Goal: Contribute content: Contribute content

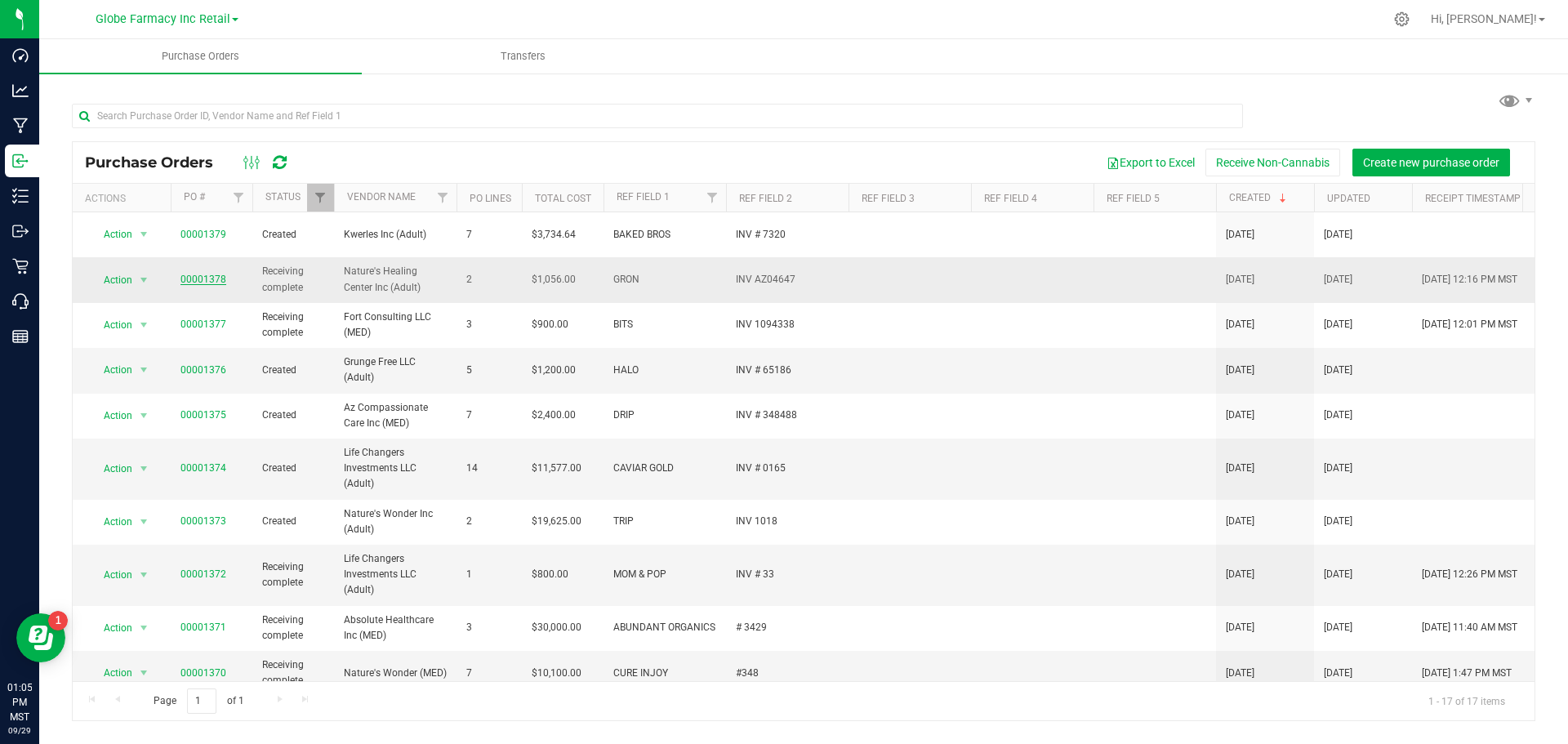
click at [215, 274] on link "00001378" at bounding box center [203, 279] width 45 height 11
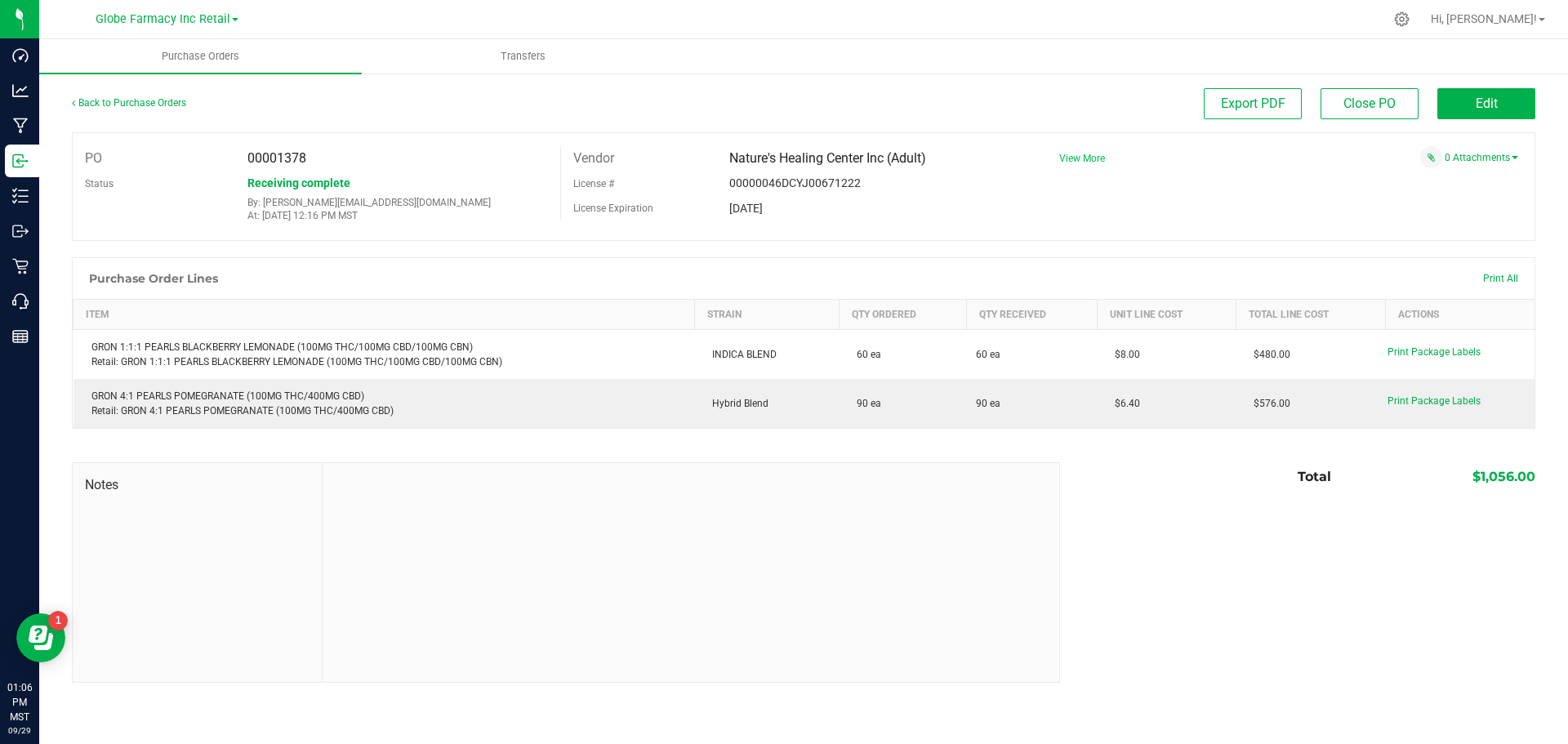
click at [1094, 160] on span "View More" at bounding box center [1082, 158] width 45 height 11
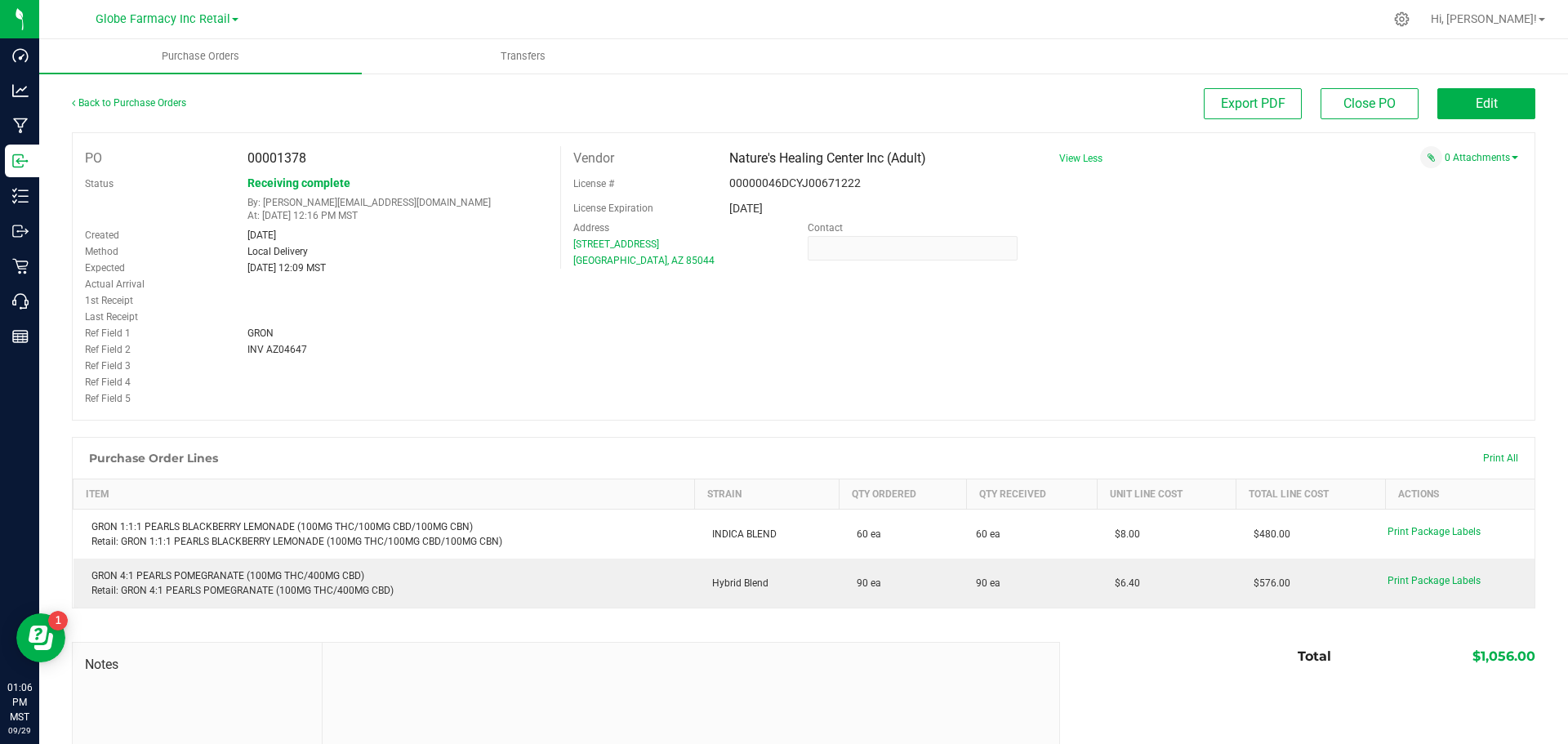
click at [321, 412] on div "PO 00001378 Status Receiving complete By: tylerr@earthshealing.org At: Sep 29, …" at bounding box center [803, 276] width 1463 height 288
click at [1448, 157] on link "0 Attachments" at bounding box center [1481, 157] width 73 height 11
click at [1426, 183] on button "Attach new document" at bounding box center [1464, 179] width 107 height 15
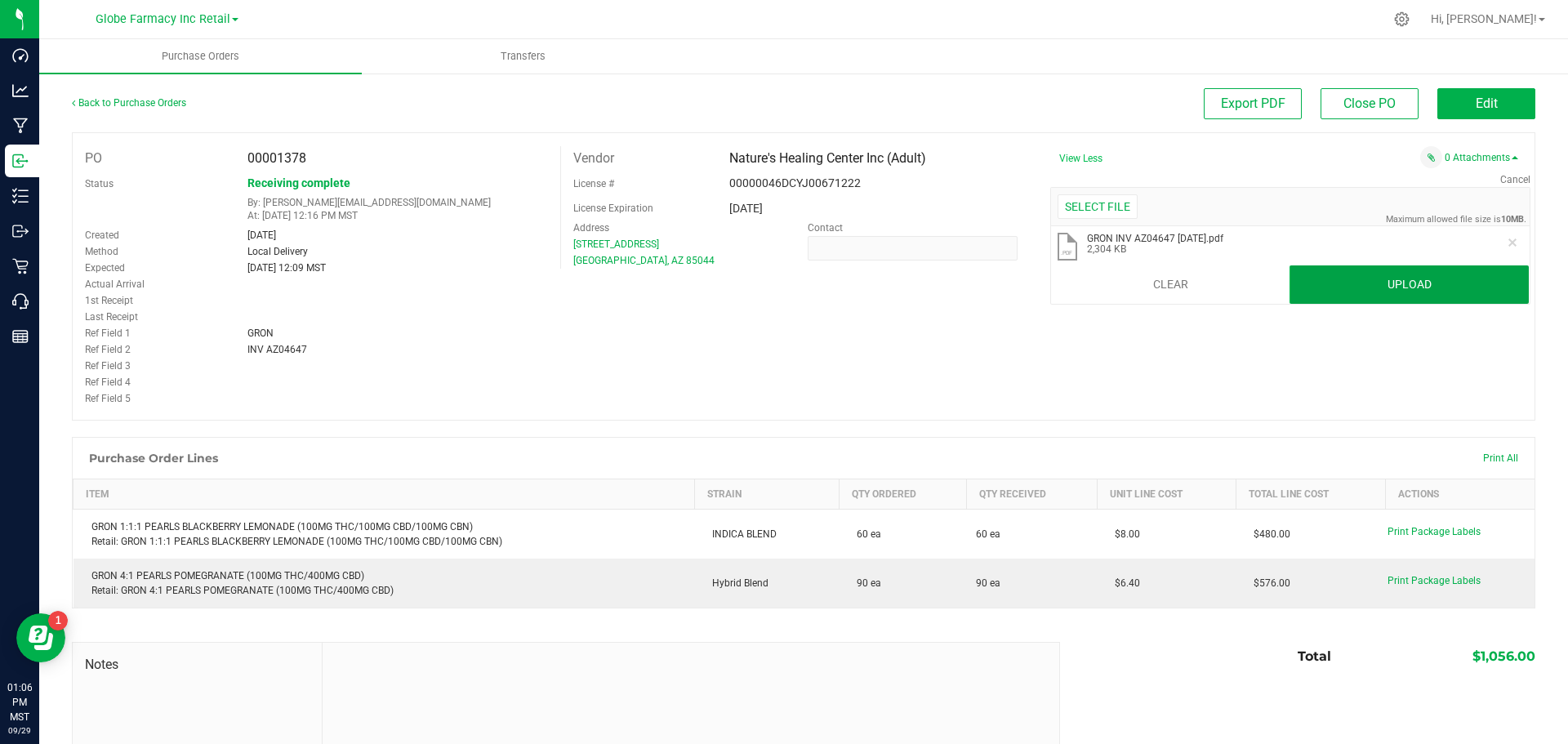
click at [1350, 286] on button "Upload" at bounding box center [1409, 285] width 240 height 39
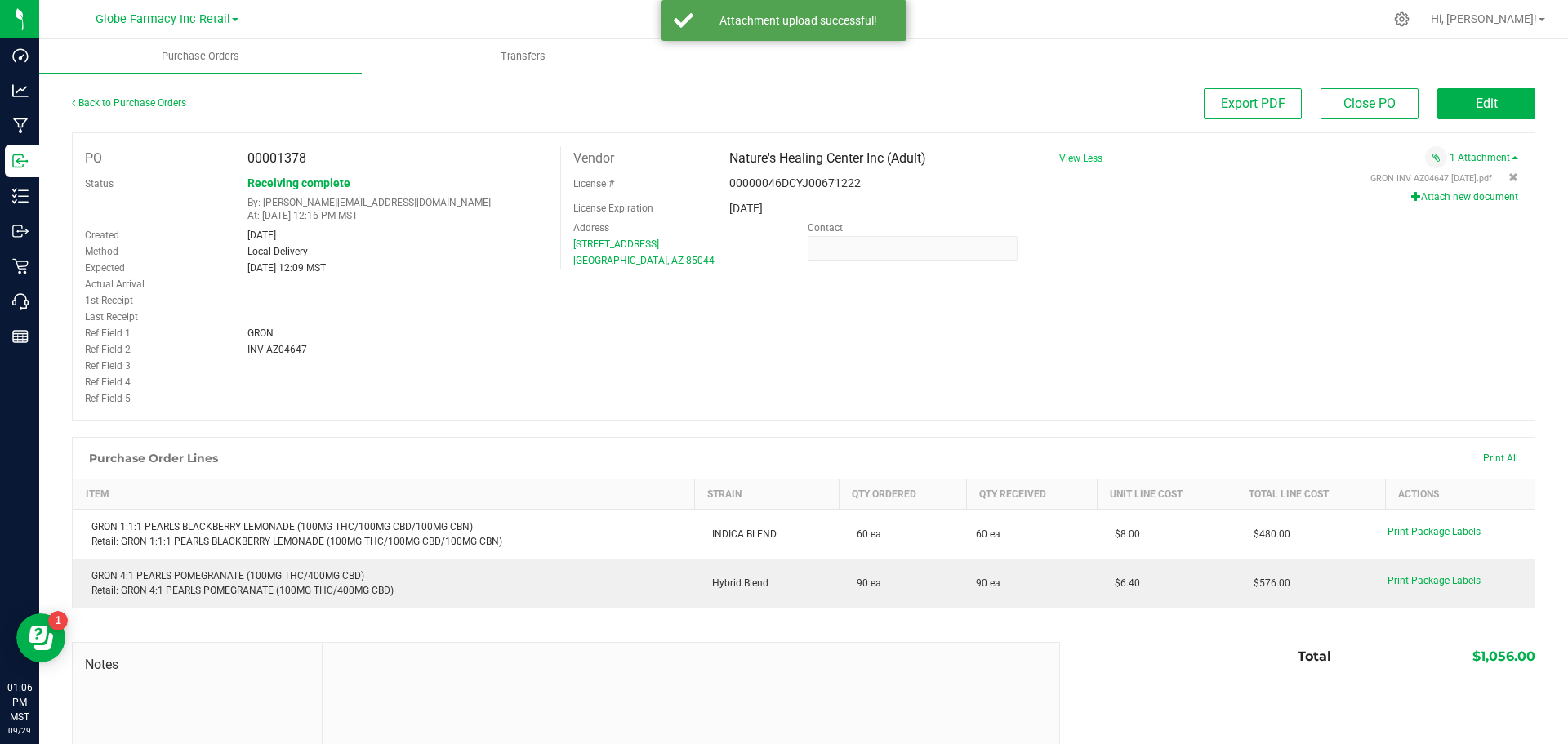
click at [1134, 444] on div "Purchase Order Lines Print All" at bounding box center [803, 457] width 1462 height 41
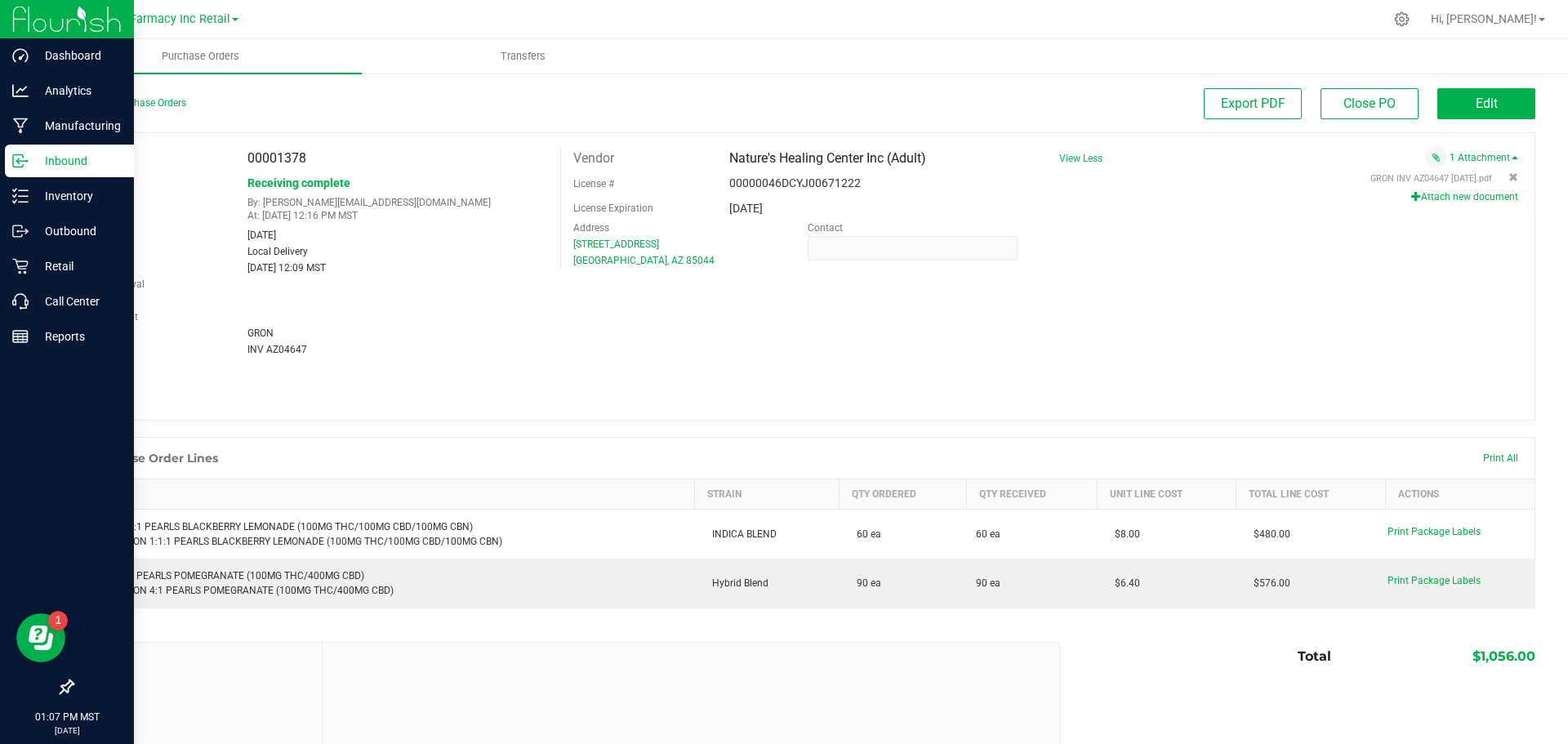
click at [33, 164] on p "Inbound" at bounding box center [78, 160] width 98 height 19
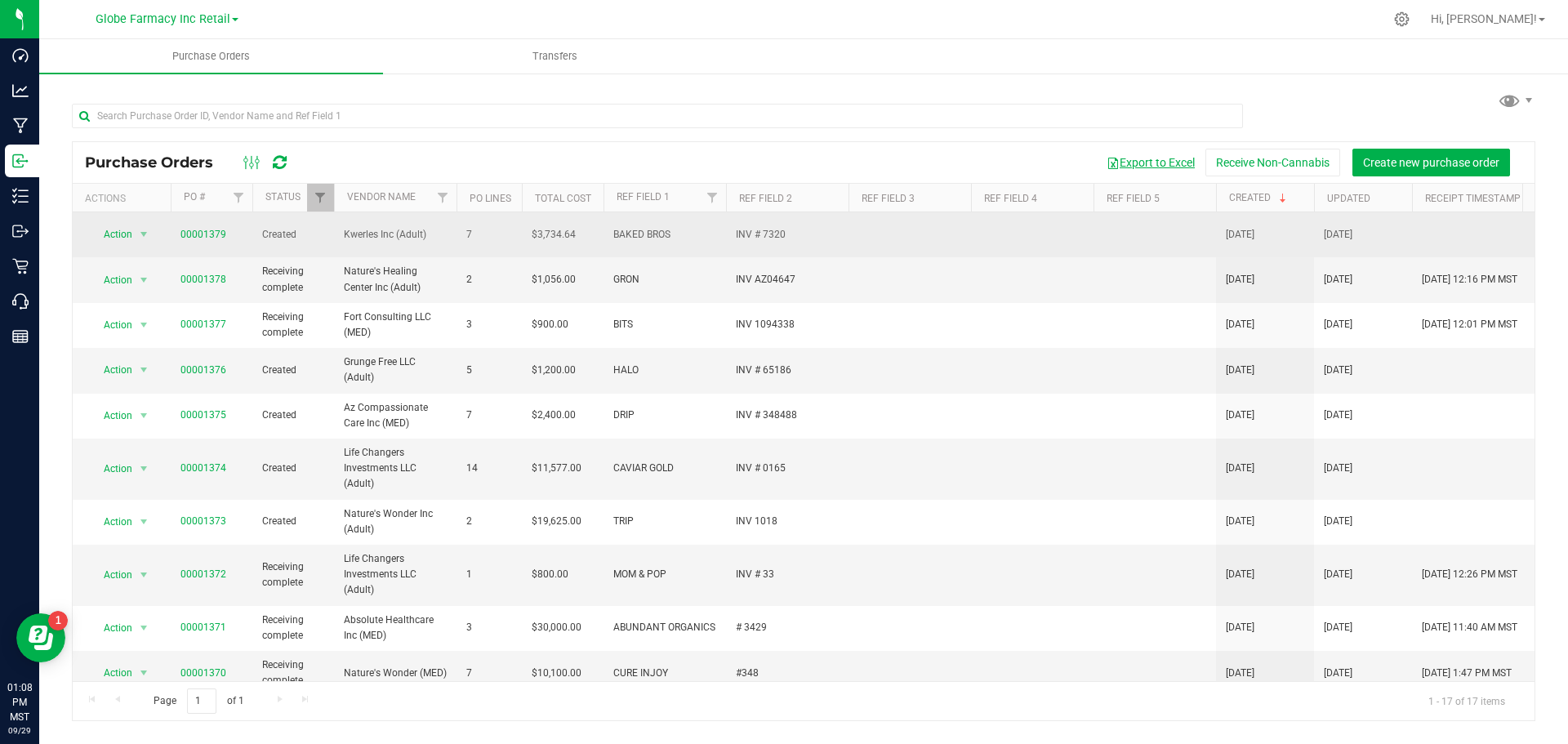
drag, startPoint x: 1044, startPoint y: 207, endPoint x: 1016, endPoint y: 218, distance: 30.1
click at [1016, 218] on div "Purchase Orders Export to Excel Receive Non-Cannabis Create new purchase order …" at bounding box center [803, 431] width 1463 height 580
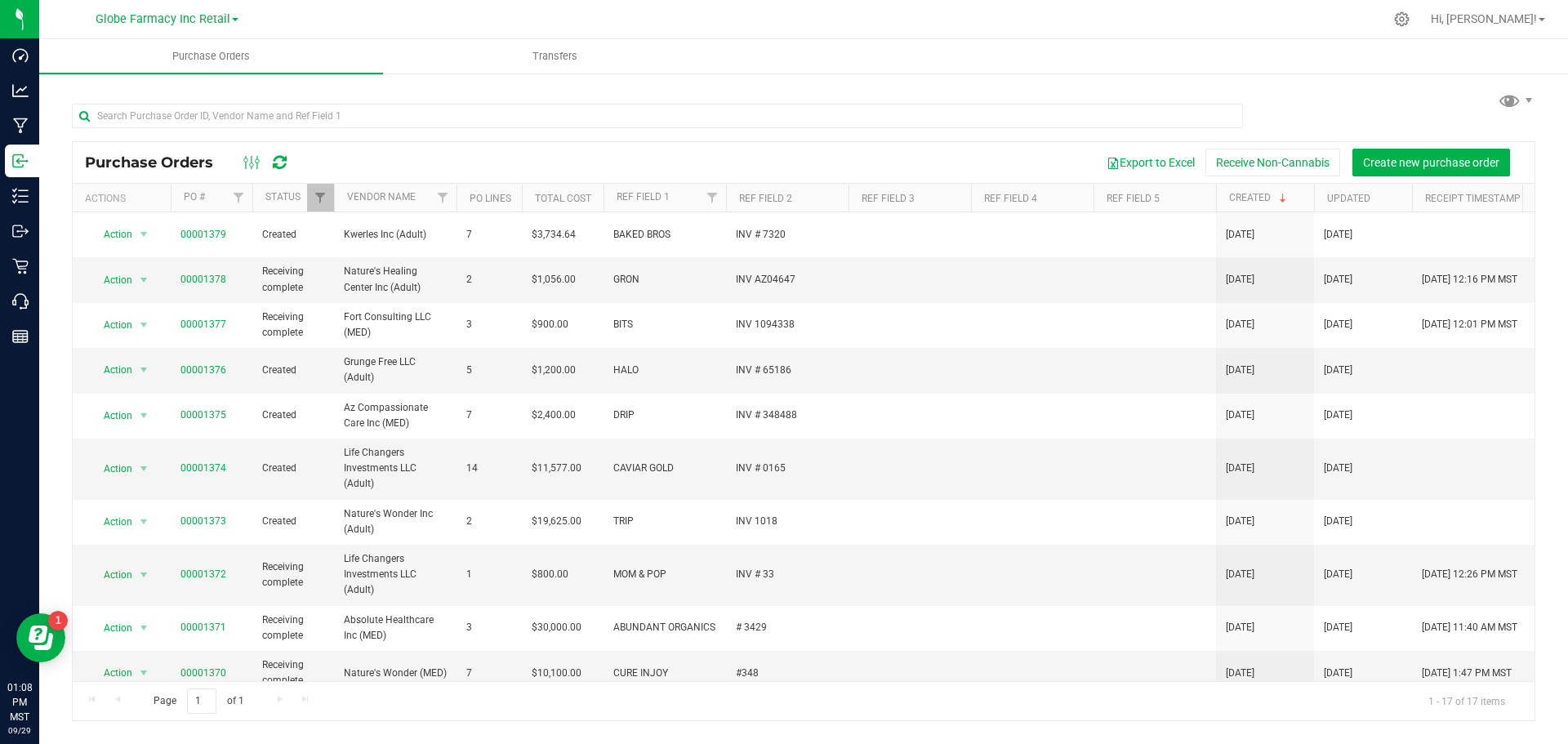
click at [1374, 106] on div at bounding box center [803, 115] width 1463 height 52
click at [1423, 165] on span "Create new purchase order" at bounding box center [1430, 162] width 137 height 13
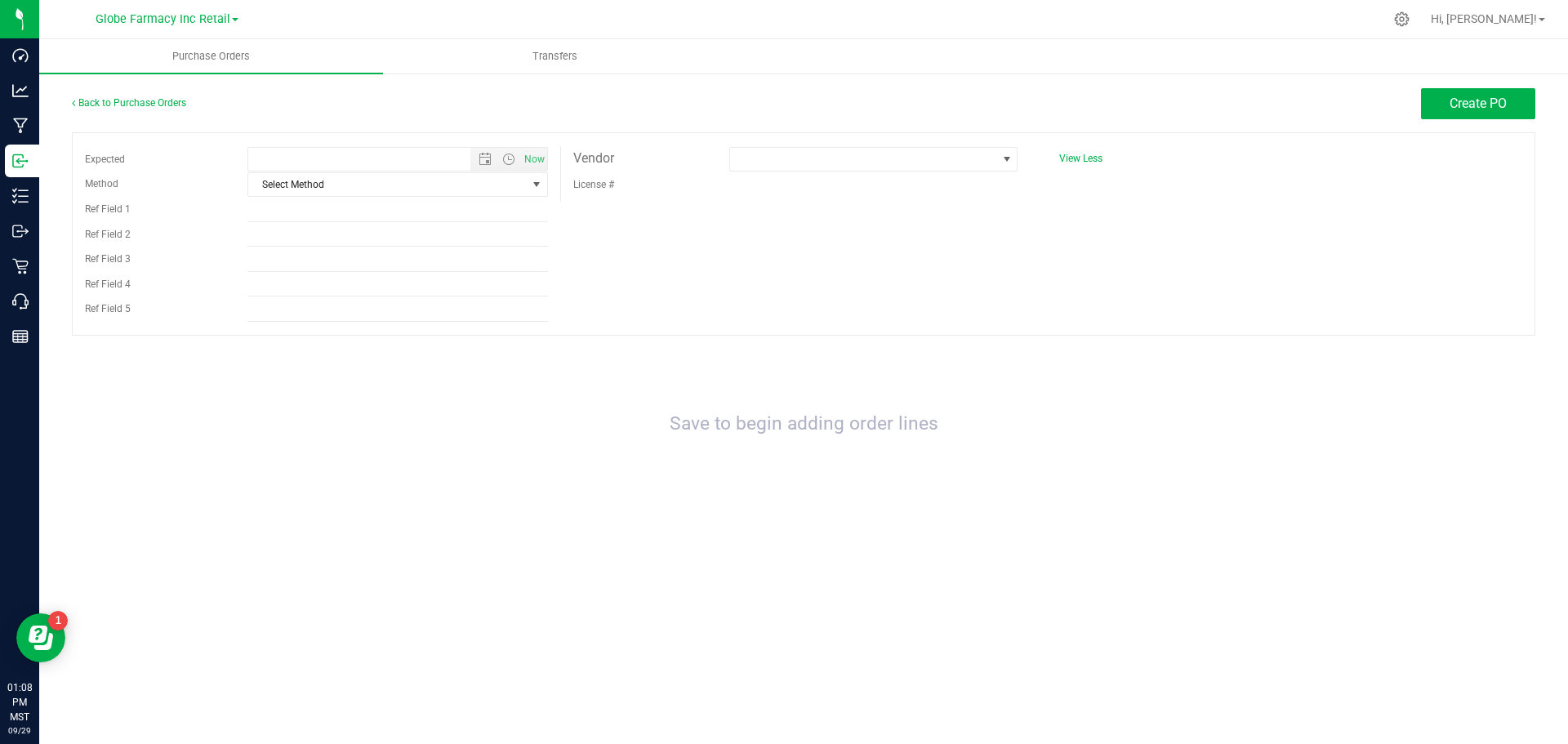
type input "[DATE] 1:08 PM"
click at [316, 183] on span "Select Method" at bounding box center [388, 185] width 279 height 23
click at [348, 304] on li "Local Delivery" at bounding box center [397, 308] width 299 height 24
click at [260, 202] on input "Ref Field 1" at bounding box center [397, 210] width 301 height 24
type input "PJP"
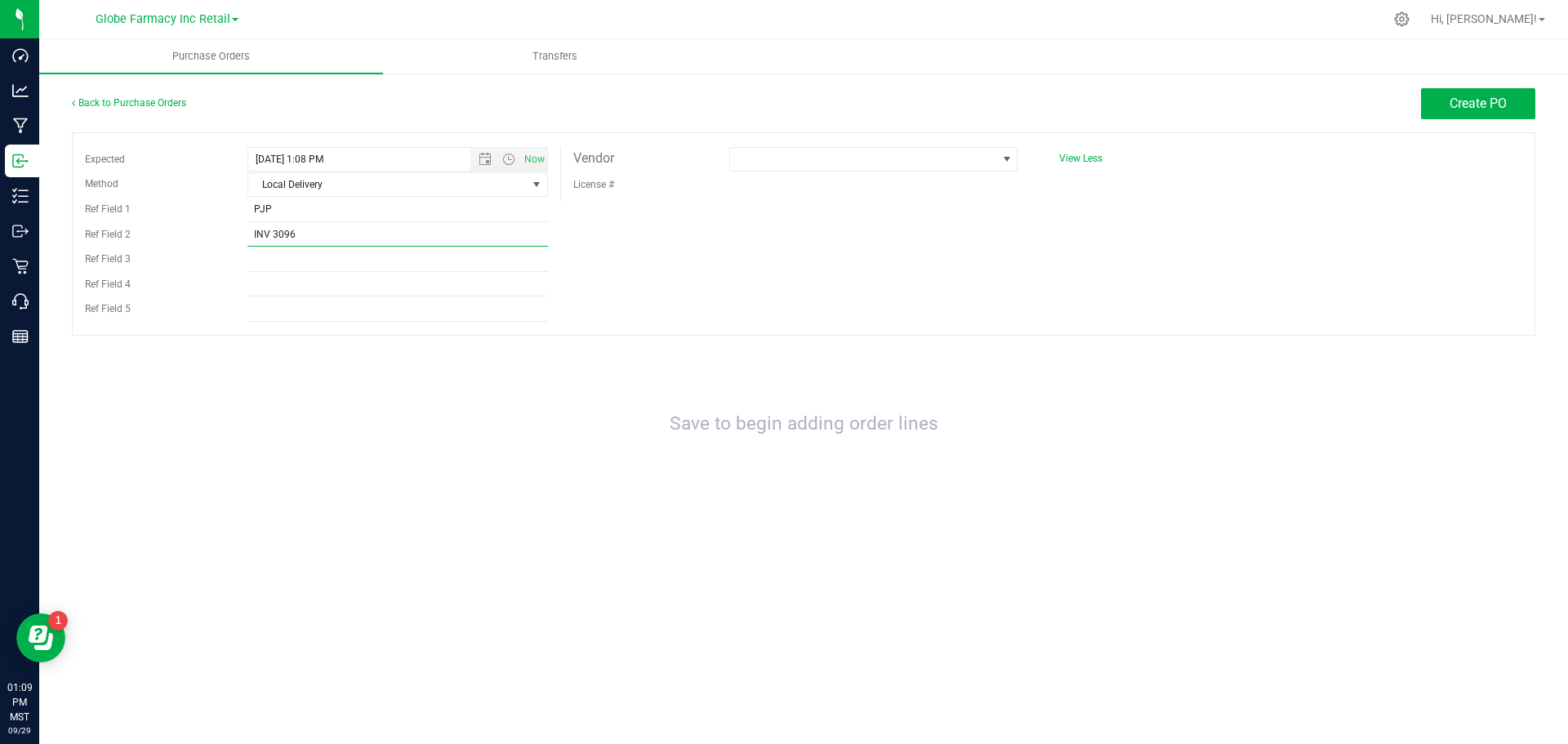
type input "INV 3096"
click at [992, 272] on div "Expected [DATE] 1:08 PM Now Method Local Delivery Select Method USPS UPS FedEx …" at bounding box center [803, 233] width 1463 height 203
click at [895, 162] on span at bounding box center [863, 159] width 267 height 23
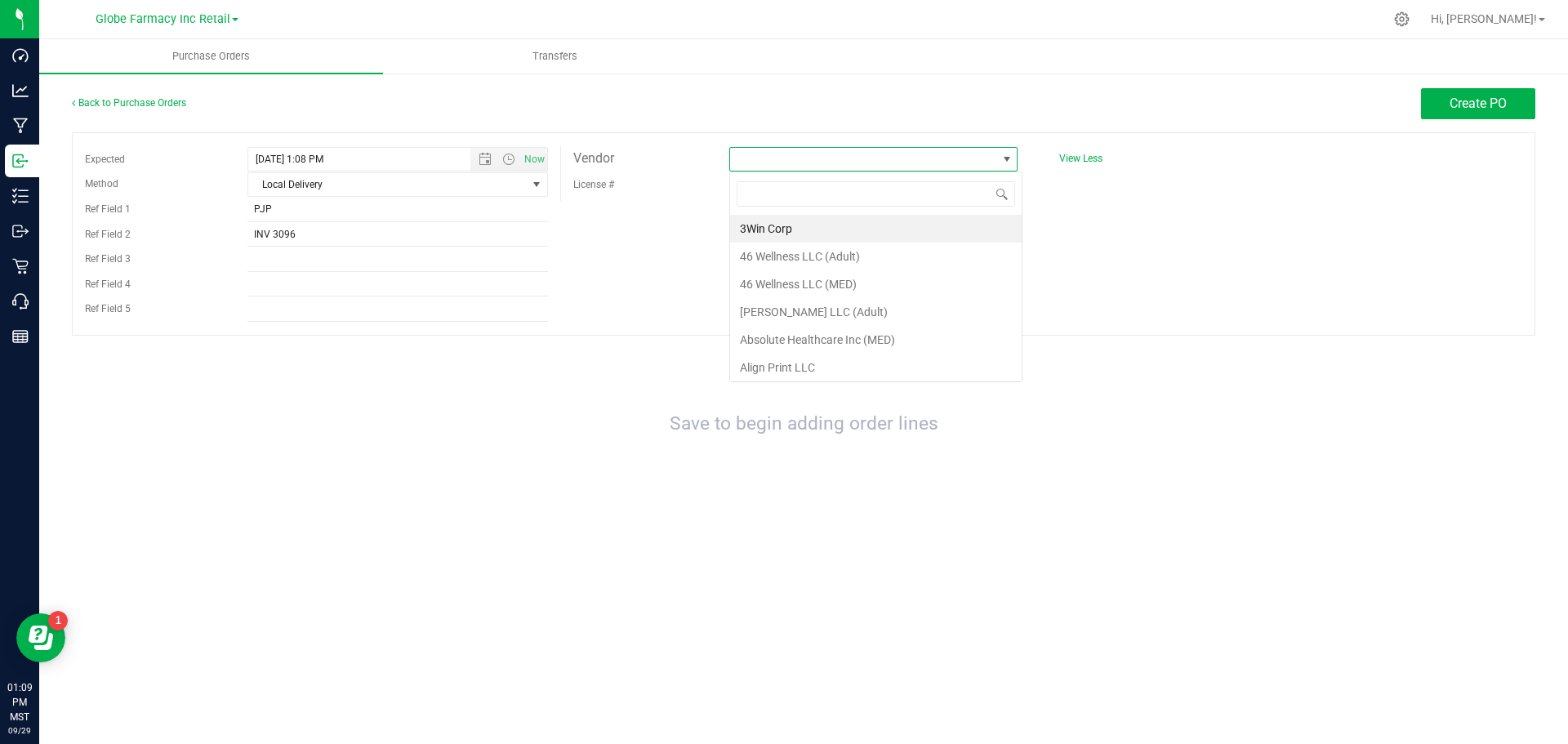
scroll to position [24, 288]
type input "THE MEDICINE ROOM"
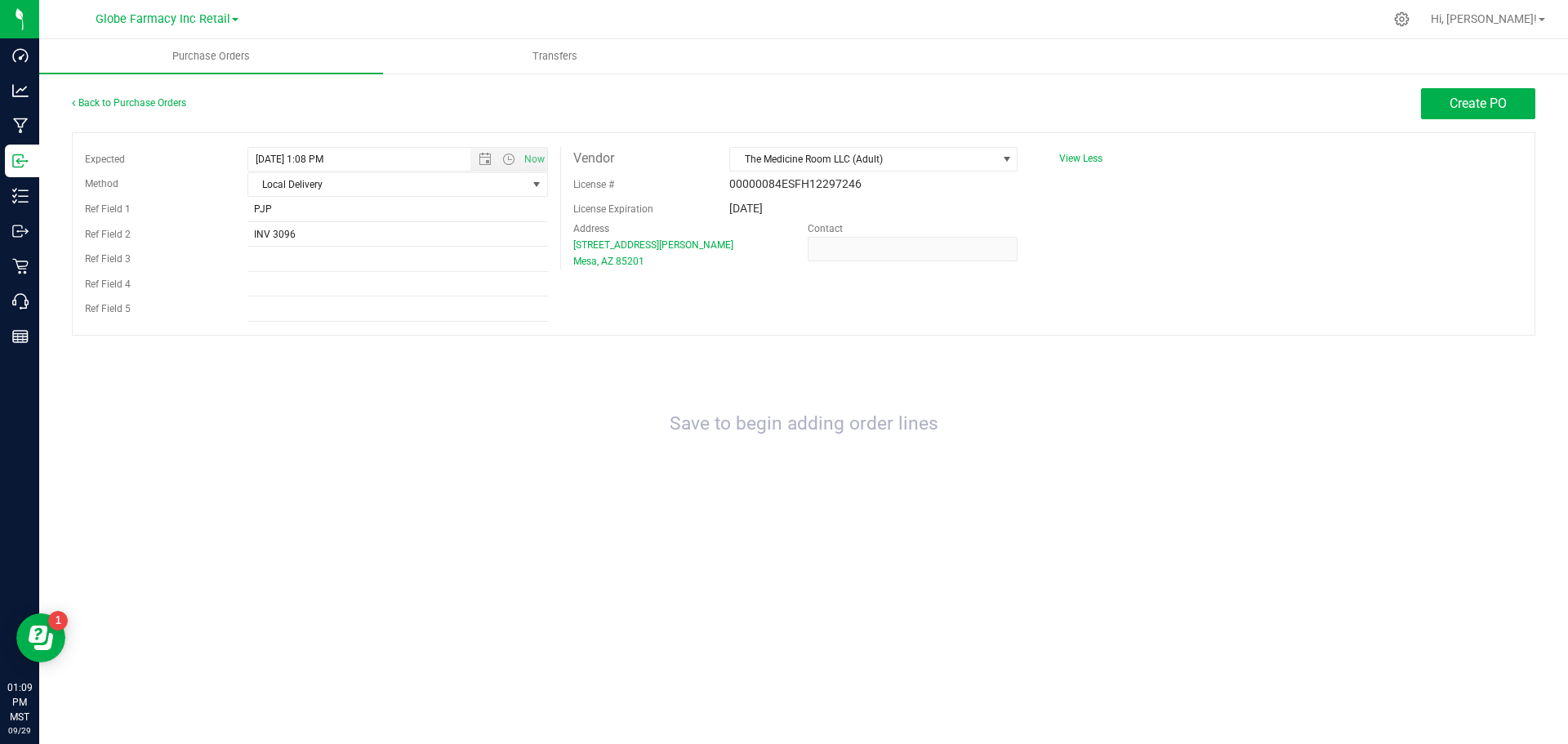
click at [1125, 231] on div "Expected [DATE] 1:08 PM Now Method Local Delivery Select Method USPS UPS FedEx …" at bounding box center [803, 233] width 1463 height 203
click at [1515, 92] on button "Create PO" at bounding box center [1477, 104] width 114 height 31
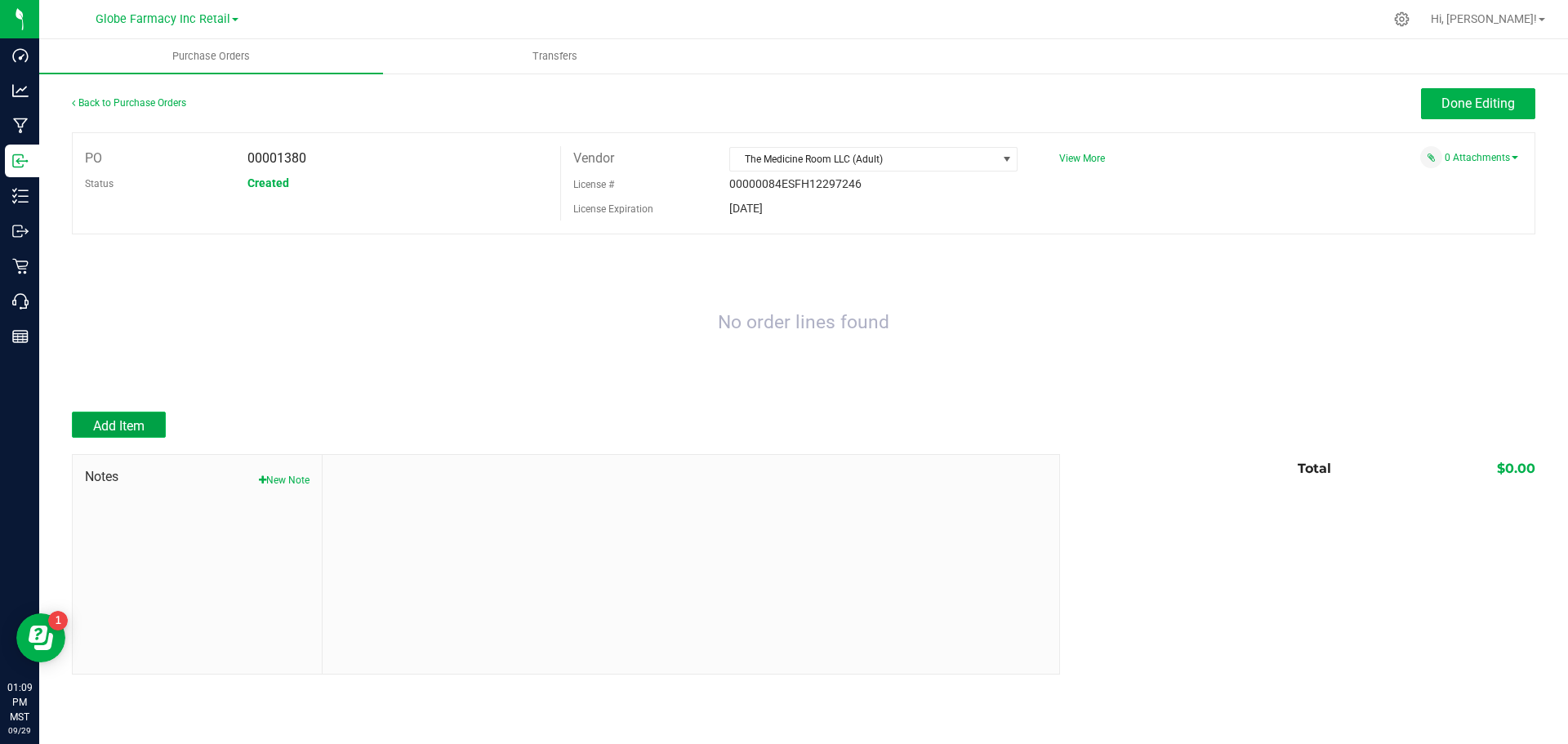
click at [132, 415] on button "Add Item" at bounding box center [118, 424] width 94 height 26
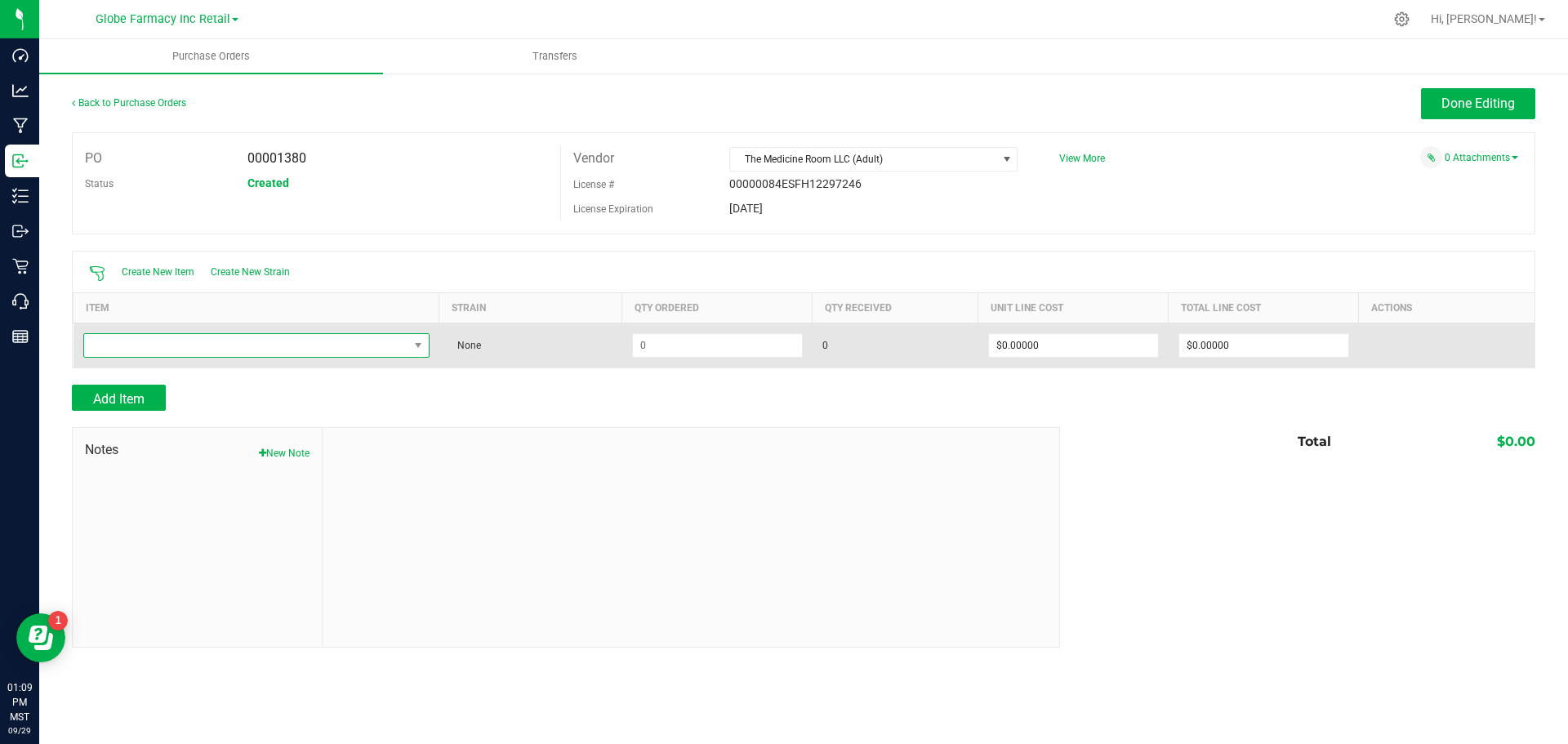
click at [351, 342] on span "NO DATA FOUND" at bounding box center [247, 345] width 324 height 23
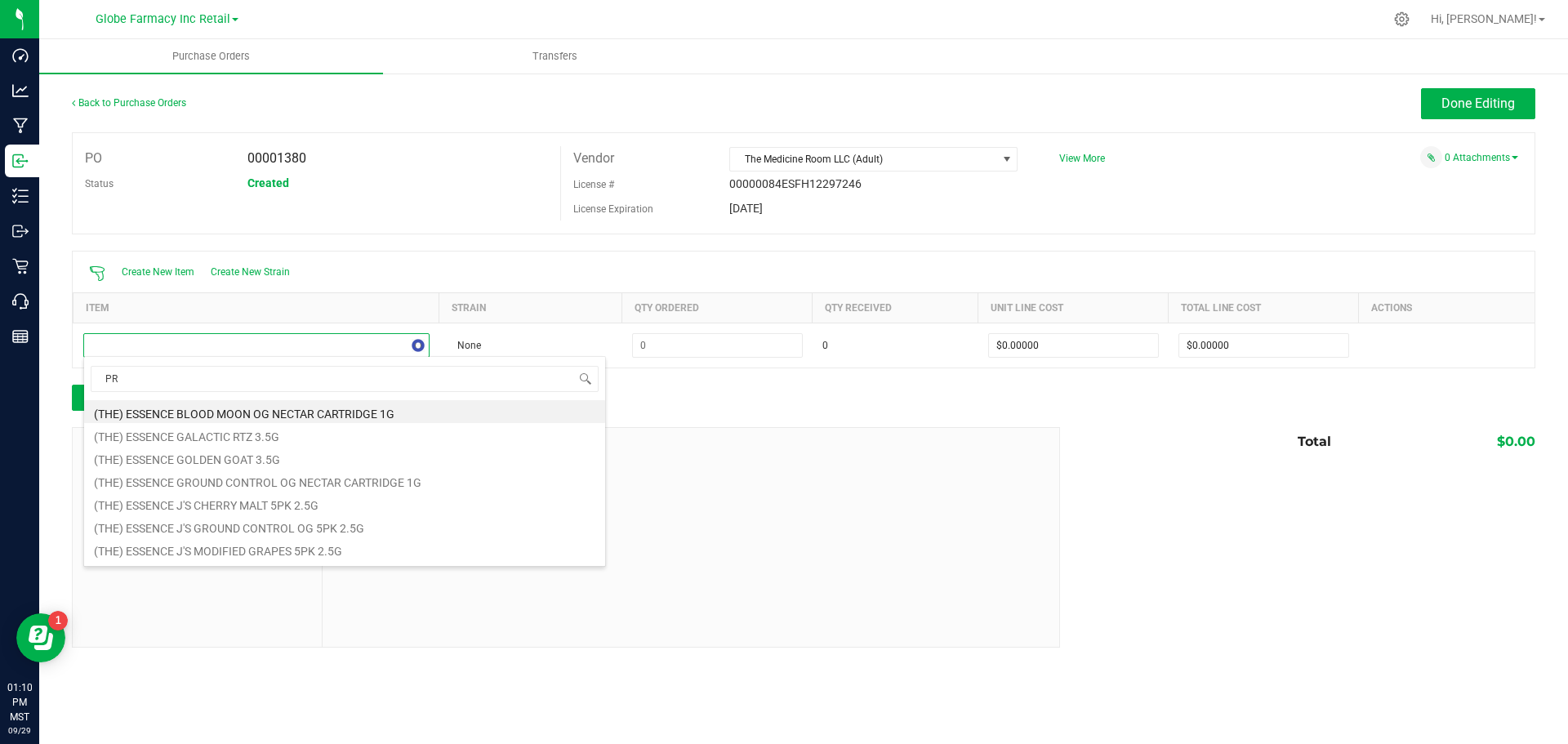
type input "P"
type input "LEMON CHERRY GEL"
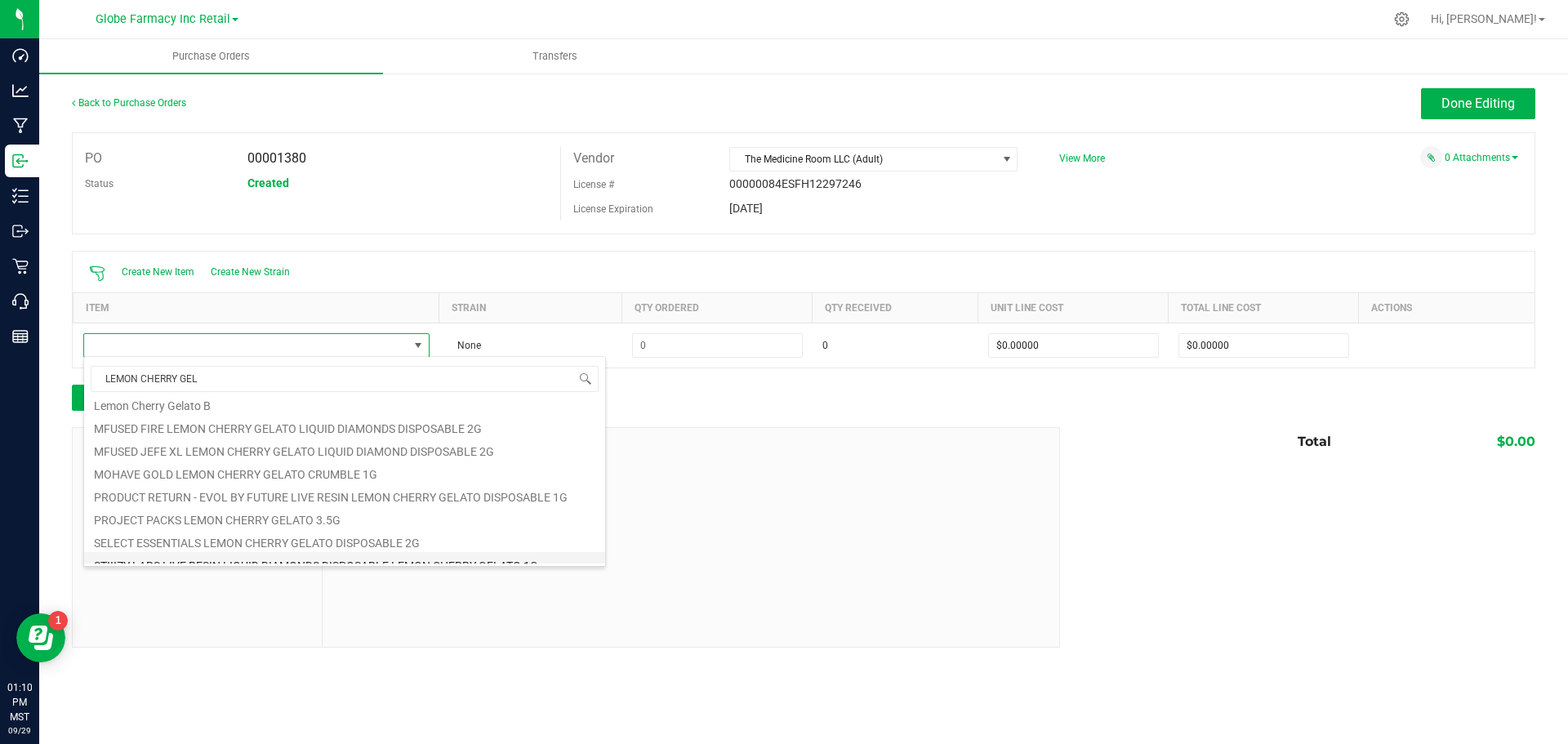
scroll to position [431, 0]
click at [384, 459] on li "PROJECT PACKS LEMON CHERRY GELATO 3.5G" at bounding box center [345, 461] width 521 height 23
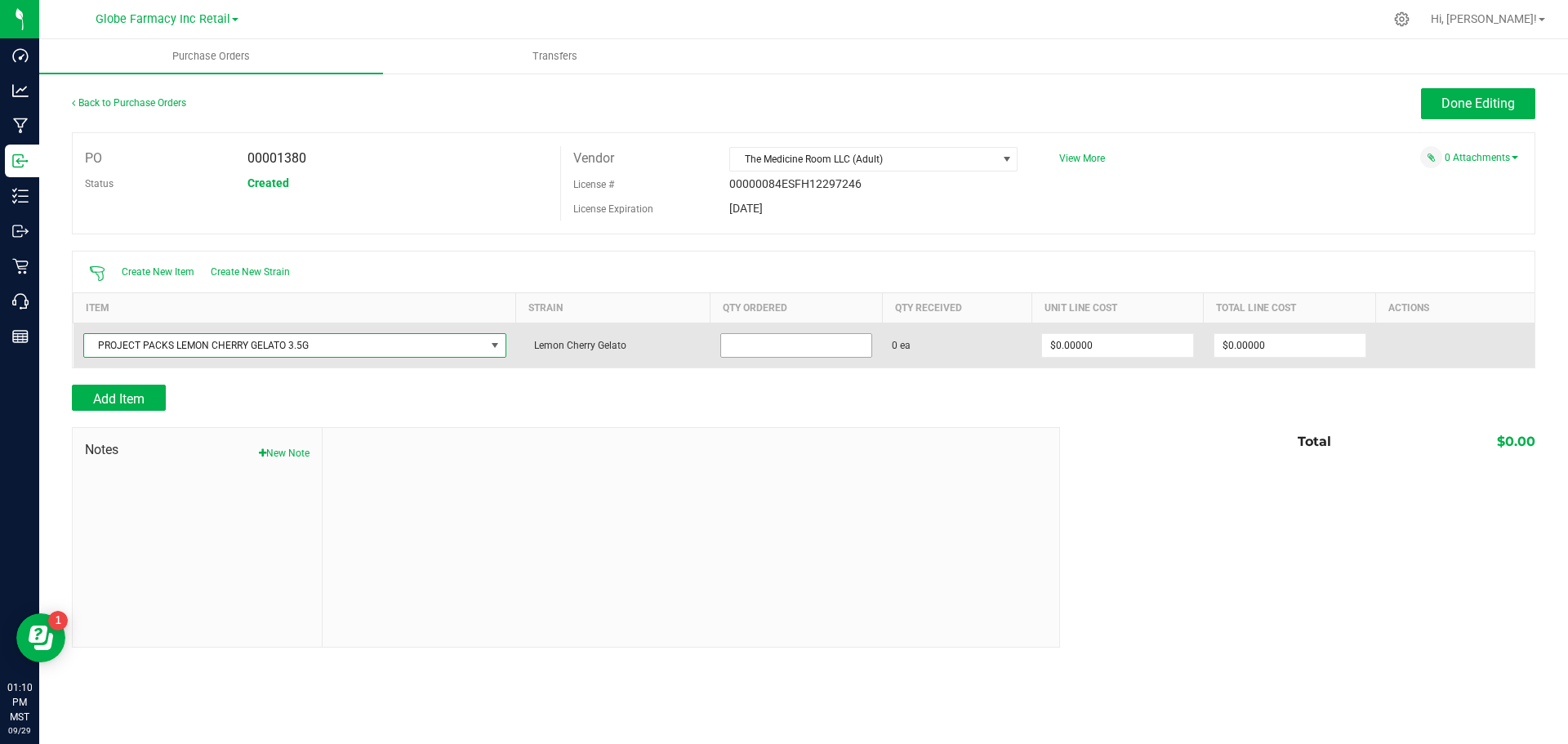
click at [787, 335] on input at bounding box center [796, 345] width 151 height 23
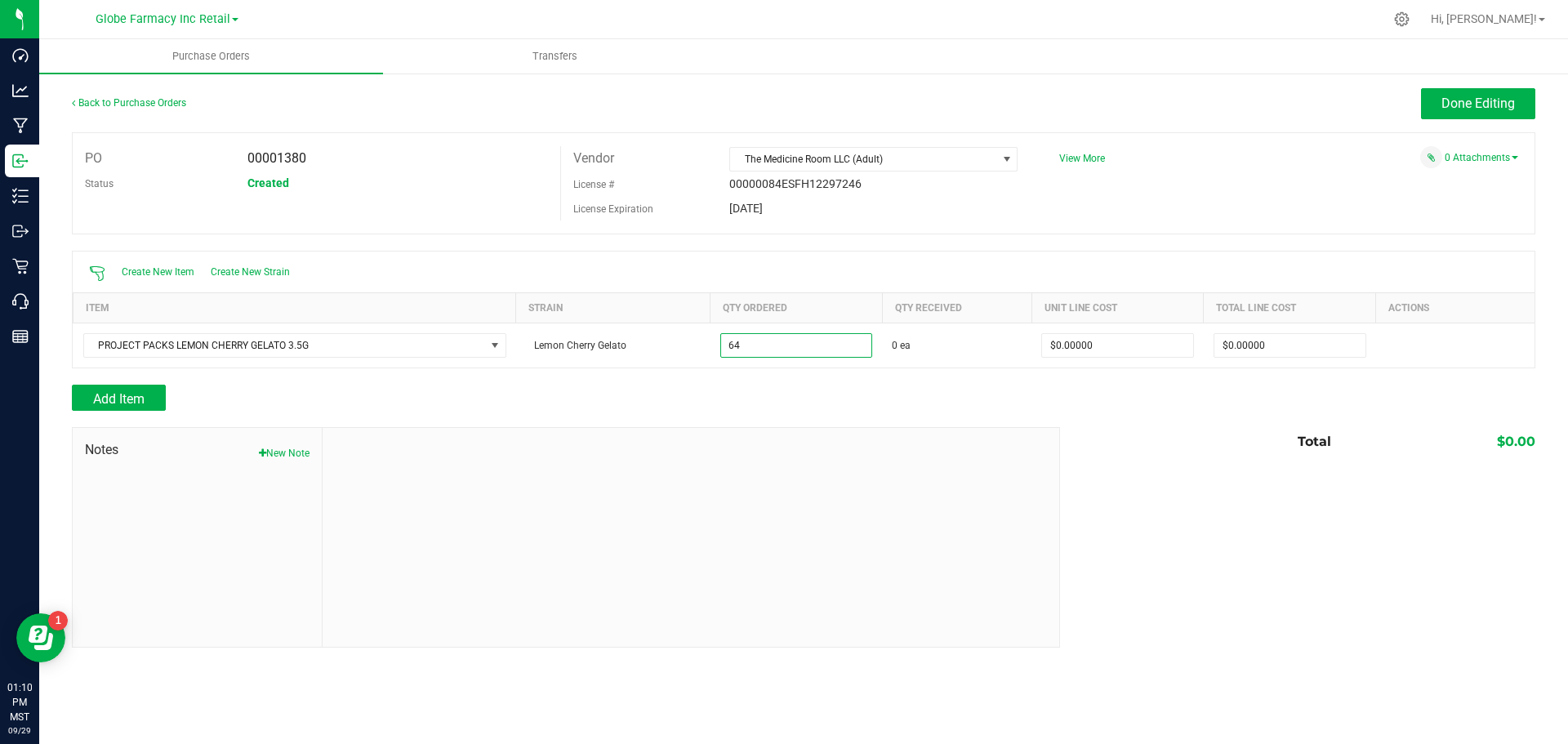
type input "64 ea"
click at [738, 391] on div "Add Item" at bounding box center [559, 397] width 976 height 26
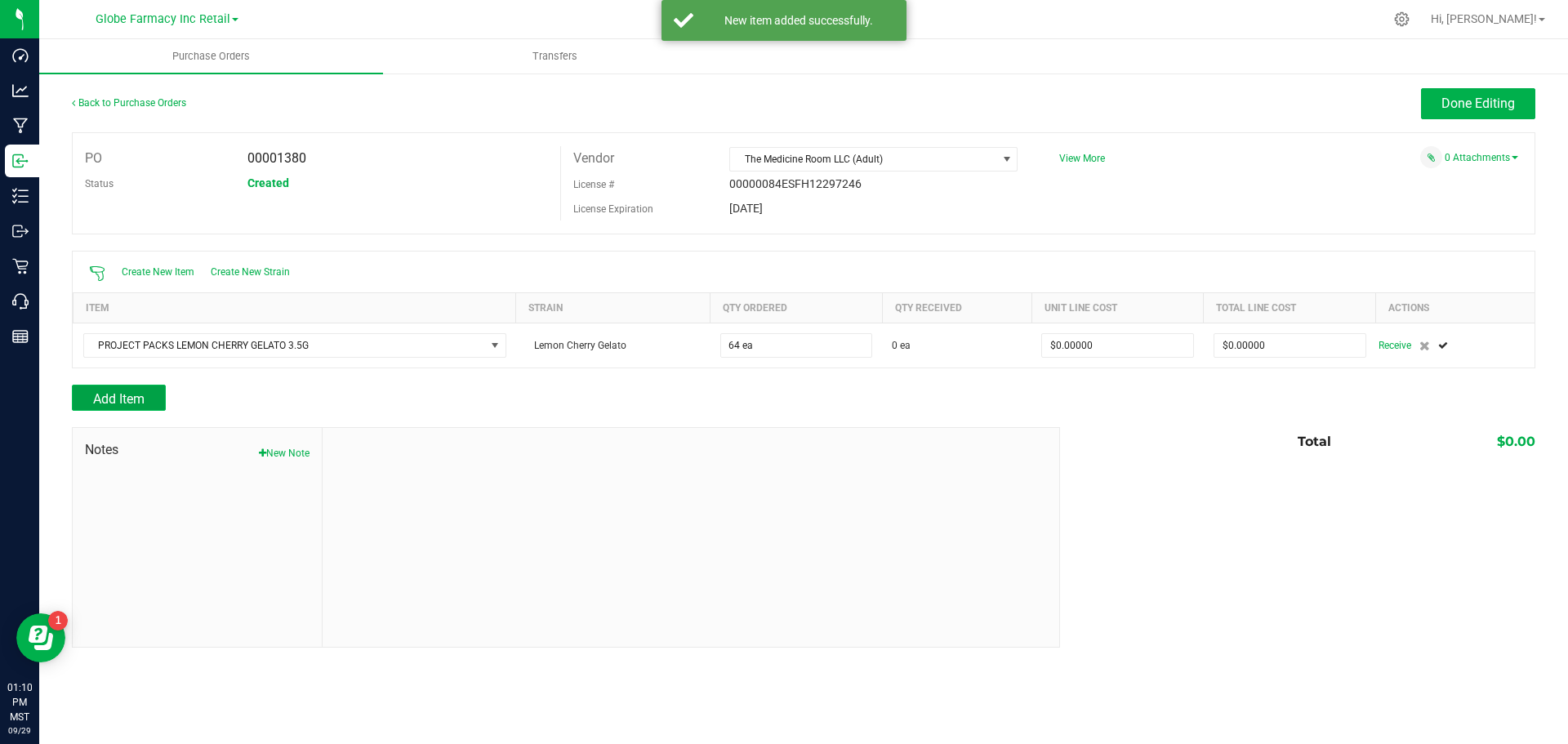
click at [98, 406] on button "Add Item" at bounding box center [118, 397] width 94 height 26
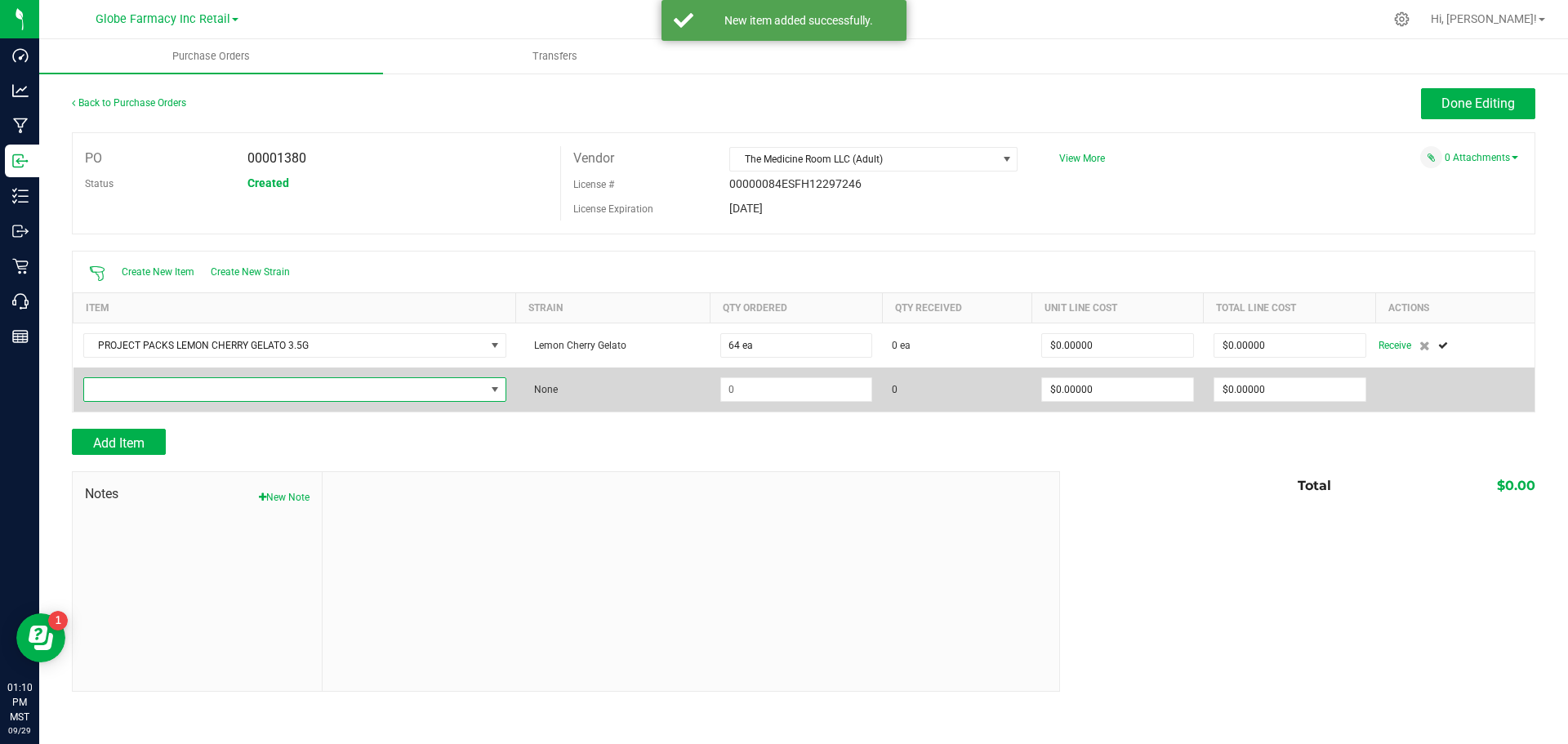
click at [113, 385] on span "NO DATA FOUND" at bounding box center [285, 389] width 401 height 23
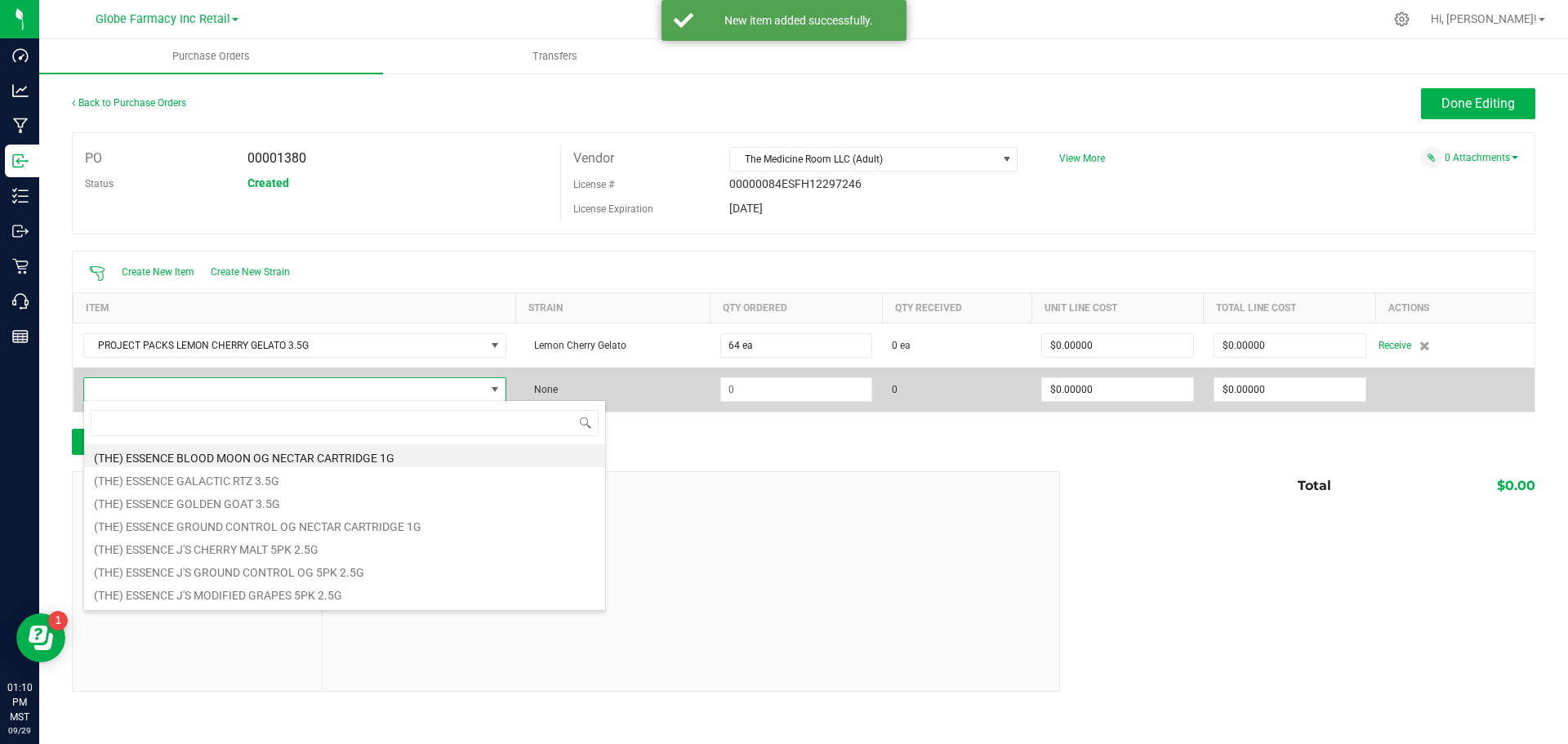
scroll to position [24, 423]
type input "MADELATO"
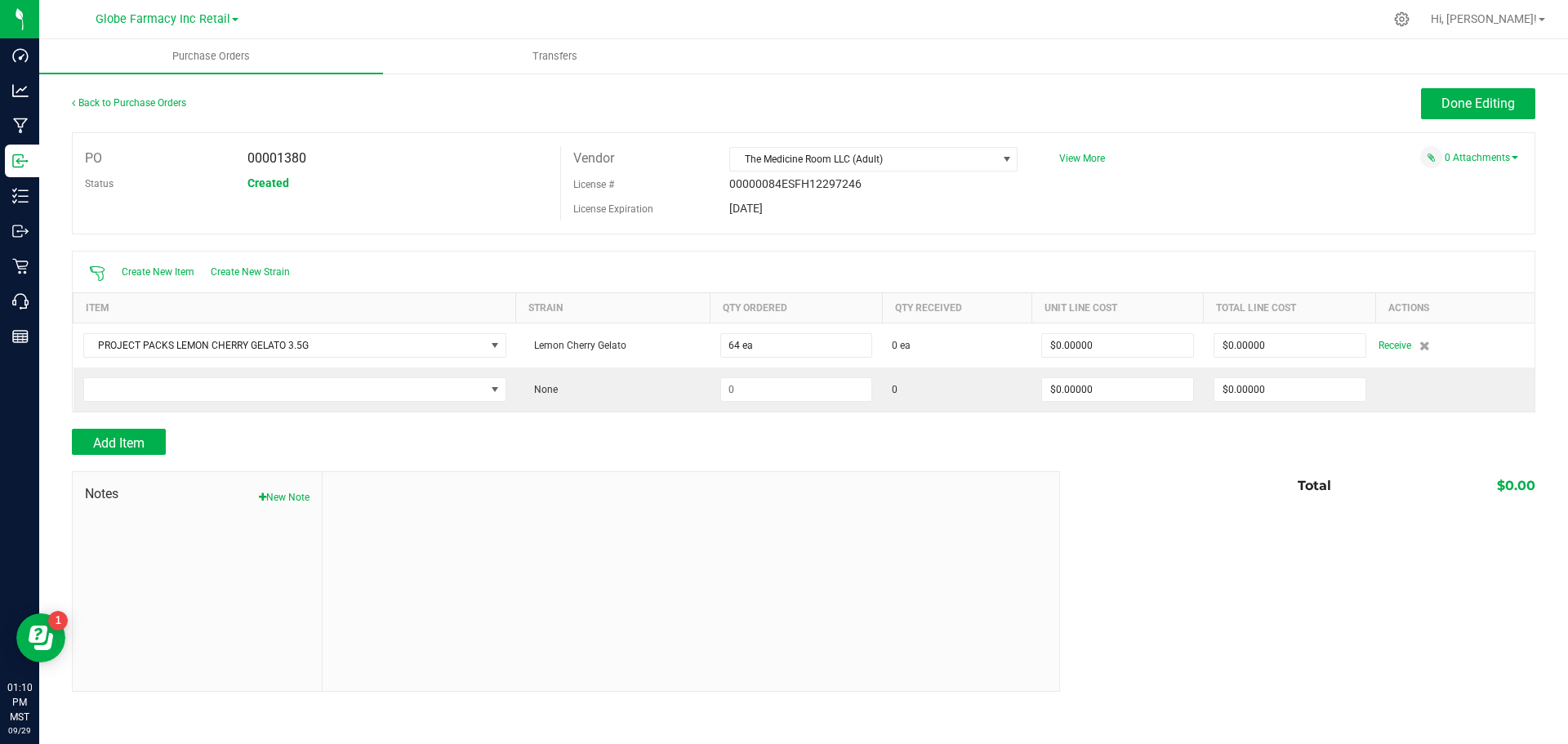
click at [729, 446] on div "Add Item" at bounding box center [559, 442] width 976 height 26
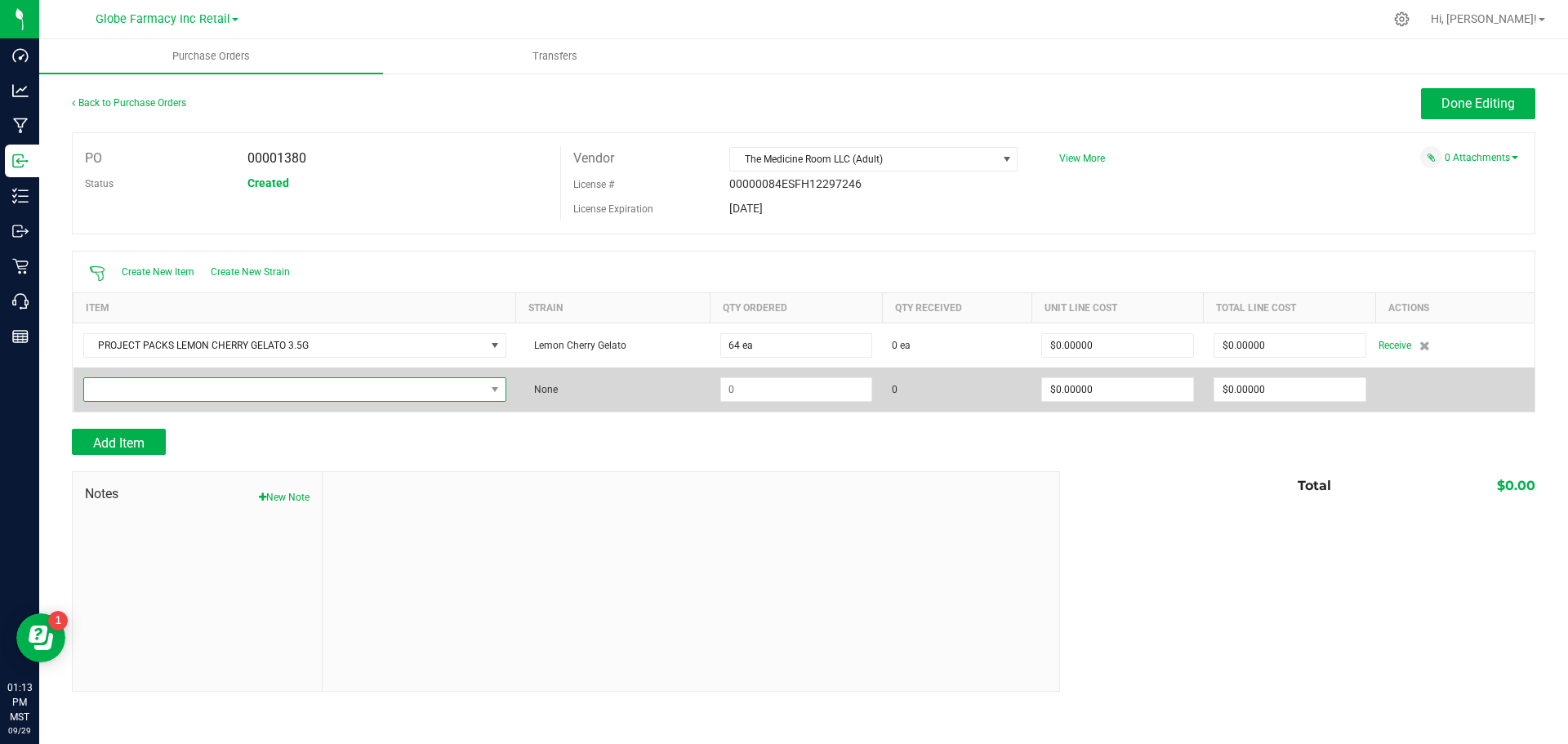
click at [321, 388] on span "NO DATA FOUND" at bounding box center [285, 389] width 401 height 23
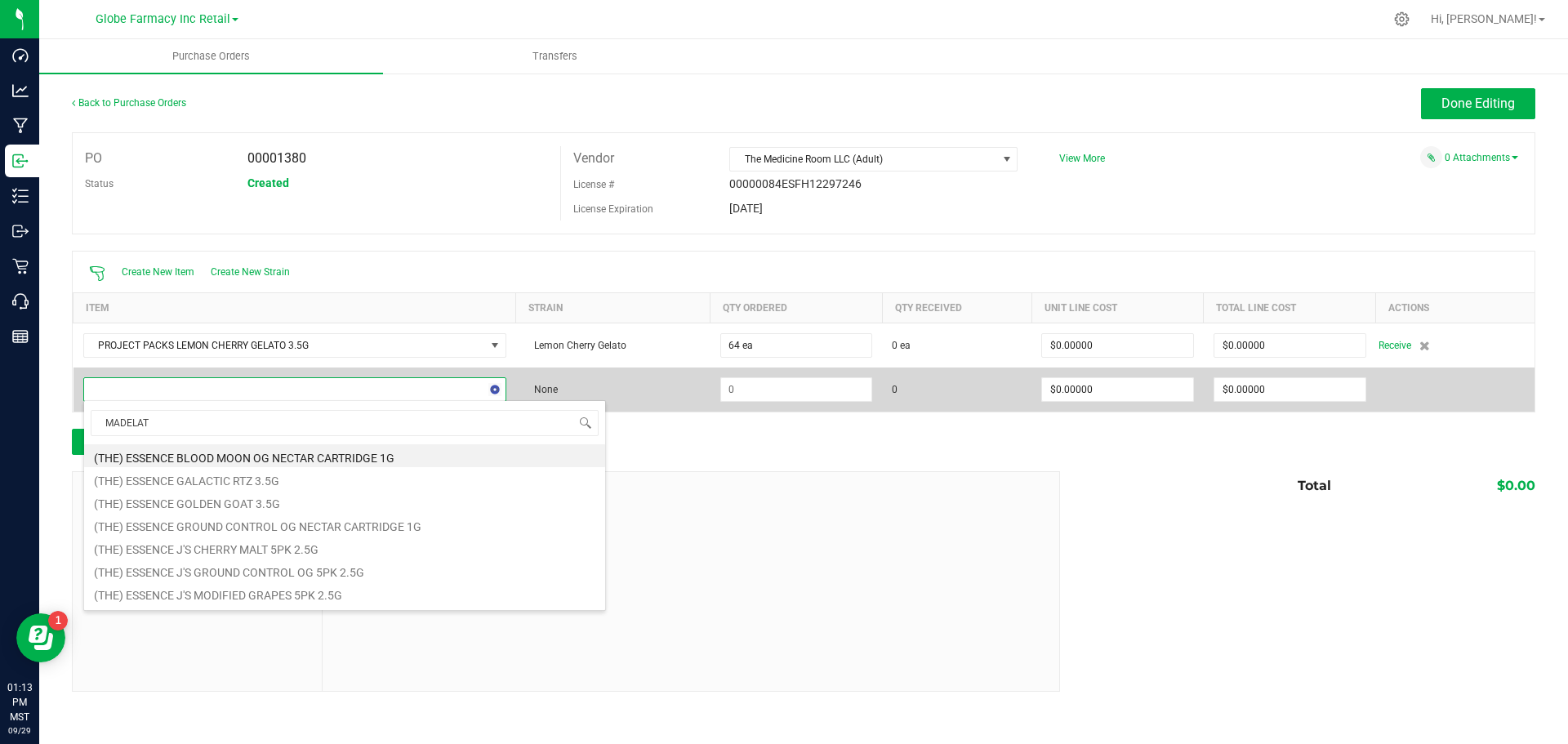
type input "MADELATO"
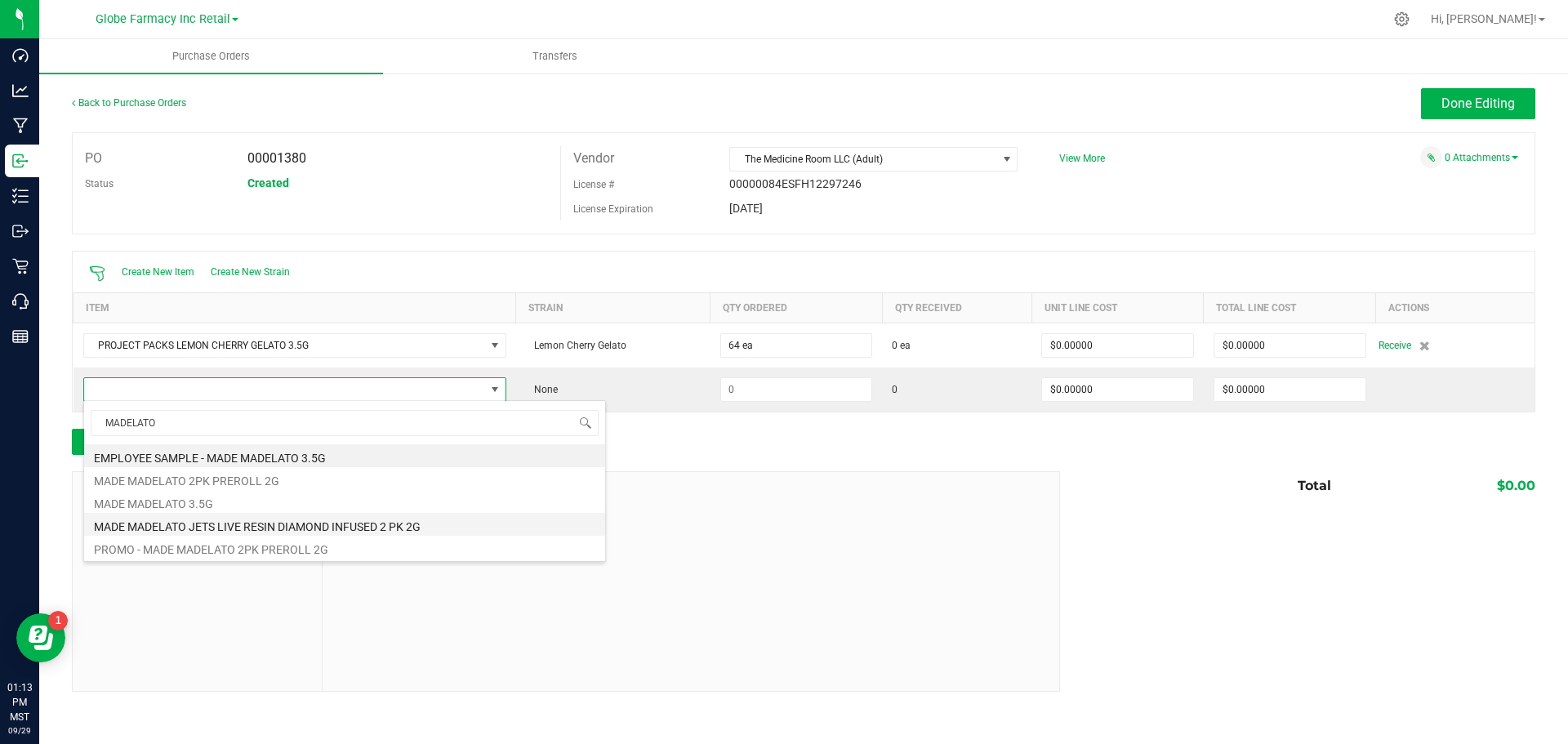
click at [327, 525] on li "MADE MADELATO JETS LIVE RESIN DIAMOND INFUSED 2 PK 2G" at bounding box center [345, 524] width 521 height 23
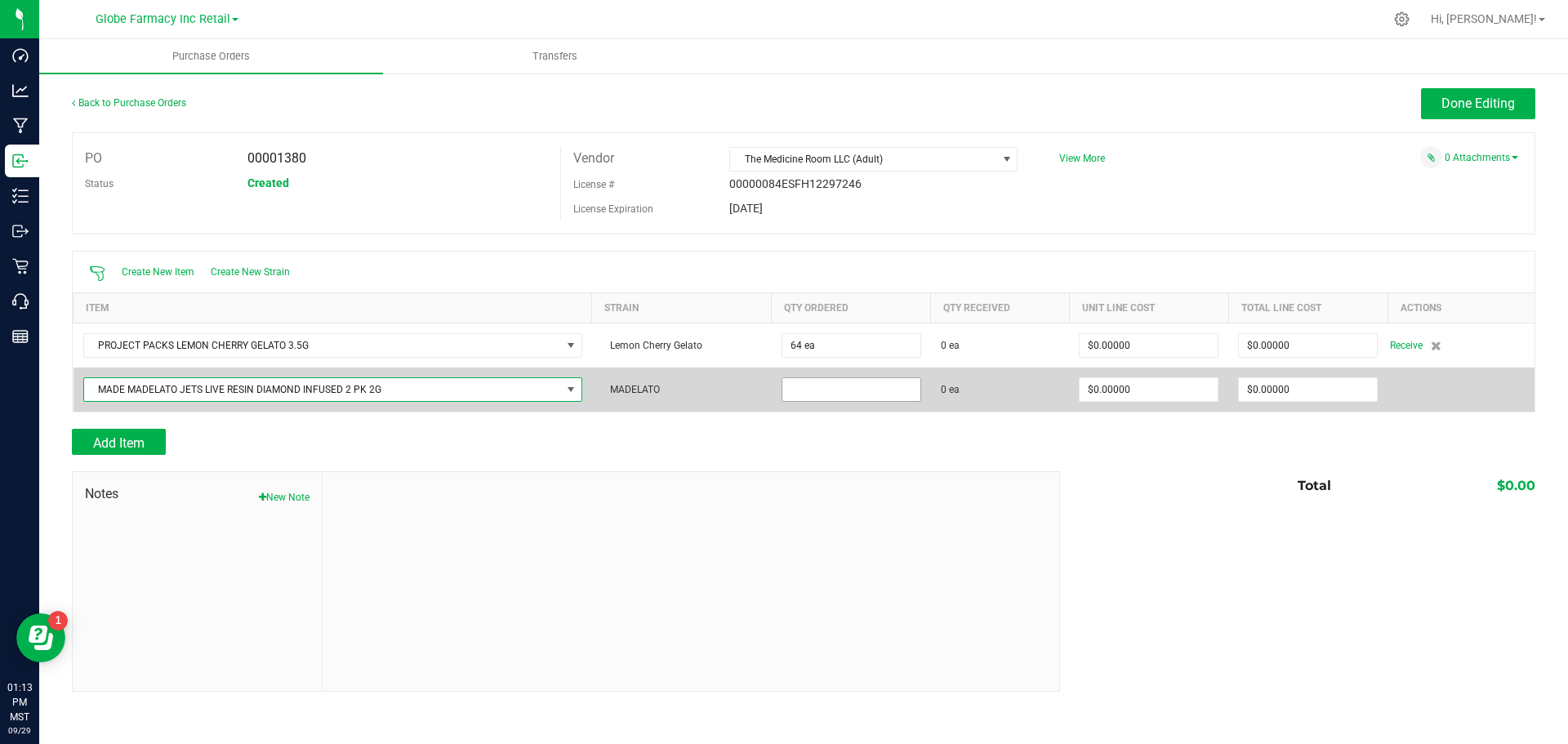
click at [814, 385] on input at bounding box center [851, 389] width 138 height 23
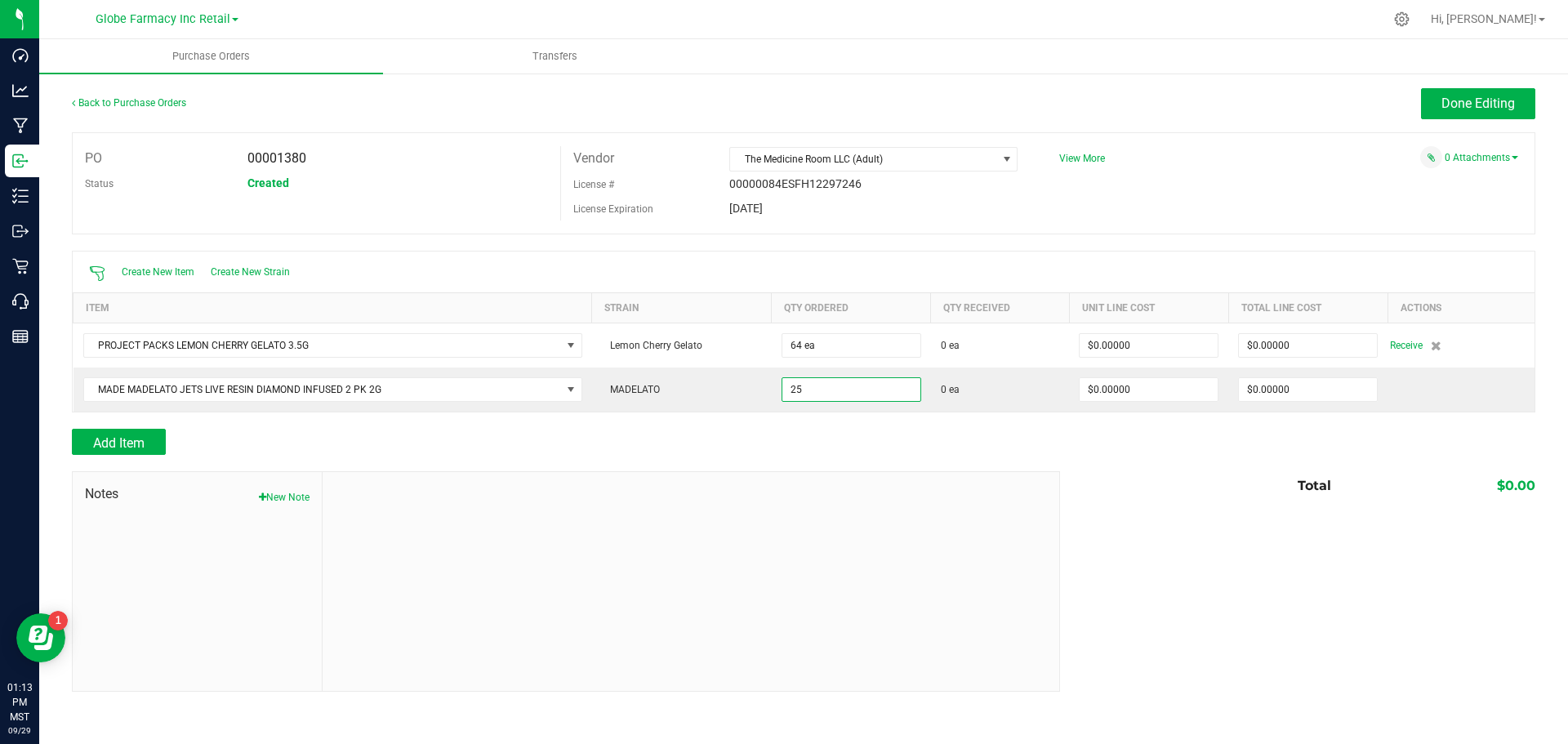
type input "25 ea"
click at [862, 419] on div at bounding box center [803, 420] width 1463 height 17
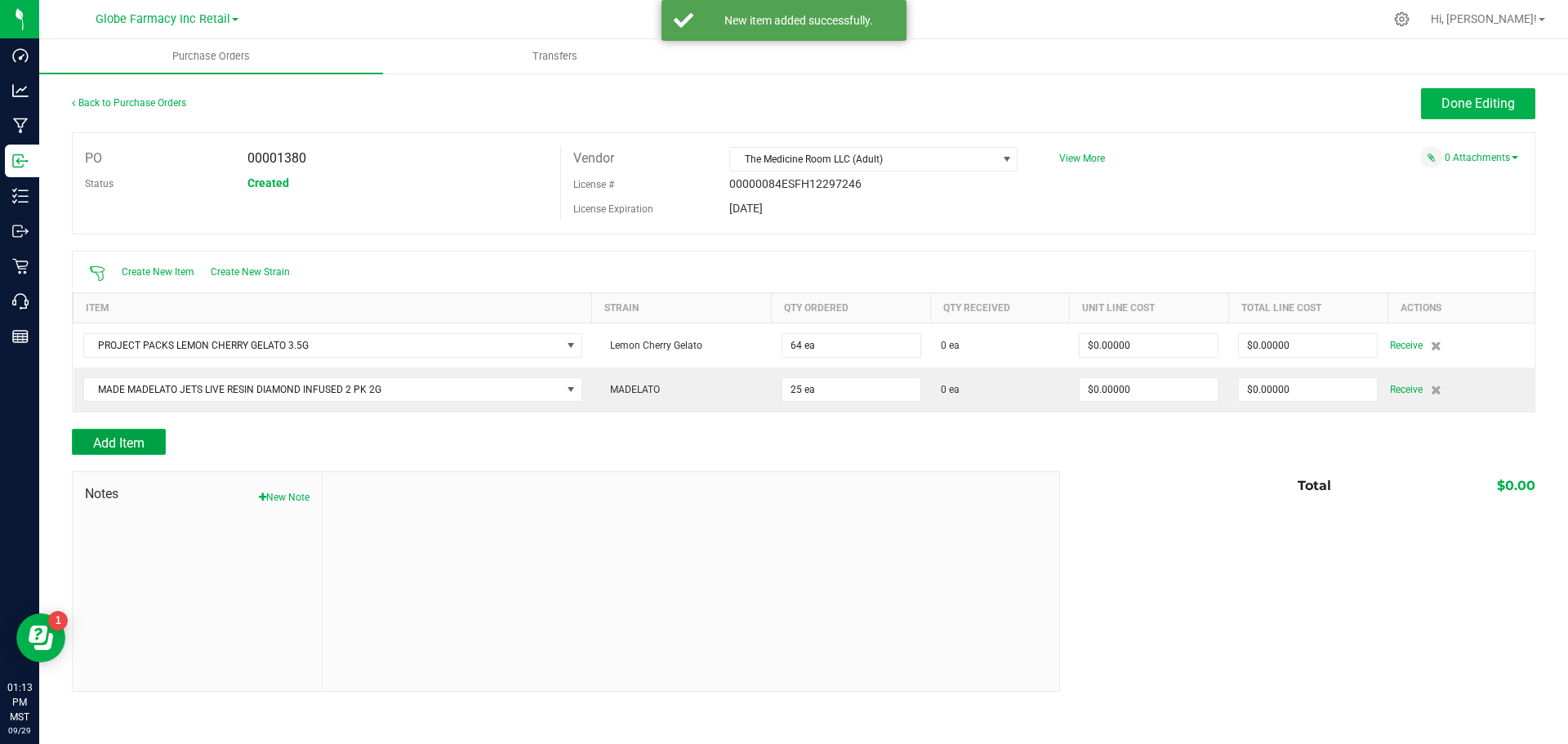
click at [156, 443] on button "Add Item" at bounding box center [118, 442] width 94 height 26
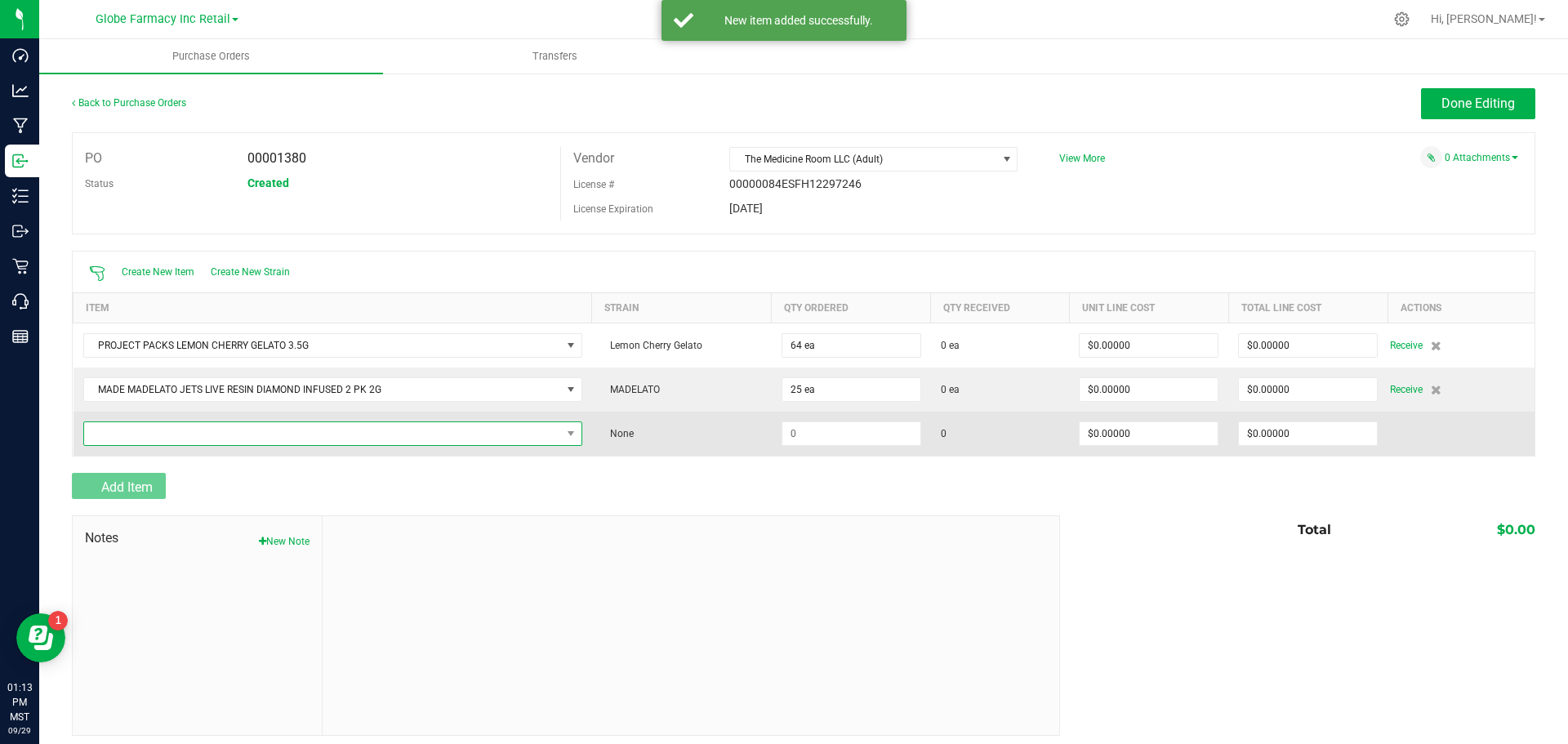
click at [151, 428] on span "NO DATA FOUND" at bounding box center [322, 434] width 476 height 23
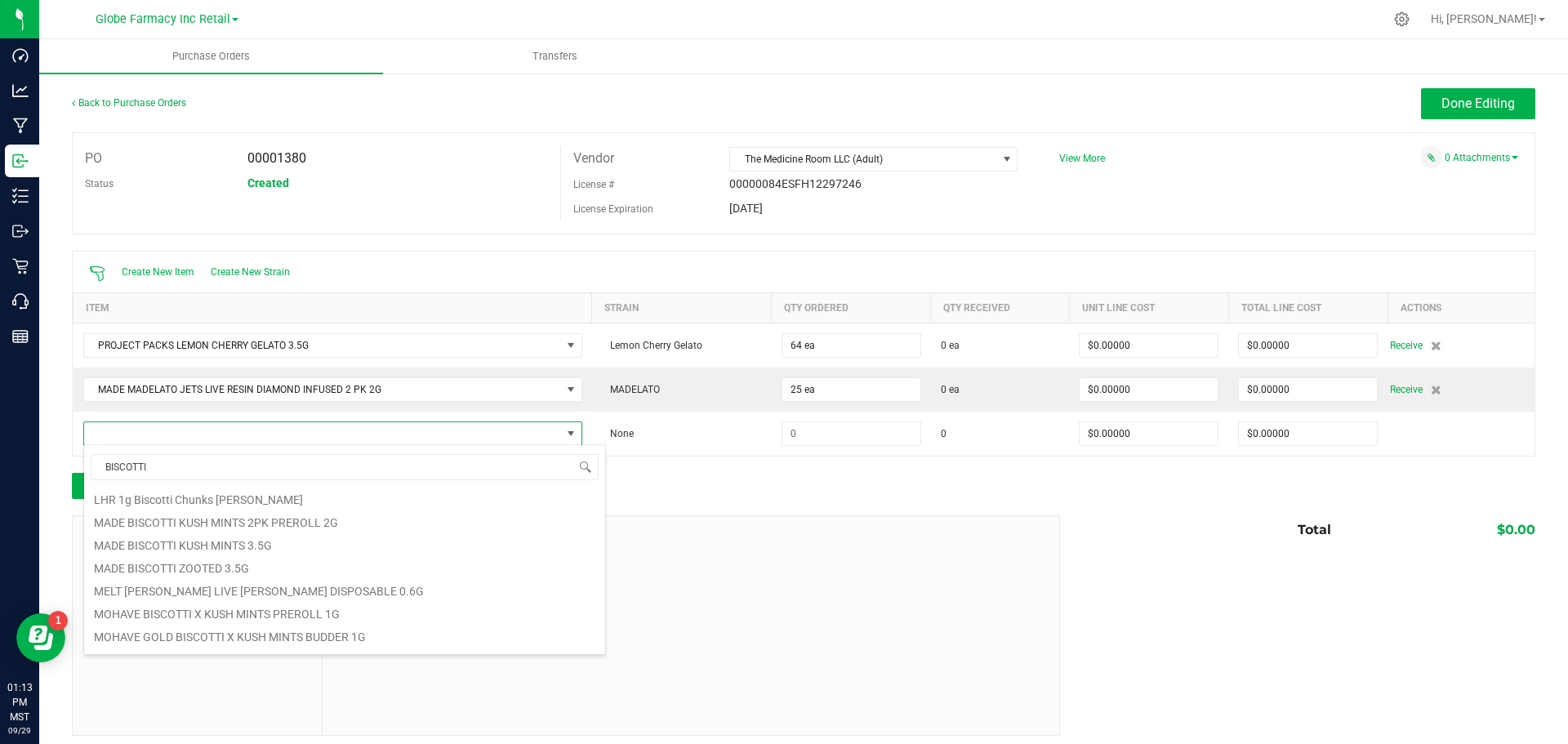
scroll to position [980, 0]
type input "B"
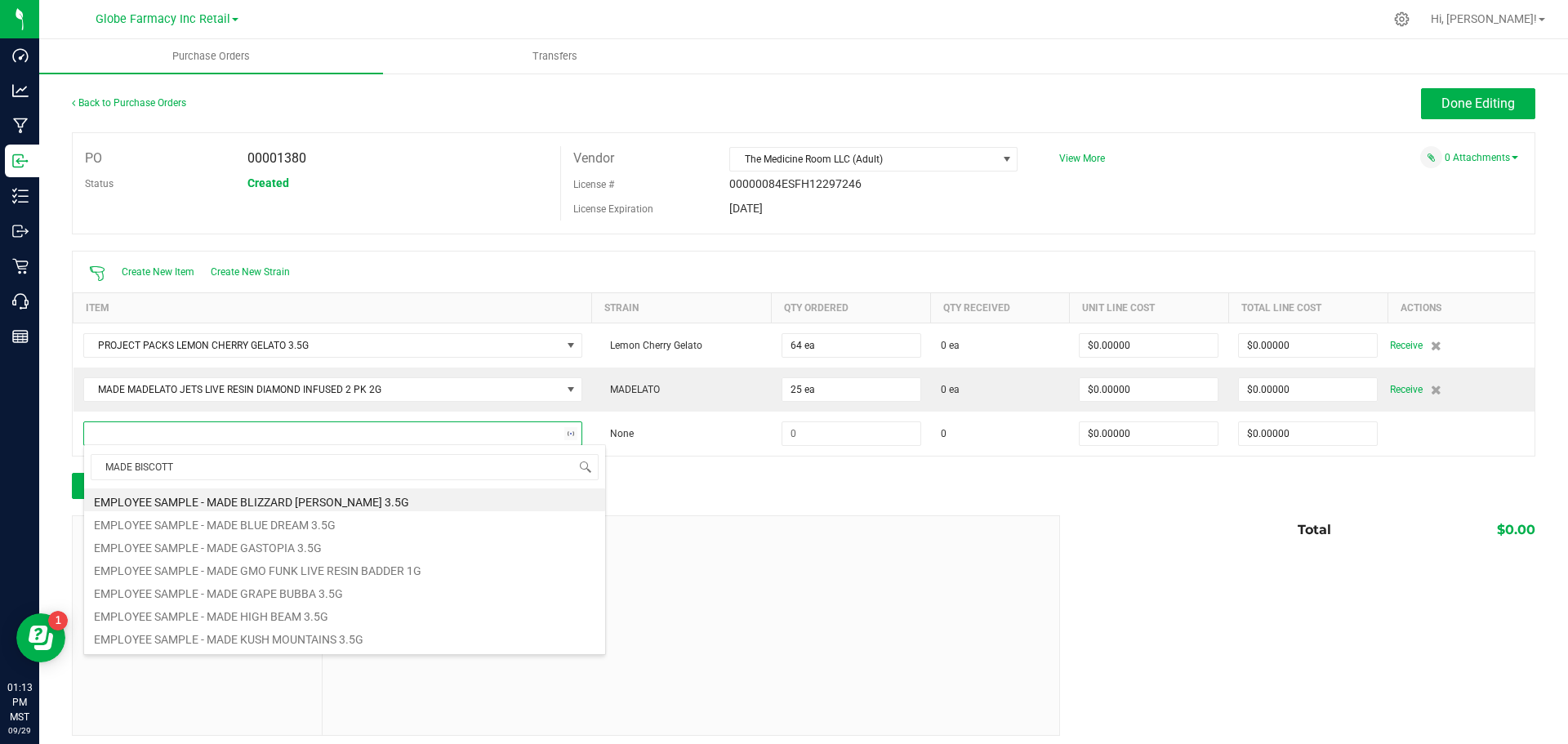
type input "MADE BISCOTTI"
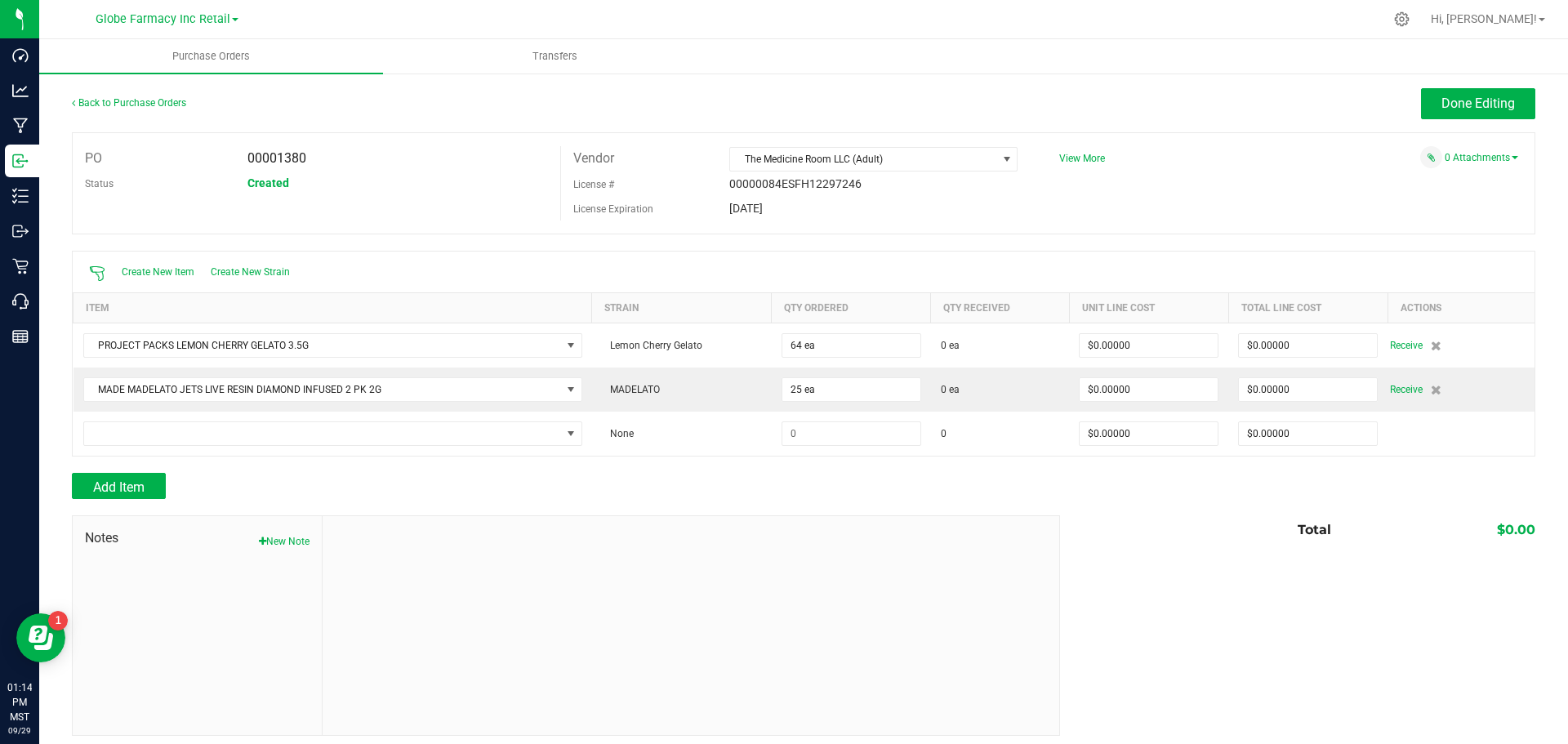
click at [934, 481] on div "Add Item" at bounding box center [559, 486] width 976 height 26
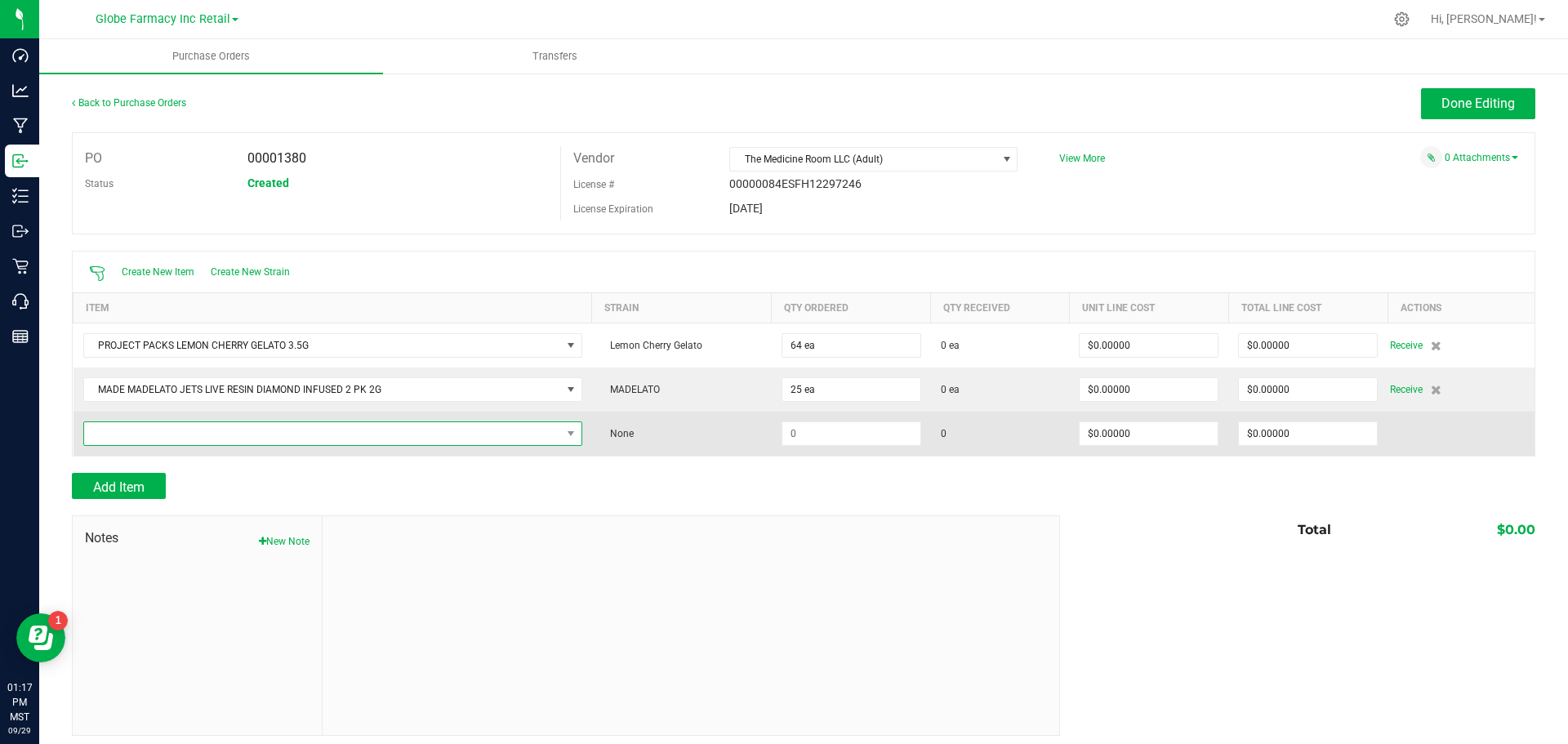
click at [192, 434] on span "NO DATA FOUND" at bounding box center [322, 434] width 476 height 23
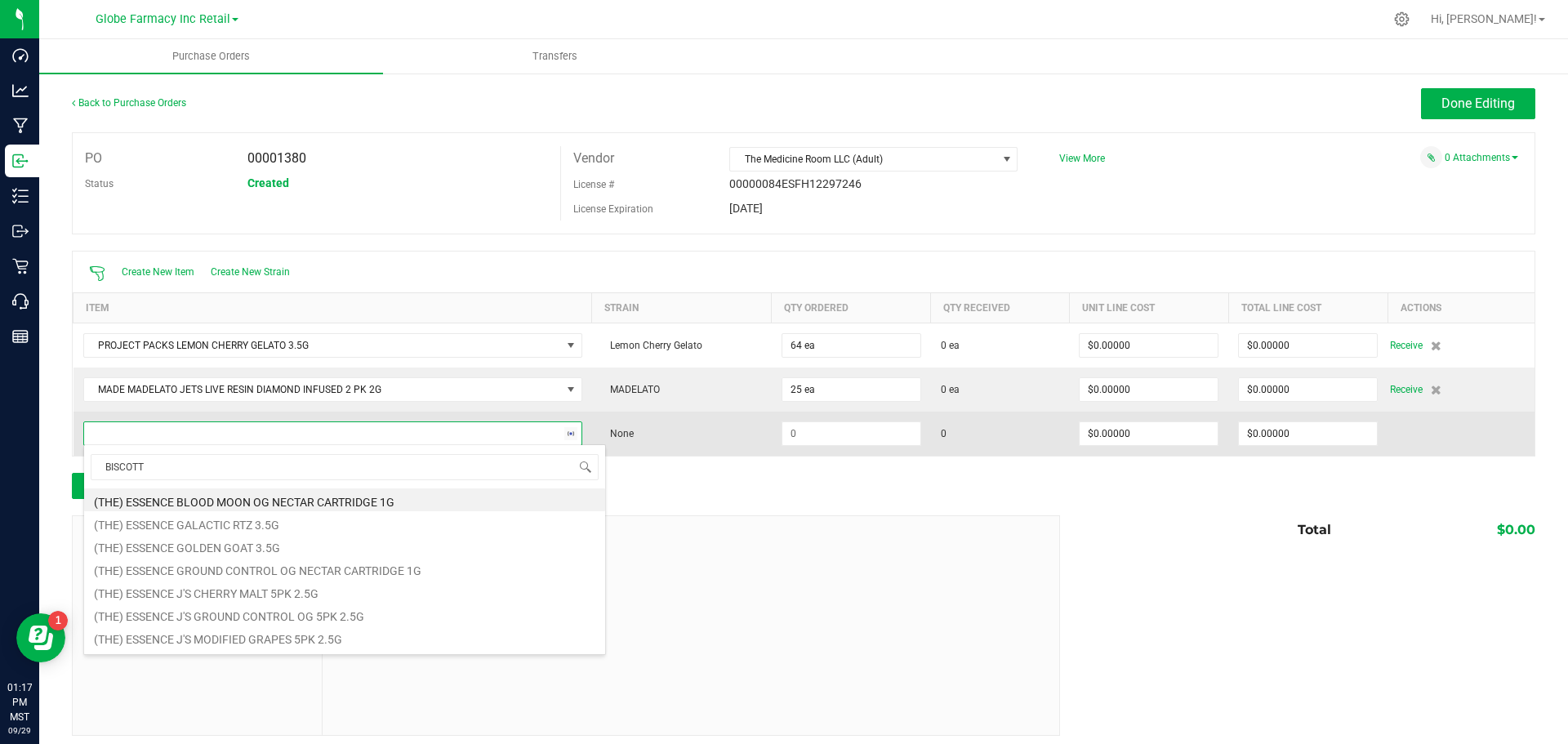
type input "BISCOTTI"
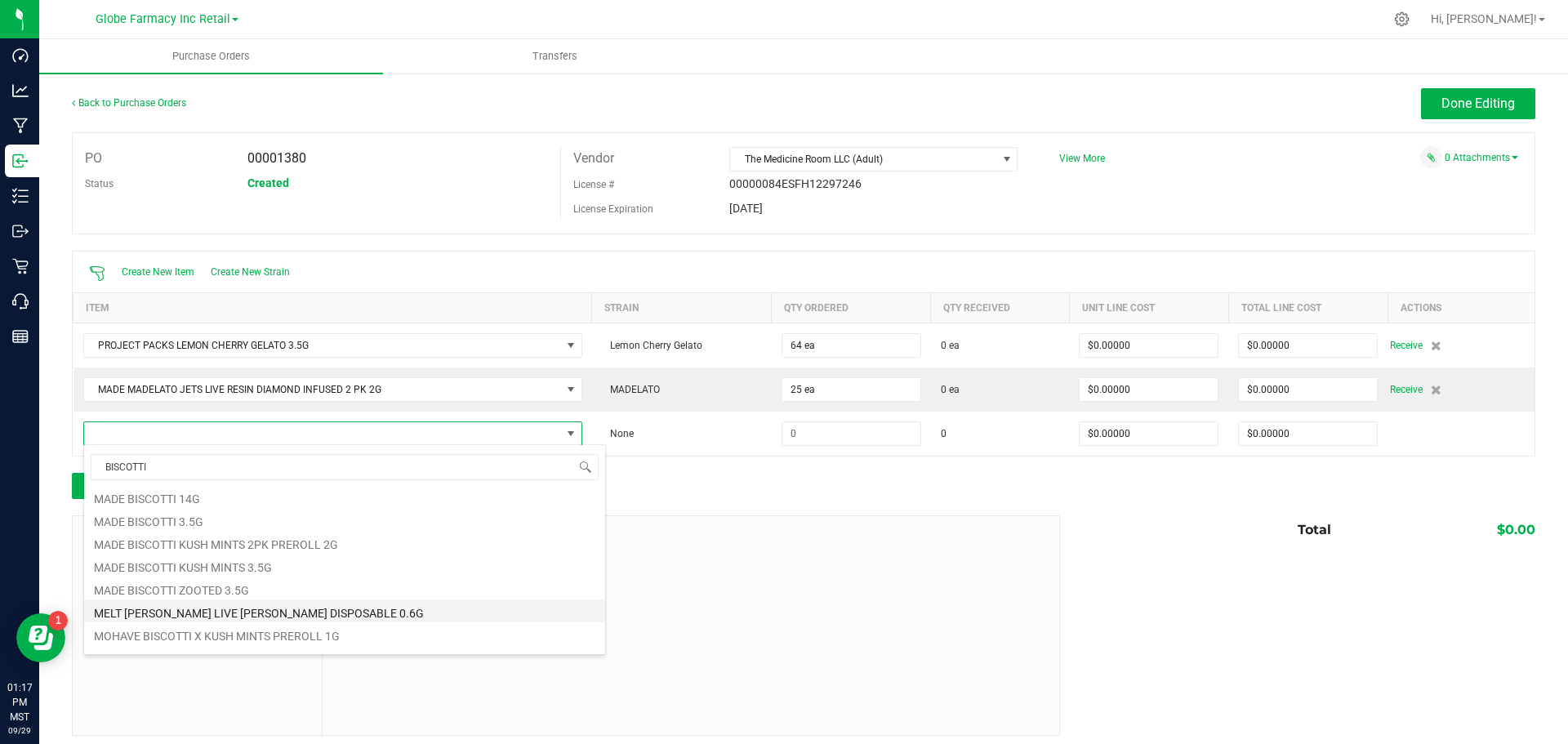
scroll to position [653, 0]
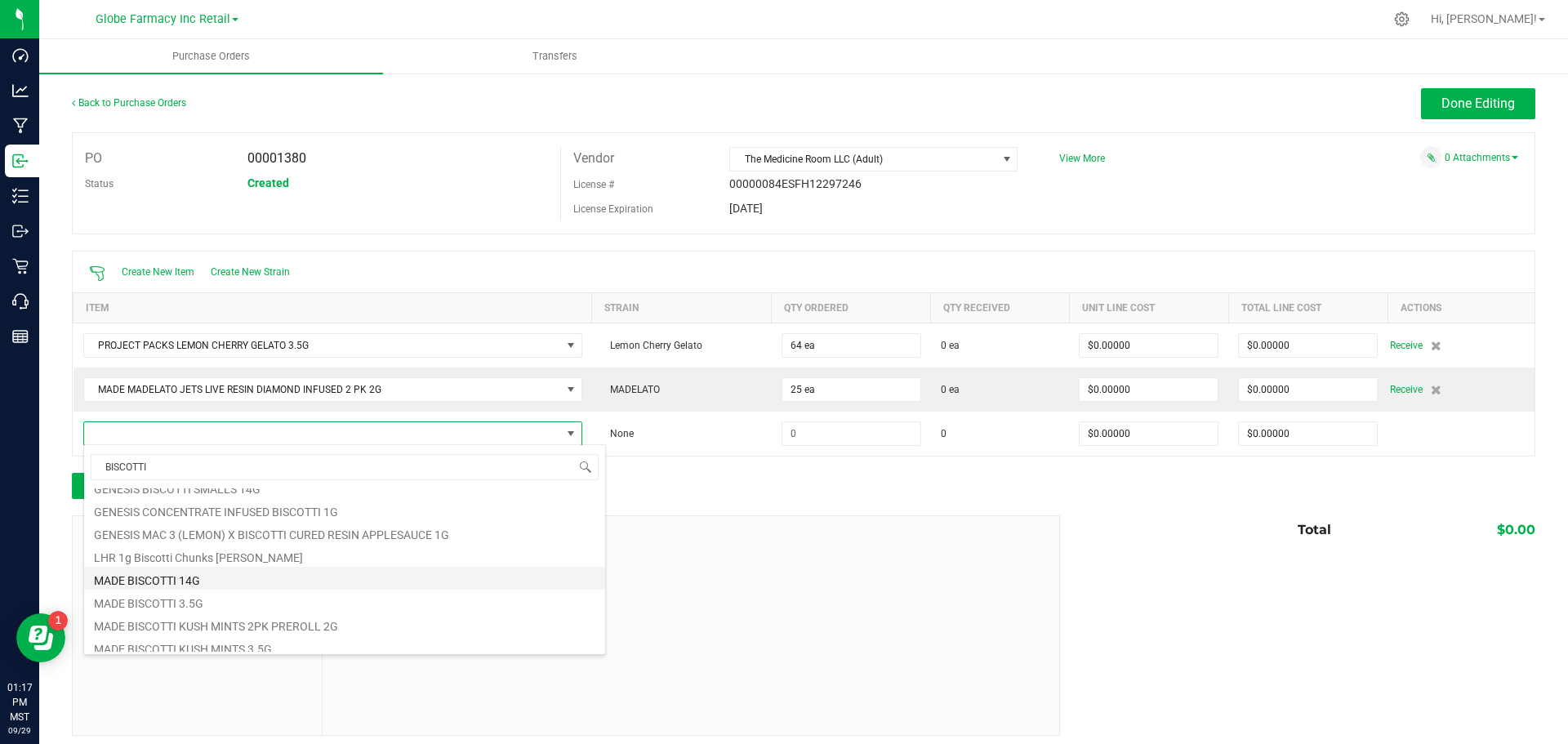
click at [229, 570] on li "MADE BISCOTTI 14G" at bounding box center [345, 578] width 521 height 23
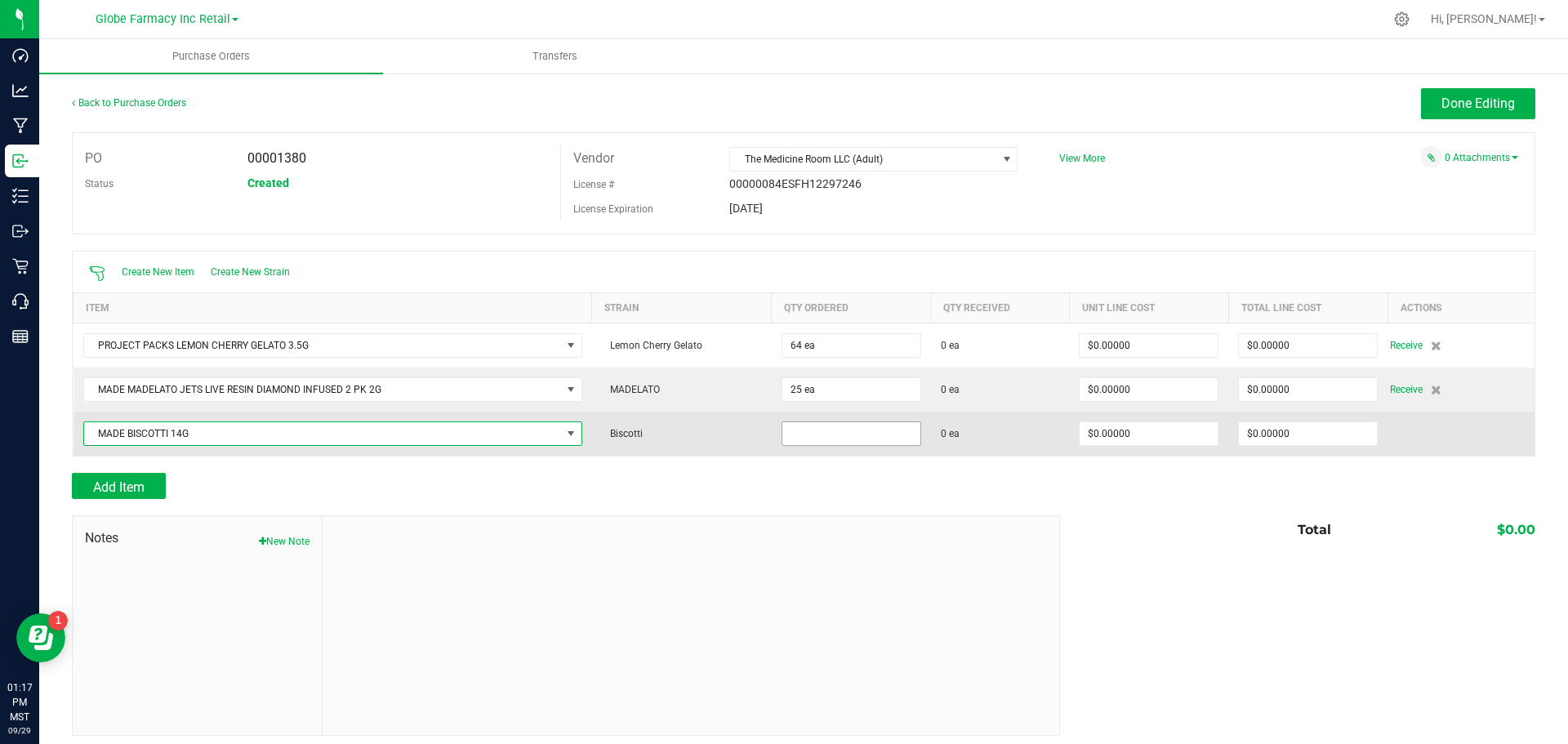
click at [795, 425] on input at bounding box center [851, 434] width 138 height 23
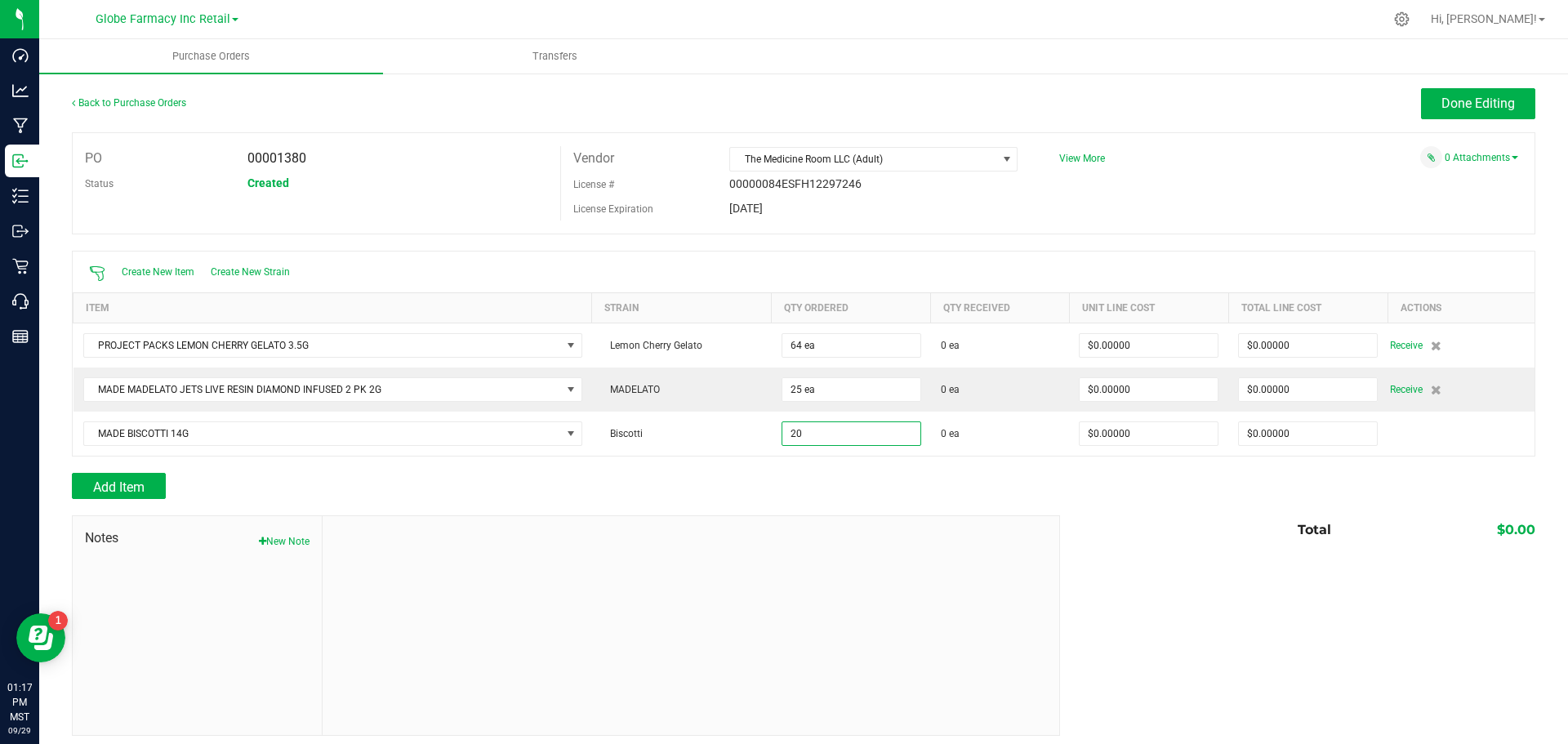
type input "20 ea"
click at [888, 486] on div "Add Item" at bounding box center [559, 486] width 976 height 26
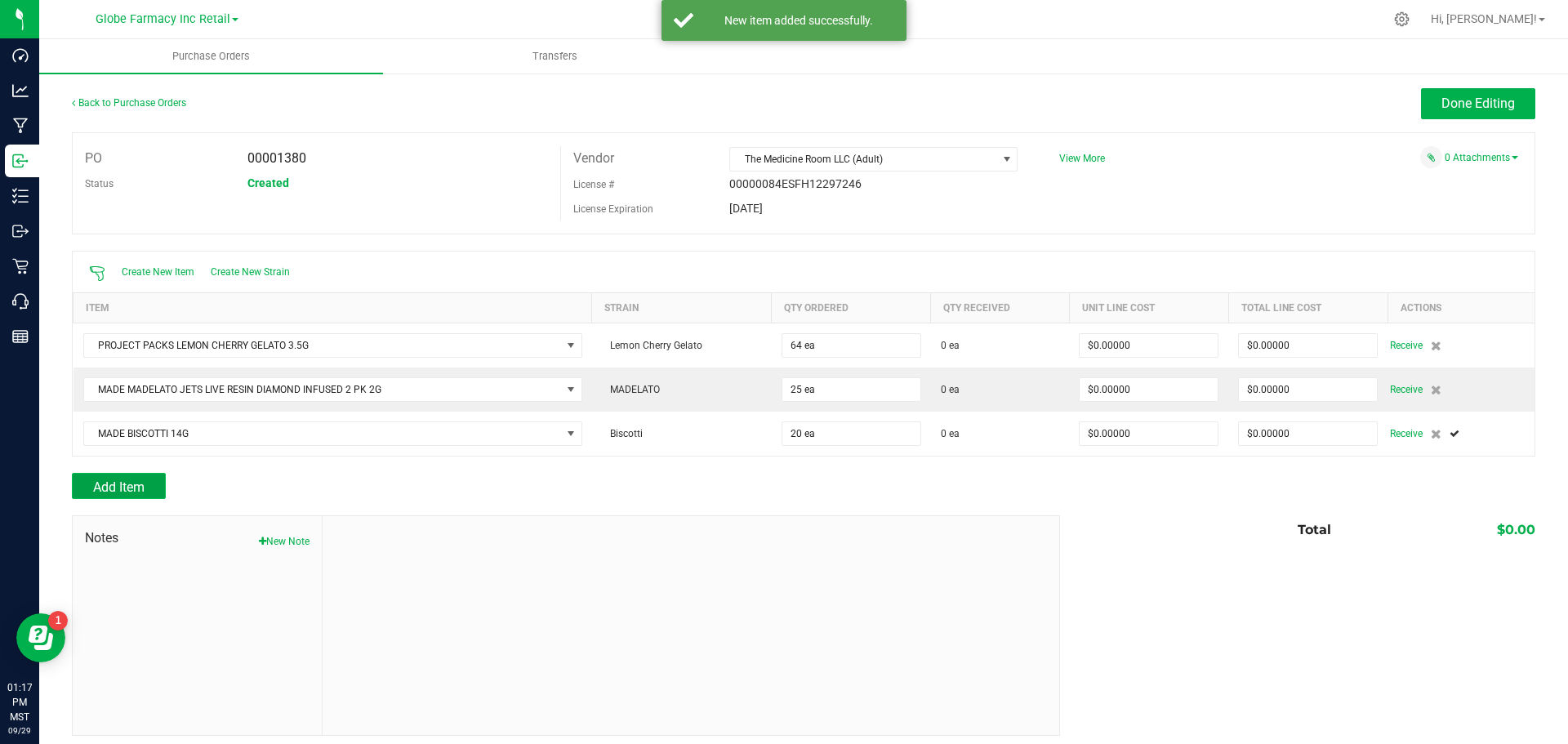
click at [134, 489] on span "Add Item" at bounding box center [118, 487] width 51 height 16
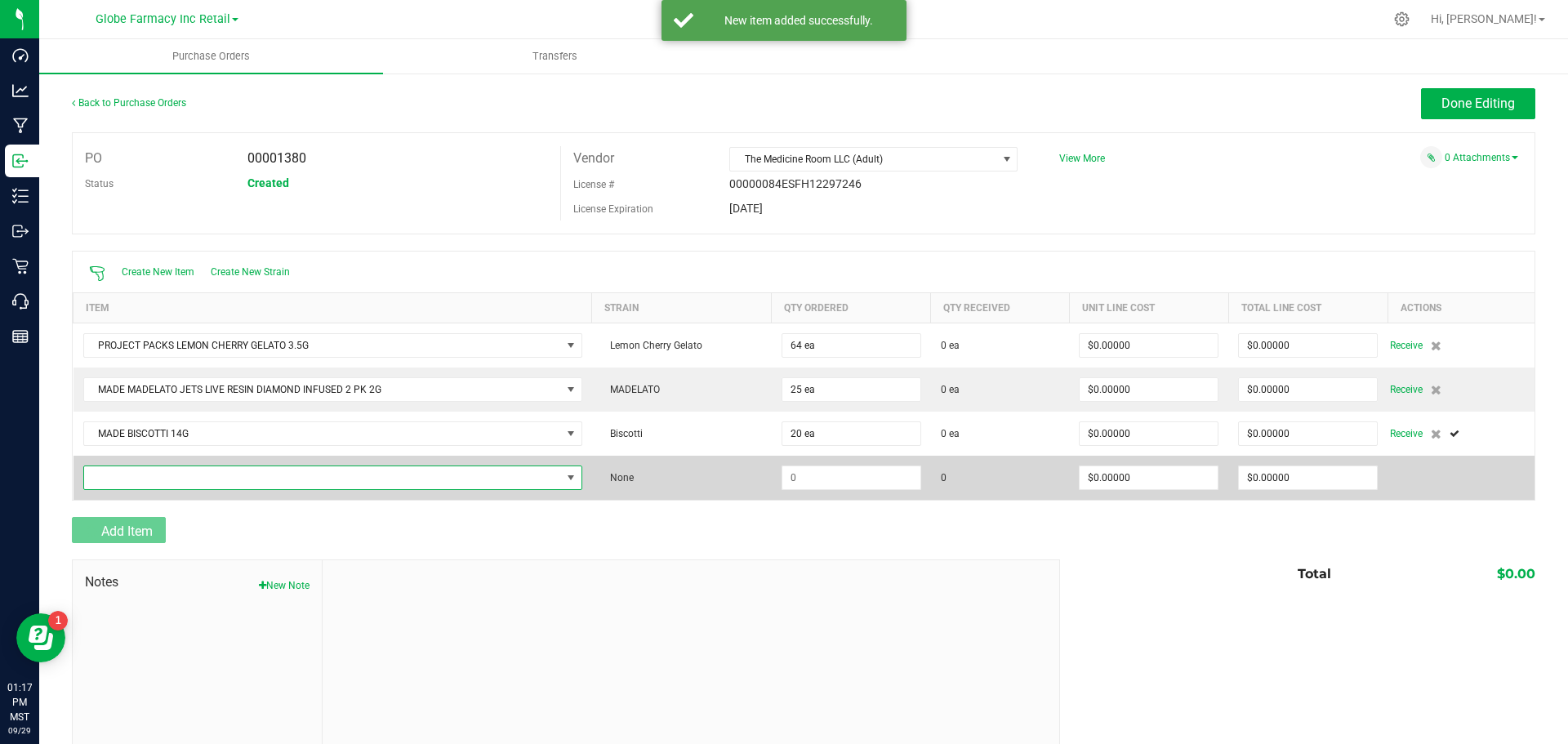
click at [134, 476] on span "NO DATA FOUND" at bounding box center [322, 477] width 476 height 23
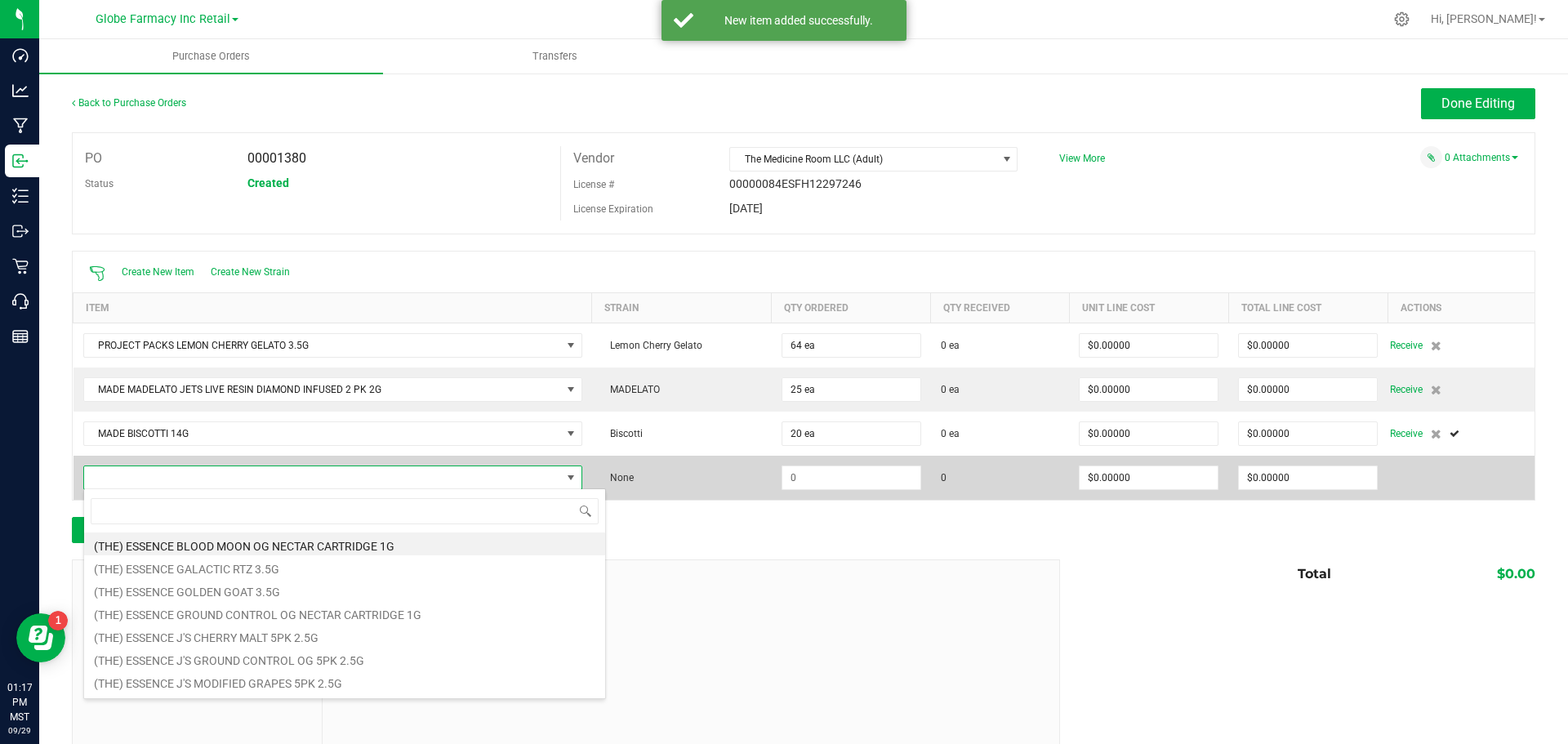
scroll to position [24, 490]
type input "MADE BISCOTTI"
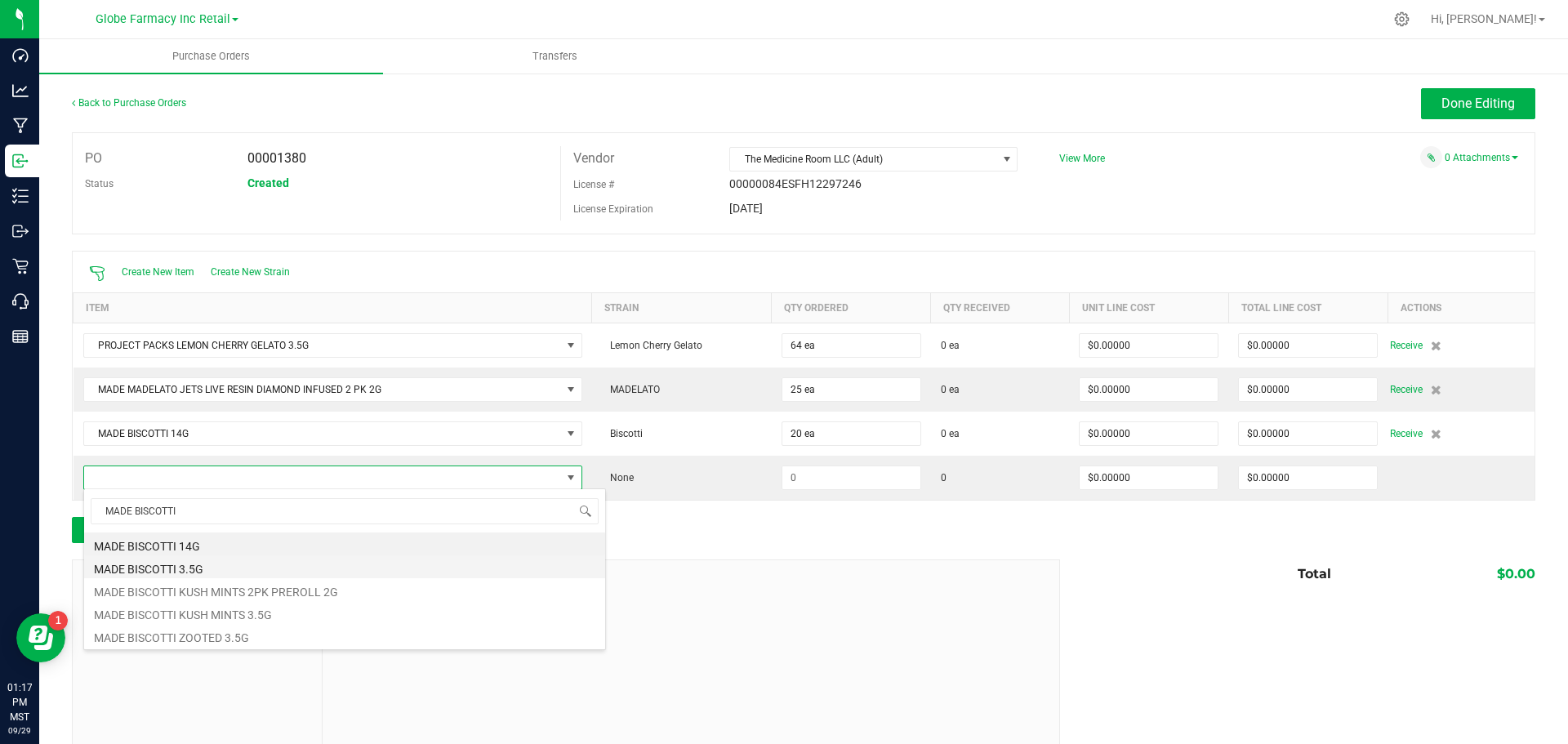
click at [189, 565] on li "MADE BISCOTTI 3.5G" at bounding box center [345, 566] width 521 height 23
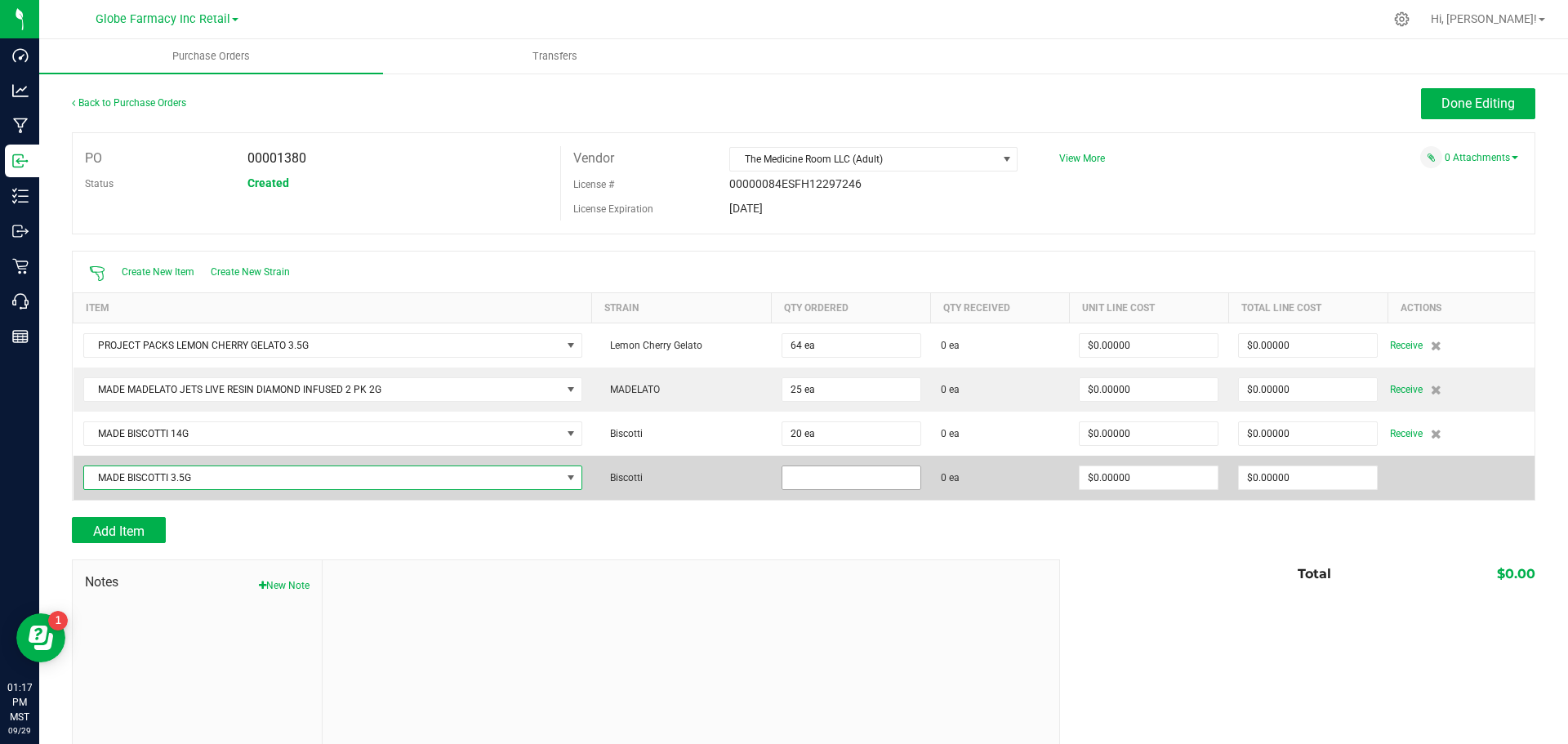
click at [822, 475] on input at bounding box center [851, 477] width 138 height 23
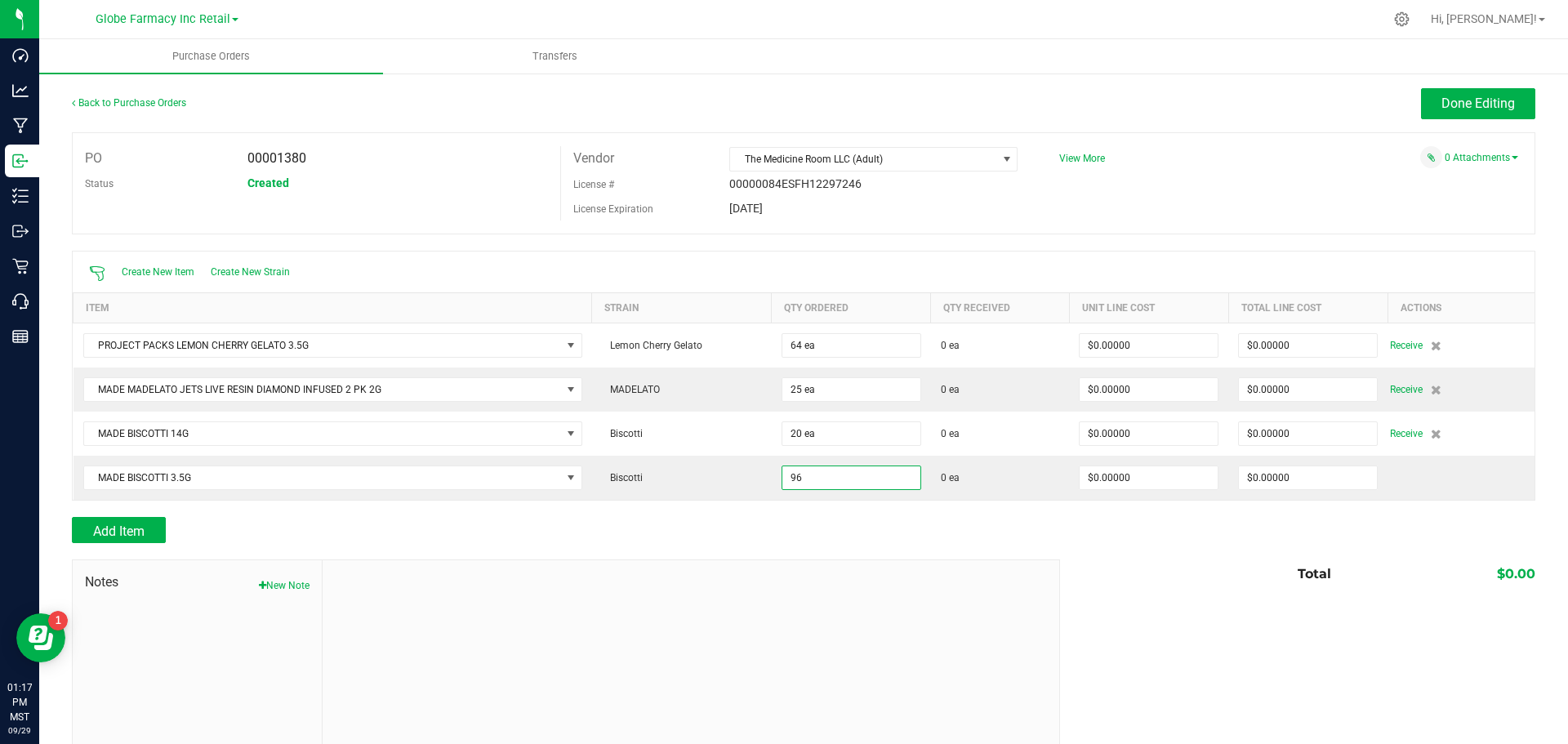
type input "96 ea"
click at [747, 540] on div "Add Item" at bounding box center [559, 530] width 976 height 26
click at [150, 522] on button "Add Item" at bounding box center [118, 530] width 94 height 26
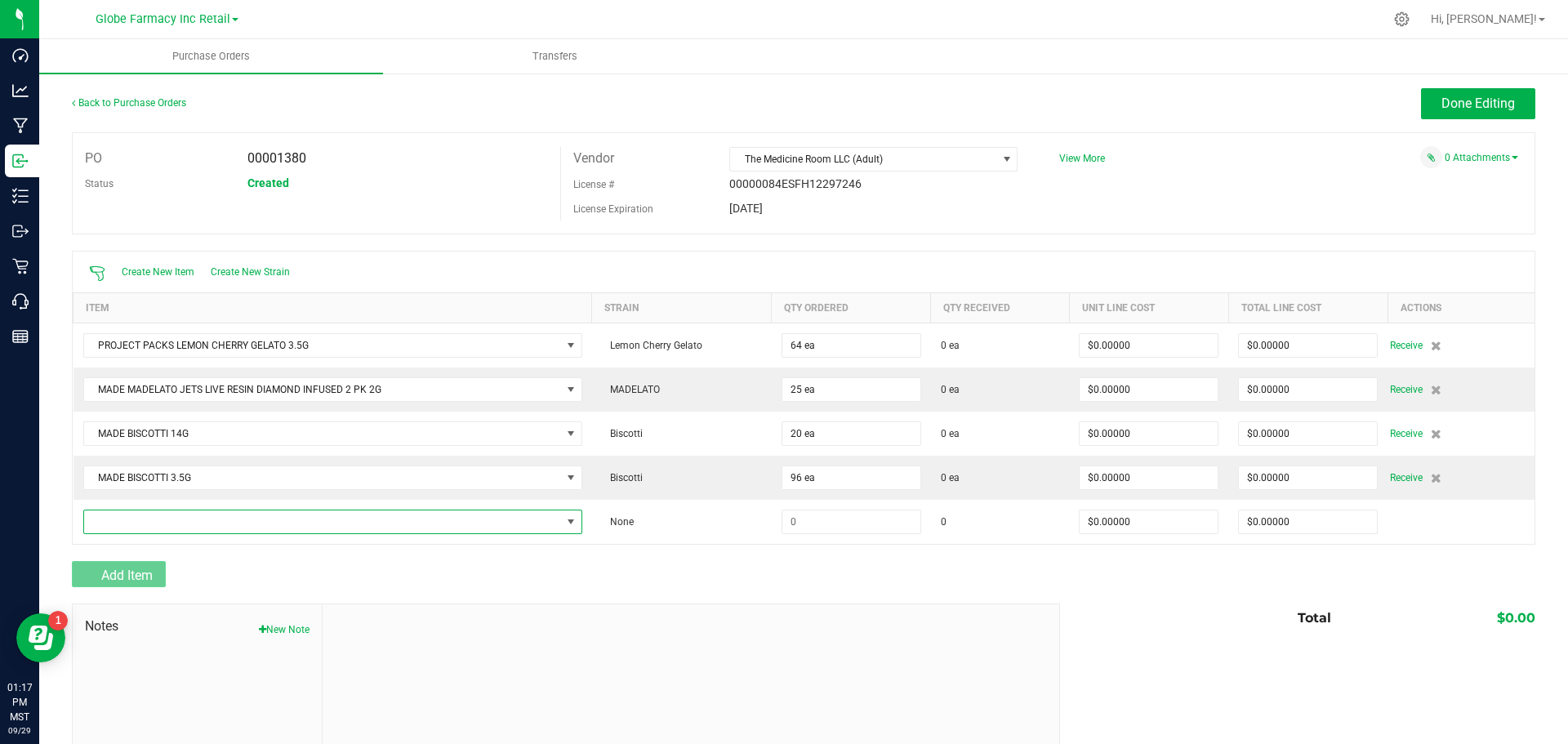
click at [150, 522] on span "NO DATA FOUND" at bounding box center [322, 522] width 476 height 23
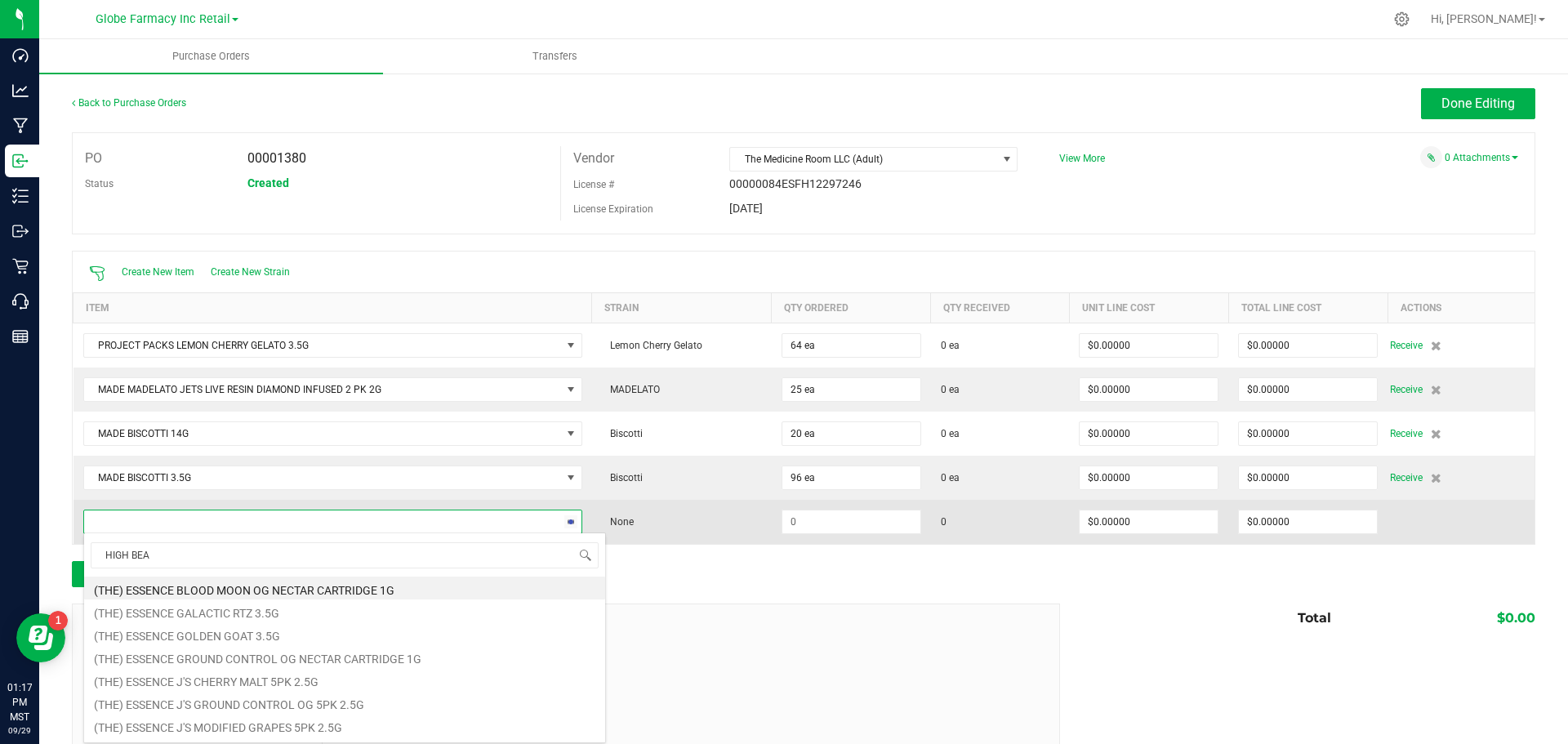
type input "HIGH BEAM"
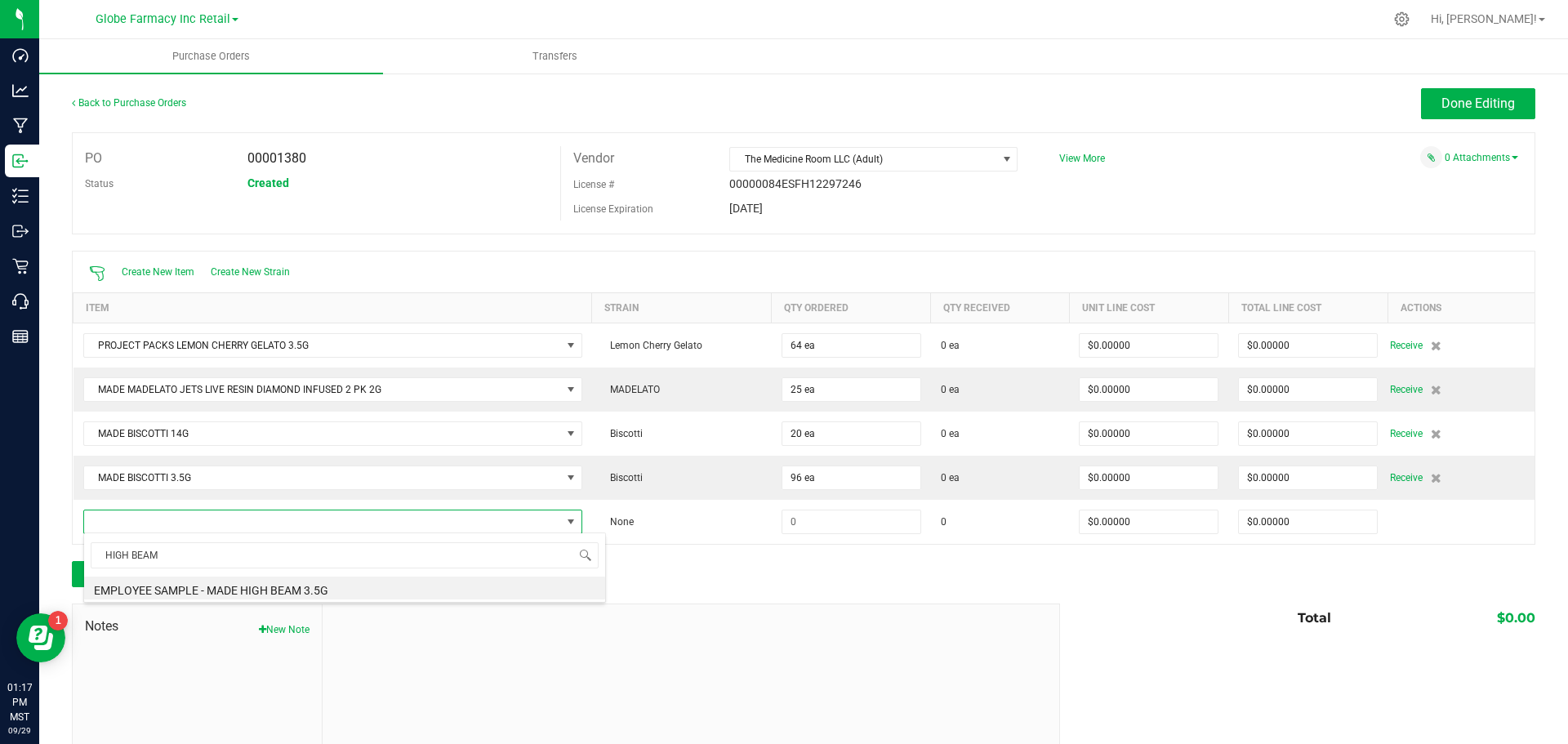
click at [687, 570] on div "Add Item" at bounding box center [559, 574] width 976 height 26
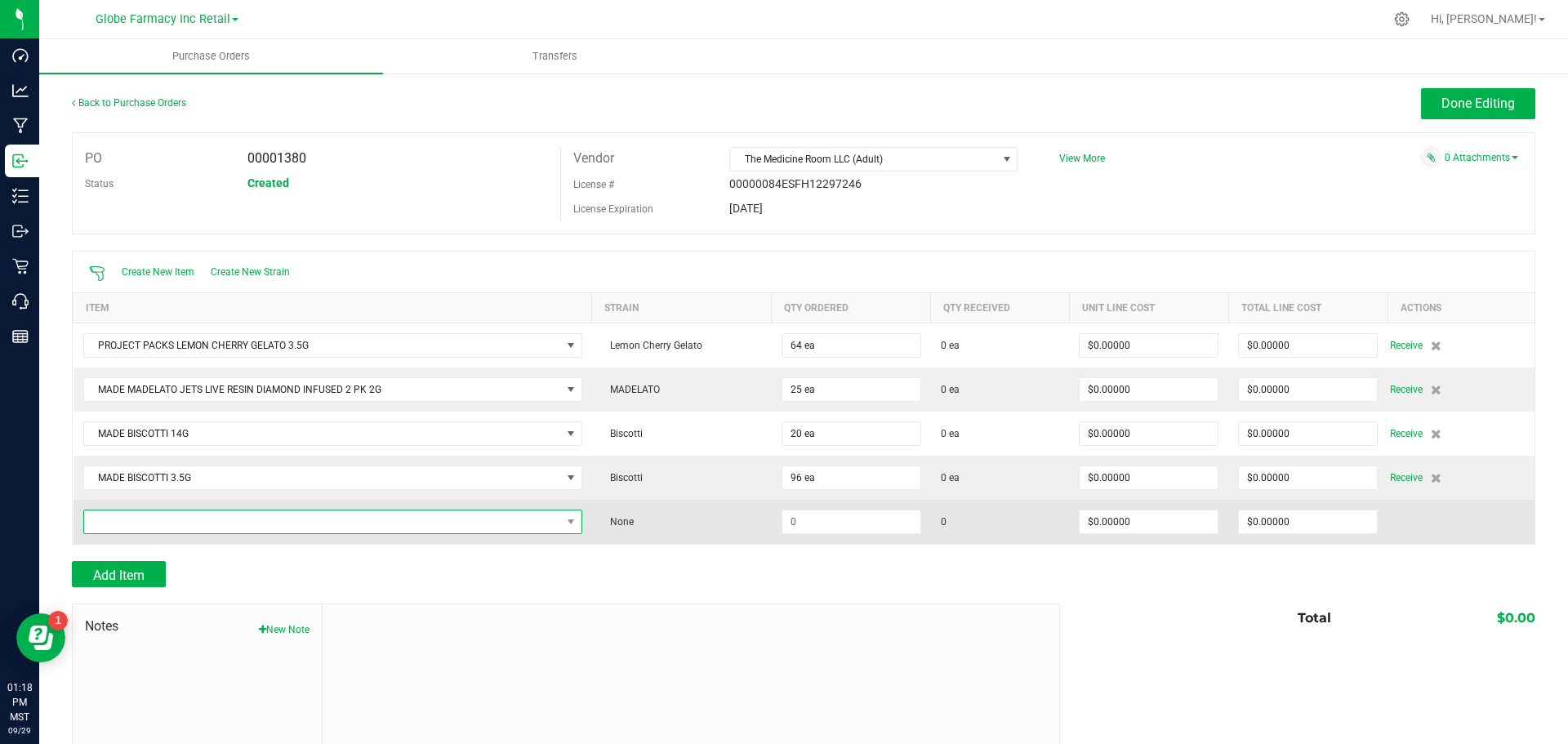
click at [402, 527] on span "NO DATA FOUND" at bounding box center [322, 522] width 476 height 23
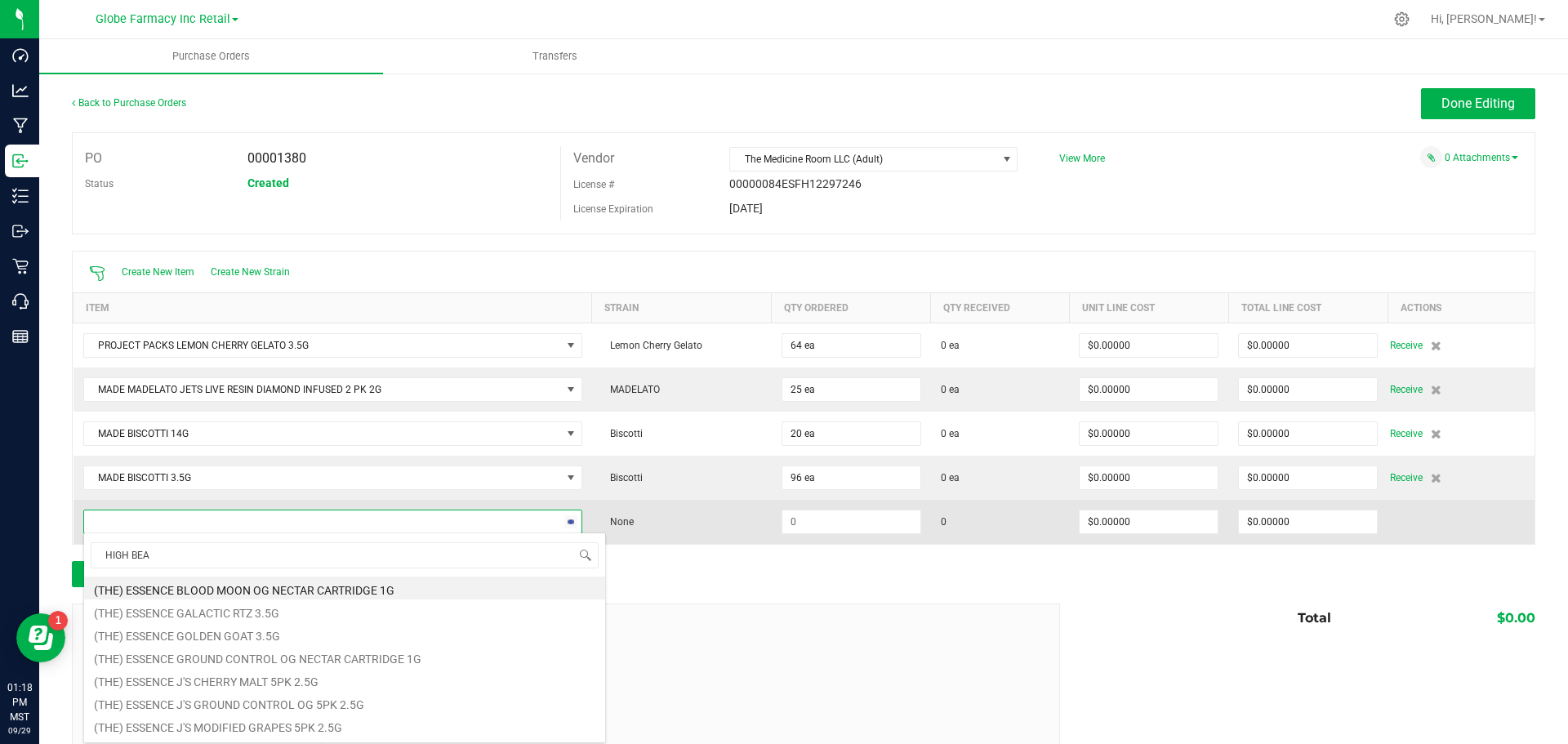
type input "HIGH BEAM"
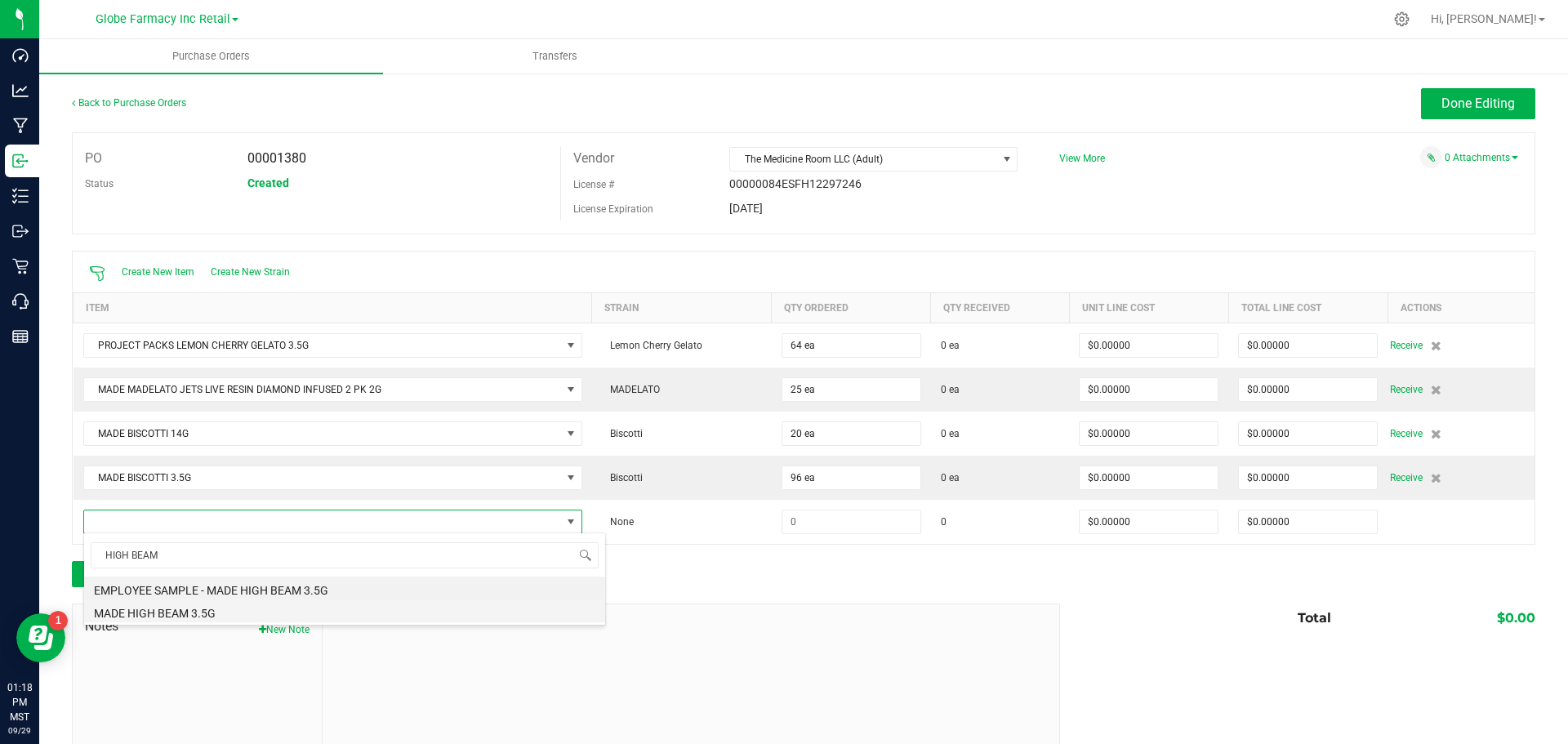
click at [343, 612] on li "MADE HIGH BEAM 3.5G" at bounding box center [345, 611] width 521 height 23
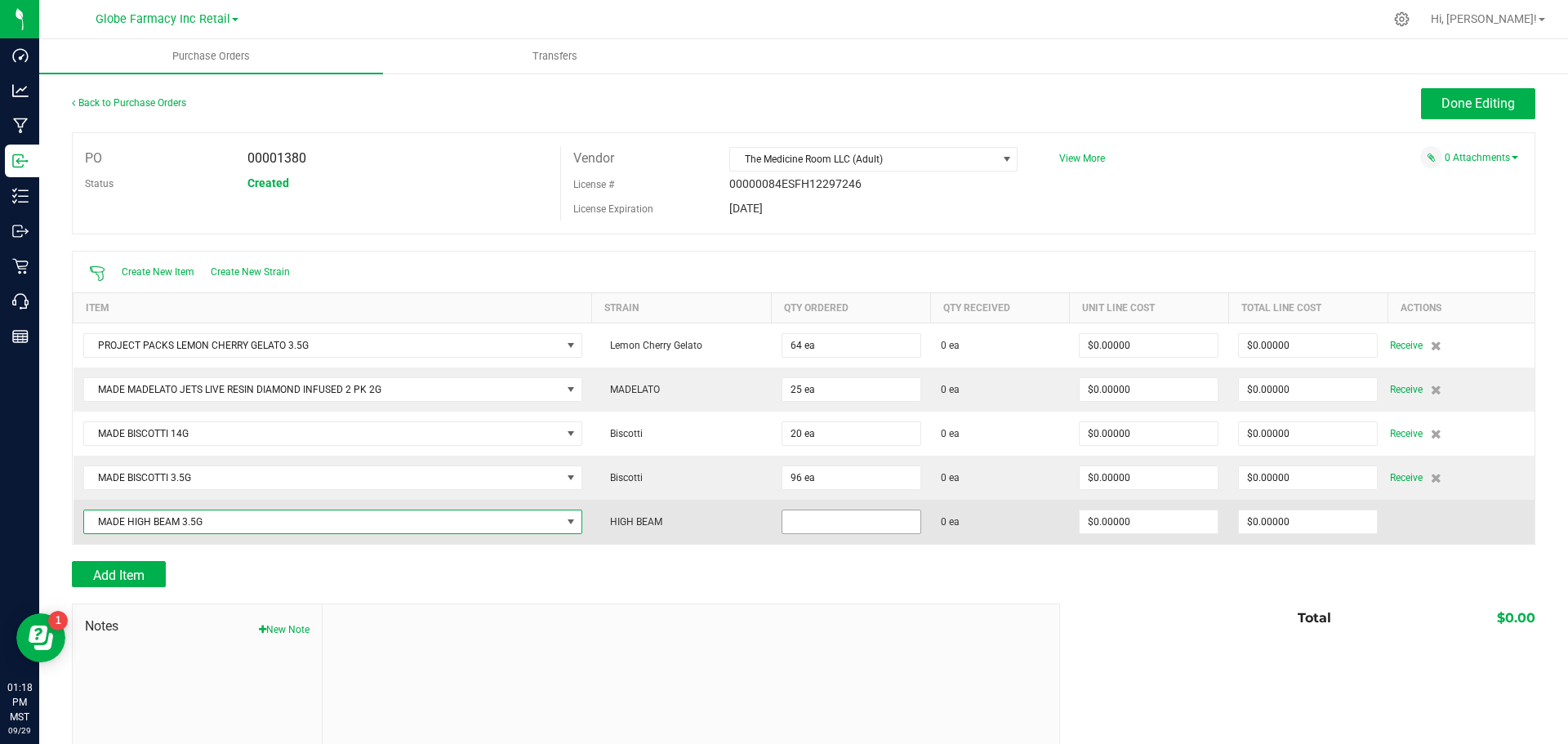
click at [809, 520] on input at bounding box center [851, 522] width 138 height 23
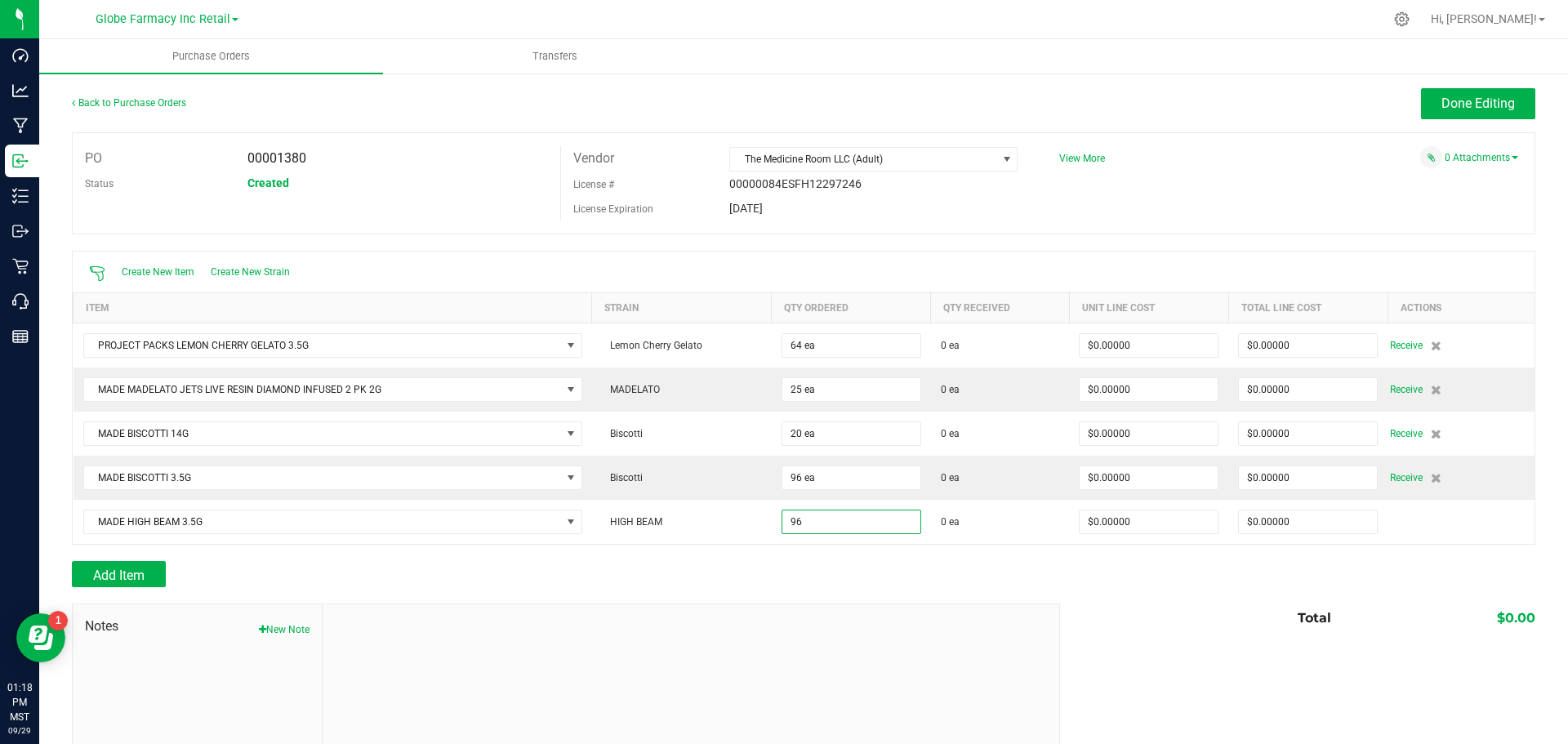
type input "96 ea"
click at [820, 570] on div "Add Item" at bounding box center [559, 574] width 976 height 26
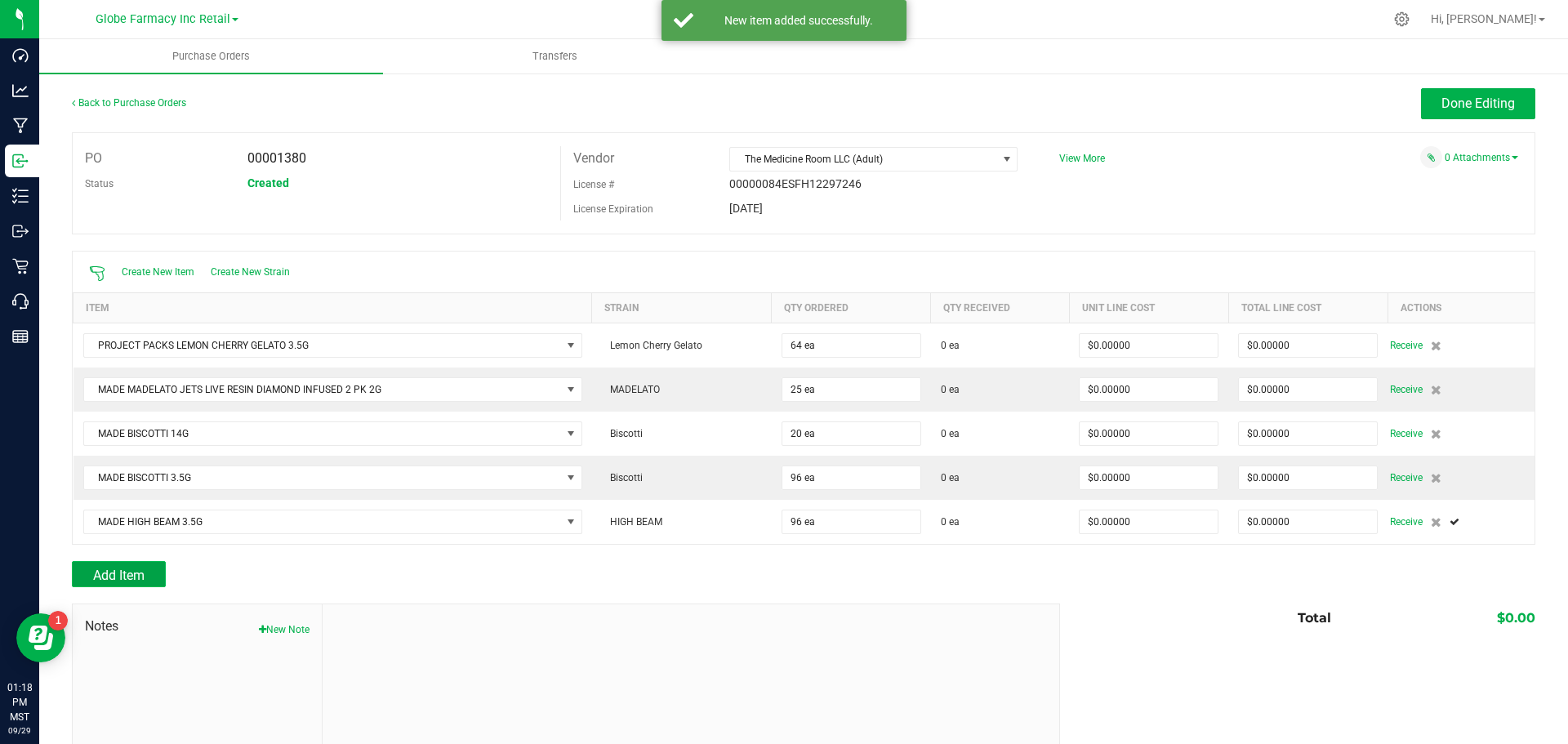
click at [149, 579] on button "Add Item" at bounding box center [118, 574] width 94 height 26
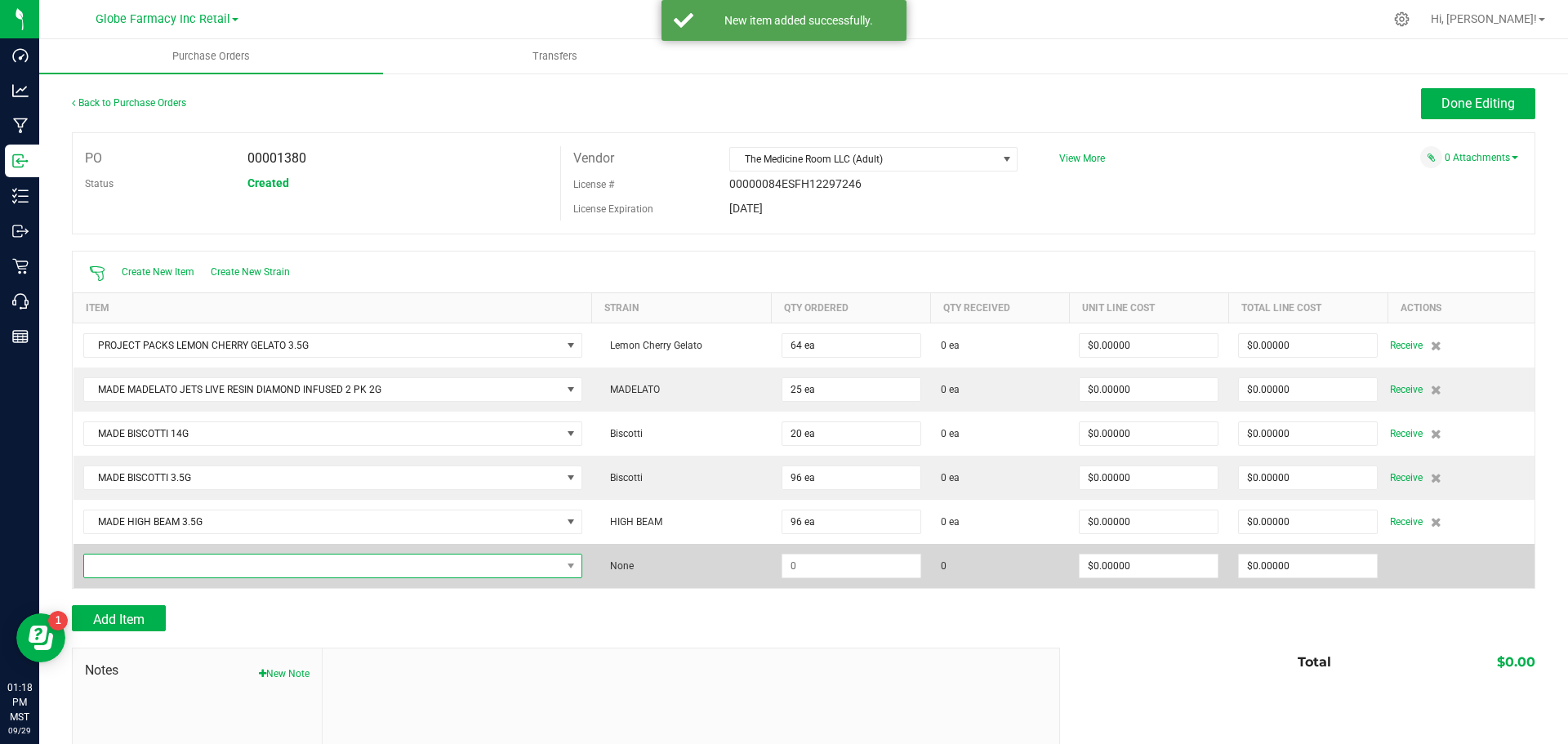
click at [288, 574] on span "NO DATA FOUND" at bounding box center [322, 565] width 476 height 23
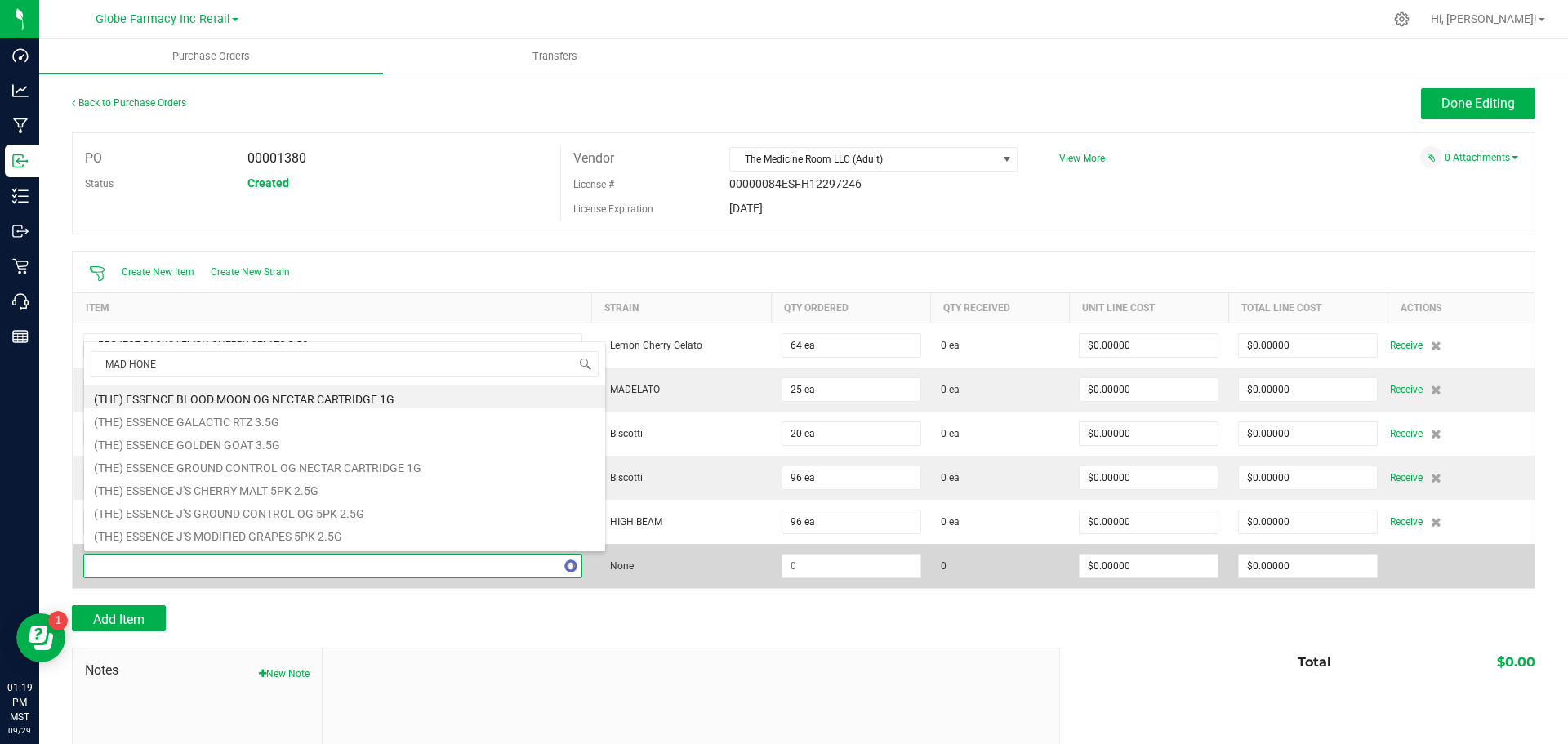
type input "MAD HONEY"
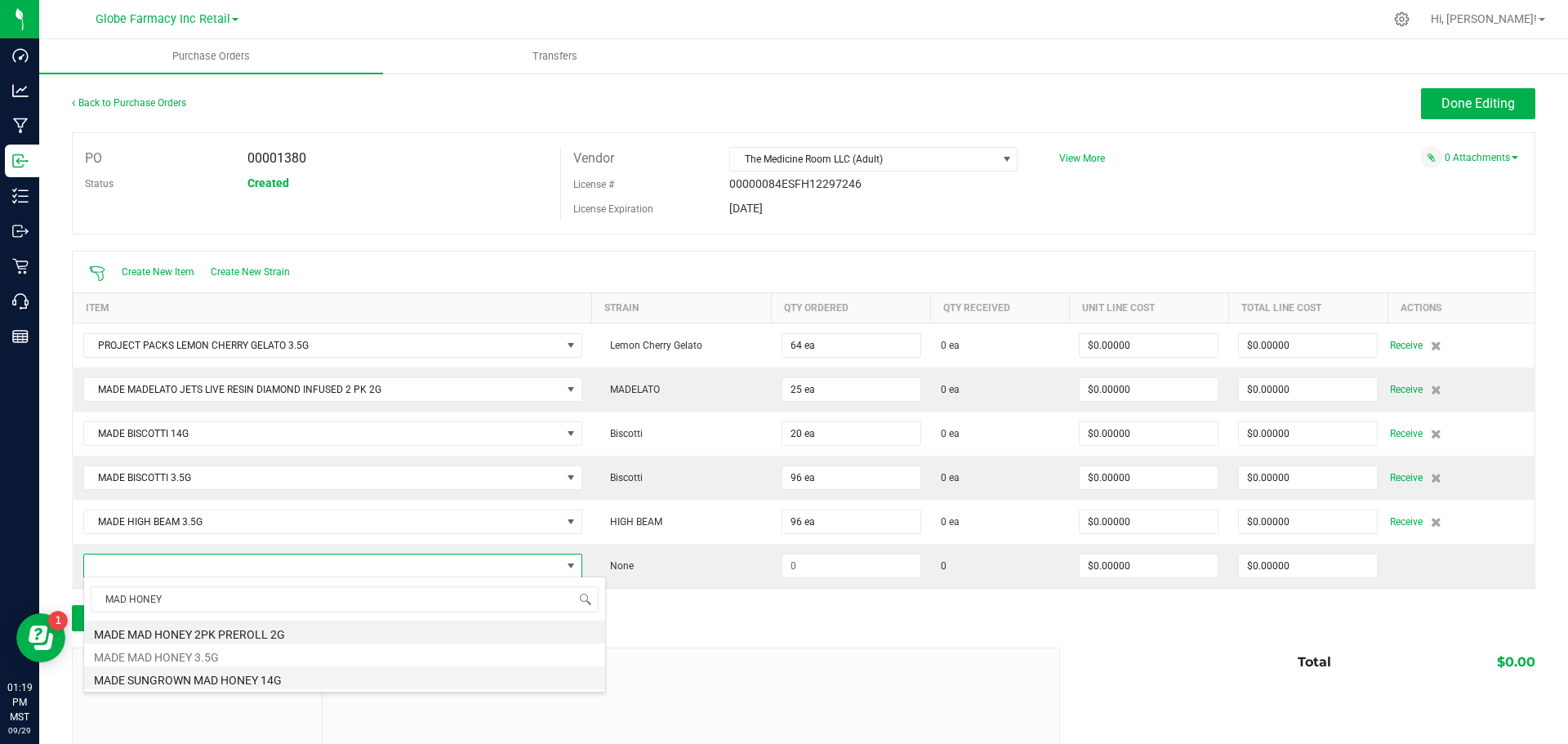
click at [365, 687] on li "MADE SUNGROWN MAD HONEY 14G" at bounding box center [345, 678] width 521 height 23
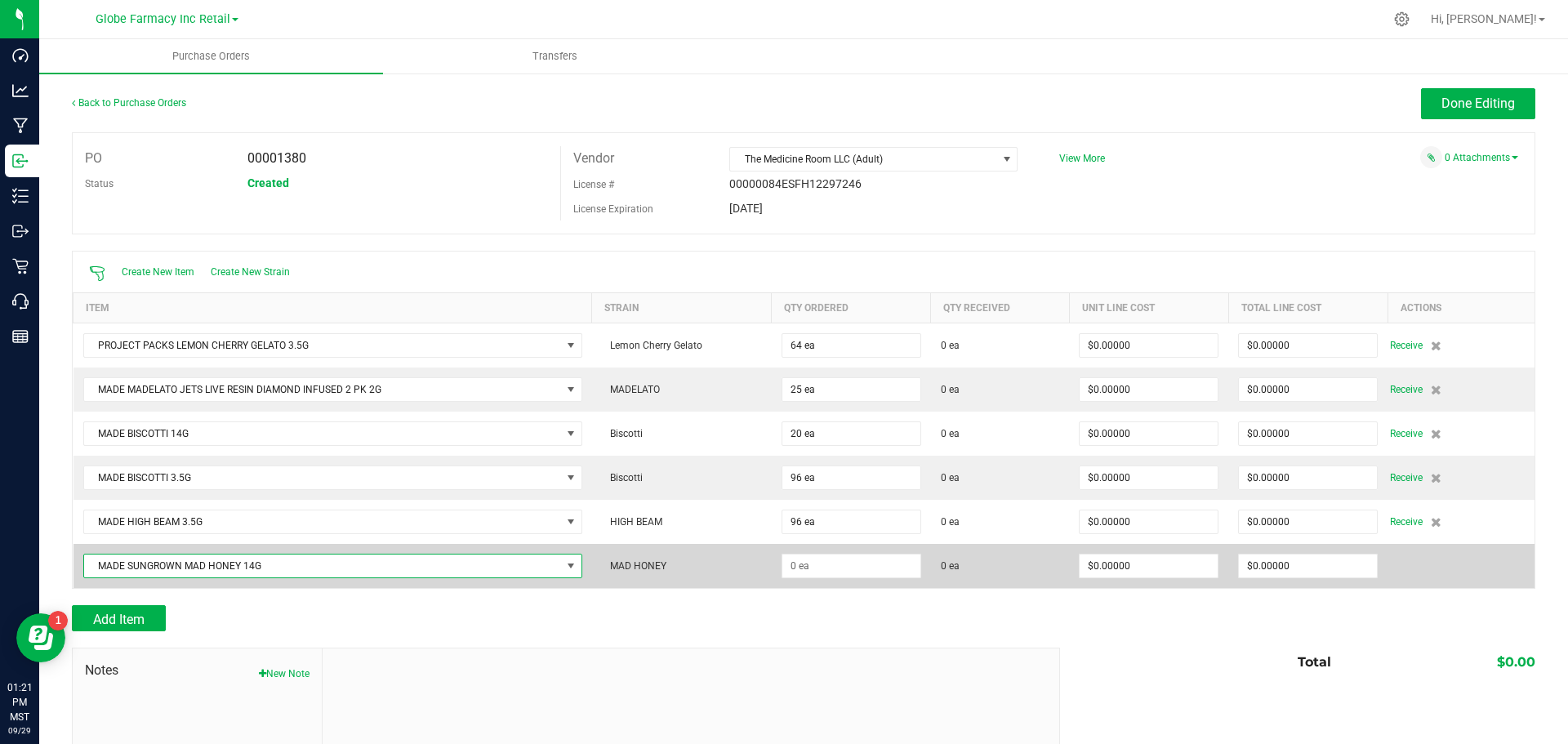
click at [240, 567] on span "MADE SUNGROWN MAD HONEY 14G" at bounding box center [322, 565] width 476 height 23
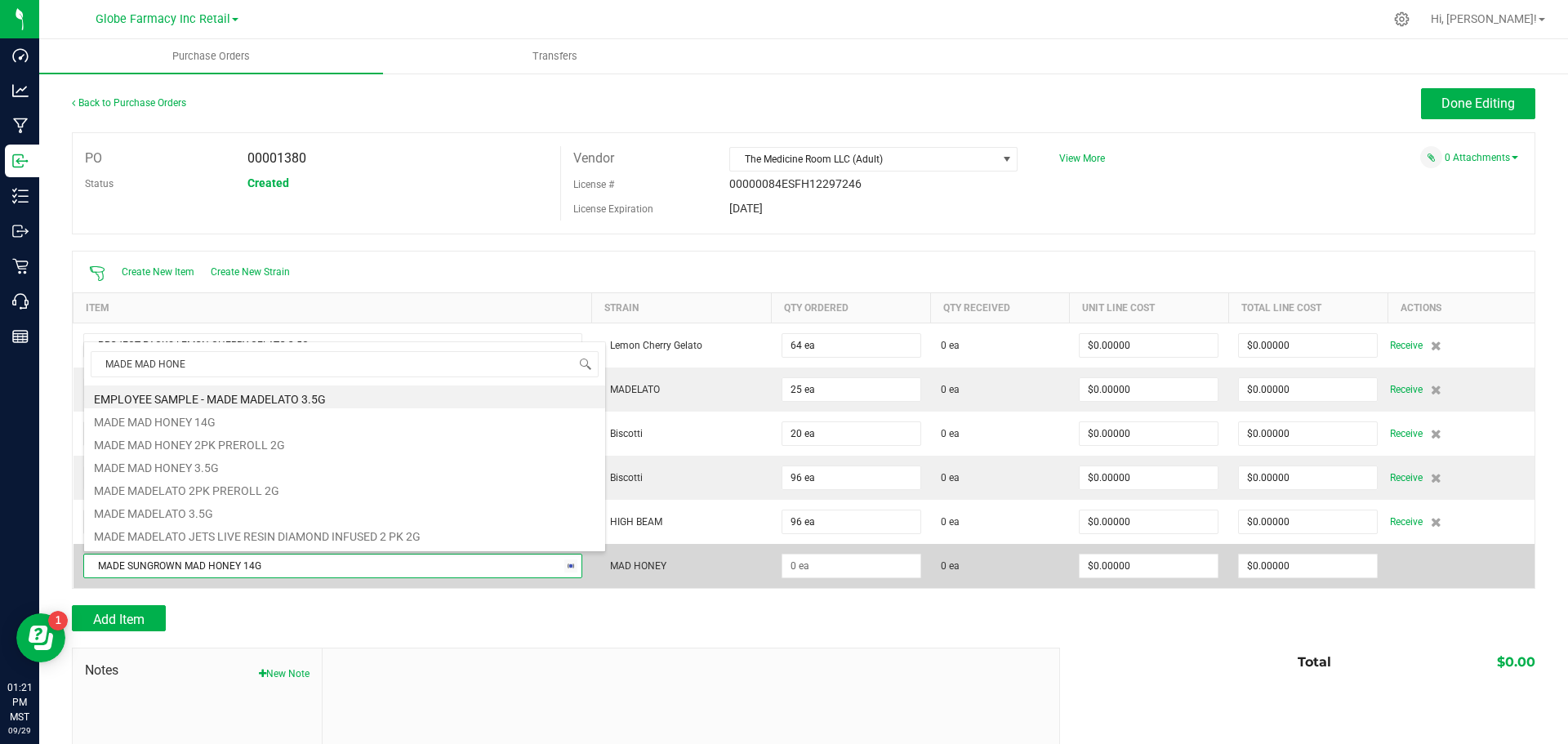
type input "MADE MAD HONEY"
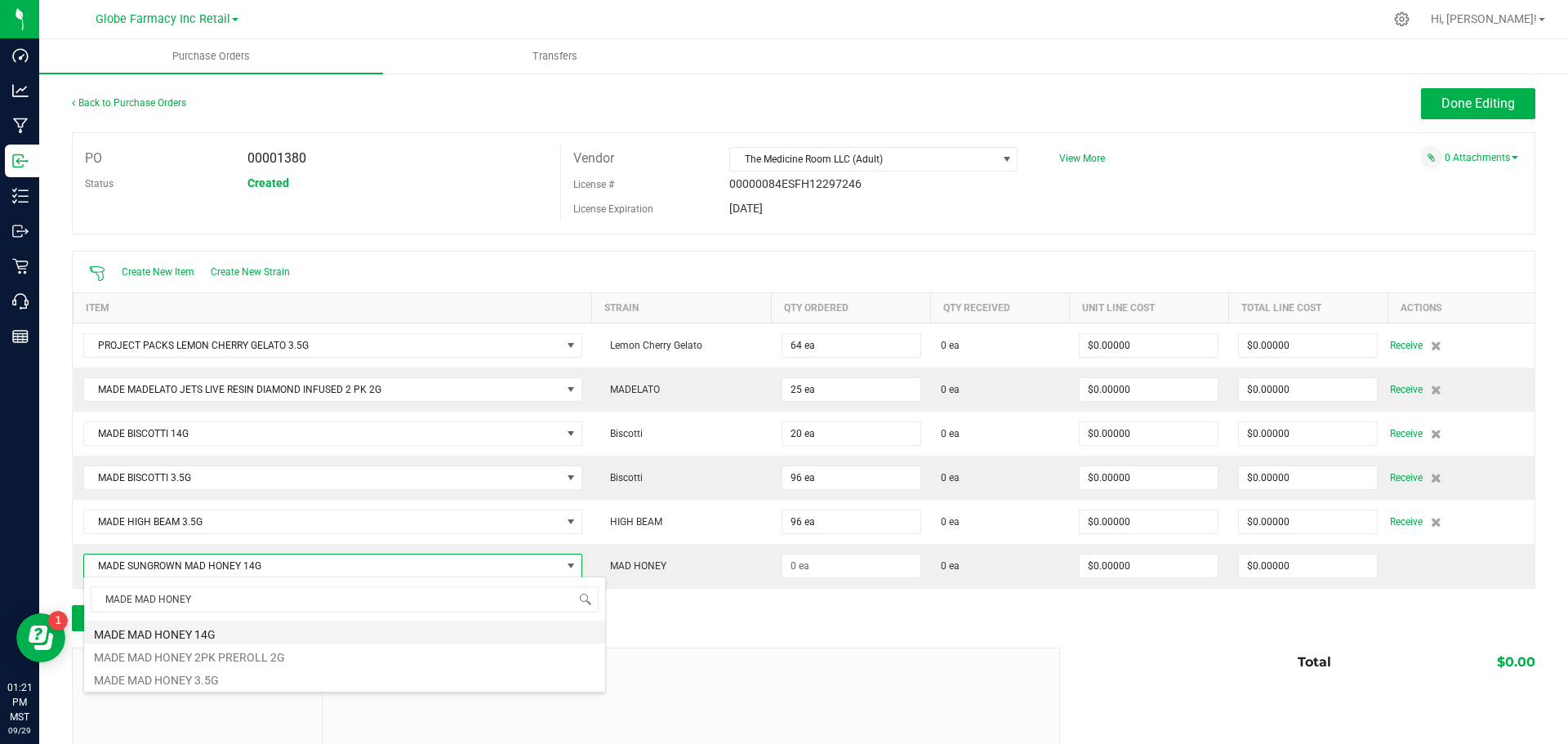
click at [232, 635] on li "MADE MAD HONEY 14G" at bounding box center [345, 632] width 521 height 23
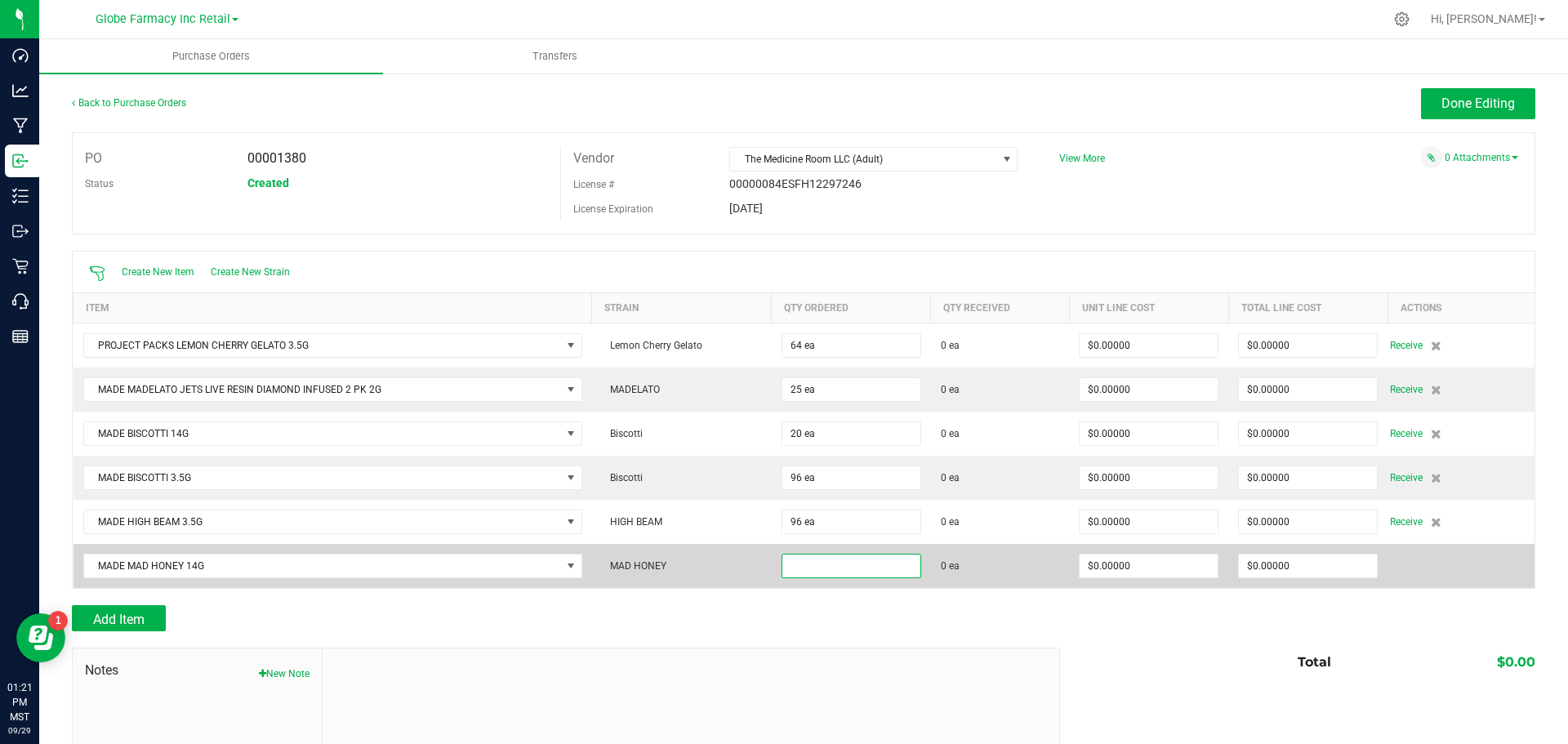
click at [815, 566] on input at bounding box center [851, 565] width 138 height 23
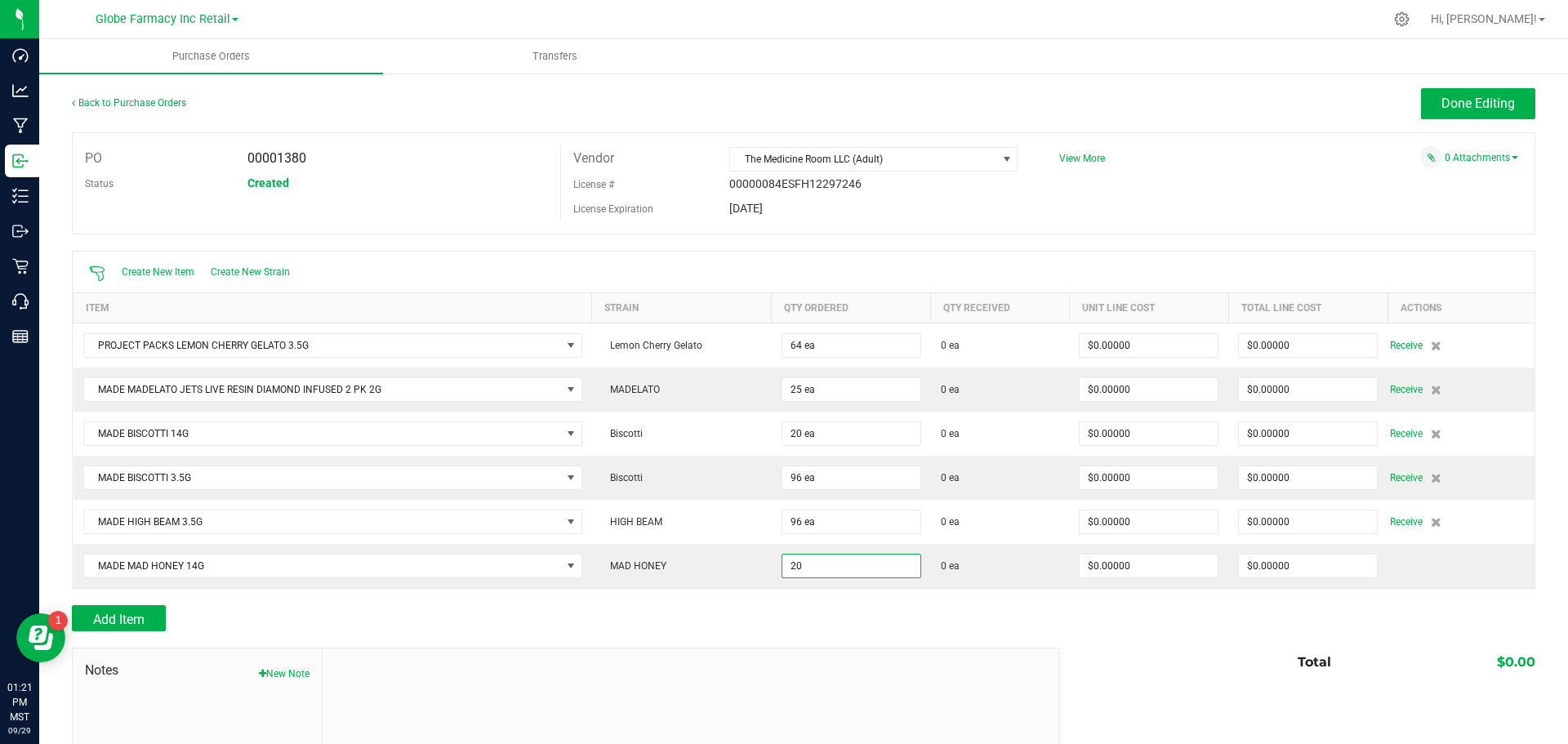
type input "20 ea"
click at [875, 605] on div "Add Item" at bounding box center [559, 619] width 976 height 26
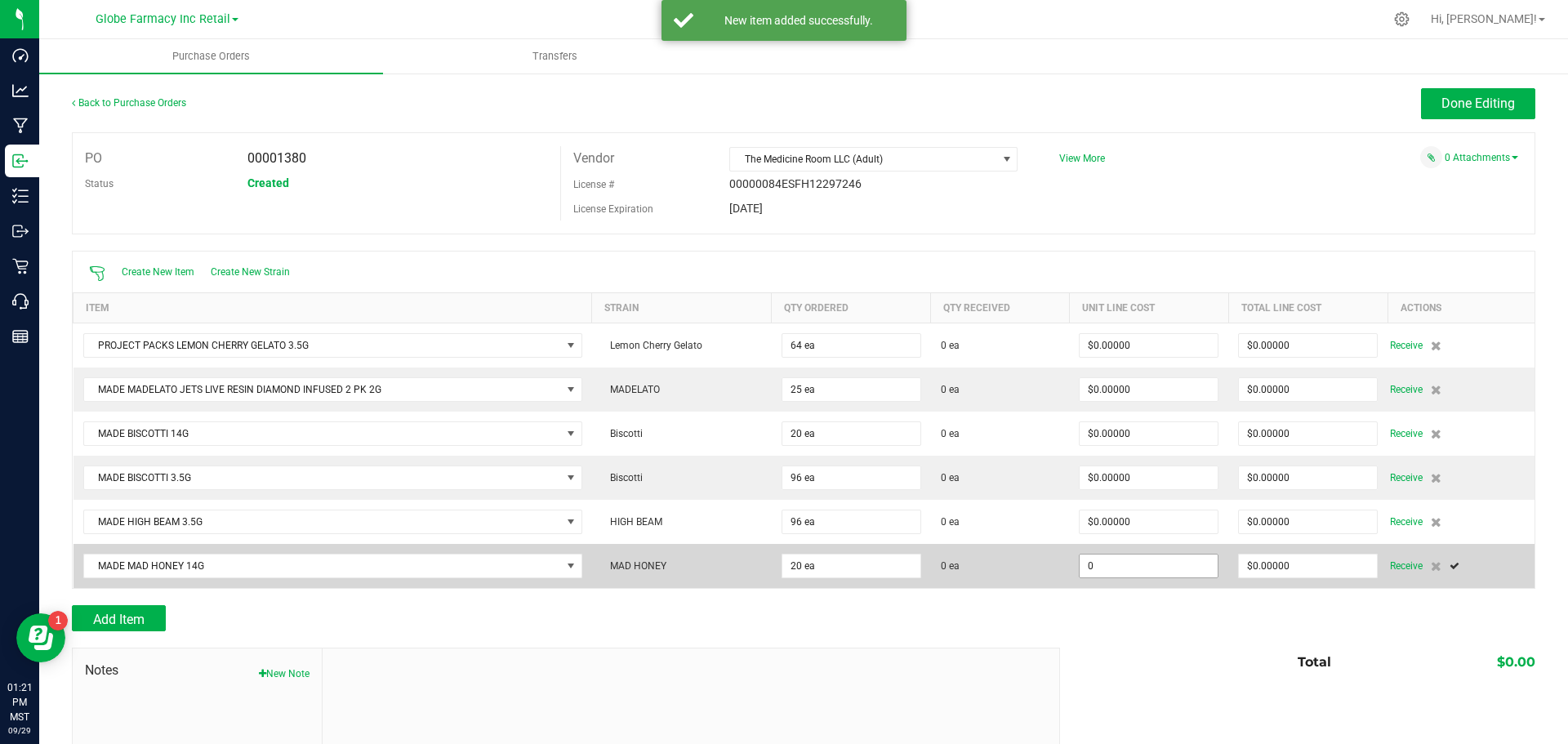
click at [1107, 563] on input "0" at bounding box center [1148, 565] width 138 height 23
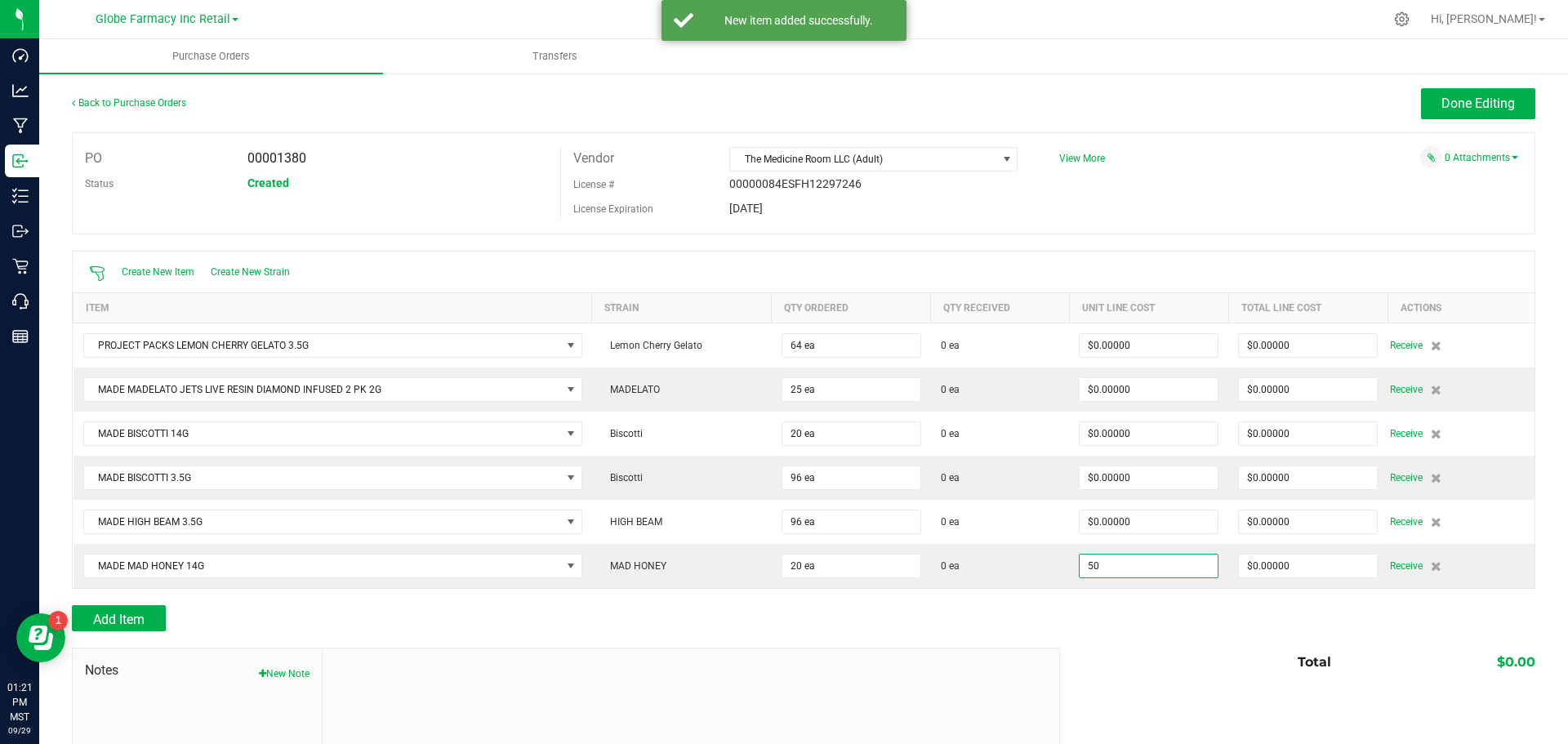
type input "$50.00000"
click at [1108, 616] on div "Add Item" at bounding box center [803, 619] width 1463 height 26
type input "20"
type input "$1,000.00000"
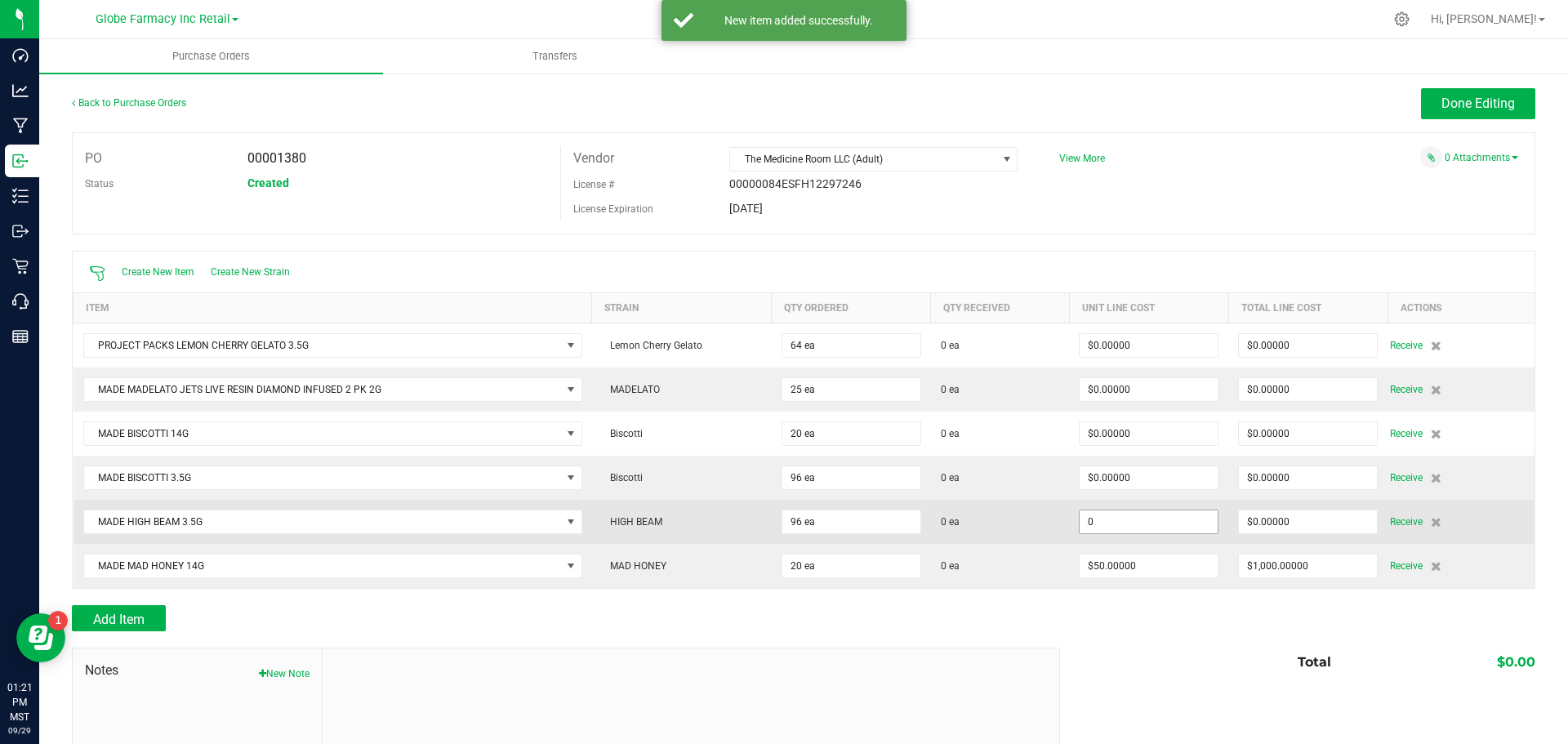
click at [1115, 521] on input "0" at bounding box center [1148, 522] width 138 height 23
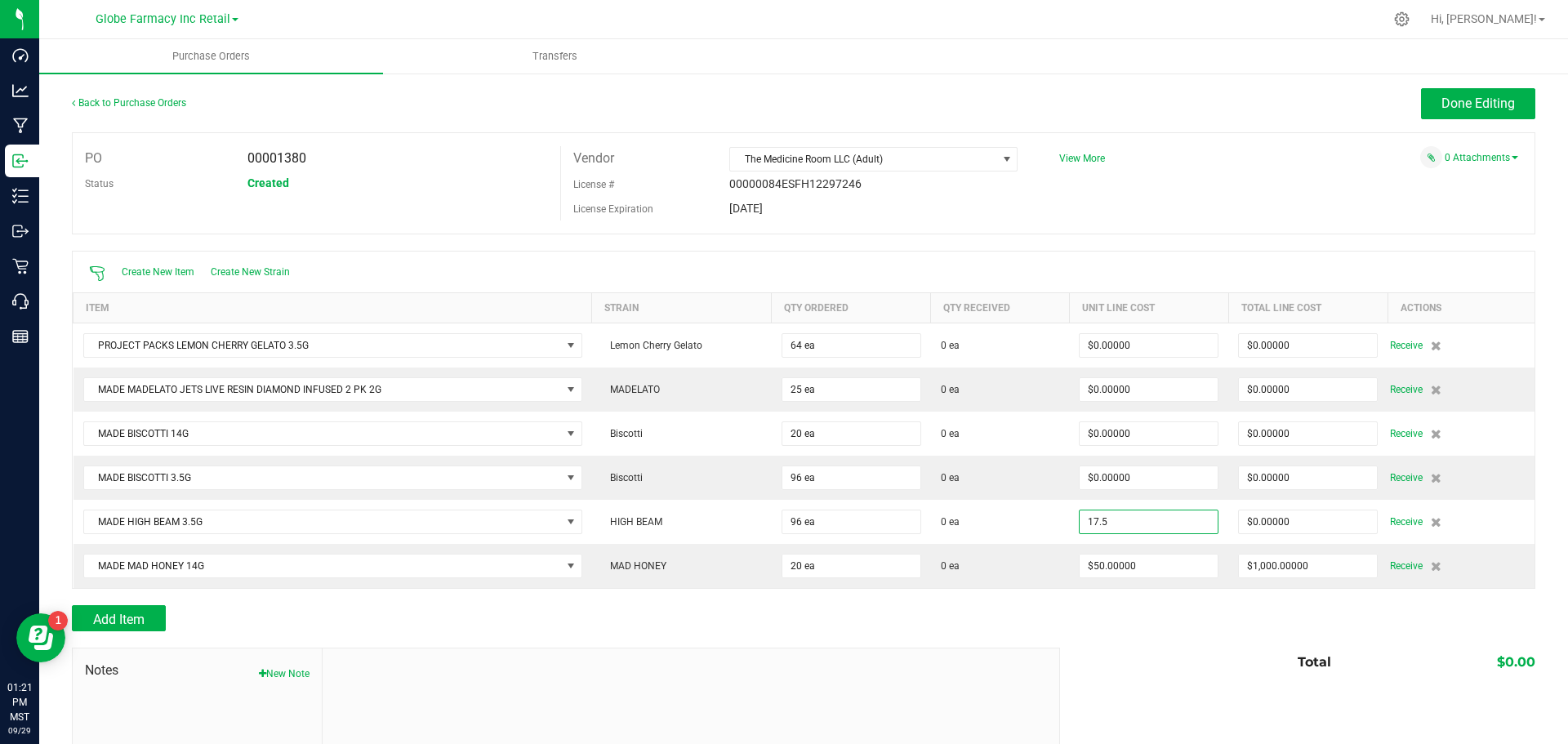
type input "$17.50000"
type input "96"
type input "$1,680.00000"
drag, startPoint x: 1071, startPoint y: 663, endPoint x: 1074, endPoint y: 653, distance: 10.4
click at [1072, 659] on div "Total $0.00" at bounding box center [1292, 662] width 488 height 30
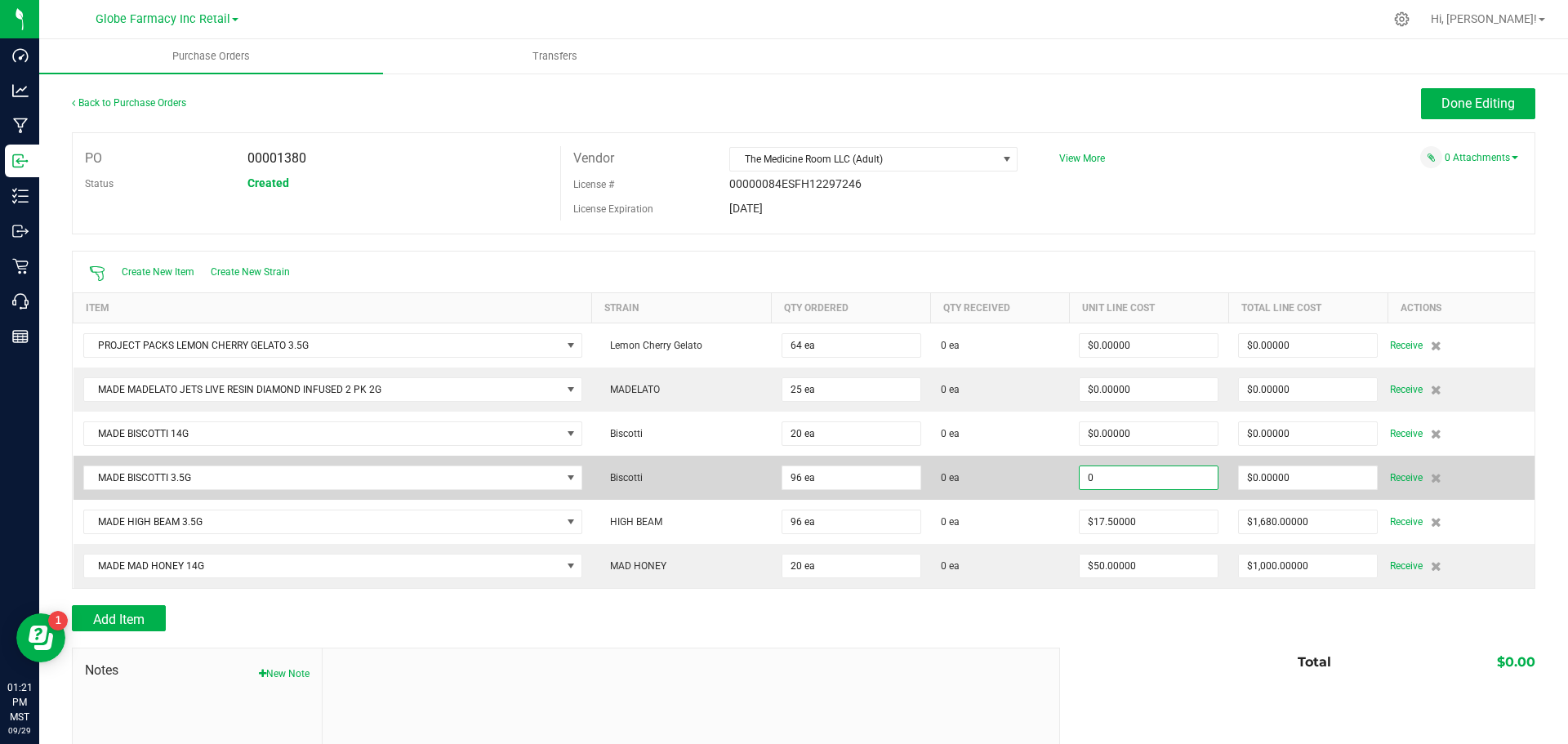
click at [1103, 477] on input "0" at bounding box center [1148, 477] width 138 height 23
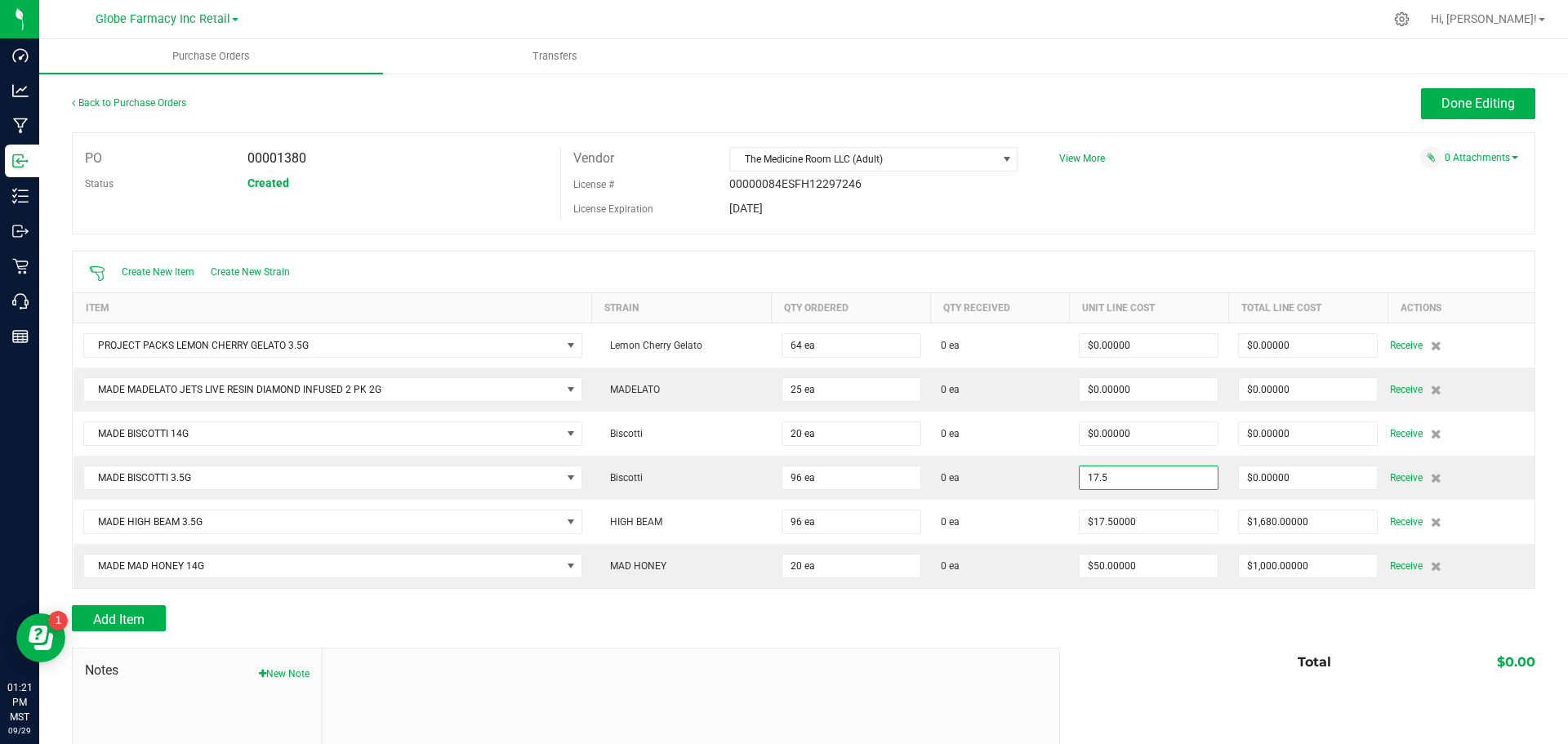
type input "$17.50000"
type input "96"
type input "$1,680.00000"
click at [1063, 606] on div "Add Item" at bounding box center [803, 619] width 1463 height 26
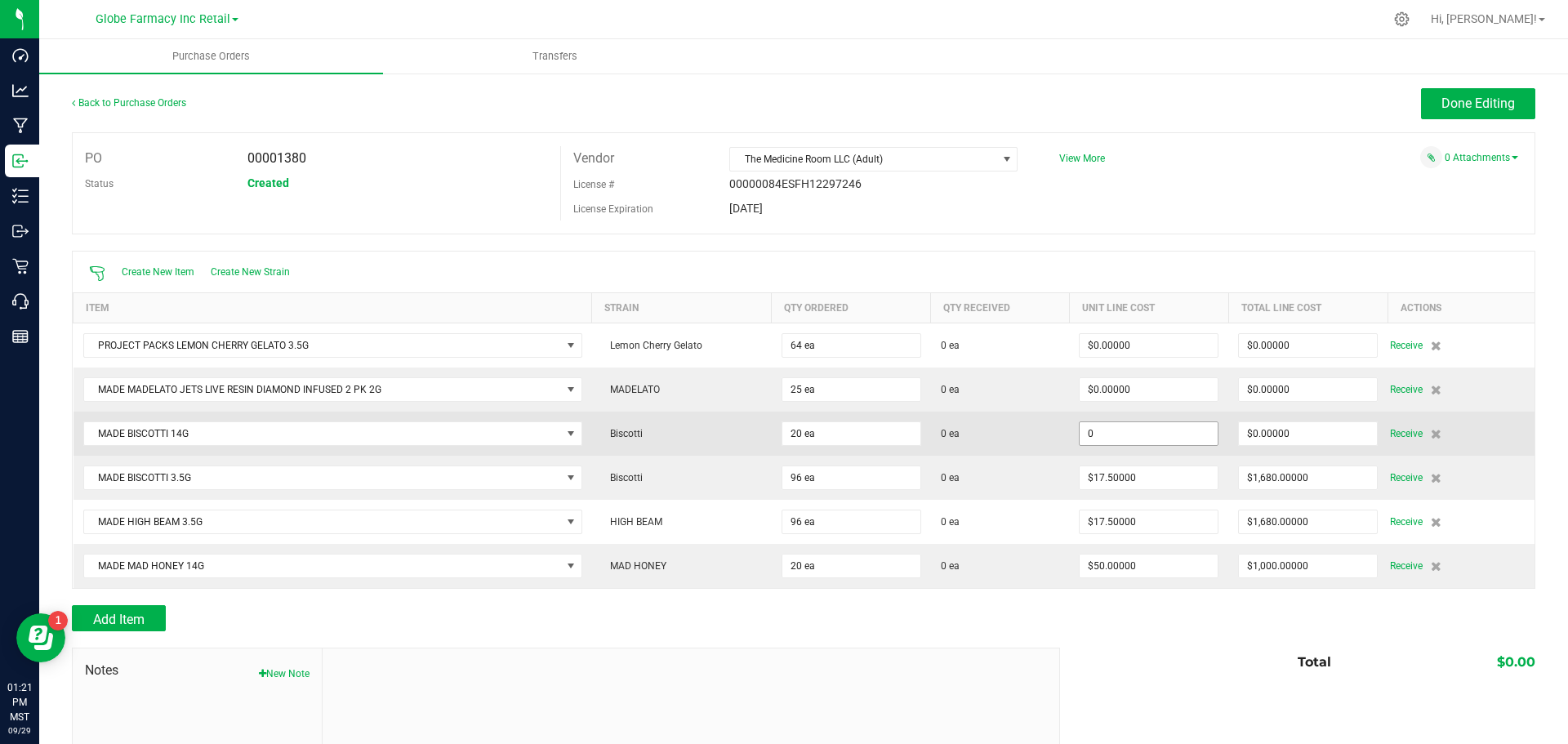
click at [1094, 436] on input "0" at bounding box center [1148, 434] width 138 height 23
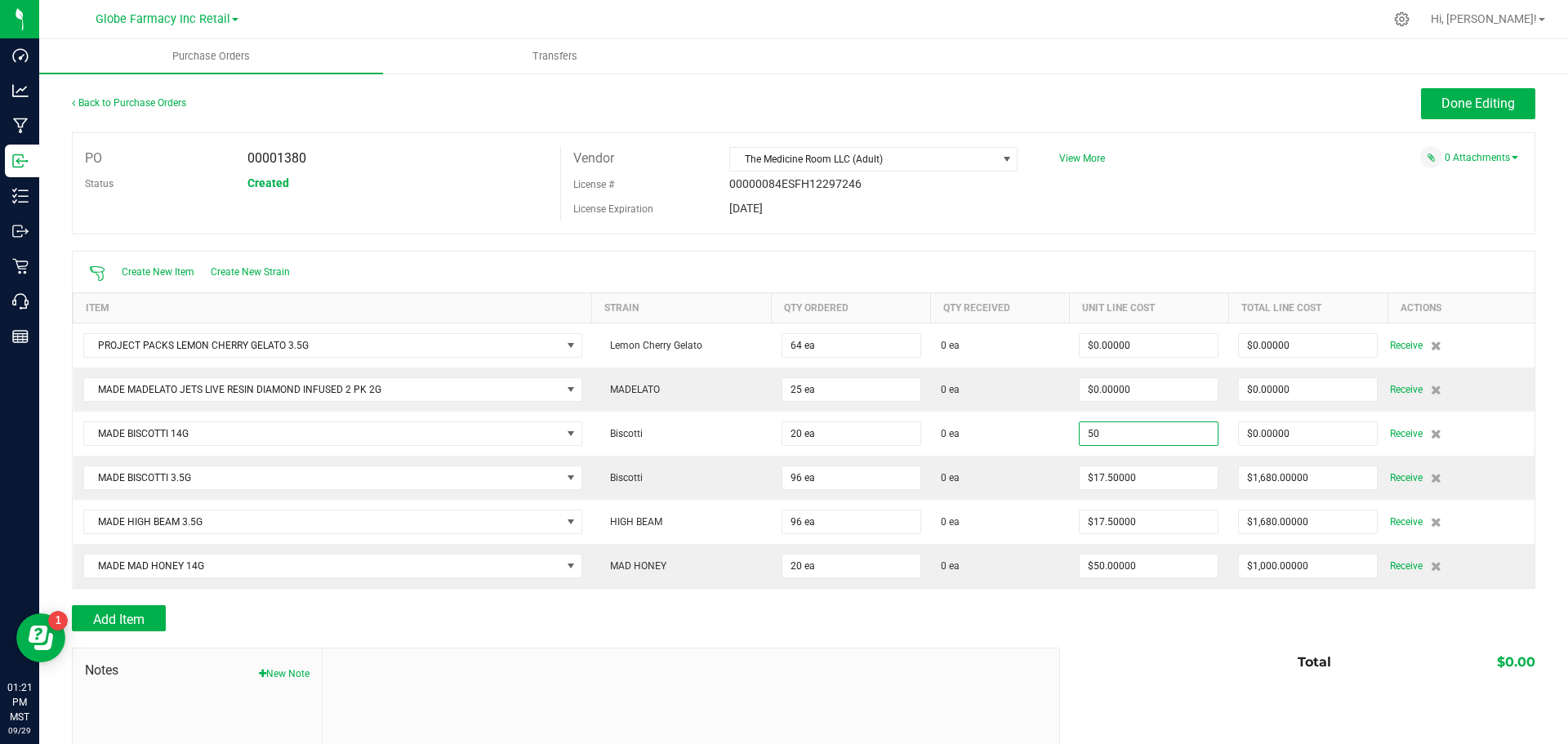
type input "$50.00000"
type input "20"
type input "$1,000.00000"
click at [1074, 632] on div at bounding box center [803, 639] width 1463 height 17
click at [1448, 103] on span "Done Editing" at bounding box center [1477, 104] width 73 height 16
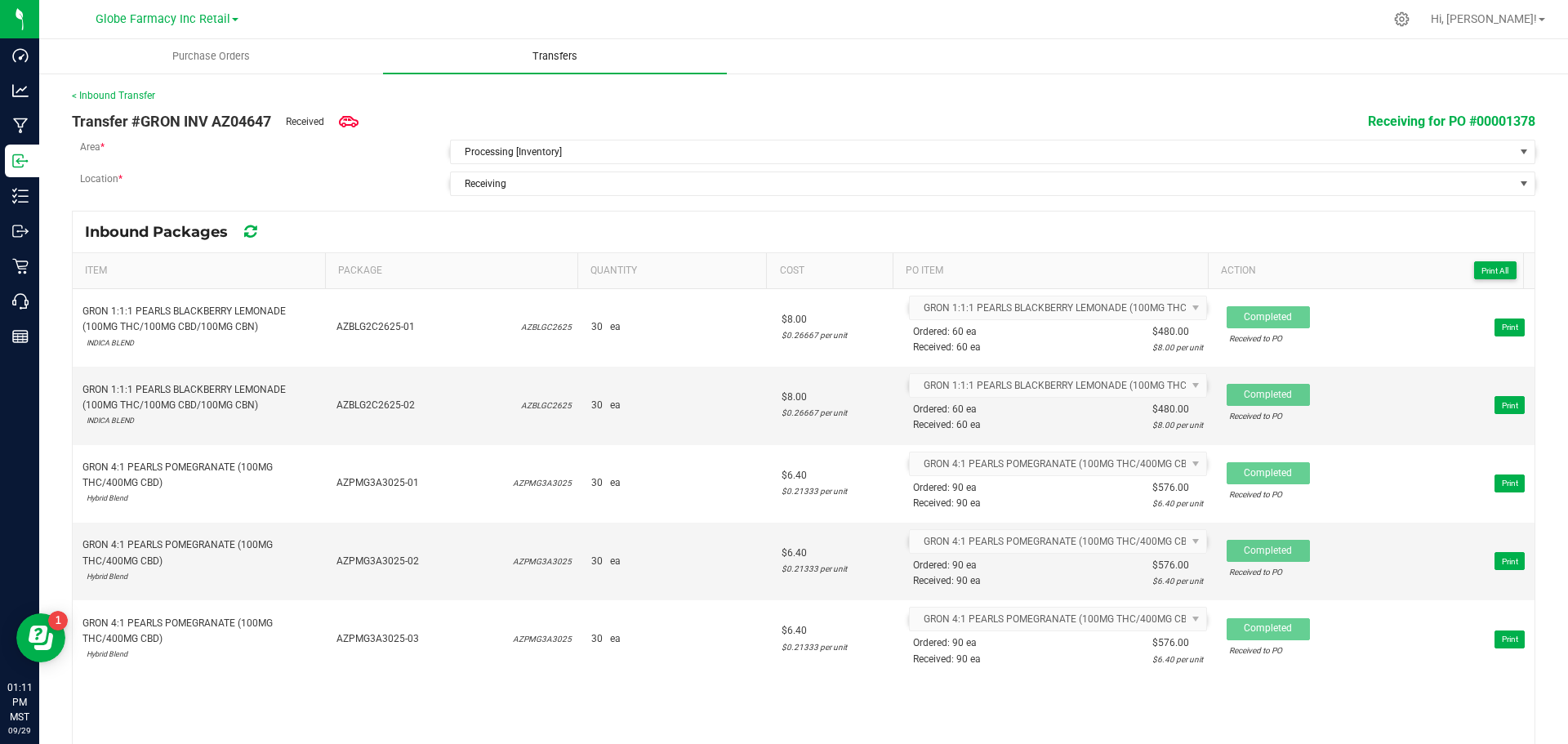
click at [579, 67] on uib-tab-heading "Transfers" at bounding box center [555, 56] width 344 height 34
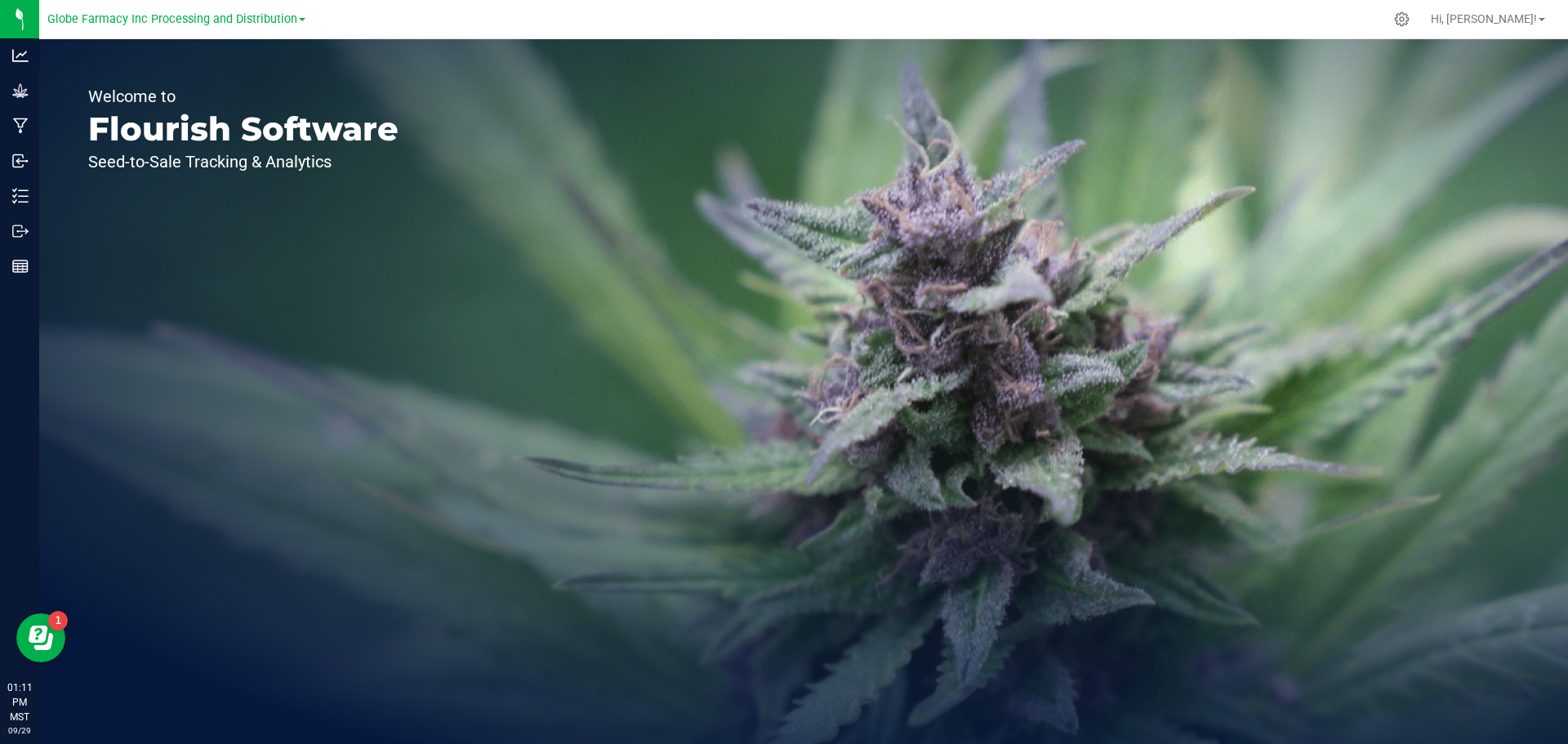
click at [299, 19] on span at bounding box center [301, 20] width 6 height 3
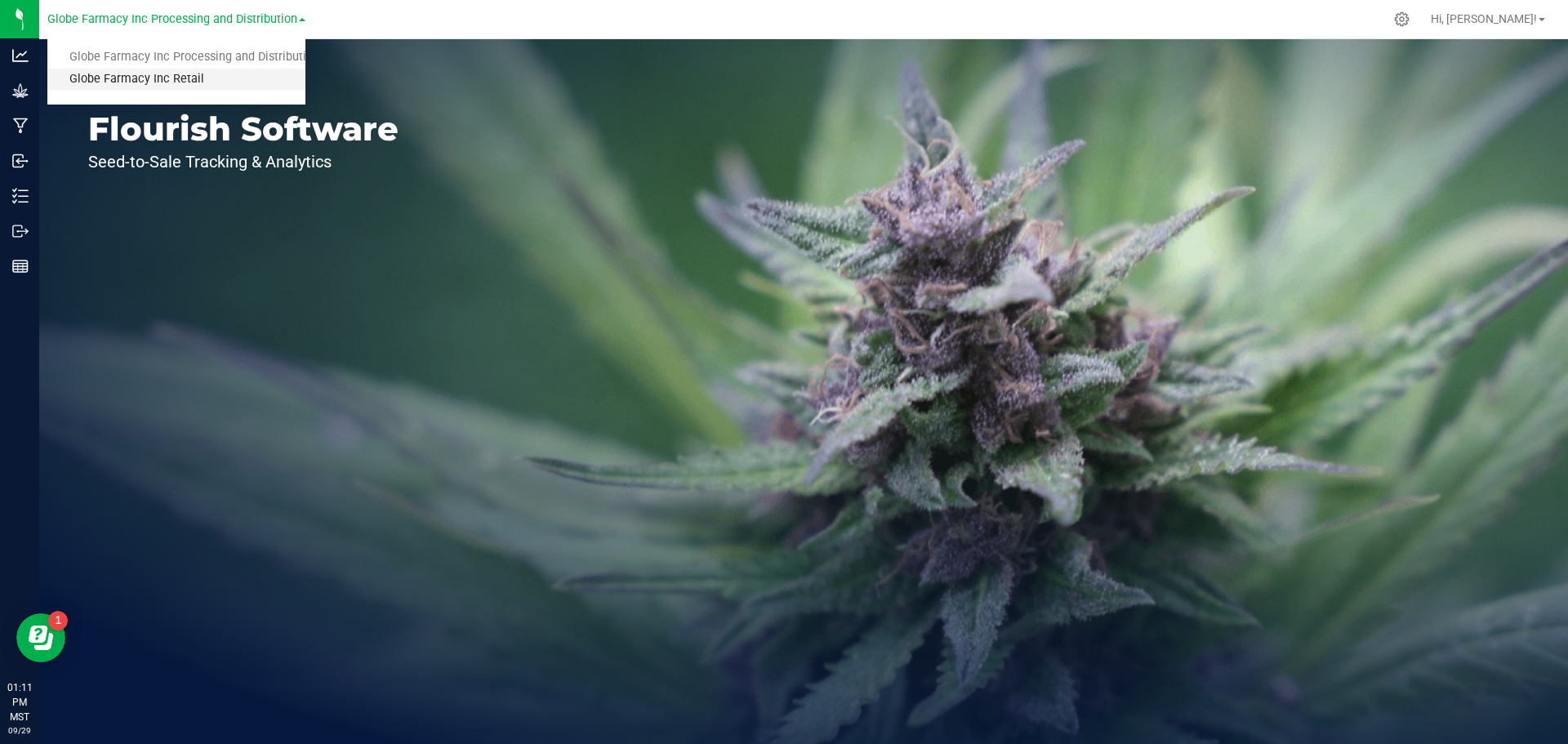
click at [266, 79] on link "Globe Farmacy Inc Retail" at bounding box center [176, 79] width 258 height 22
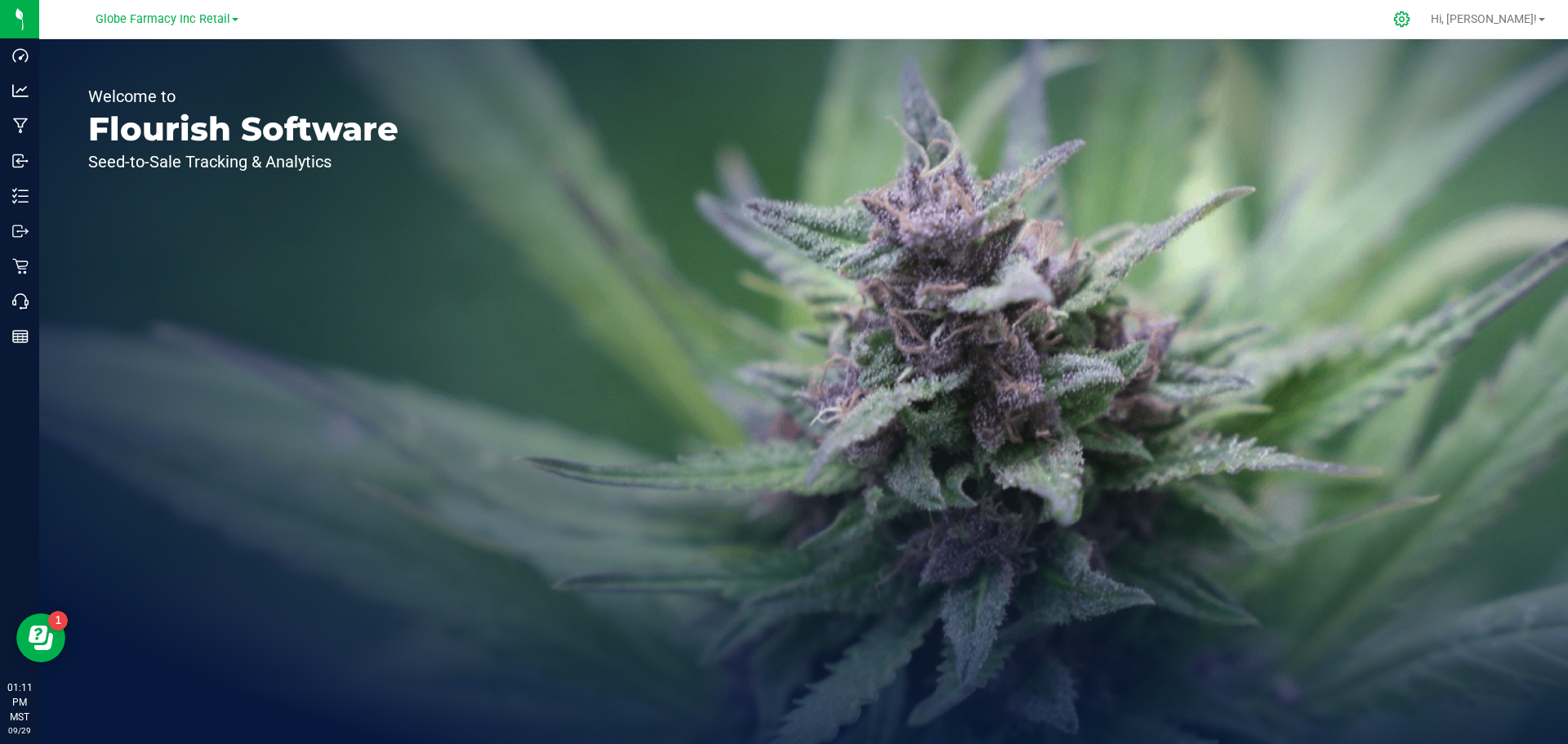
click at [1414, 24] on div at bounding box center [1402, 19] width 23 height 17
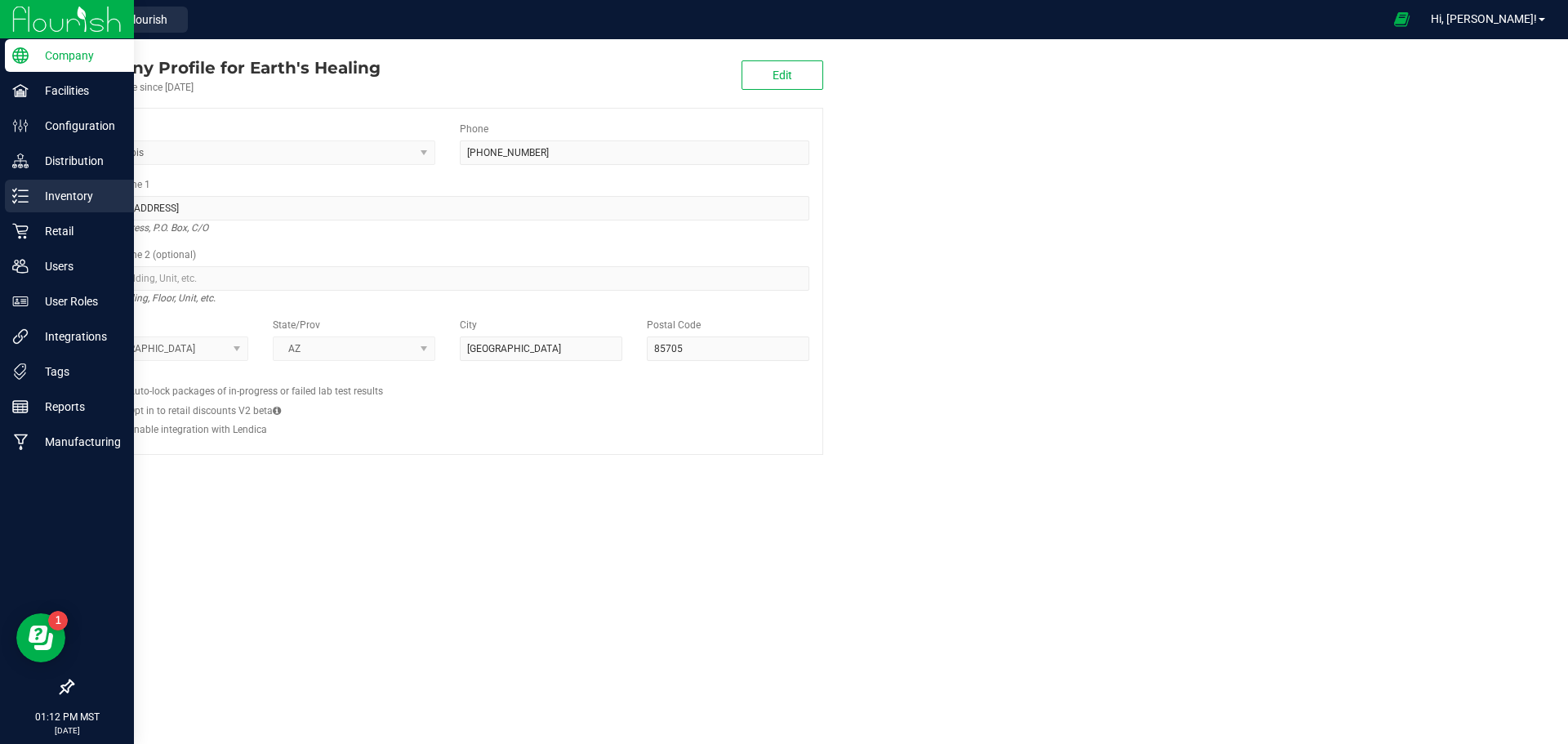
click at [31, 201] on p "Inventory" at bounding box center [78, 196] width 98 height 19
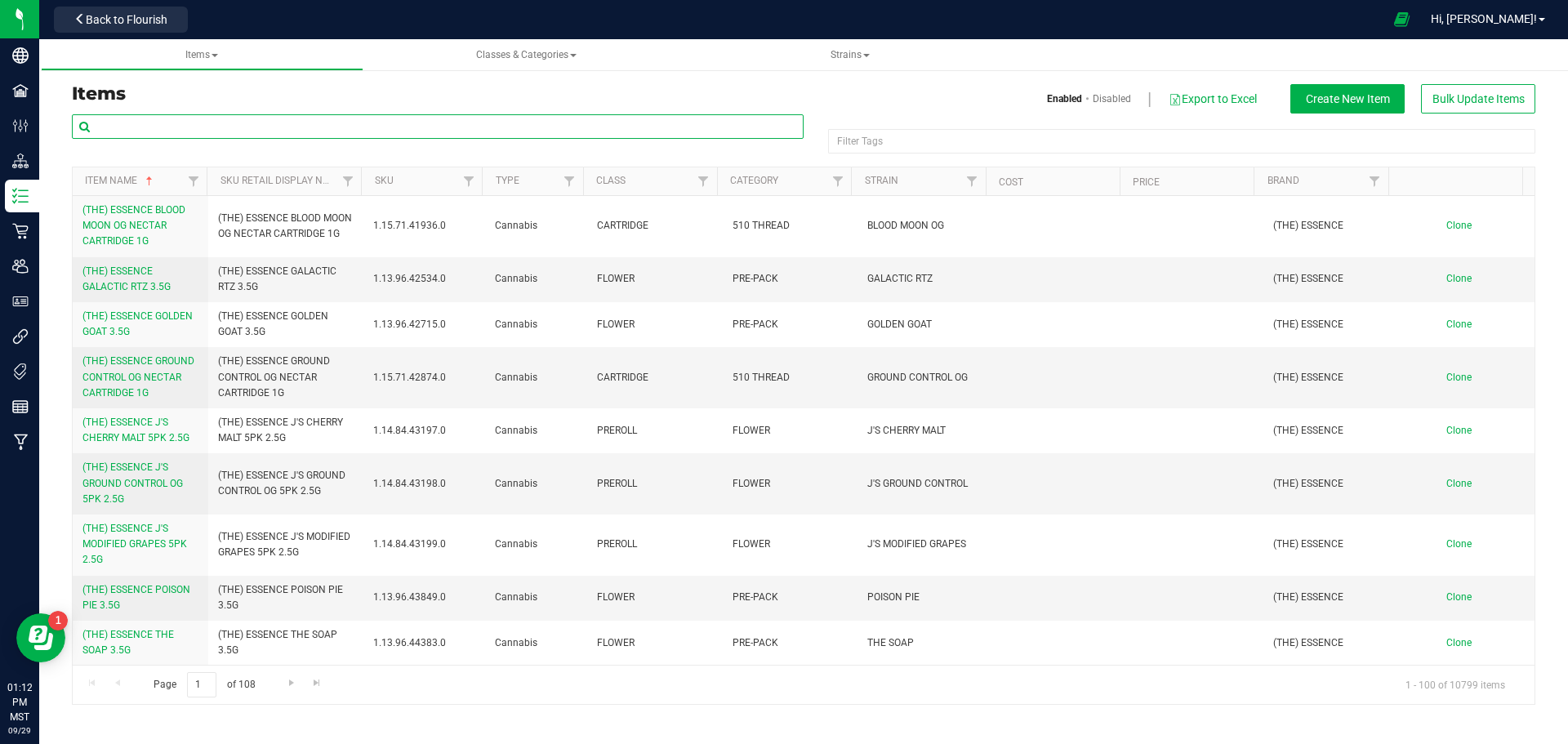
click at [637, 135] on input "text" at bounding box center [437, 126] width 732 height 24
type input "JETS"
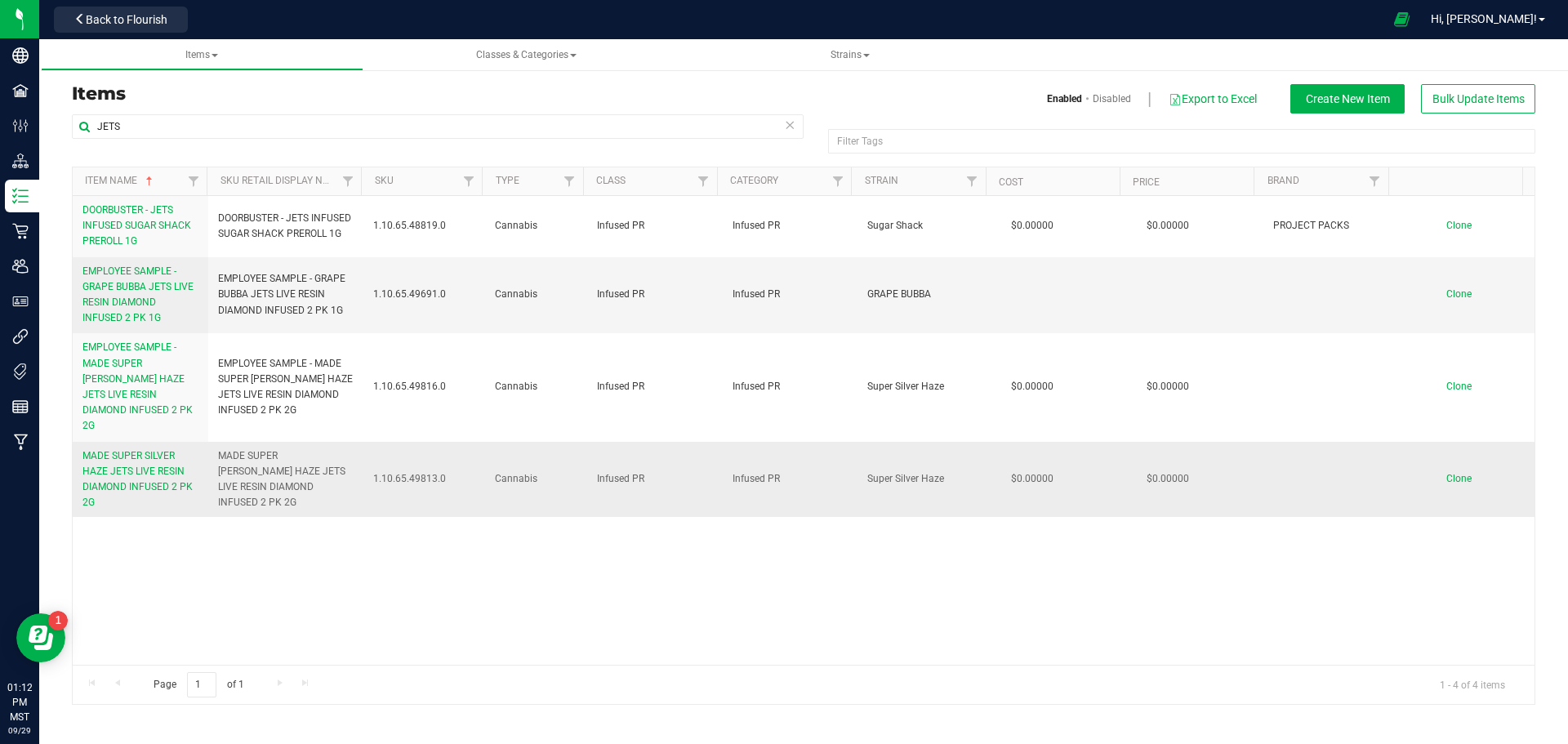
drag, startPoint x: 300, startPoint y: 479, endPoint x: 206, endPoint y: 449, distance: 98.7
click at [206, 449] on tr "MADE SUPER SILVER HAZE JETS LIVE RESIN DIAMOND INFUSED 2 PK 2G MADE SUPER SILER…" at bounding box center [803, 479] width 1462 height 76
copy tr "MADE SUPER SILER HAZE JETS LIVE RESIN DIAMOND INFUSED 2 PK 2G"
click at [628, 587] on div "DOORBUSTER - JETS INFUSED SUGAR SHACK PREROLL 1G DOORBUSTER - JETS INFUSED SUGA…" at bounding box center [803, 430] width 1462 height 469
click at [1456, 473] on span "Clone" at bounding box center [1458, 478] width 25 height 11
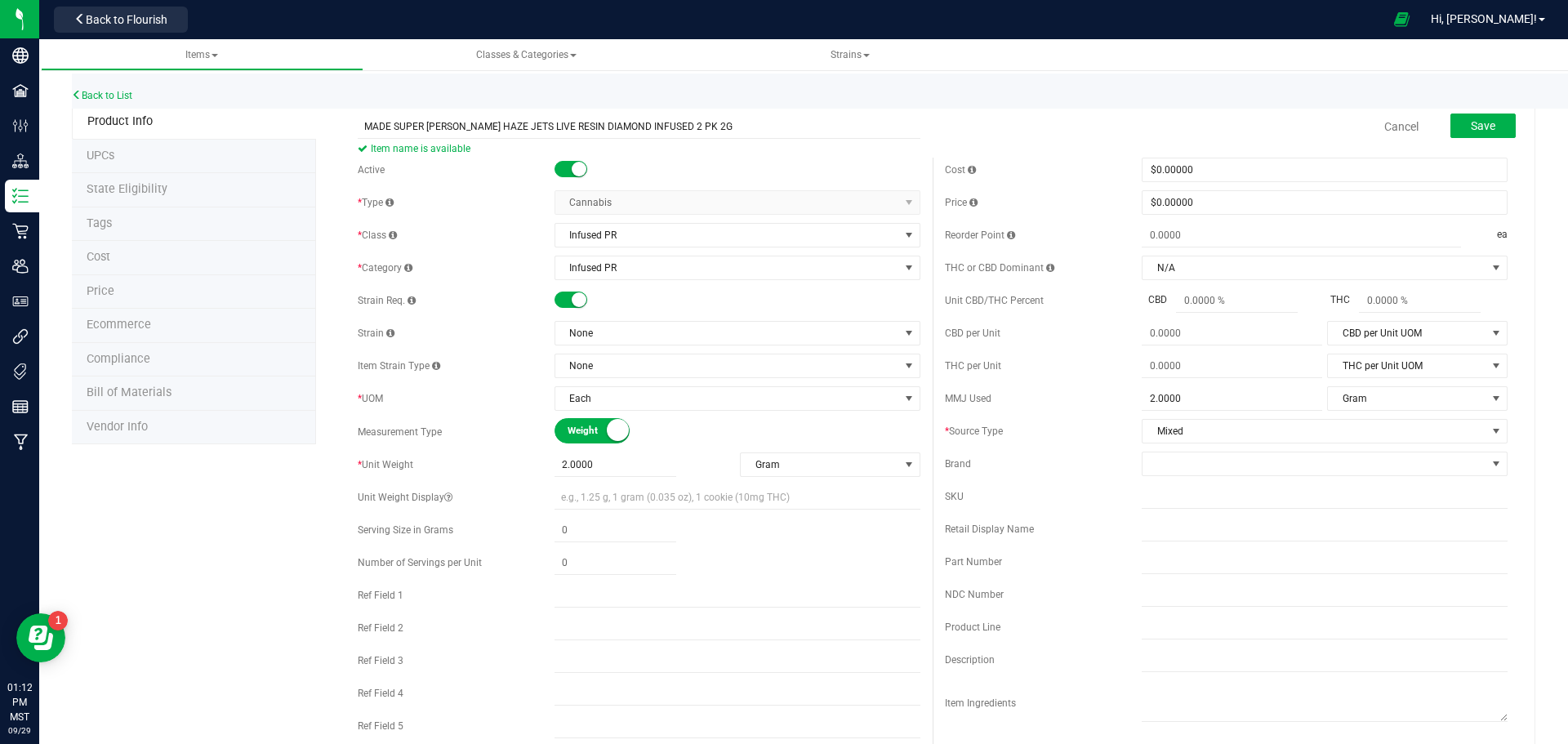
drag, startPoint x: 488, startPoint y: 126, endPoint x: 402, endPoint y: 139, distance: 87.0
click at [402, 125] on span "MADE SUPER SILER HAZE JETS LIVE RESIN DIAMOND INFUSED 2 PK 2G Item name is avai…" at bounding box center [639, 119] width 563 height 11
type input "MADE MADELATO JETS LIVE RESIN DIAMOND INFUSED 2 PK 2G"
click at [970, 169] on div "Cost" at bounding box center [1044, 170] width 197 height 15
click at [645, 339] on span "None" at bounding box center [727, 333] width 344 height 23
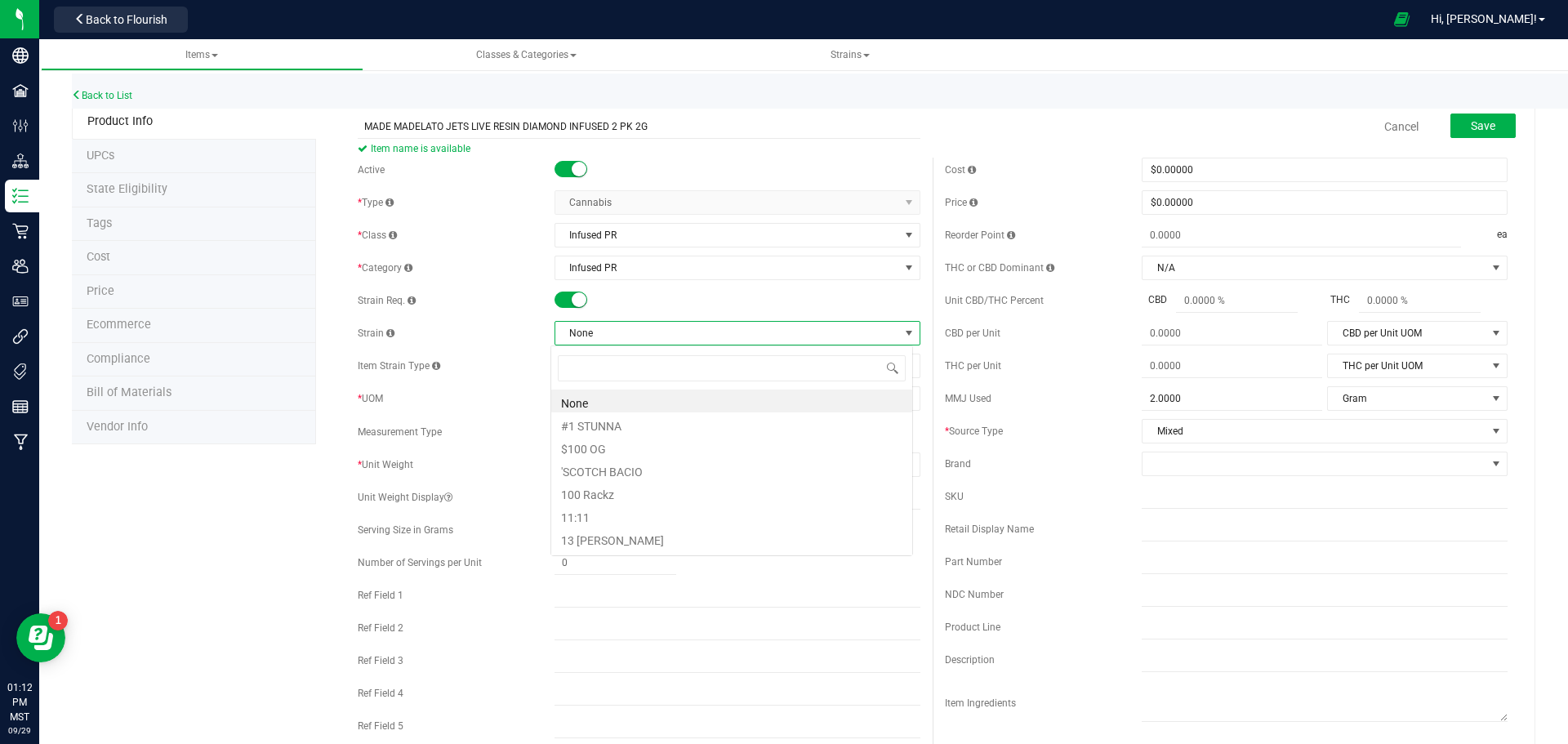
scroll to position [24, 362]
type input "MADELATO"
click at [645, 411] on li "MADELATO" at bounding box center [732, 401] width 361 height 23
click at [985, 276] on div "THC or CBD Dominant N/A N/A THC Dominant CBD Dominant 1:1 Ratio" at bounding box center [1227, 267] width 563 height 24
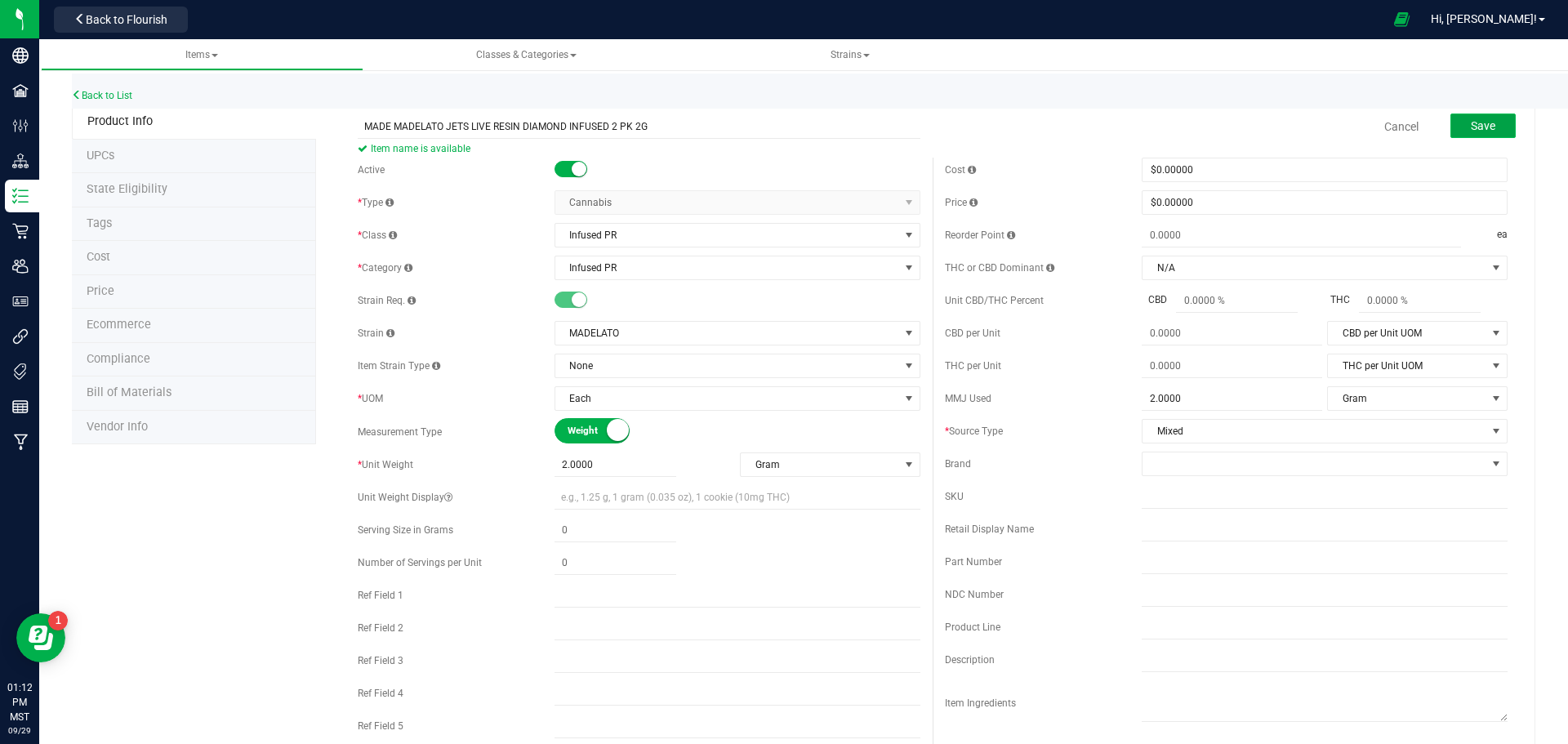
click at [1470, 123] on span "Save" at bounding box center [1483, 125] width 24 height 13
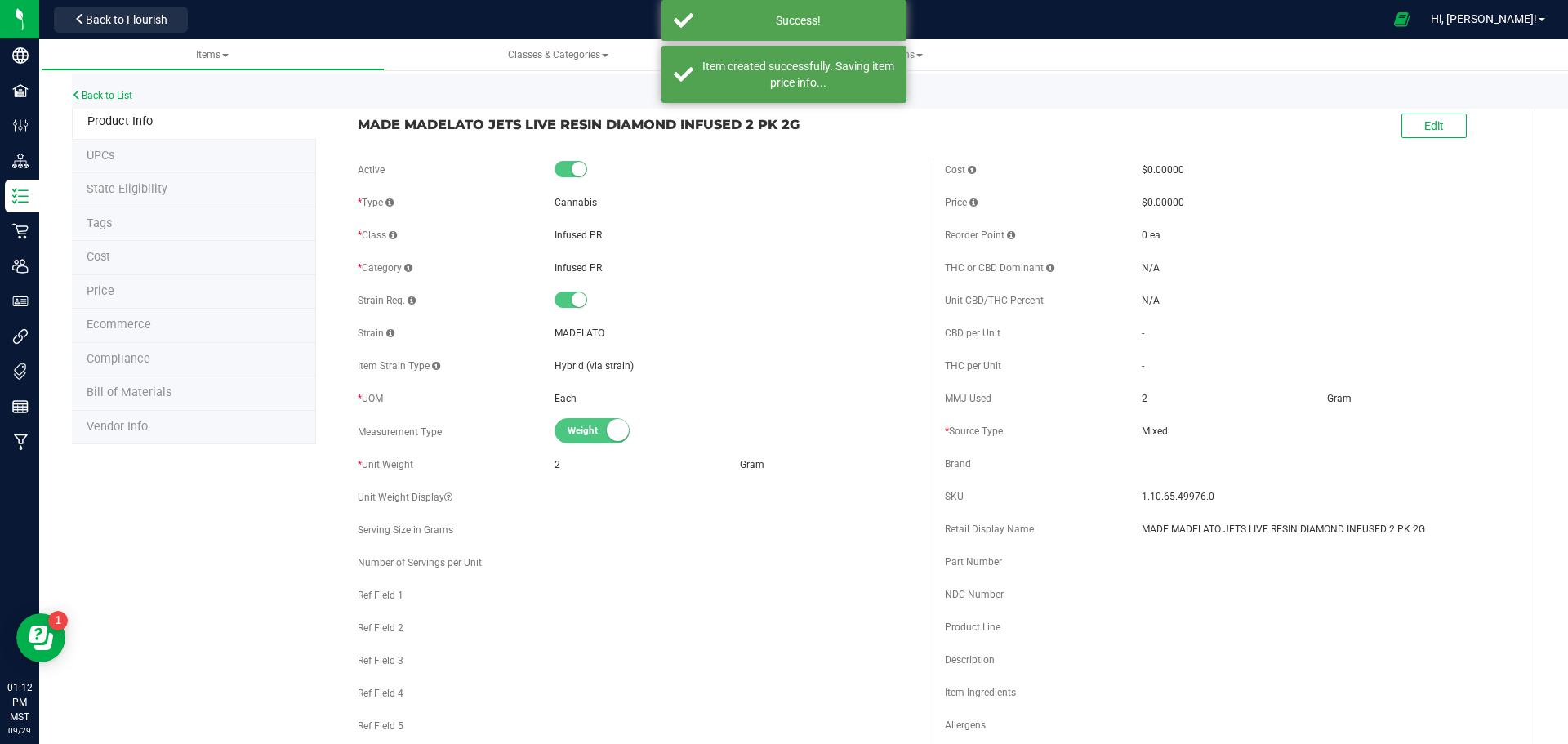
click at [188, 315] on li "Ecommerce" at bounding box center [193, 325] width 244 height 34
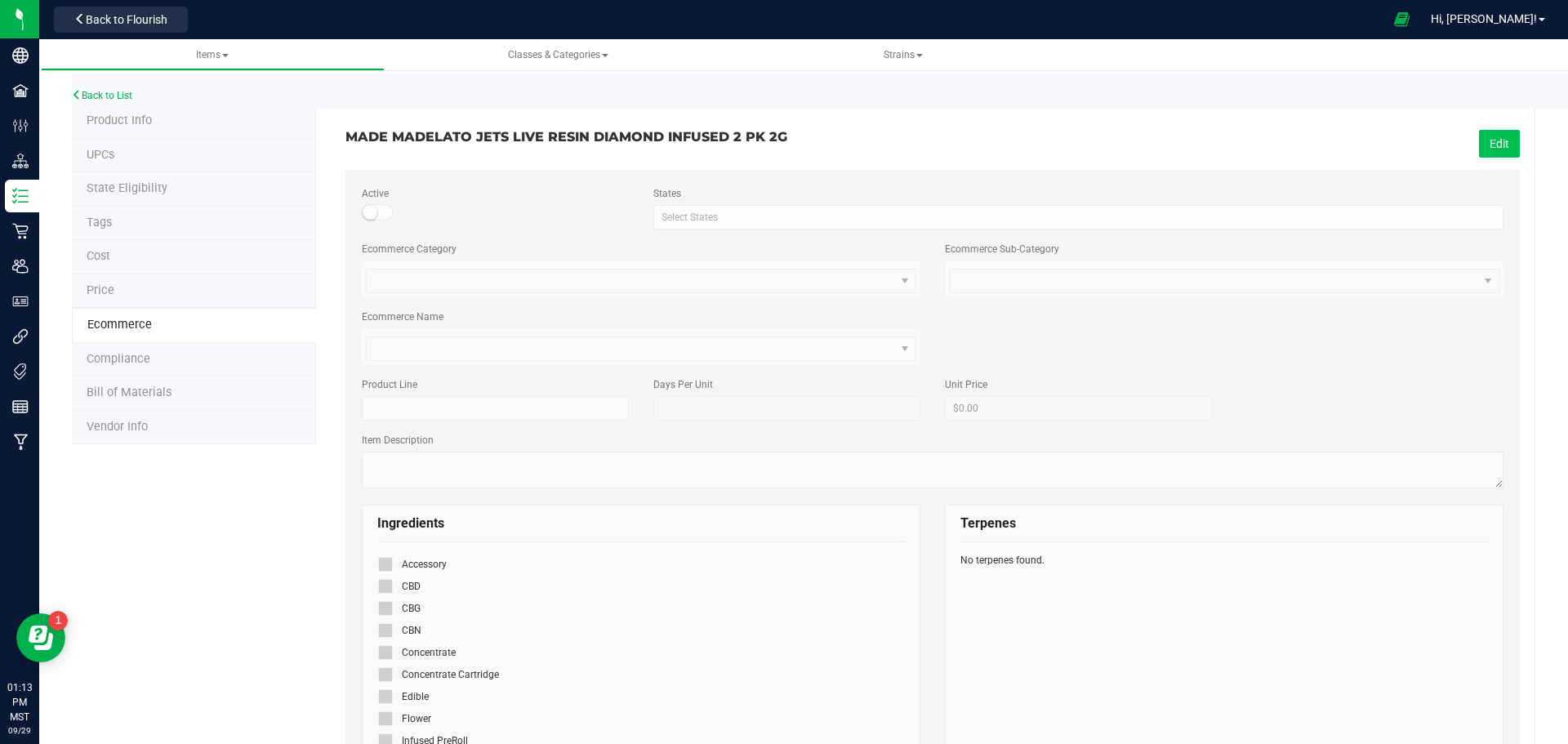
click at [1480, 150] on button "Edit" at bounding box center [1499, 144] width 41 height 28
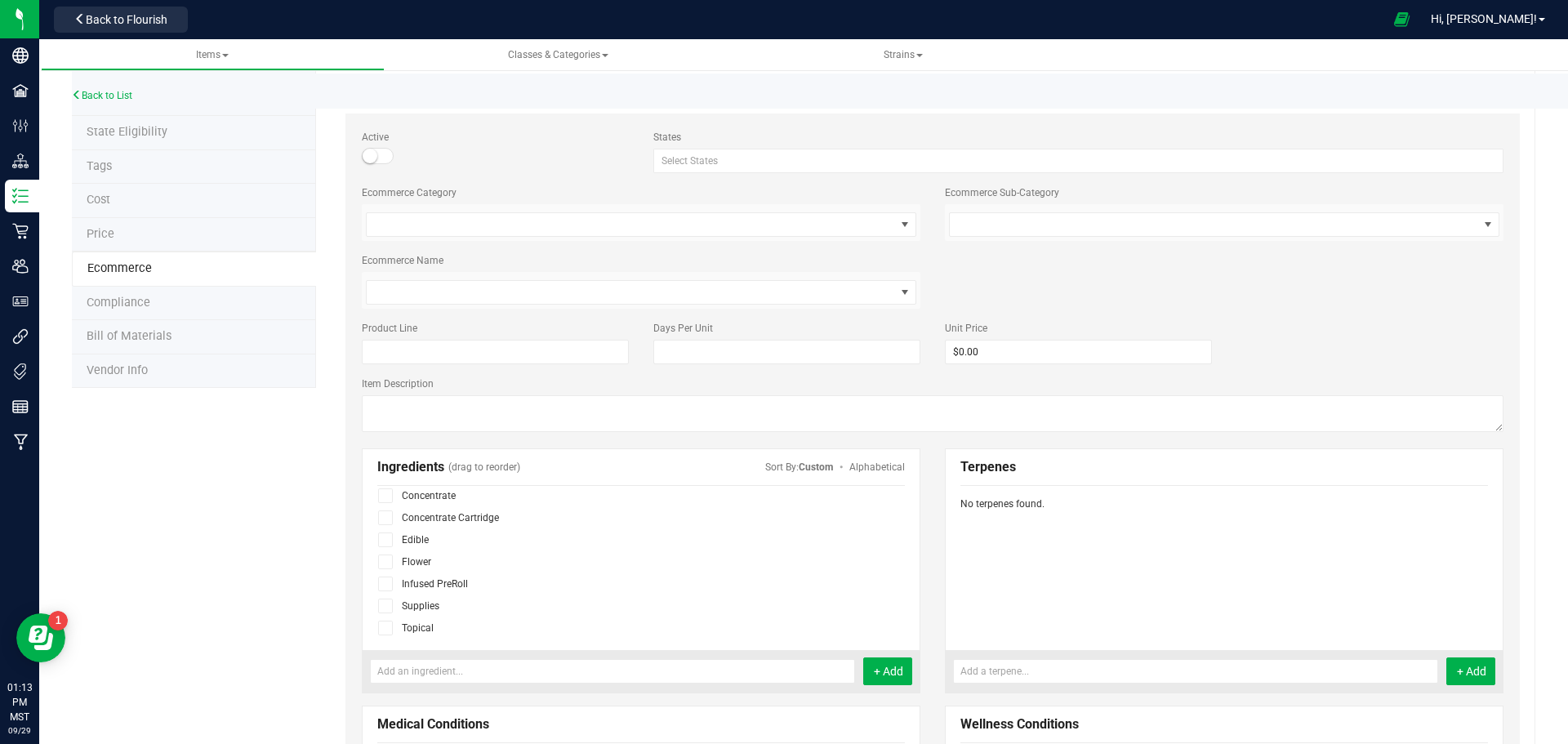
scroll to position [82, 0]
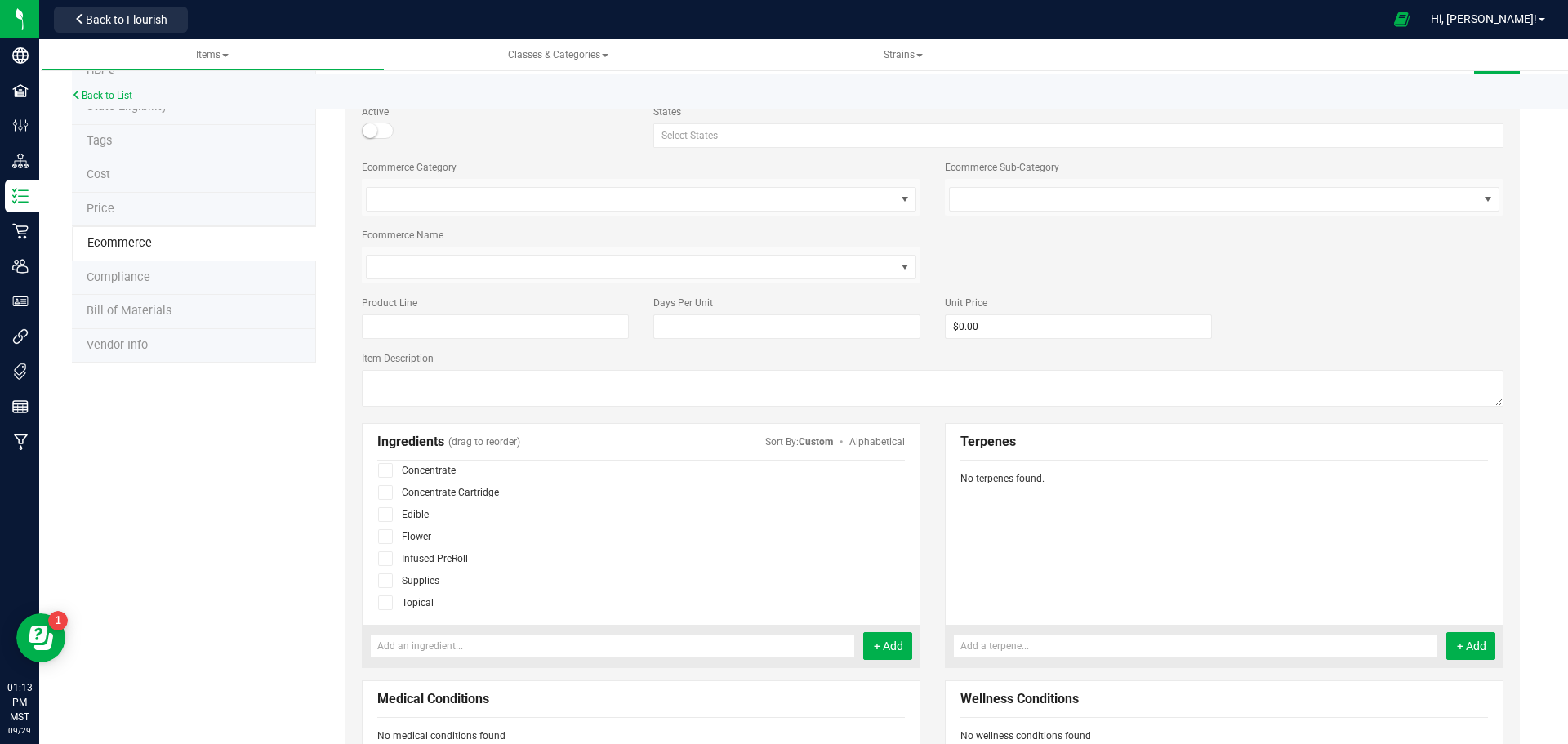
click at [384, 558] on icon at bounding box center [386, 558] width 10 height 0
click at [0, 0] on input "checkbox" at bounding box center [0, 0] width 0 height 0
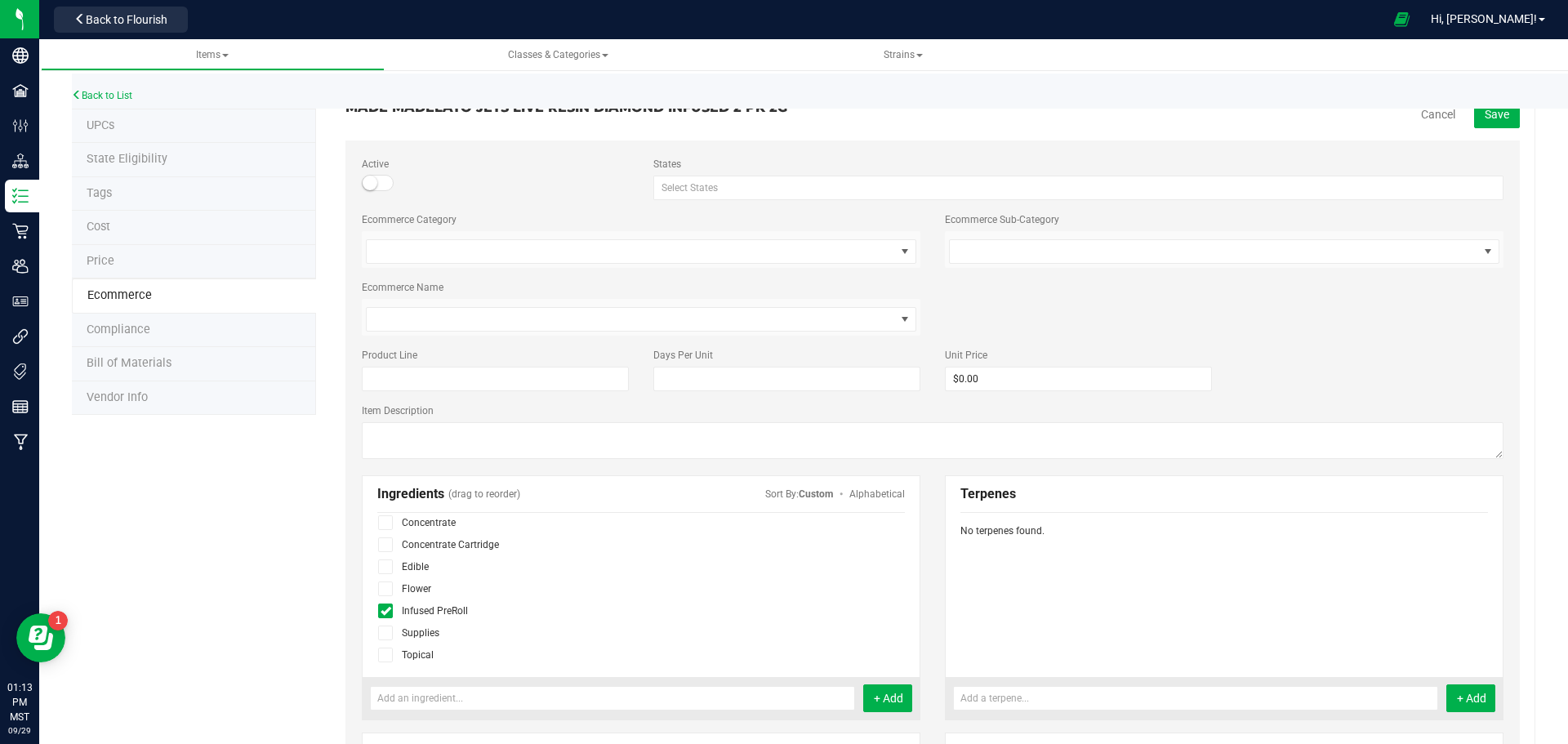
scroll to position [0, 0]
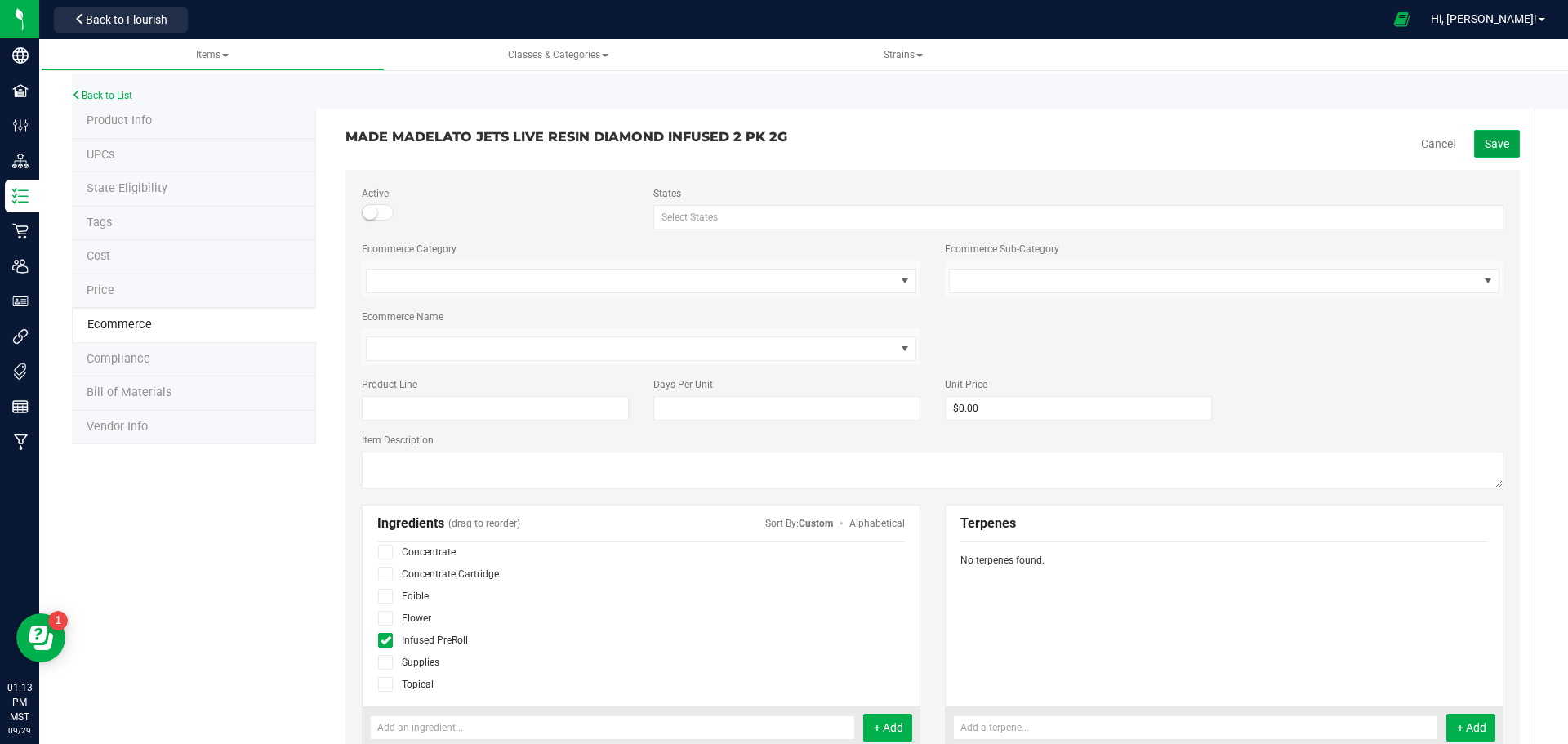
click at [1486, 140] on span "Save" at bounding box center [1497, 143] width 24 height 13
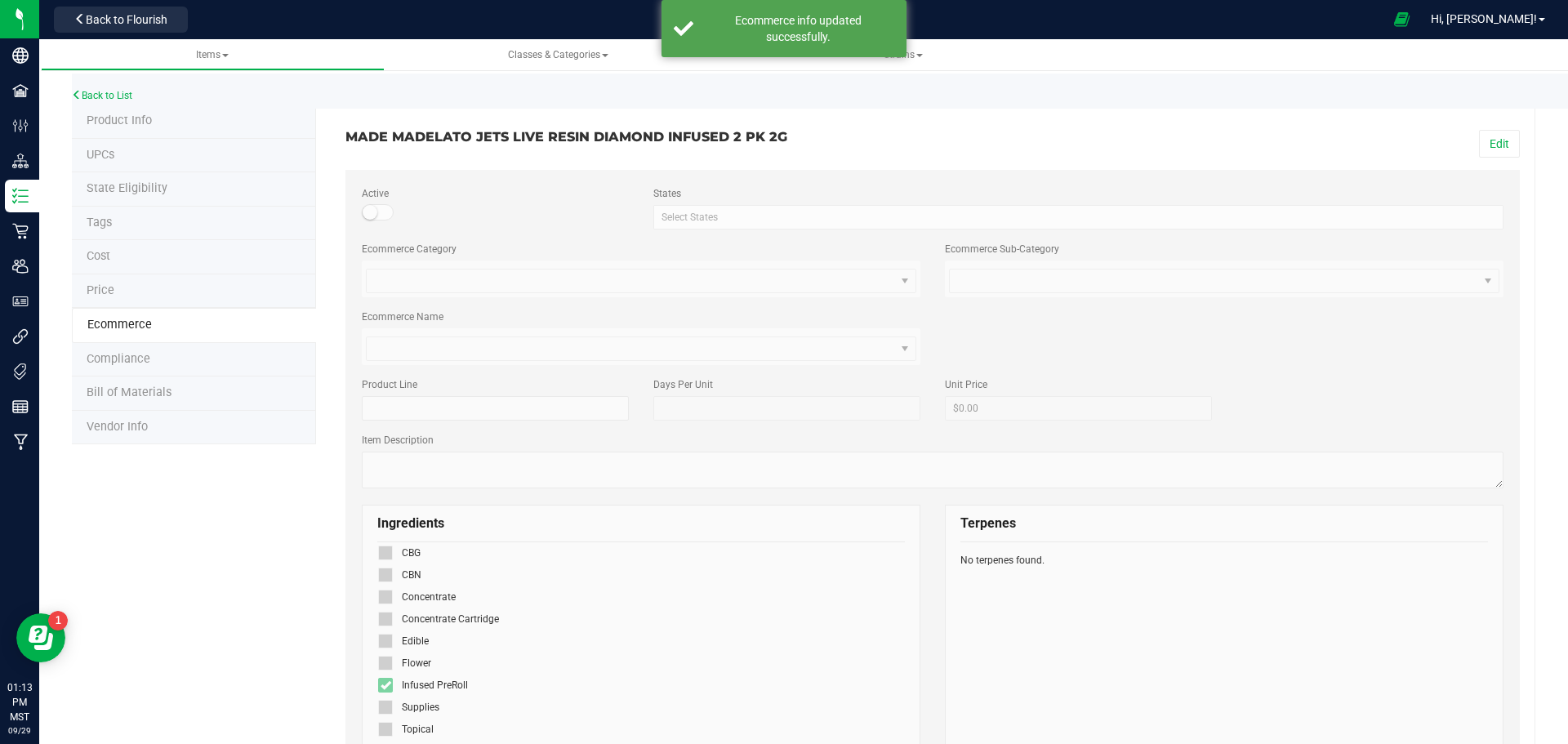
scroll to position [56, 0]
click at [118, 122] on span "Product Info" at bounding box center [118, 120] width 65 height 14
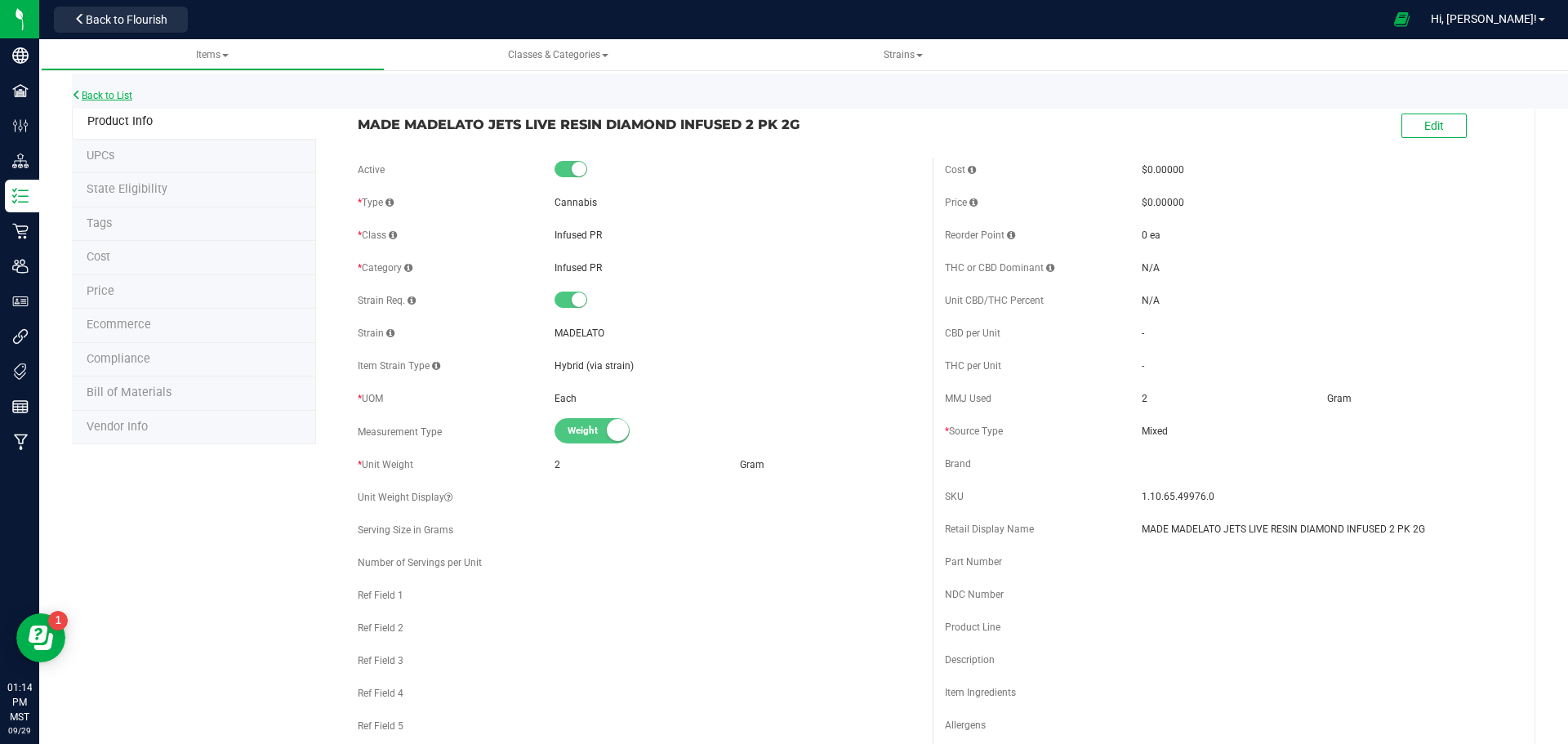
click at [122, 95] on link "Back to List" at bounding box center [101, 95] width 60 height 11
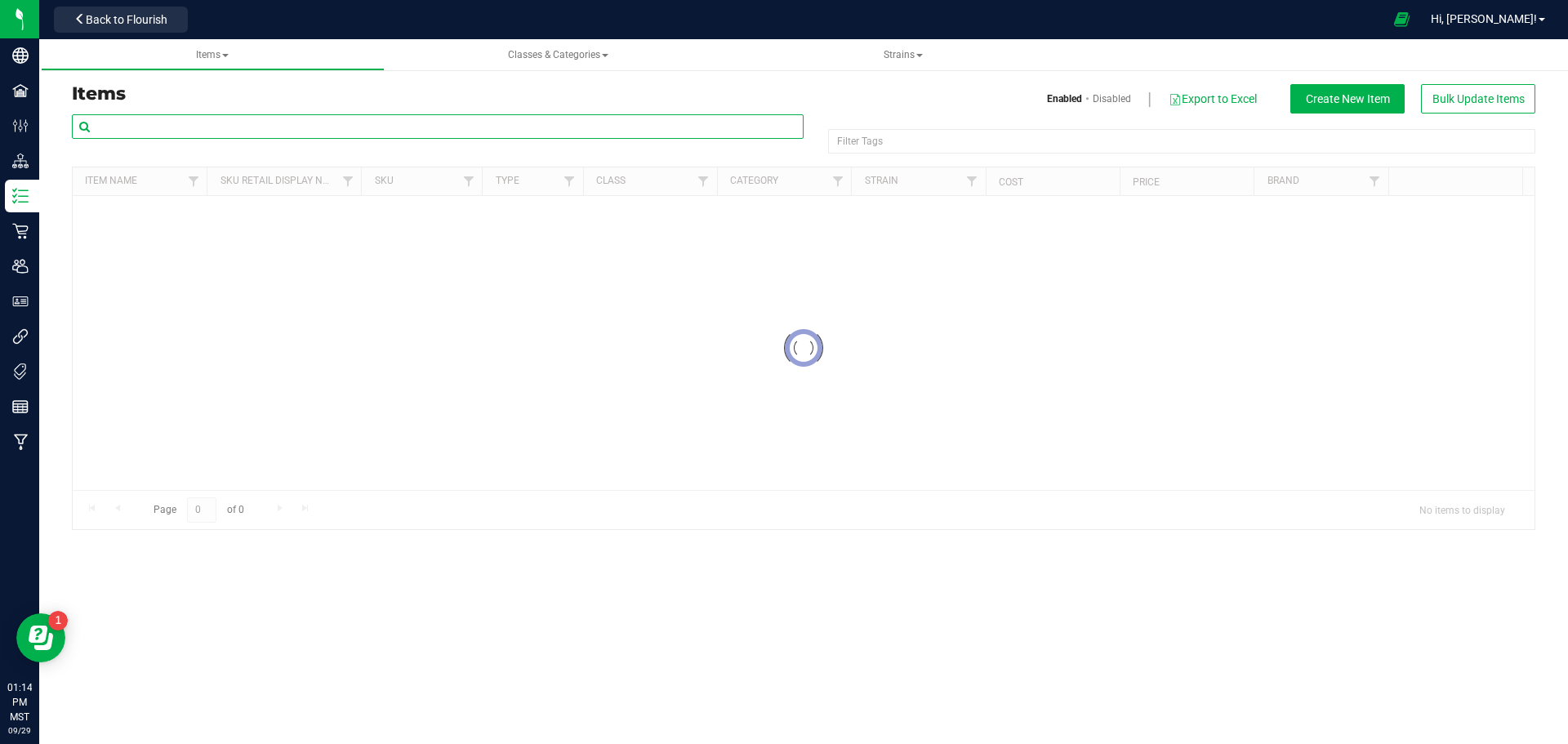
click at [476, 131] on input "text" at bounding box center [437, 126] width 732 height 24
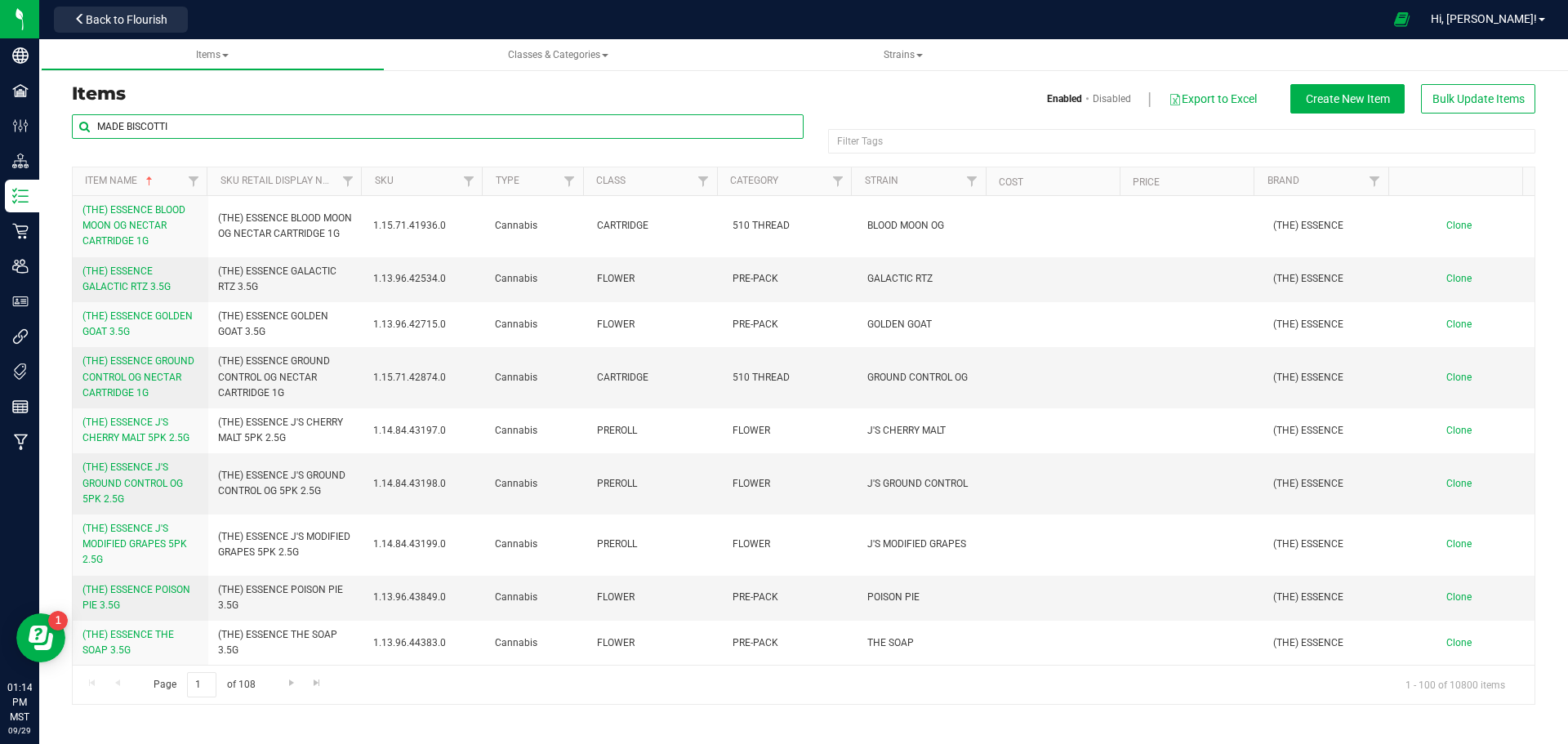
type input "MADE BISCOTTI"
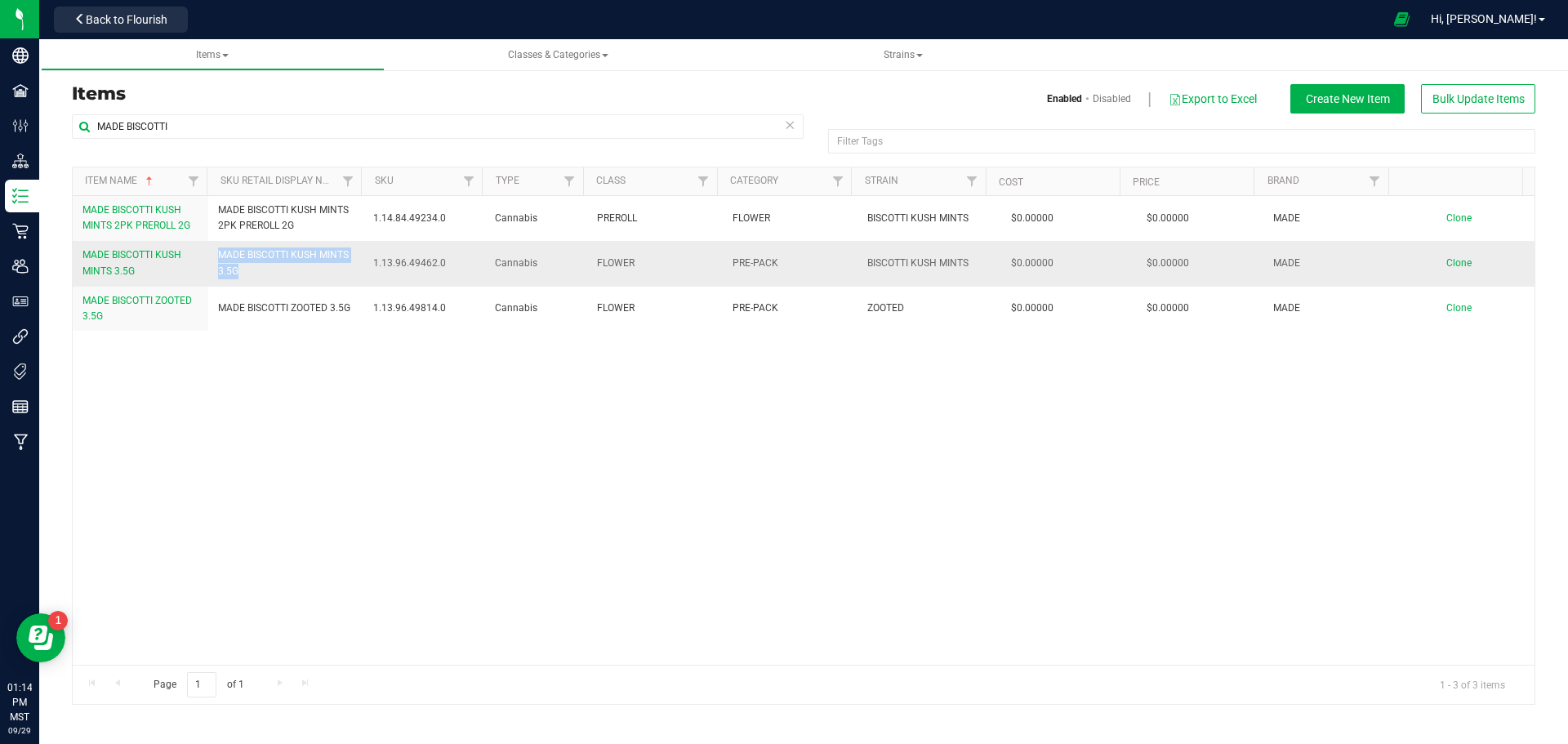
drag, startPoint x: 239, startPoint y: 272, endPoint x: 207, endPoint y: 254, distance: 36.7
click at [208, 254] on td "MADE BISCOTTI KUSH MINTS 3.5G" at bounding box center [286, 264] width 156 height 45
copy span "MADE BISCOTTI KUSH MINTS 3.5G"
click at [1116, 552] on div "MADE BISCOTTI KUSH MINTS 2PK PREROLL 2G MADE BISCOTTI KUSH MINTS 2PK PREROLL 2G…" at bounding box center [803, 430] width 1462 height 469
click at [1446, 266] on span "Clone" at bounding box center [1458, 262] width 25 height 11
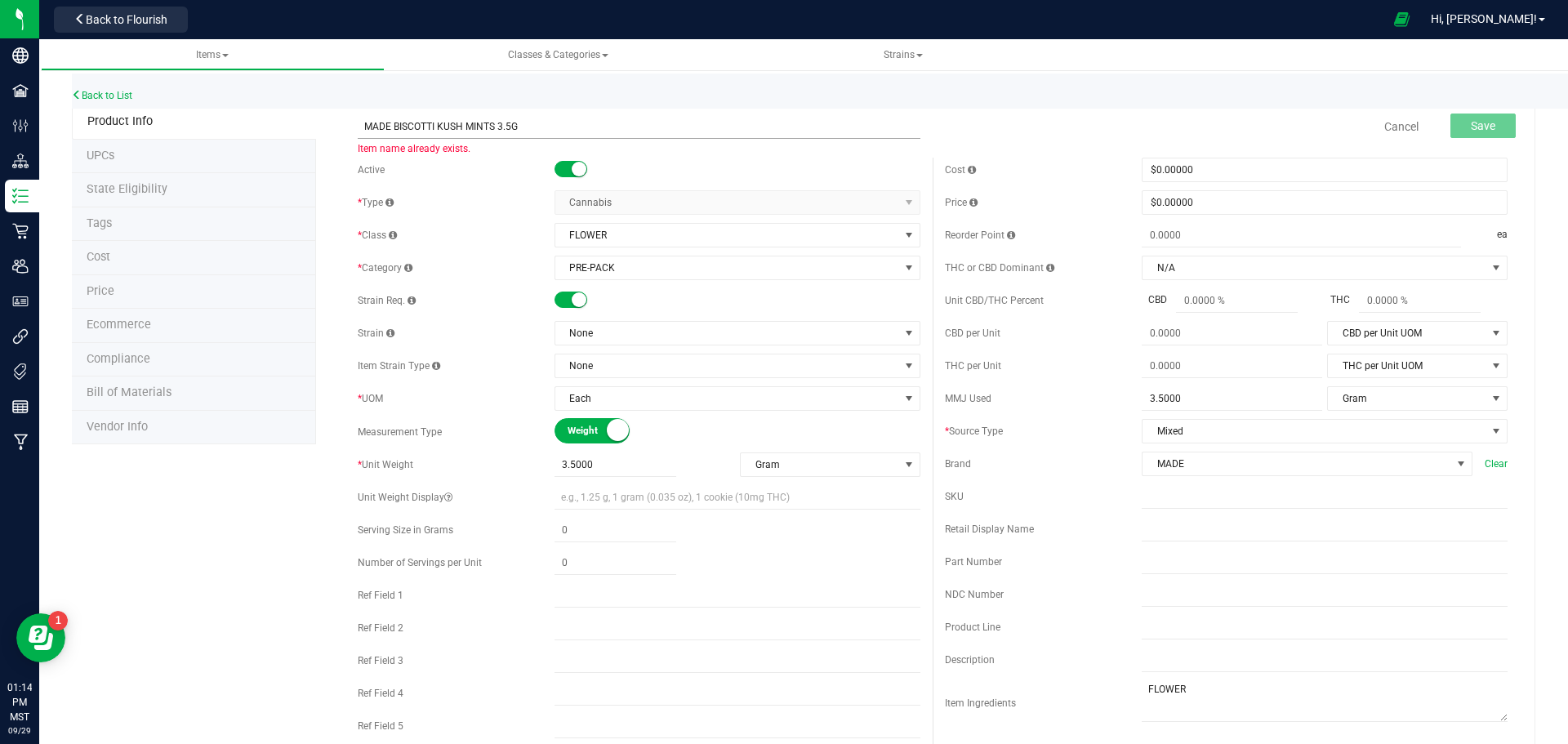
drag, startPoint x: 493, startPoint y: 132, endPoint x: 435, endPoint y: 130, distance: 58.0
click at [435, 130] on input "MADE BISCOTTI KUSH MINTS 3.5G" at bounding box center [639, 126] width 563 height 24
type input "MADE BISCOTTI 3.5G"
click at [986, 306] on div "Unit CBD/THC Percent CBD THC" at bounding box center [1227, 301] width 563 height 24
click at [727, 341] on span "None" at bounding box center [727, 333] width 344 height 23
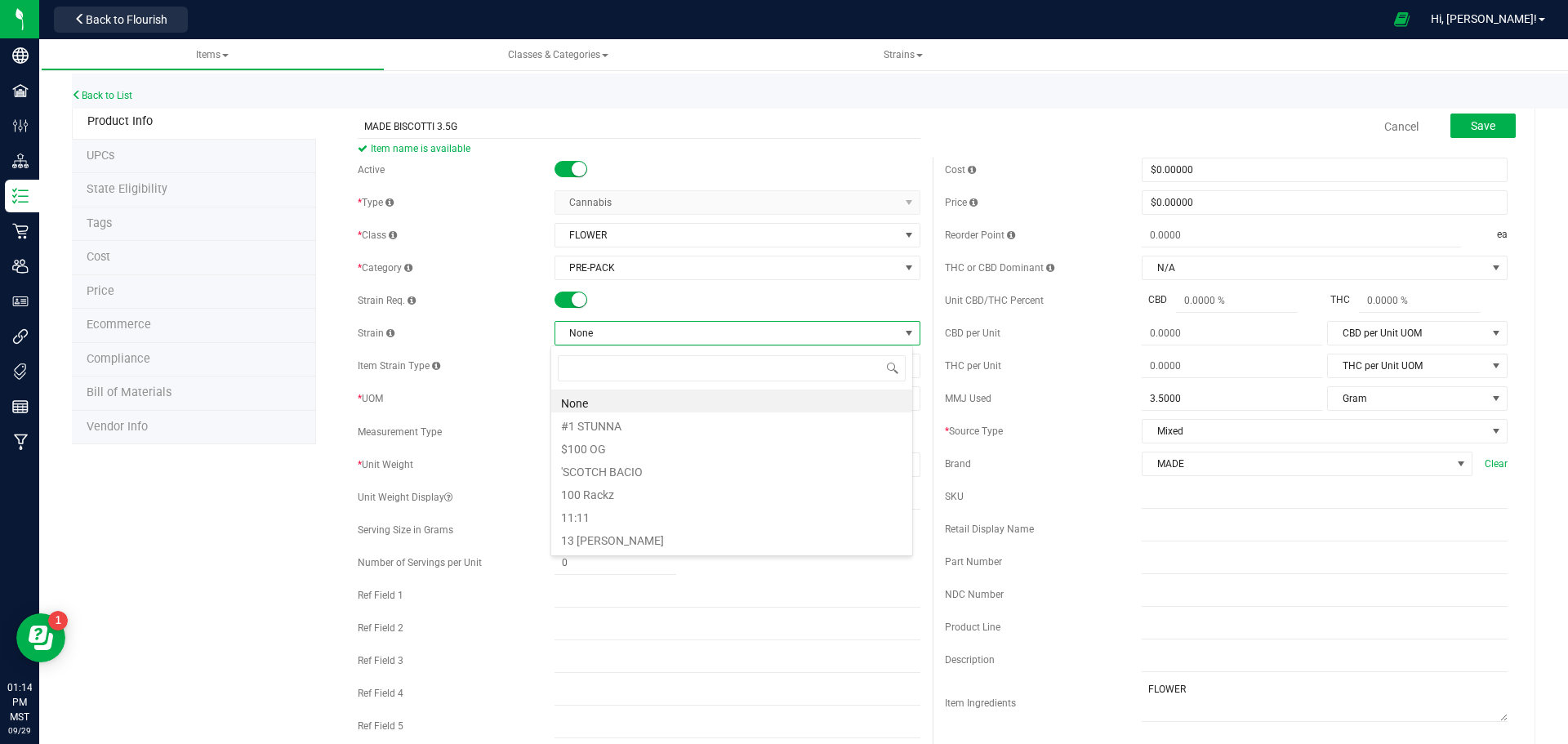
scroll to position [24, 362]
type input "BISCOTTI"
click at [619, 445] on li "Biscotti" at bounding box center [732, 447] width 361 height 23
click at [993, 317] on div "Cost $0.00000 0 Price $0.00000 0 Reorder Point ea THC or CBD Dominant" at bounding box center [1226, 473] width 587 height 631
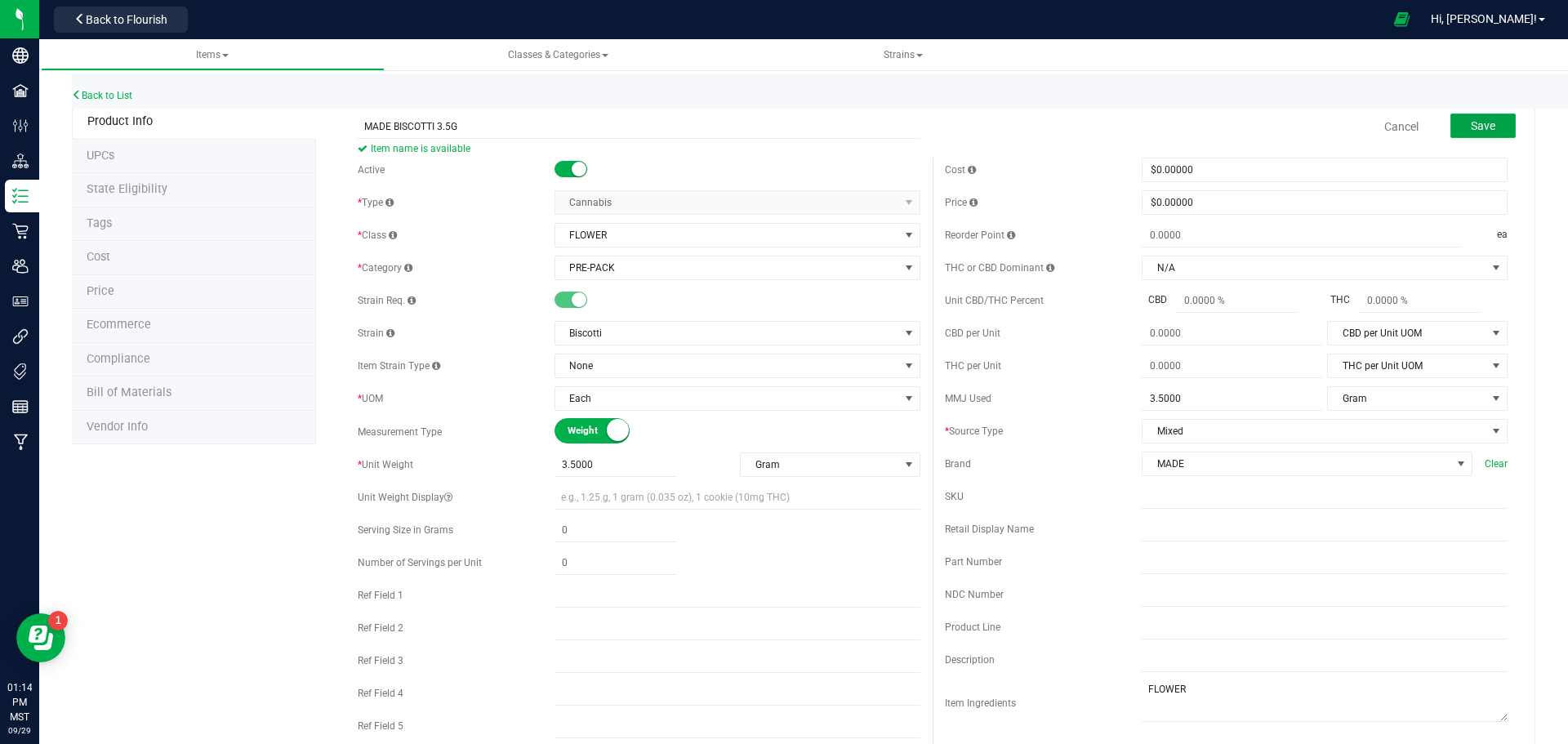
click at [1450, 130] on button "Save" at bounding box center [1483, 125] width 65 height 24
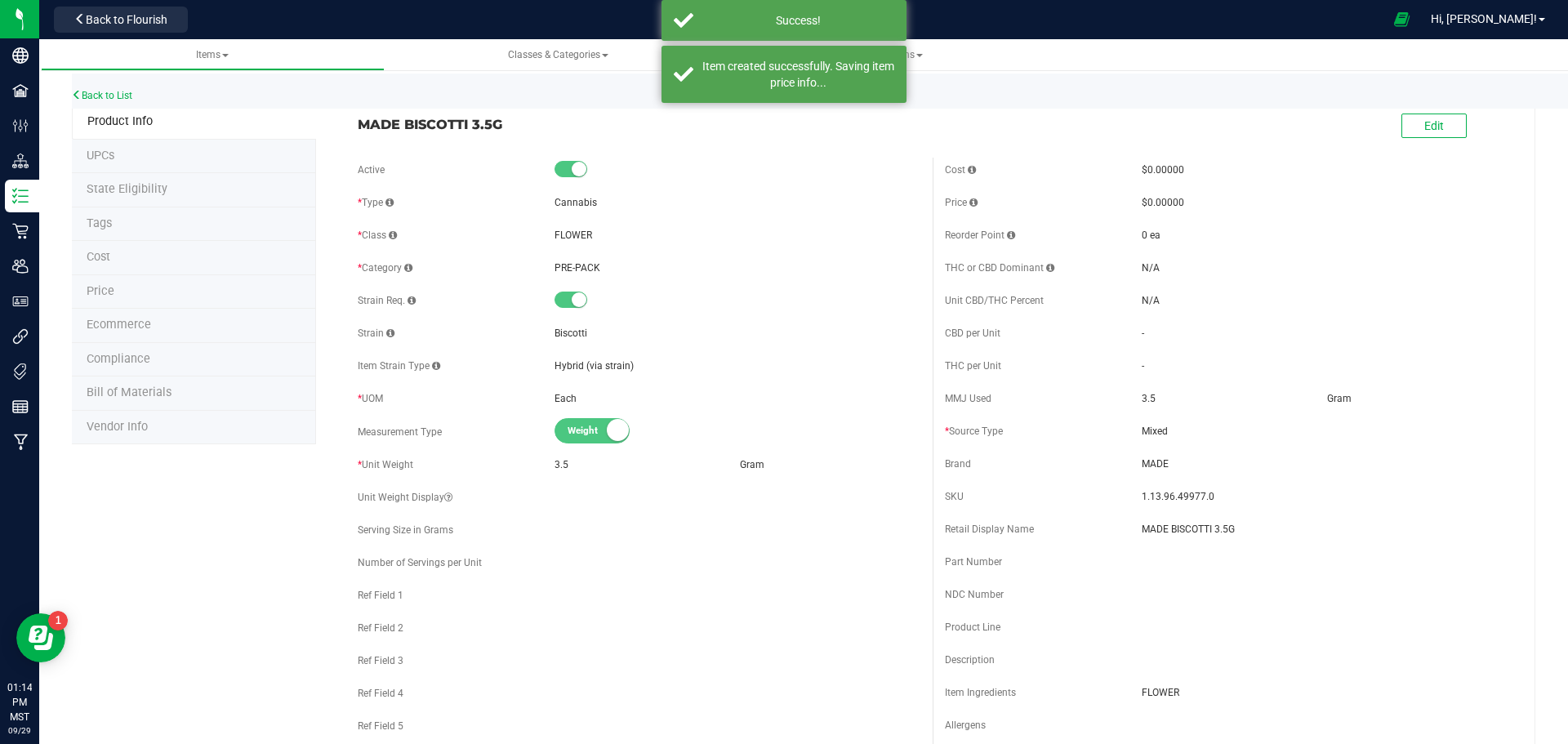
click at [148, 324] on span "Ecommerce" at bounding box center [118, 325] width 64 height 14
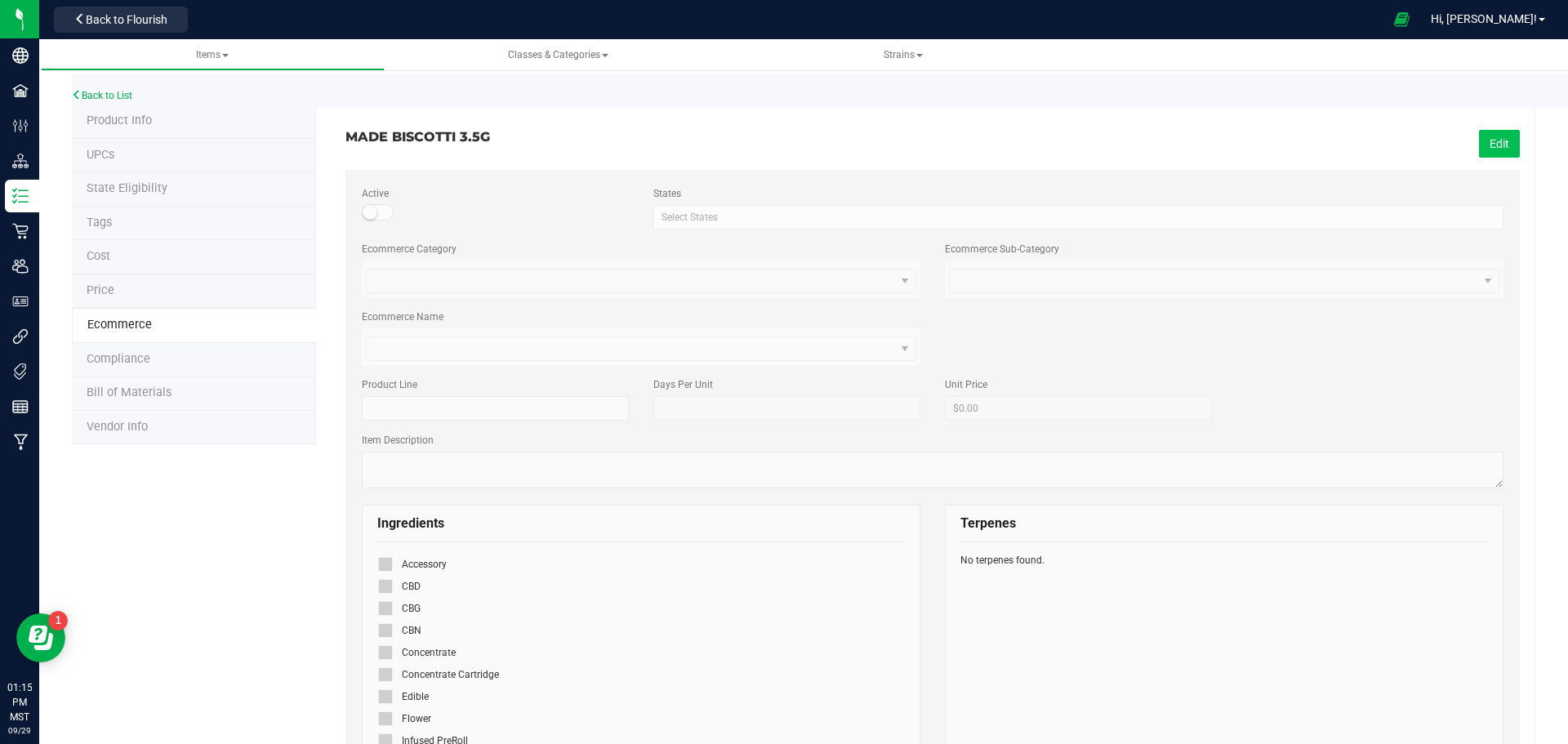
click at [1479, 139] on button "Edit" at bounding box center [1499, 144] width 41 height 28
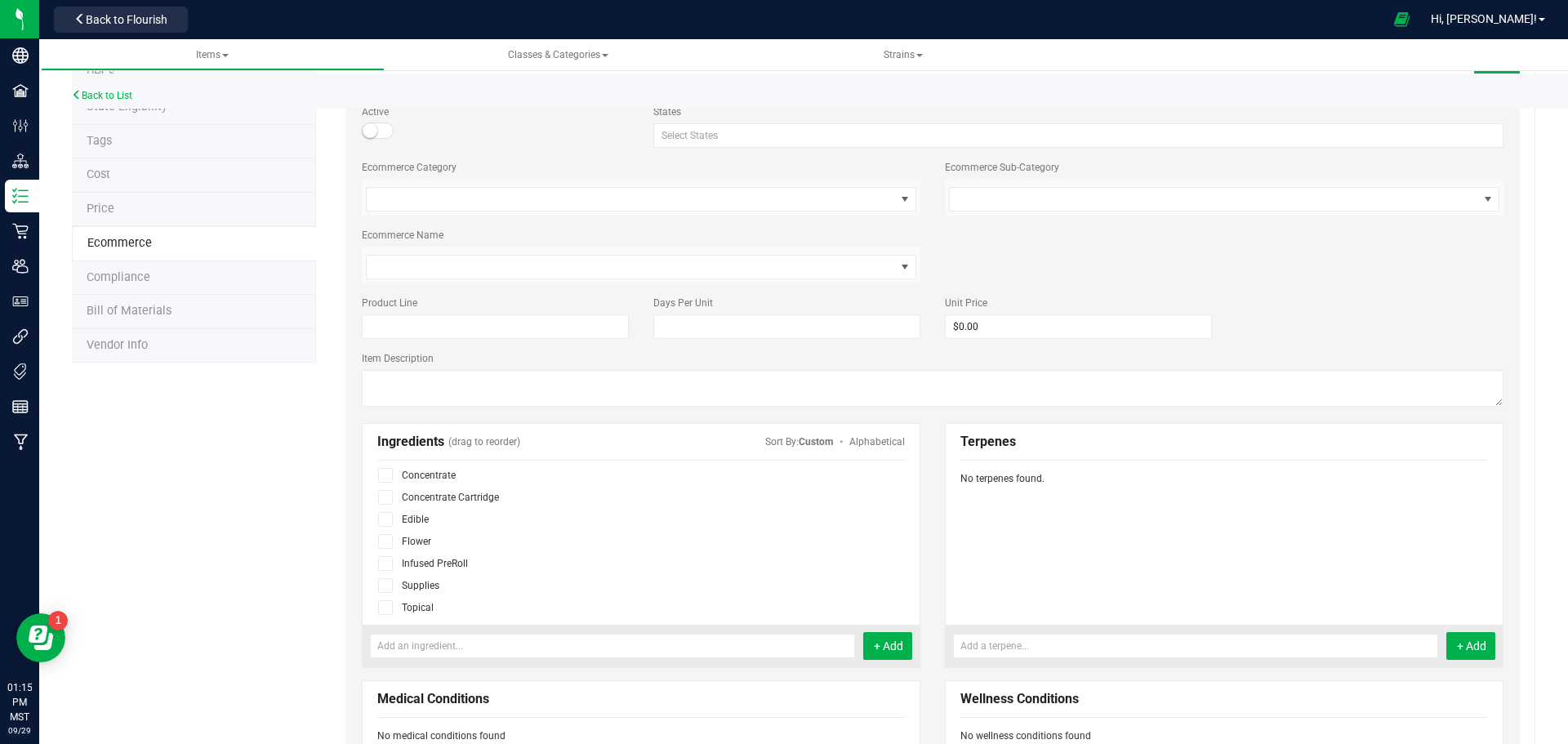
scroll to position [100, 0]
click at [384, 558] on icon at bounding box center [386, 558] width 10 height 0
click at [0, 0] on input "checkbox" at bounding box center [0, 0] width 0 height 0
click at [322, 570] on div "MADE BISCOTTI 3.5G Cancel Save Active States Select States AK AL AR AZ CA CO CT…" at bounding box center [925, 642] width 1219 height 1240
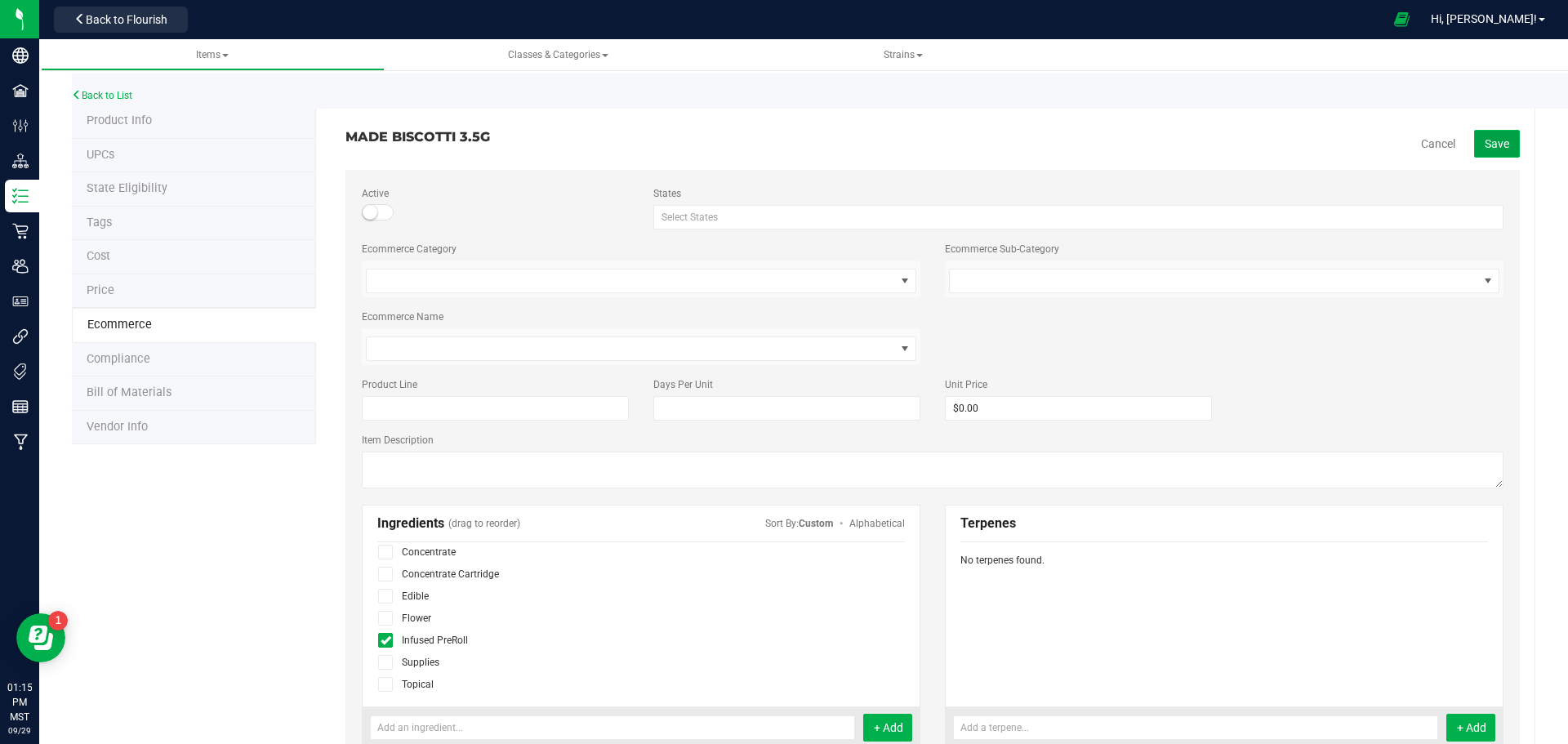
click at [1485, 139] on span "Save" at bounding box center [1497, 143] width 24 height 13
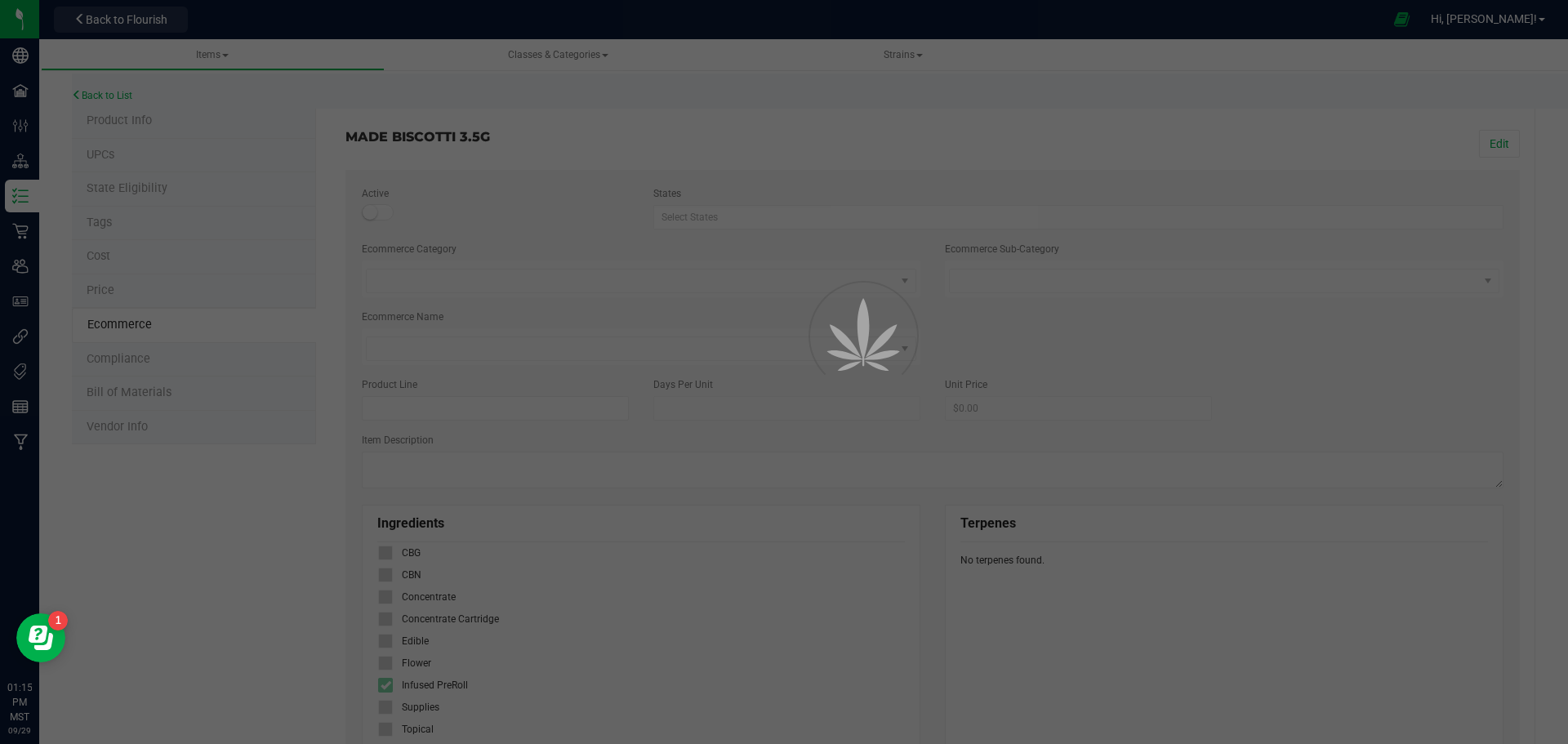
scroll to position [56, 0]
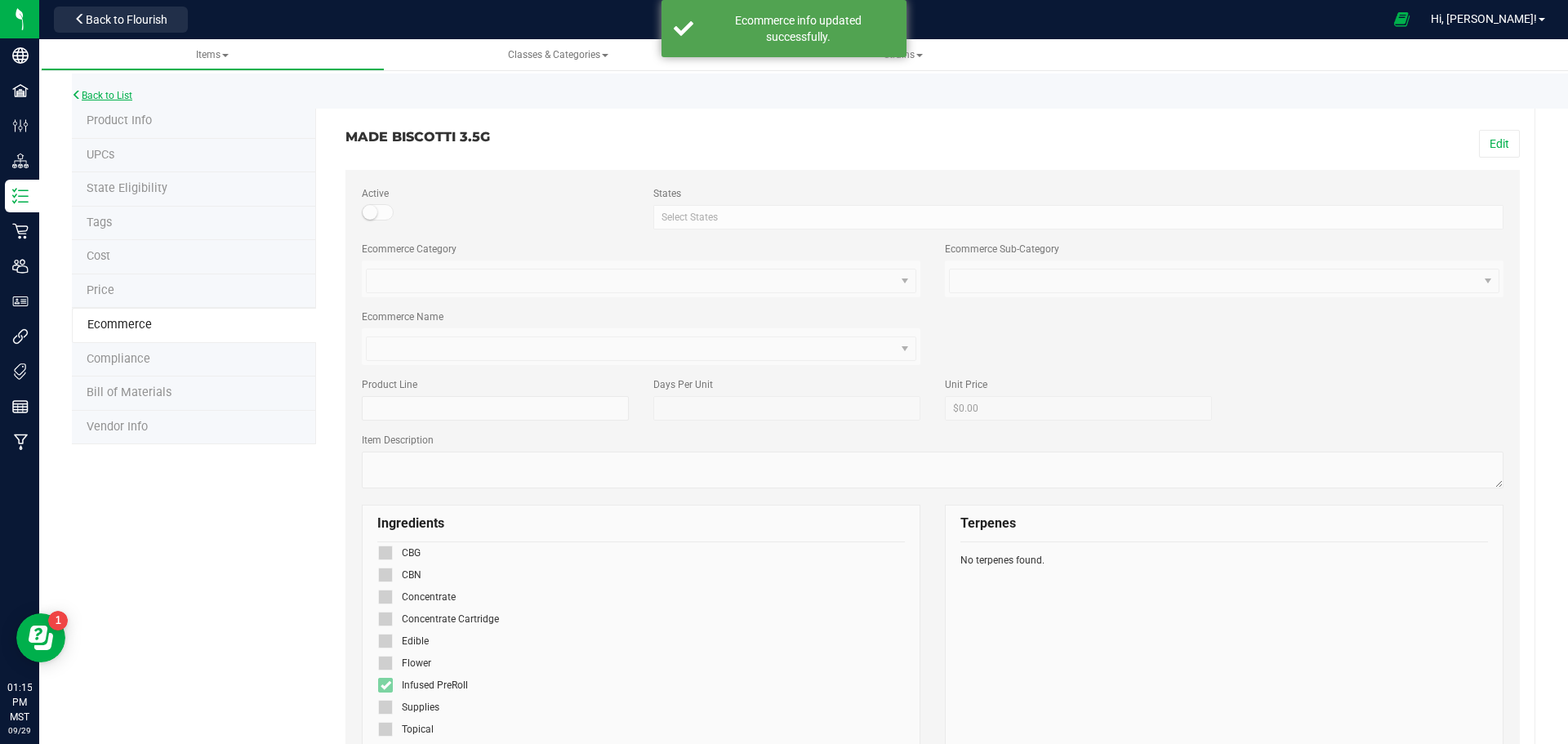
click at [96, 91] on link "Back to List" at bounding box center [101, 95] width 60 height 11
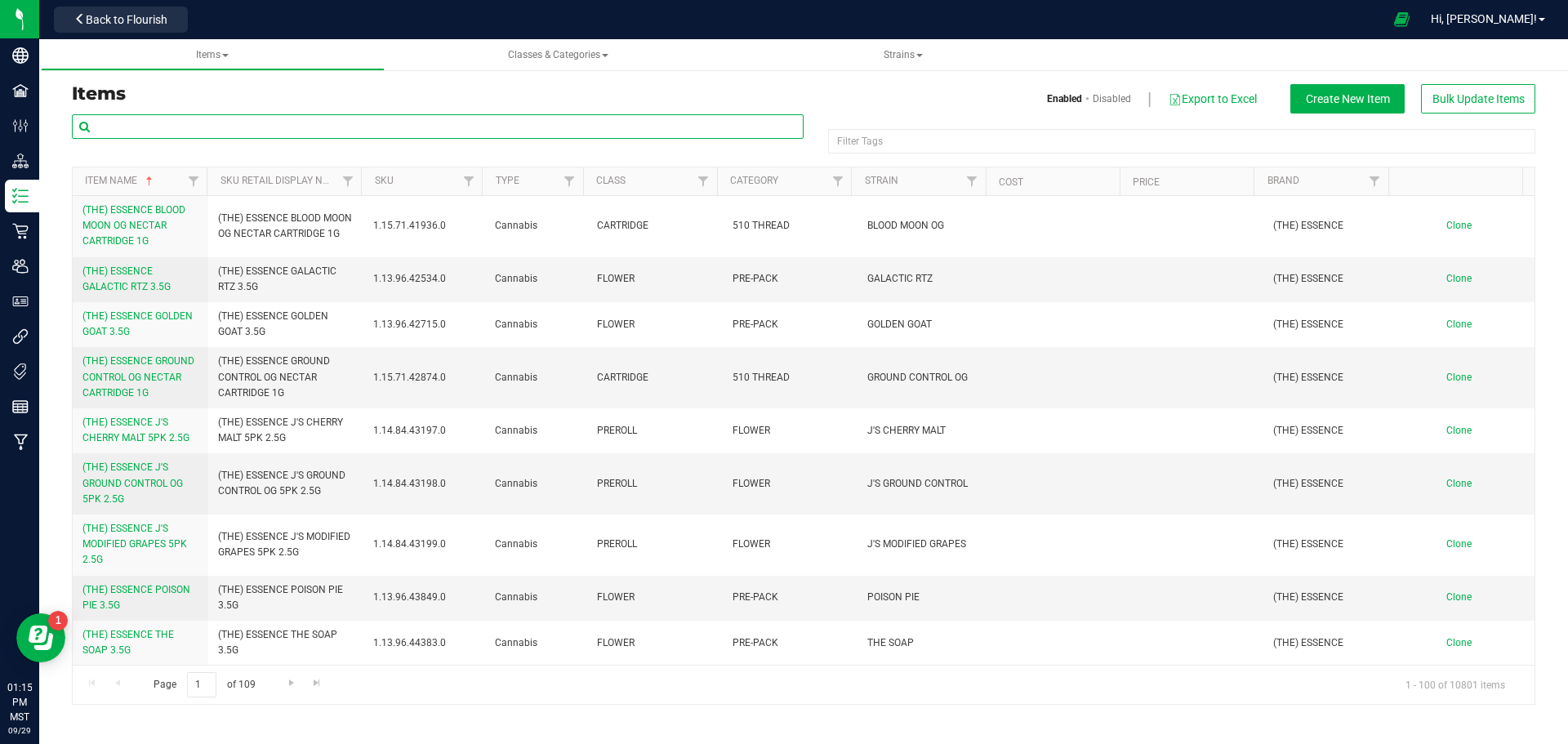
click at [317, 131] on input "text" at bounding box center [437, 126] width 732 height 24
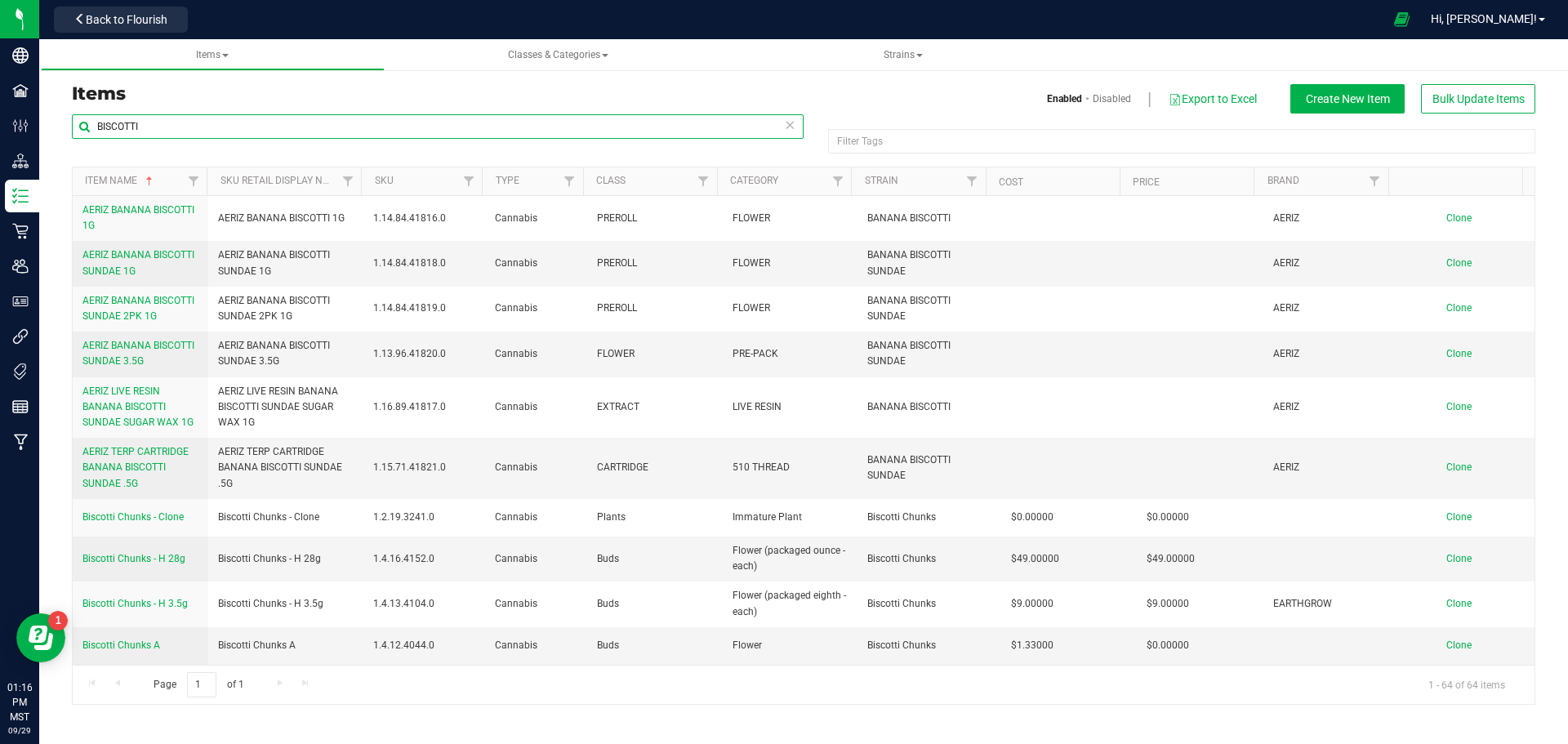
drag, startPoint x: 146, startPoint y: 131, endPoint x: 65, endPoint y: 139, distance: 81.4
click at [65, 139] on div "BISCOTTI Filter Tags Filter Tags Item Name Sku Retail Display Name SKU Type Cla…" at bounding box center [803, 409] width 1488 height 592
type input "MADE"
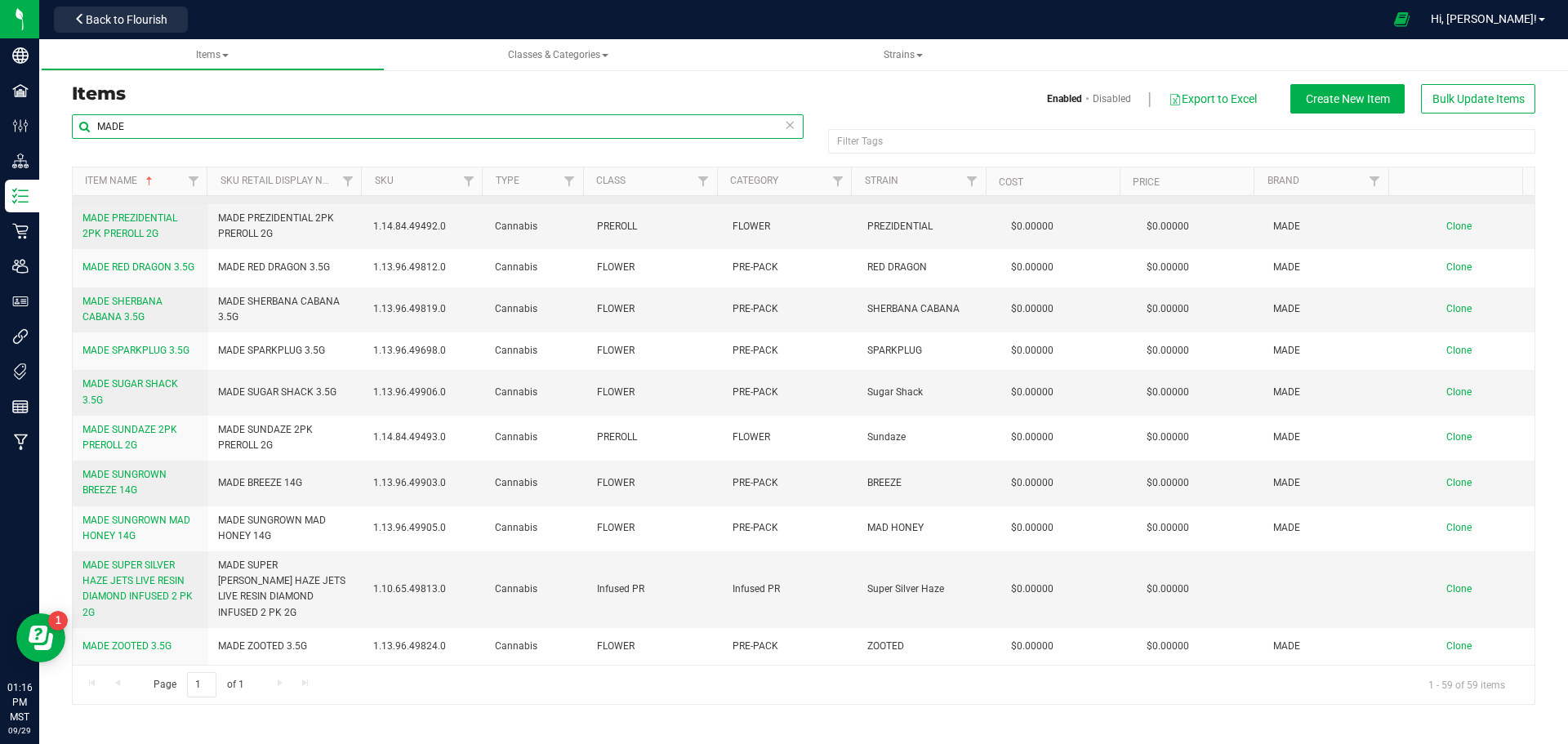
scroll to position [2041, 0]
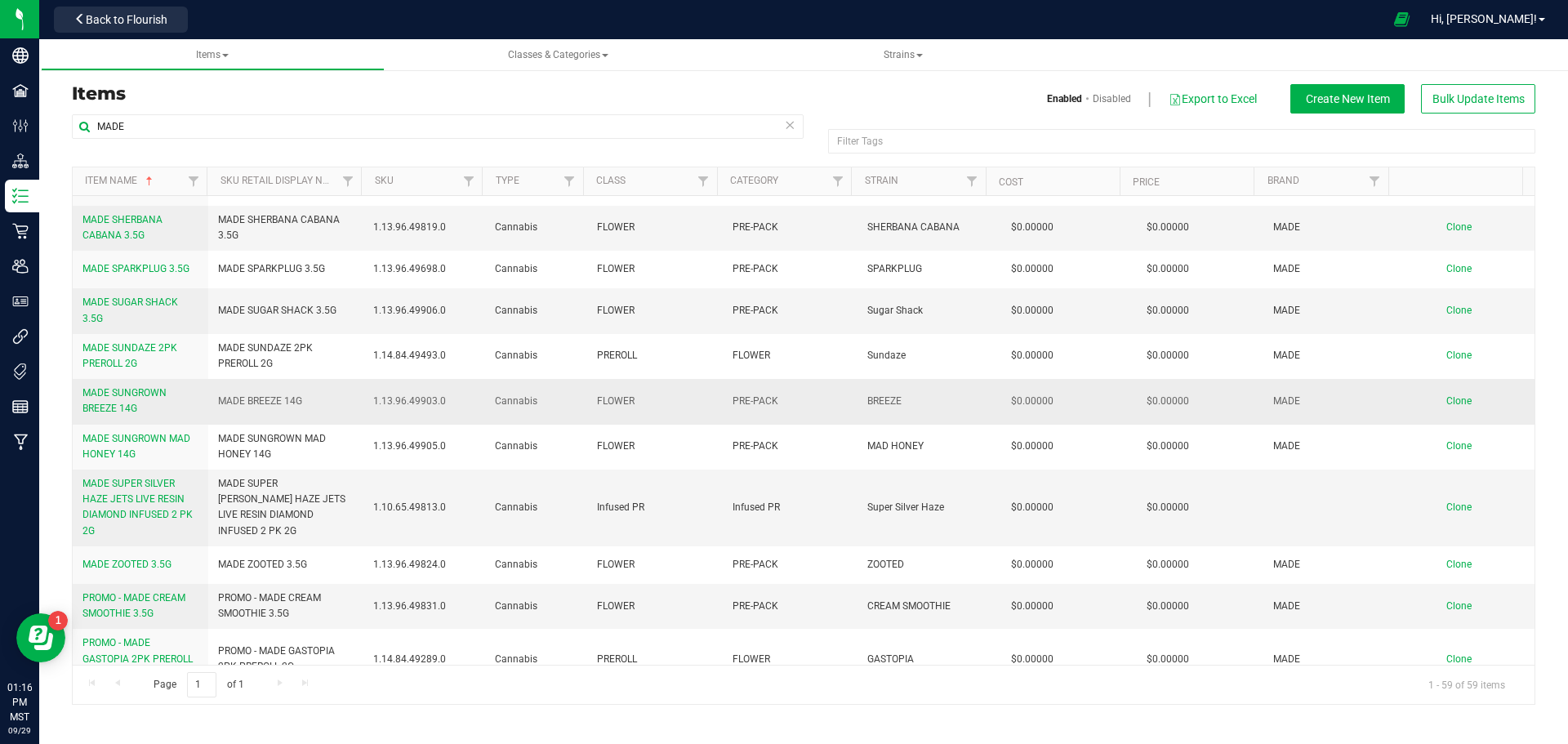
drag, startPoint x: 312, startPoint y: 370, endPoint x: 205, endPoint y: 372, distance: 107.0
click at [205, 379] on tr "MADE SUNGROWN BREEZE 14G MADE BREEZE 14G 1.13.96.49903.0 Cannabis FLOWER PRE-PA…" at bounding box center [803, 402] width 1462 height 45
copy tr "MADE BREEZE 14G"
click at [1451, 396] on span "Clone" at bounding box center [1458, 401] width 25 height 11
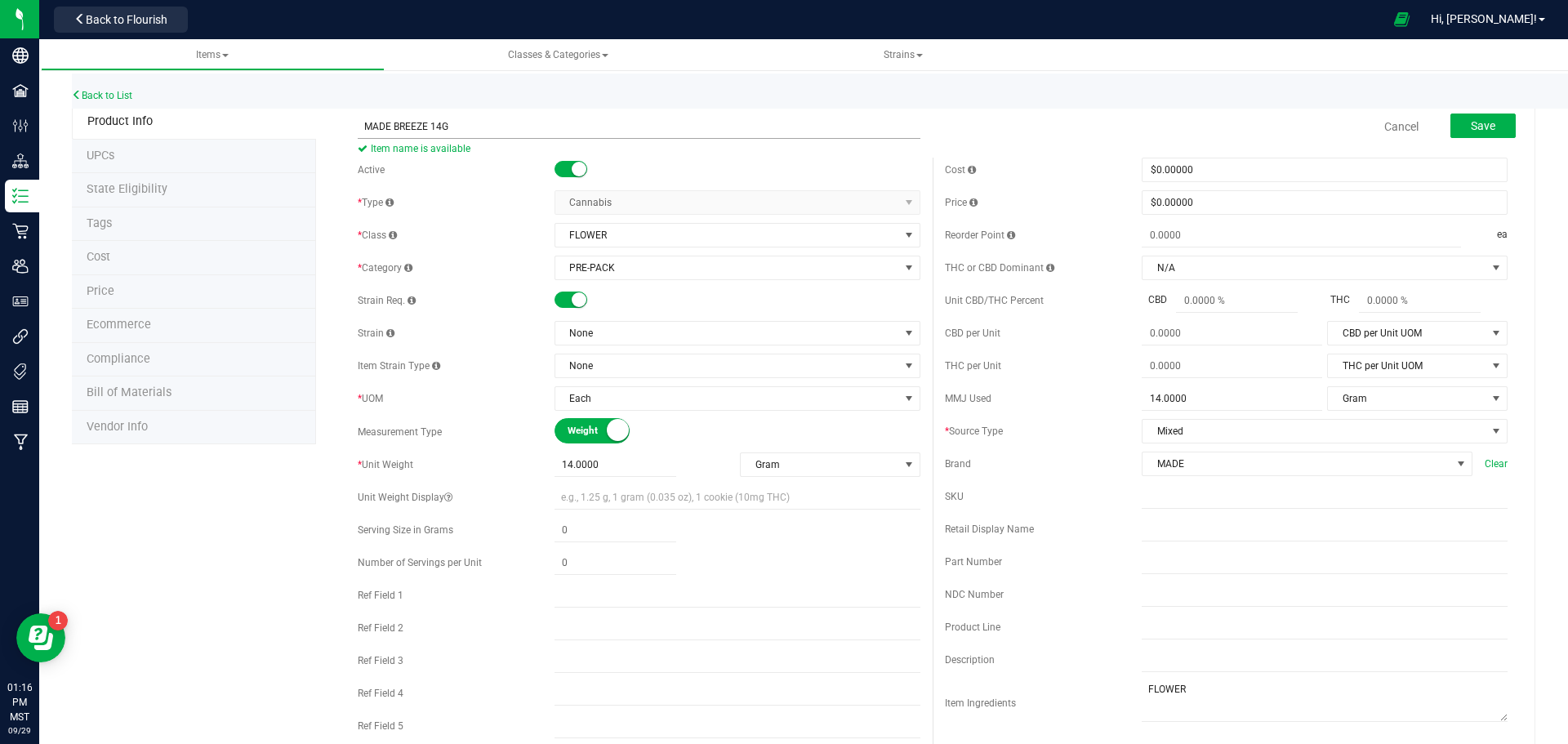
drag, startPoint x: 437, startPoint y: 124, endPoint x: 409, endPoint y: 126, distance: 28.1
click at [409, 126] on input "MADE BREEZE 14G" at bounding box center [639, 126] width 563 height 24
type input "MADE BISCOTTI 14G"
click at [615, 329] on span "None" at bounding box center [727, 333] width 344 height 23
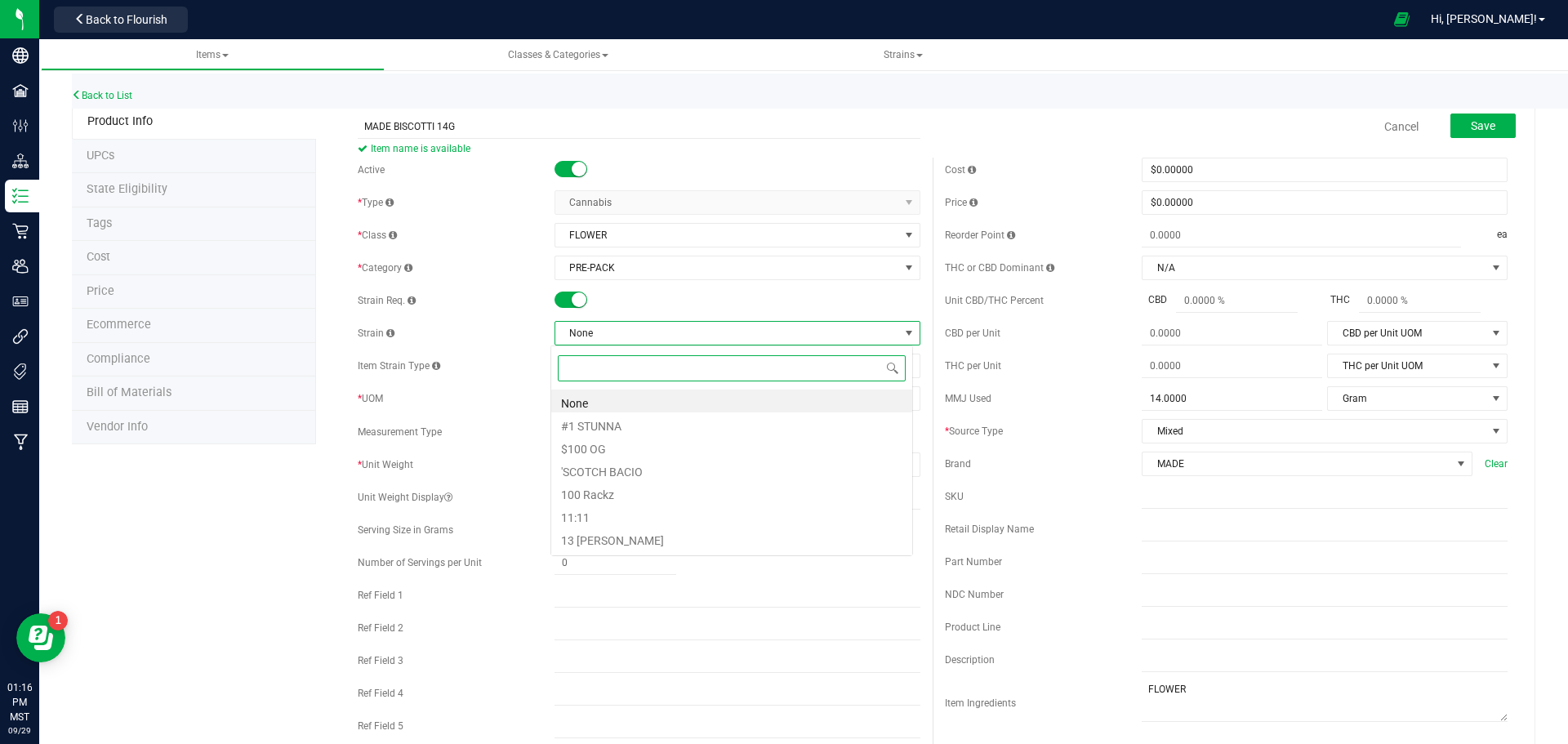
scroll to position [24, 362]
type input "BISCOTTI"
click at [659, 450] on li "Biscotti" at bounding box center [732, 447] width 361 height 23
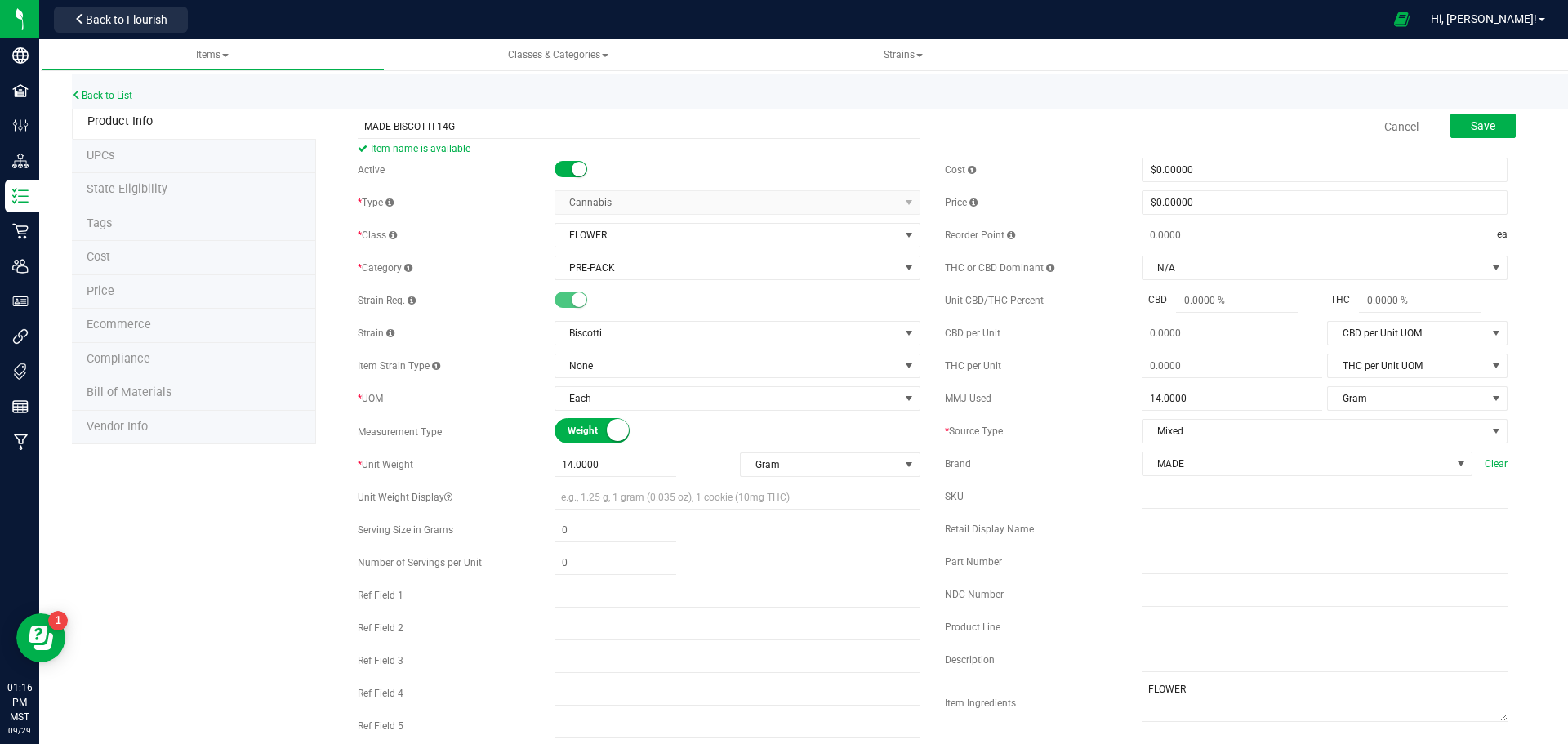
click at [1009, 238] on div "Reorder Point" at bounding box center [1044, 235] width 197 height 15
click at [1499, 120] on button "Save" at bounding box center [1483, 125] width 65 height 24
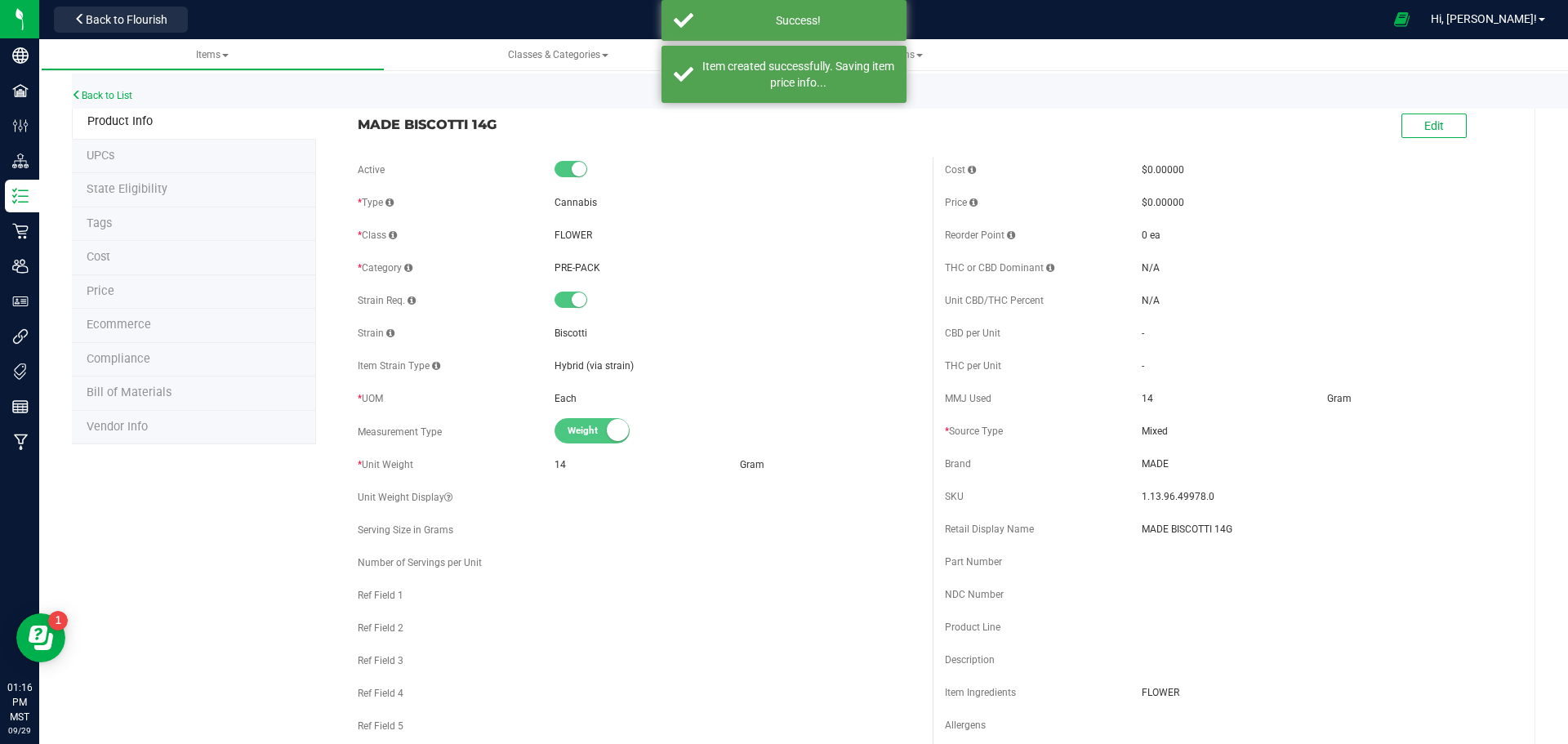
click at [132, 325] on span "Ecommerce" at bounding box center [118, 325] width 64 height 14
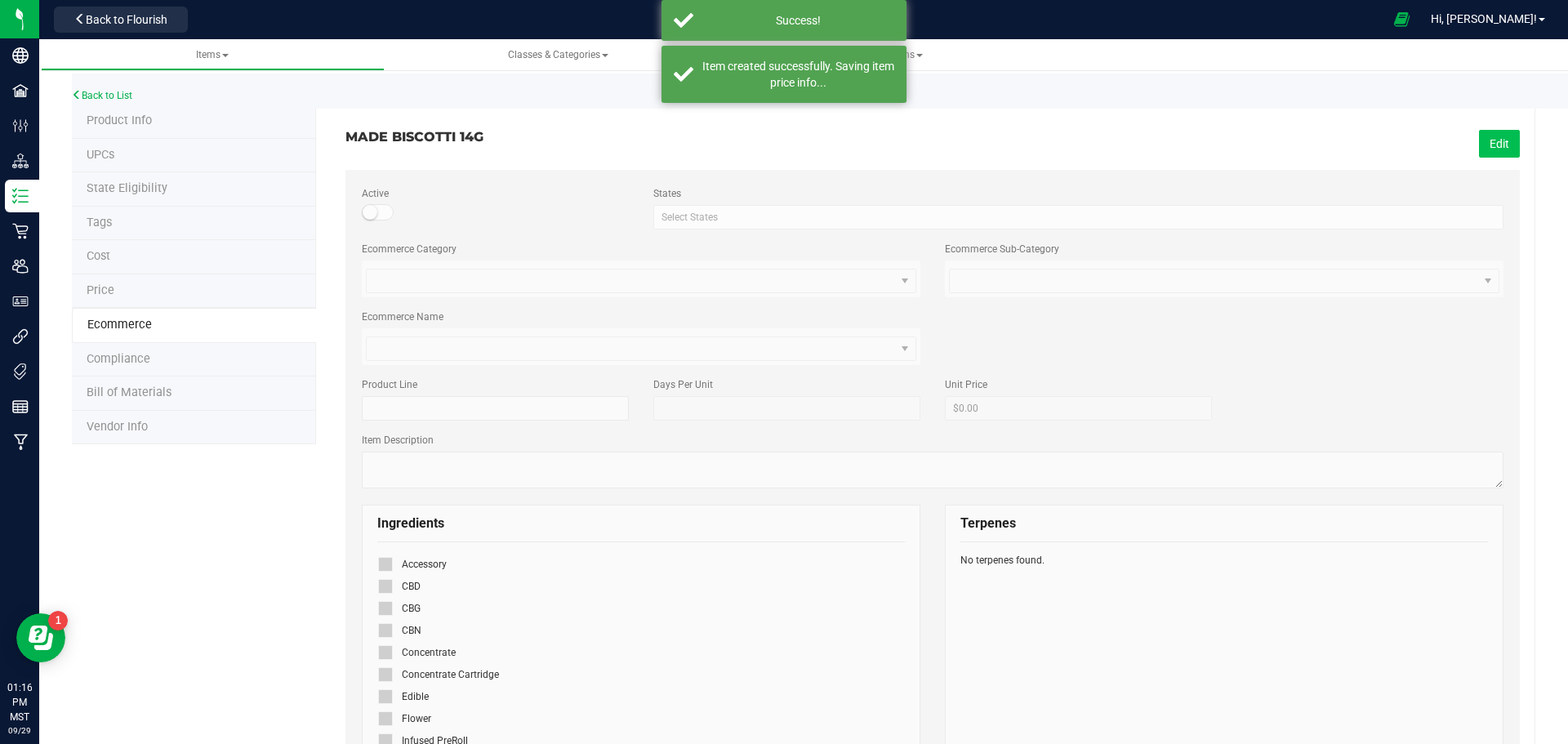
click at [1479, 137] on button "Edit" at bounding box center [1499, 144] width 41 height 28
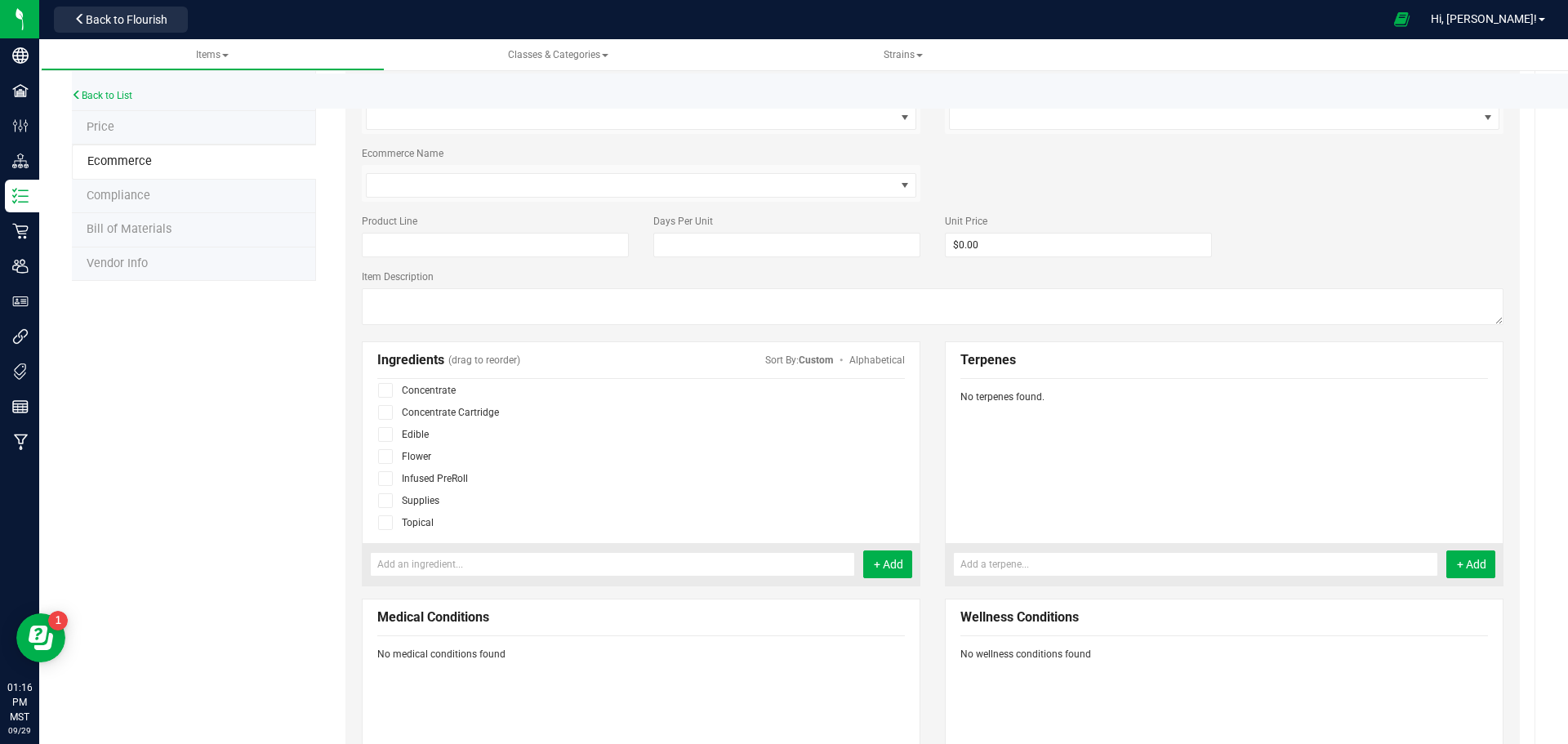
scroll to position [100, 0]
click at [390, 477] on span at bounding box center [385, 477] width 15 height 15
click at [0, 0] on input "checkbox" at bounding box center [0, 0] width 0 height 0
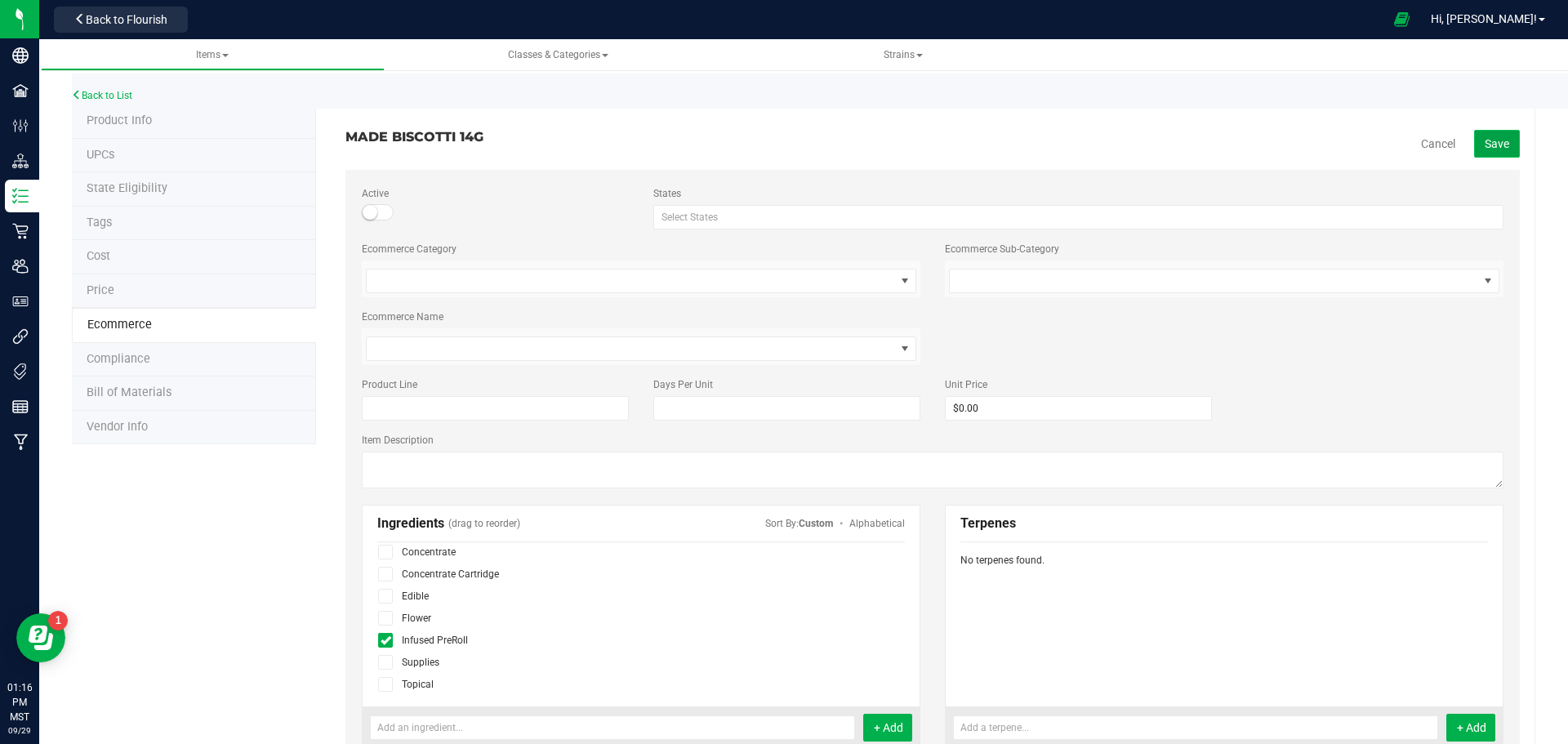
click at [1492, 139] on span "Save" at bounding box center [1497, 143] width 24 height 13
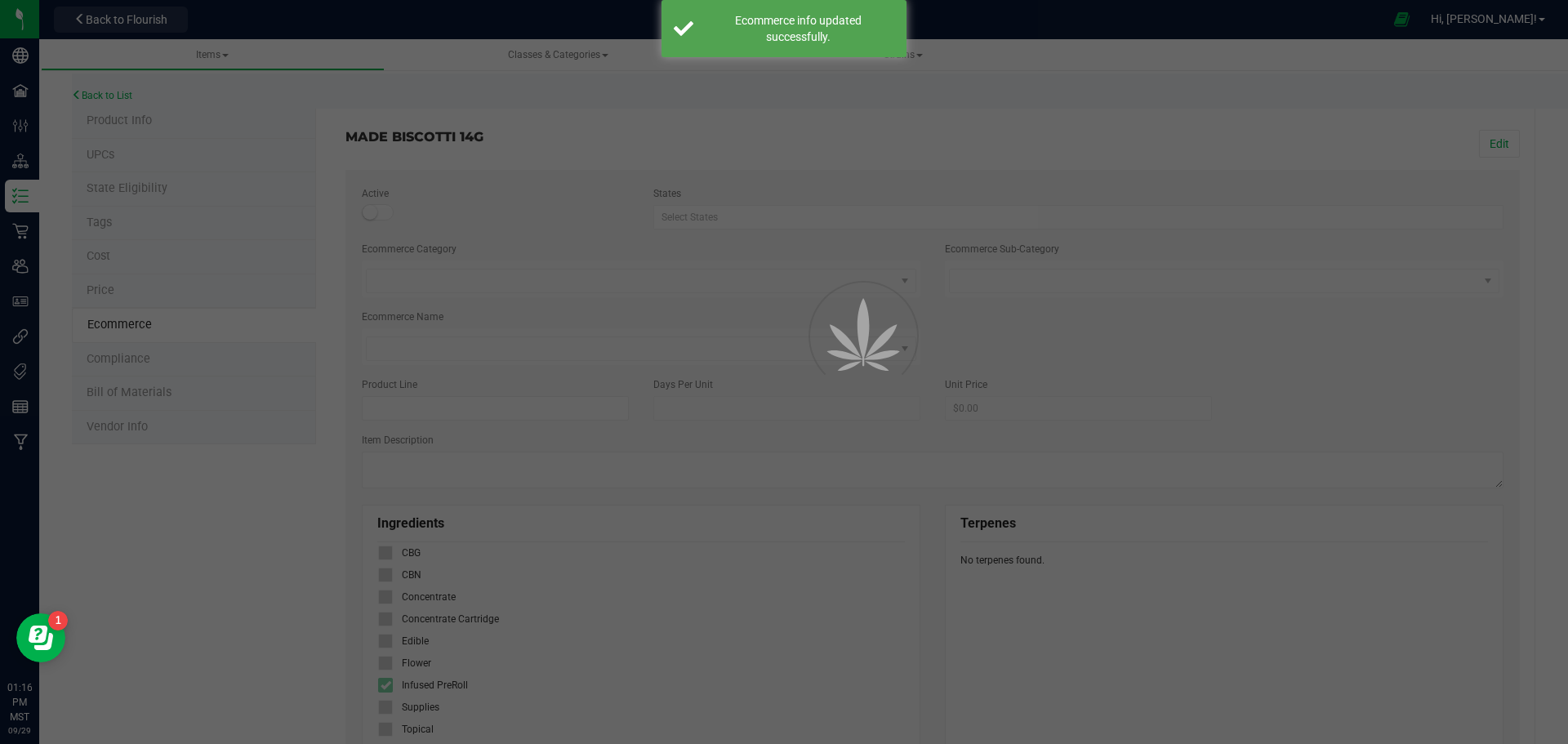
scroll to position [56, 0]
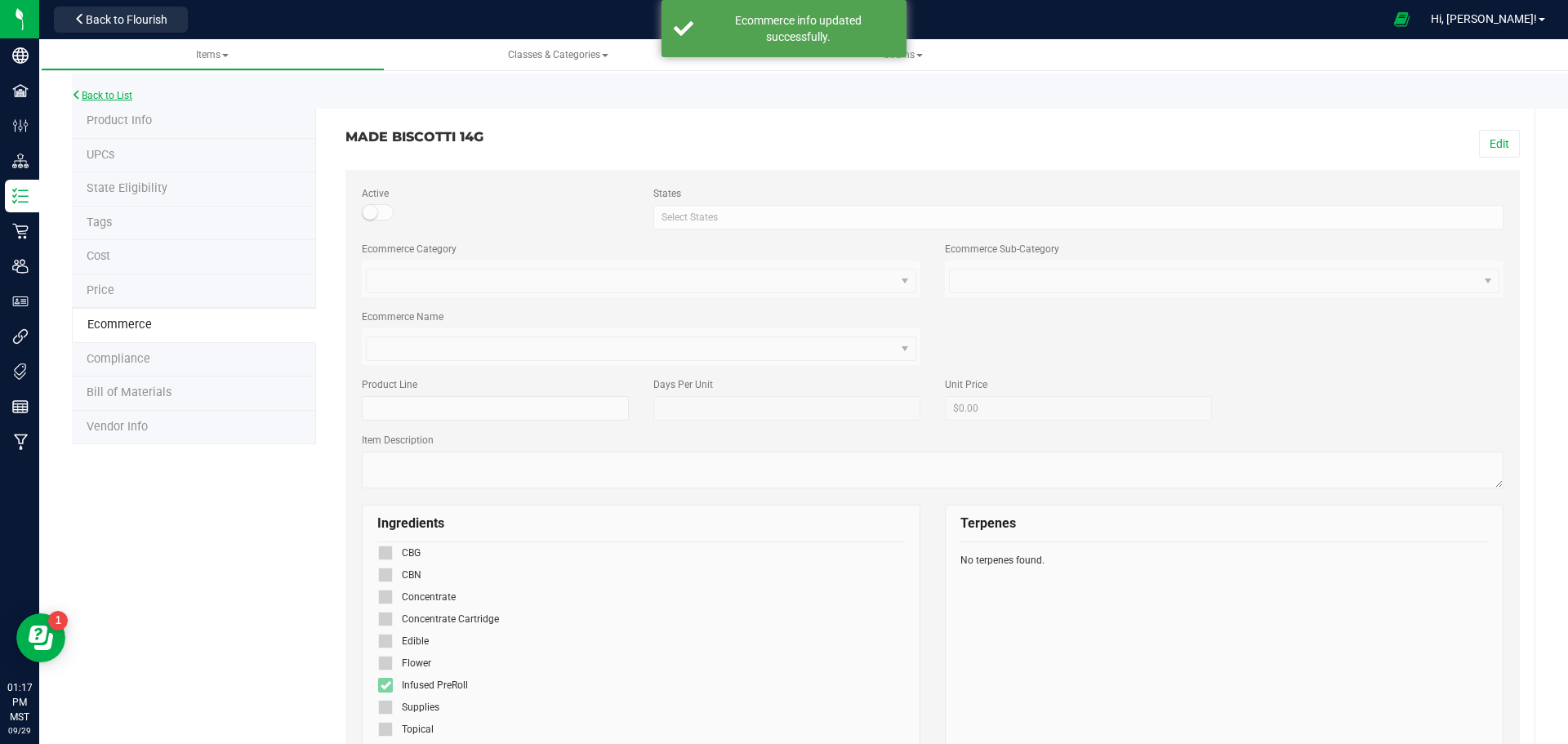
click at [95, 93] on link "Back to List" at bounding box center [101, 95] width 60 height 11
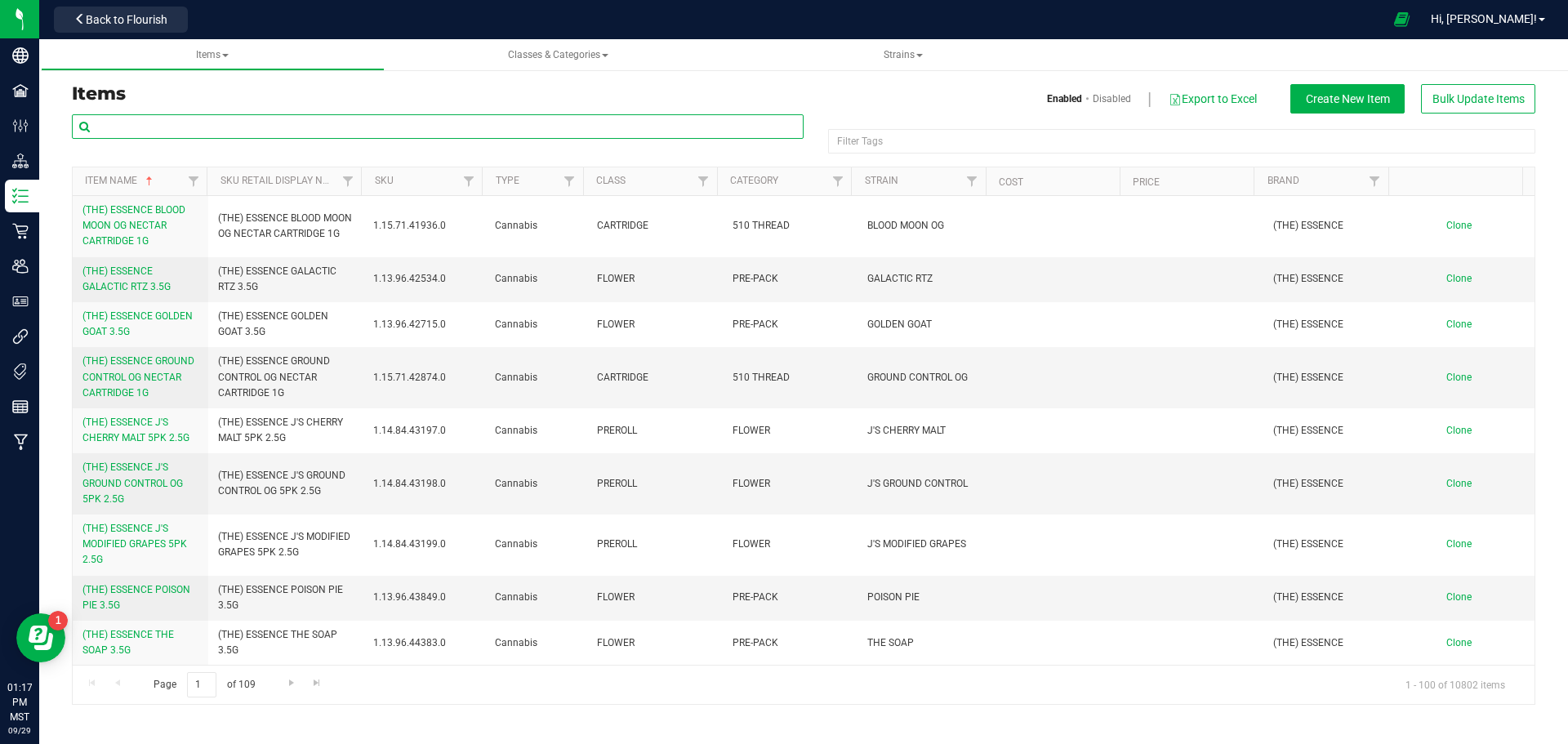
click at [280, 132] on input "text" at bounding box center [437, 126] width 732 height 24
type input "MADE"
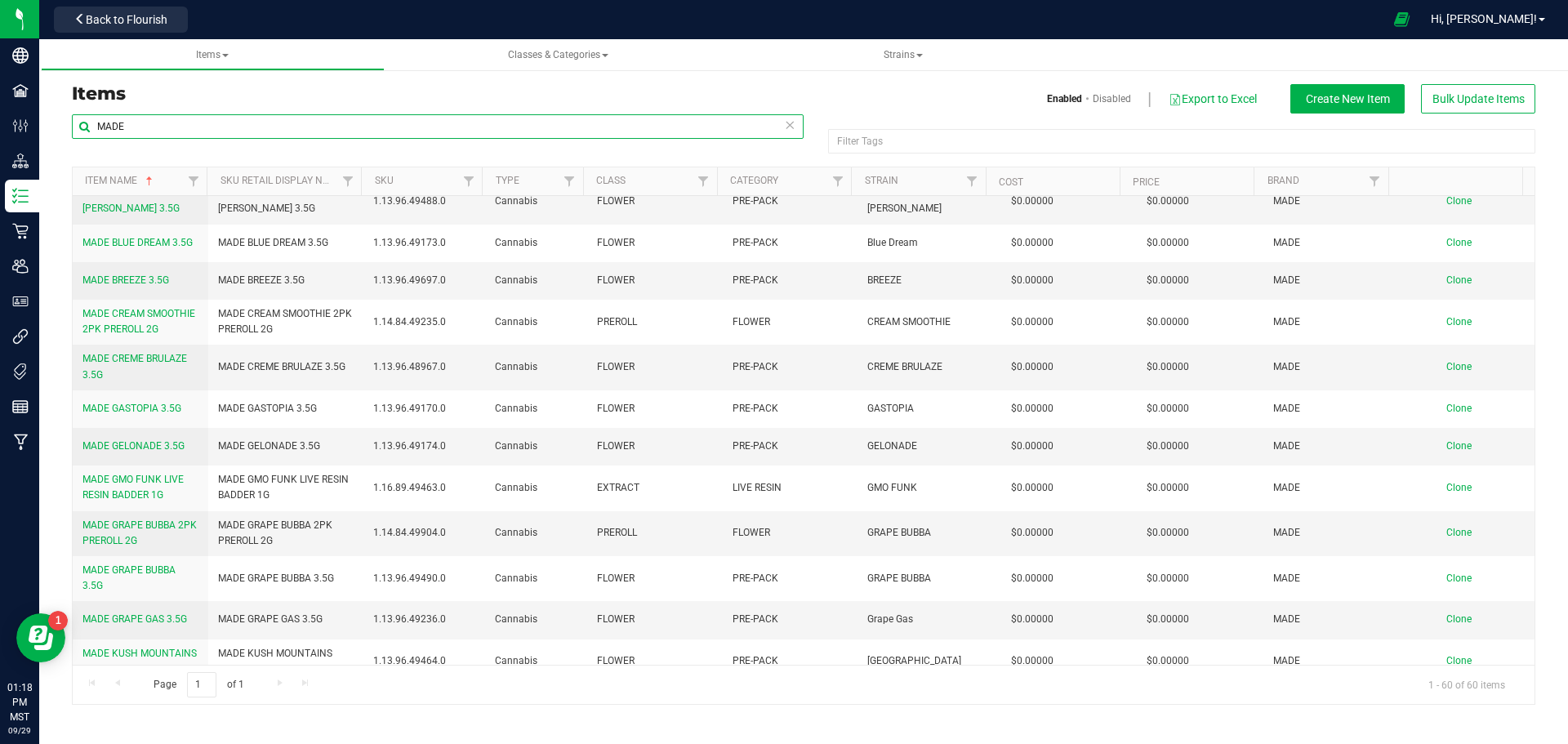
scroll to position [1470, 0]
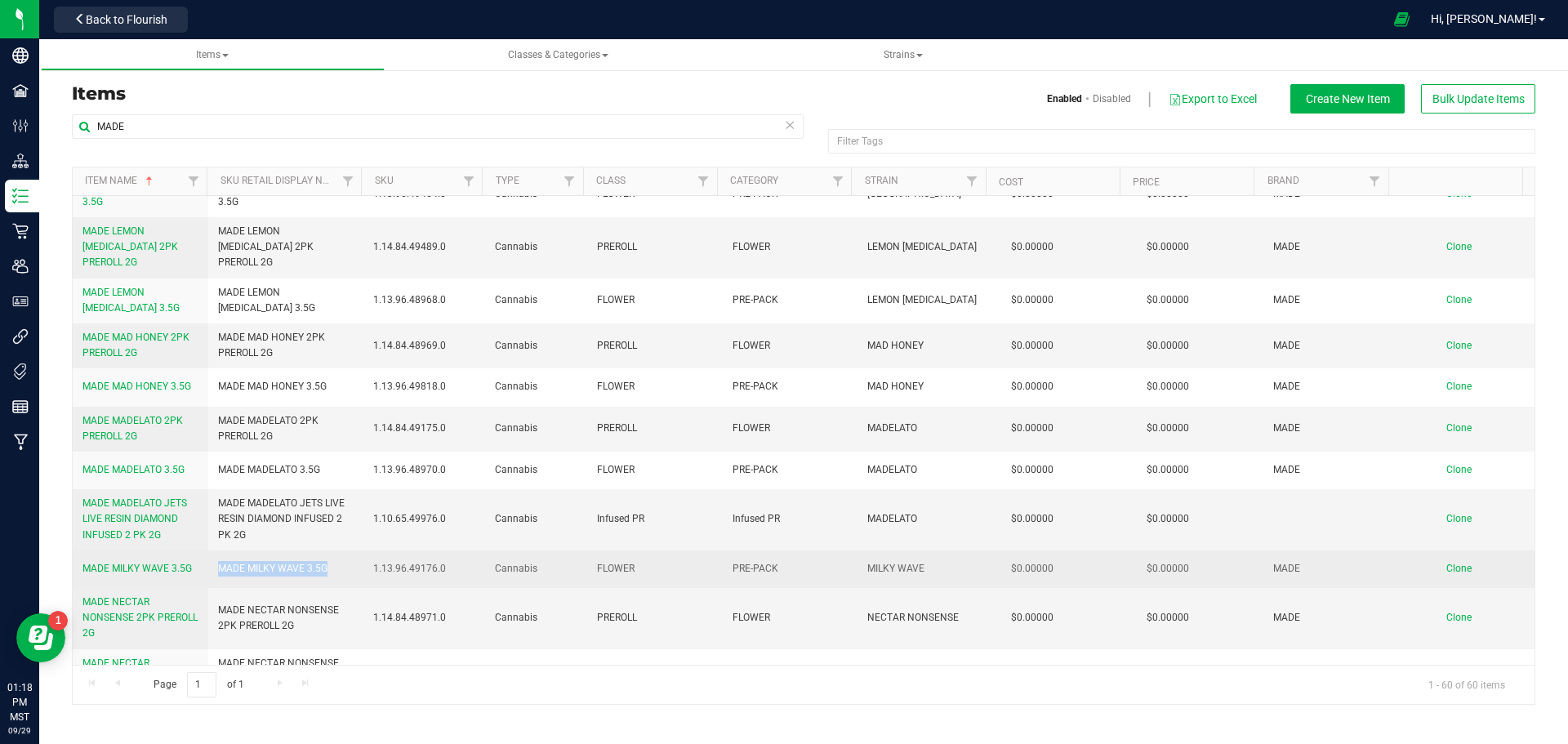
drag, startPoint x: 325, startPoint y: 534, endPoint x: 220, endPoint y: 539, distance: 105.1
click at [220, 561] on span "MADE MILKY WAVE 3.5G" at bounding box center [273, 569] width 110 height 16
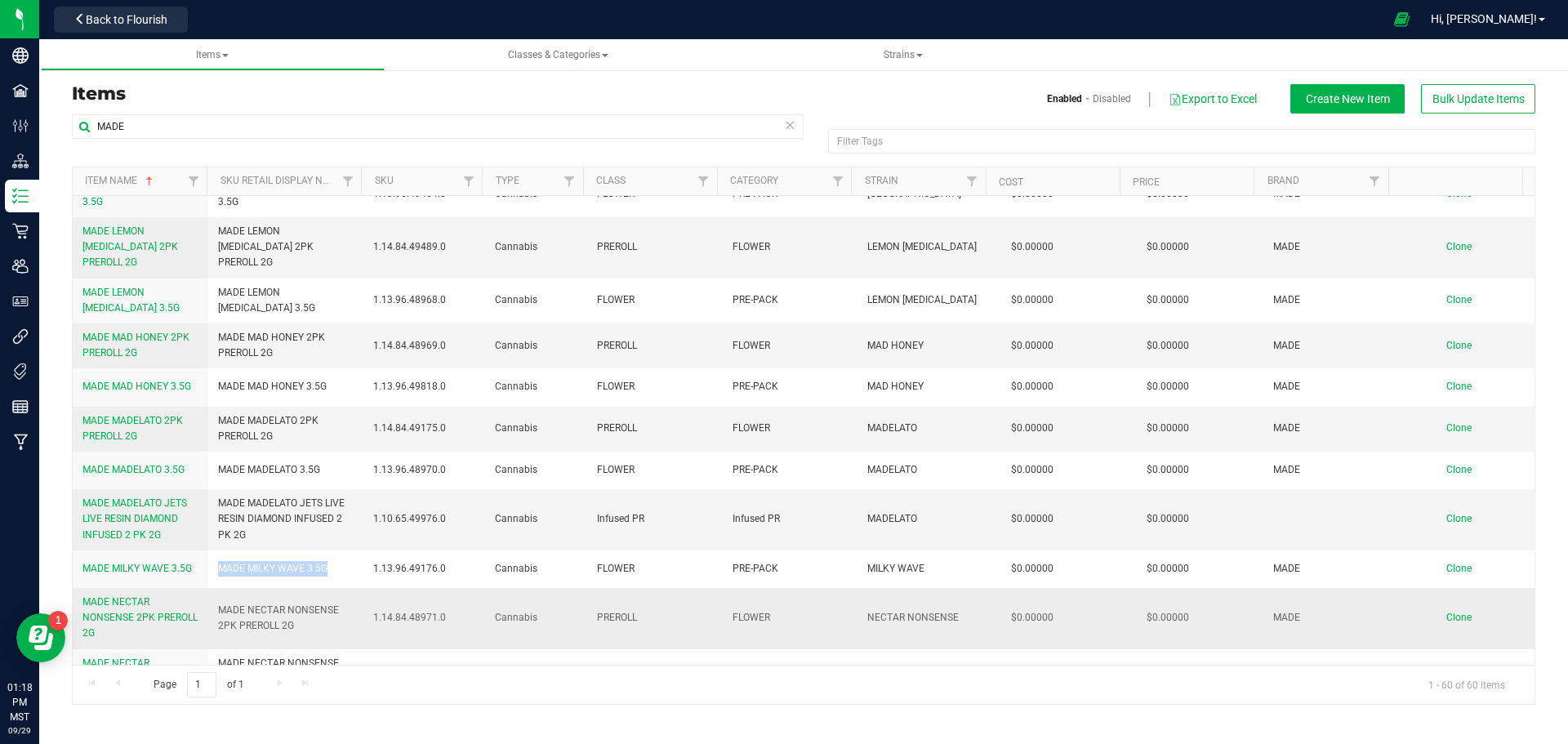
copy span "MADE MILKY WAVE 3.5G"
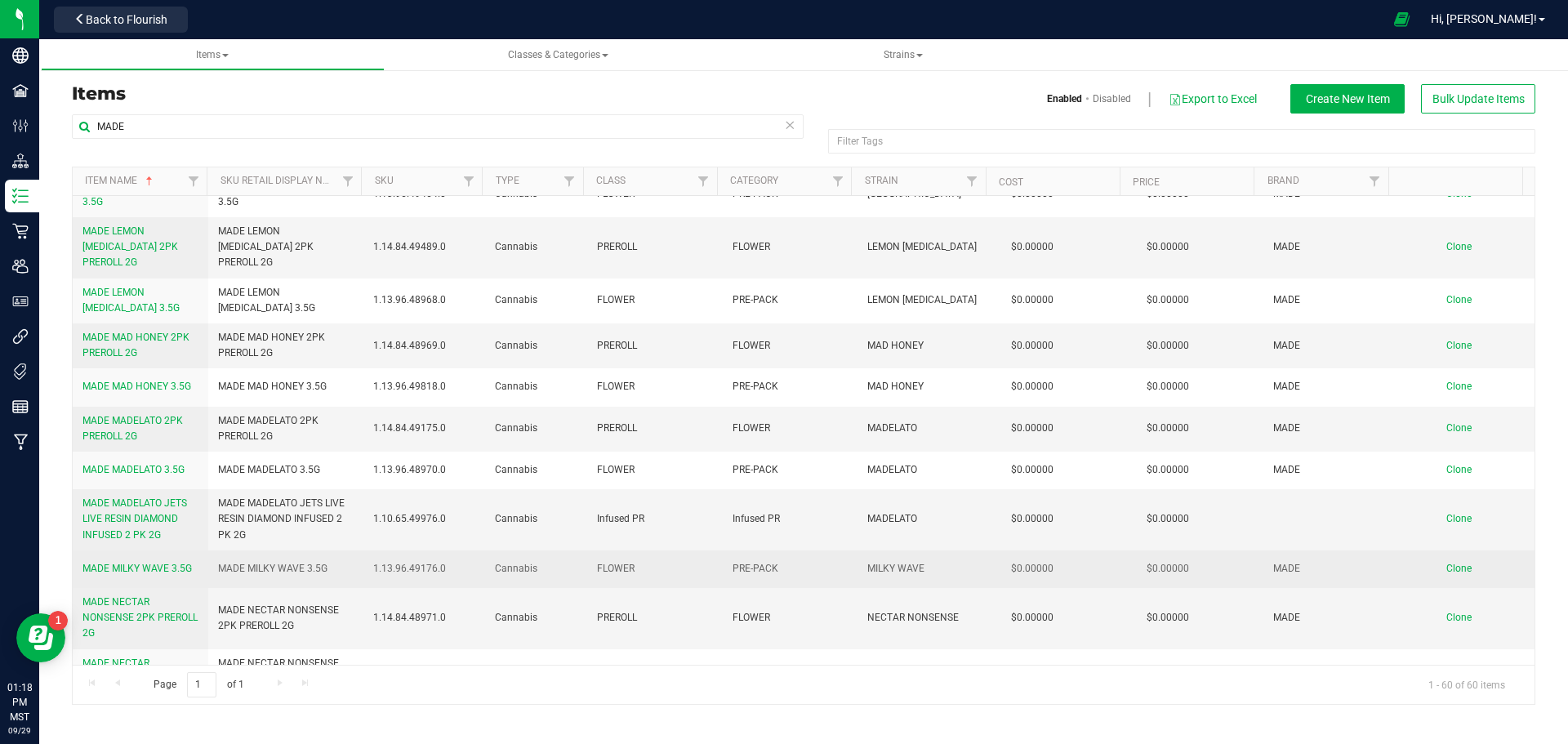
click at [558, 551] on td "Cannabis" at bounding box center [536, 569] width 101 height 37
click at [1451, 563] on span "Clone" at bounding box center [1458, 568] width 25 height 11
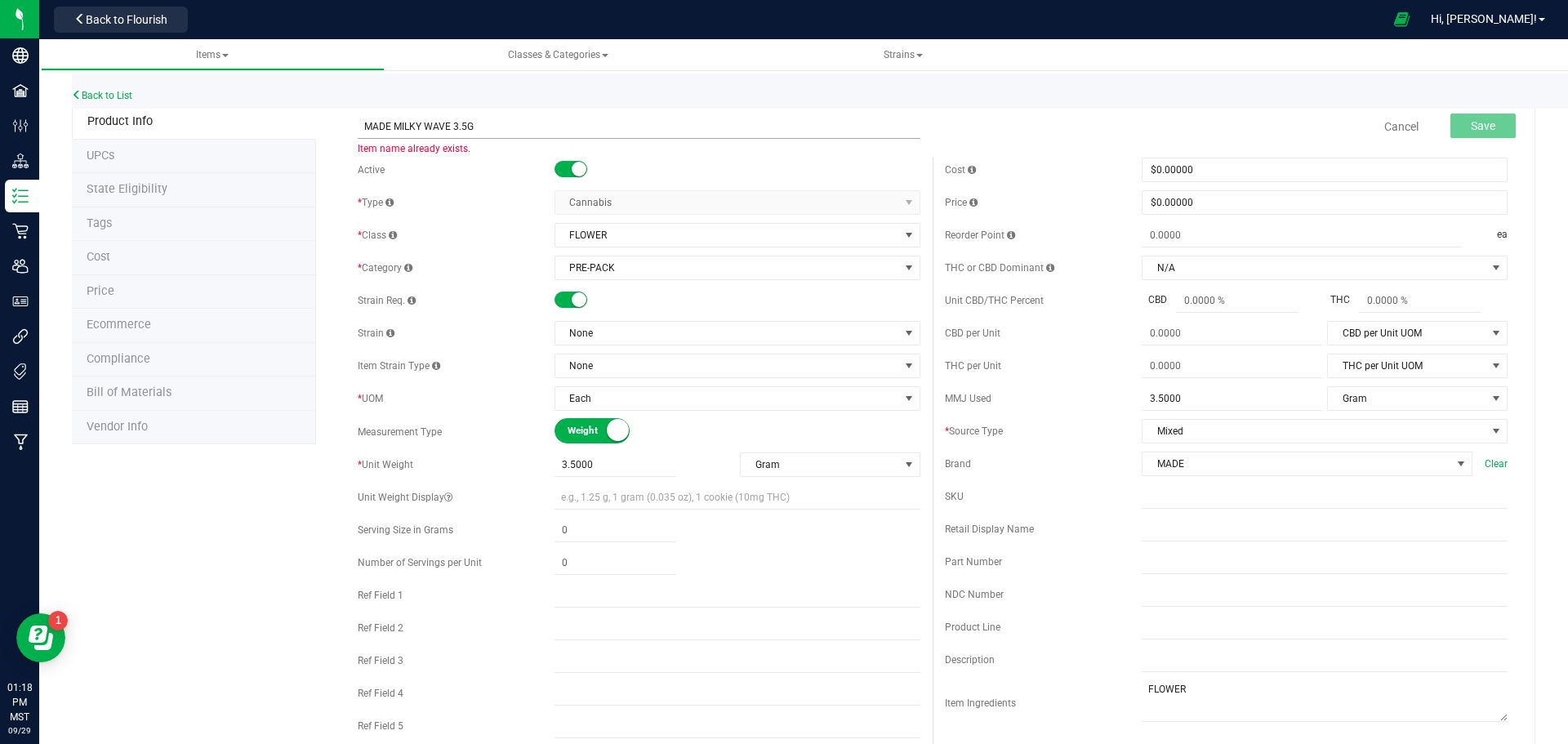
drag, startPoint x: 448, startPoint y: 124, endPoint x: 395, endPoint y: 126, distance: 53.0
click at [395, 126] on input "MADE MILKY WAVE 3.5G" at bounding box center [639, 126] width 563 height 24
type input "MADE HIGH BEAM 3.5G"
click at [604, 324] on span "None" at bounding box center [727, 333] width 344 height 23
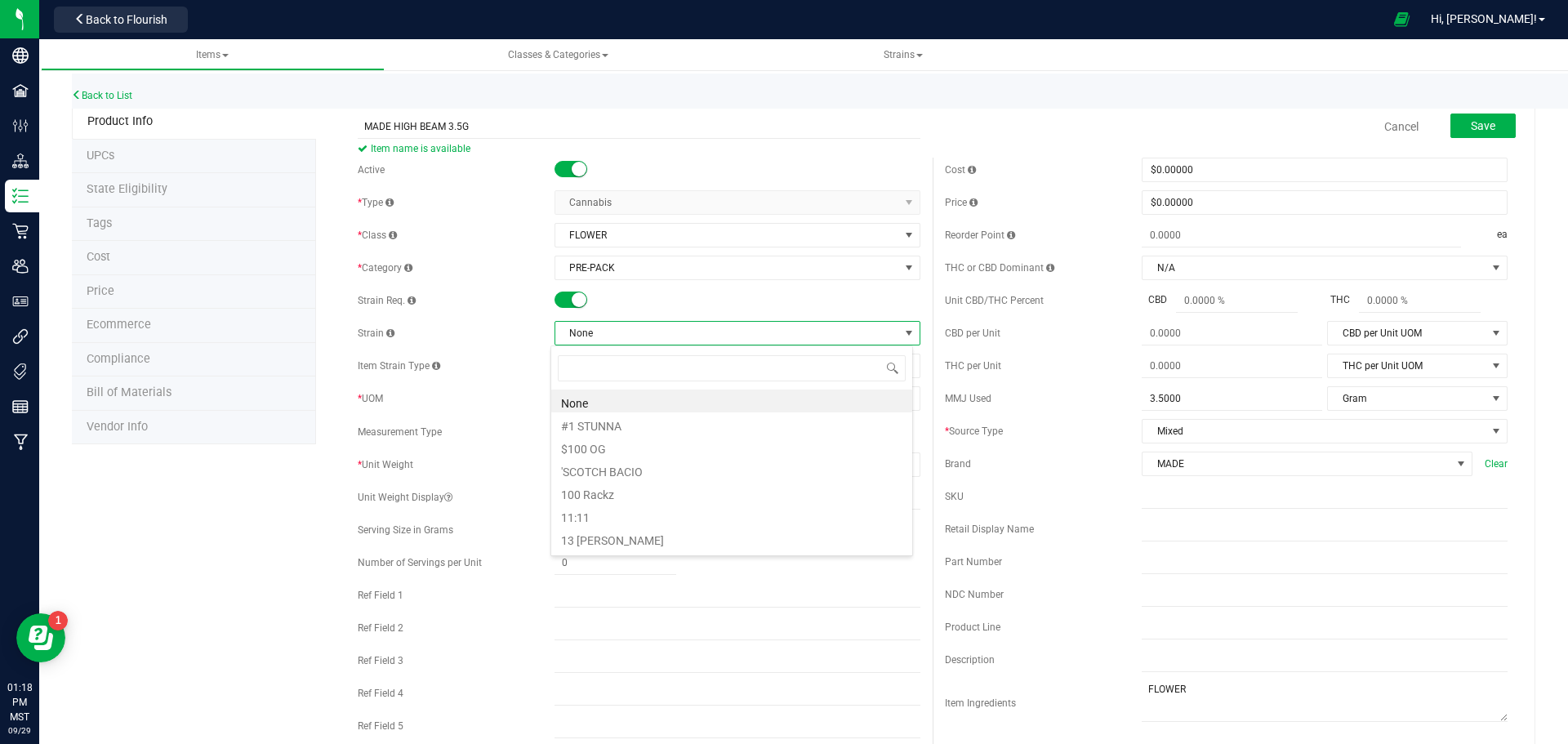
scroll to position [24, 362]
type input "HIGH BEAM"
click at [642, 402] on li "HIGH BEAM" at bounding box center [732, 401] width 361 height 23
click at [1048, 476] on div "Brand MADE Clear" at bounding box center [1227, 463] width 563 height 24
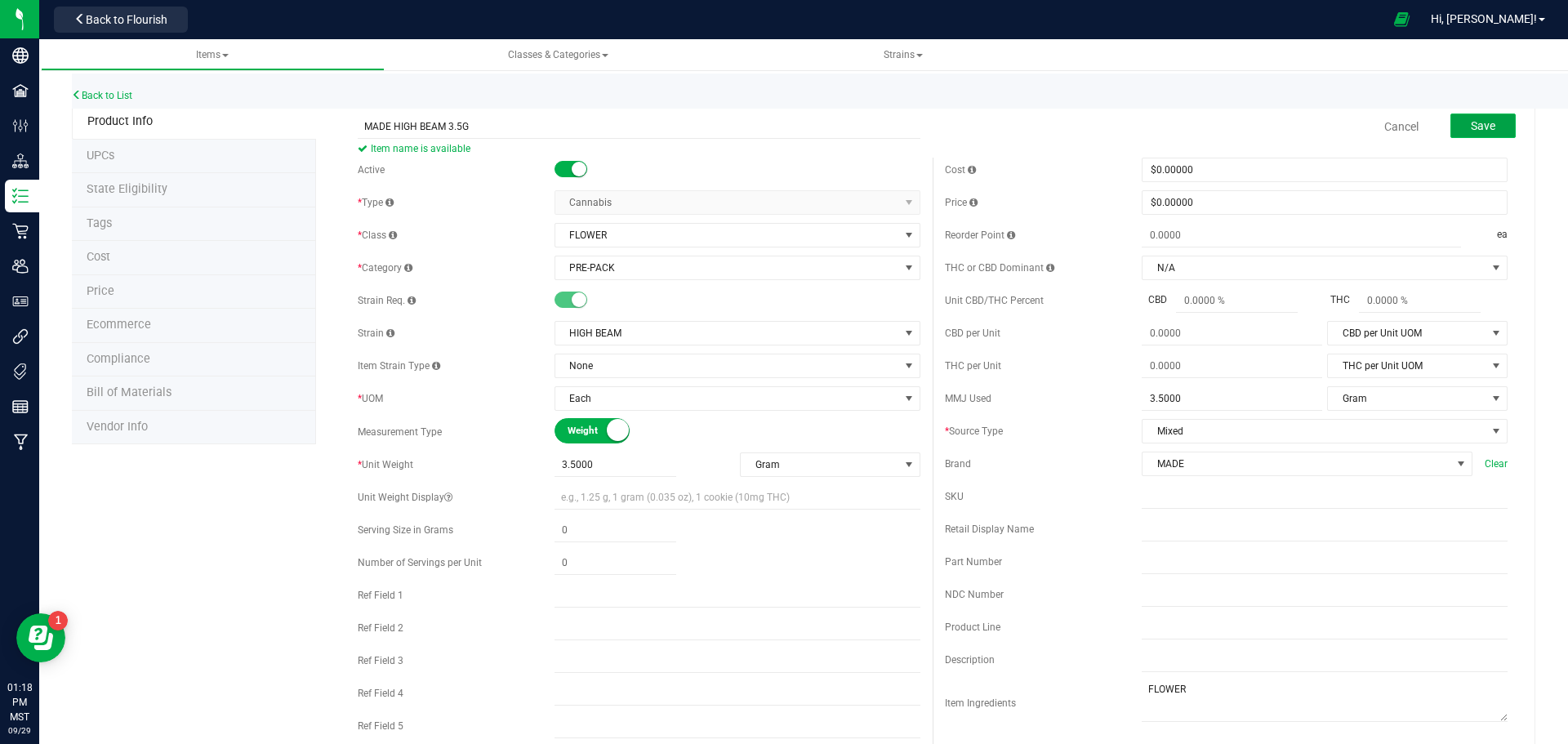
click at [1480, 127] on span "Save" at bounding box center [1483, 125] width 24 height 13
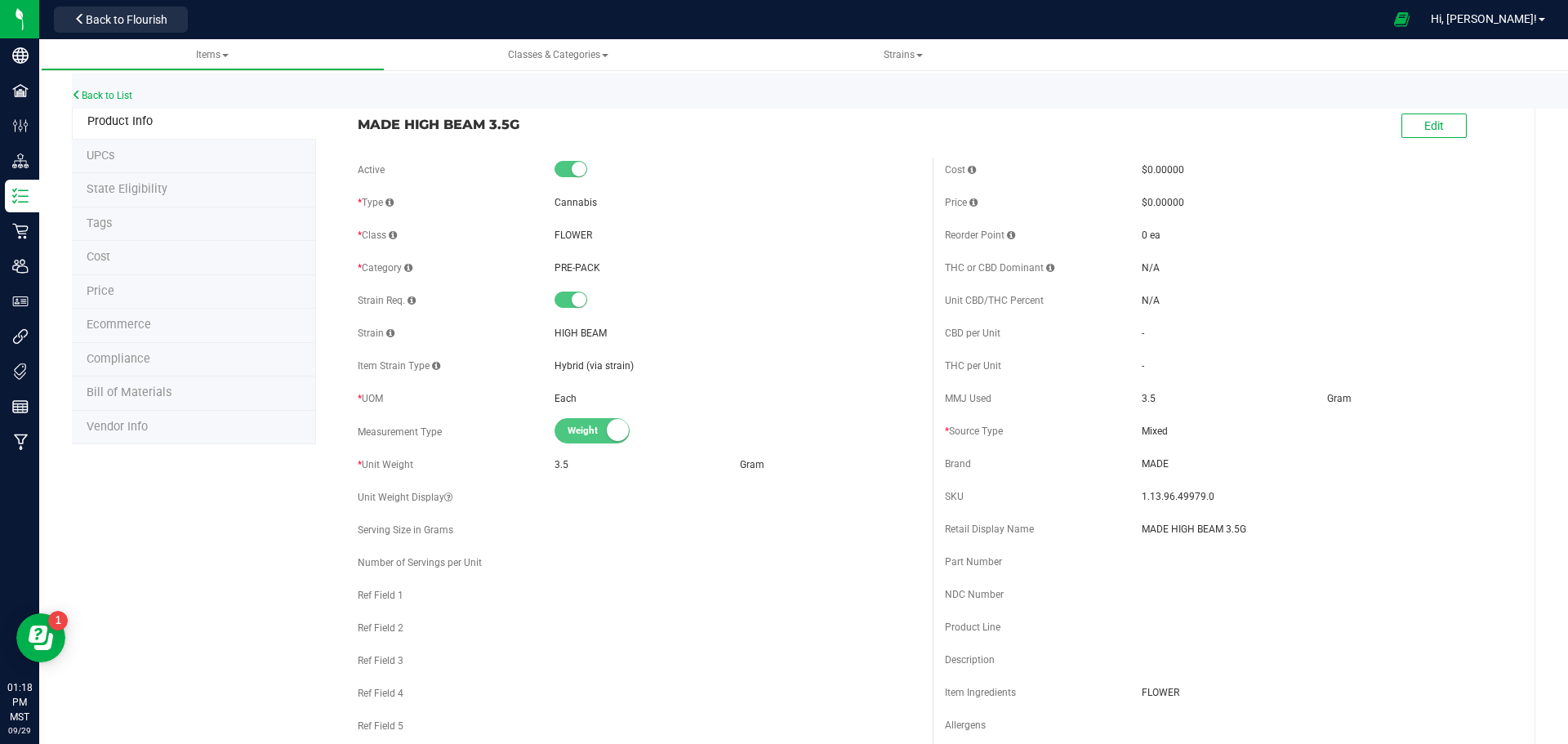
click at [220, 329] on li "Ecommerce" at bounding box center [193, 325] width 244 height 34
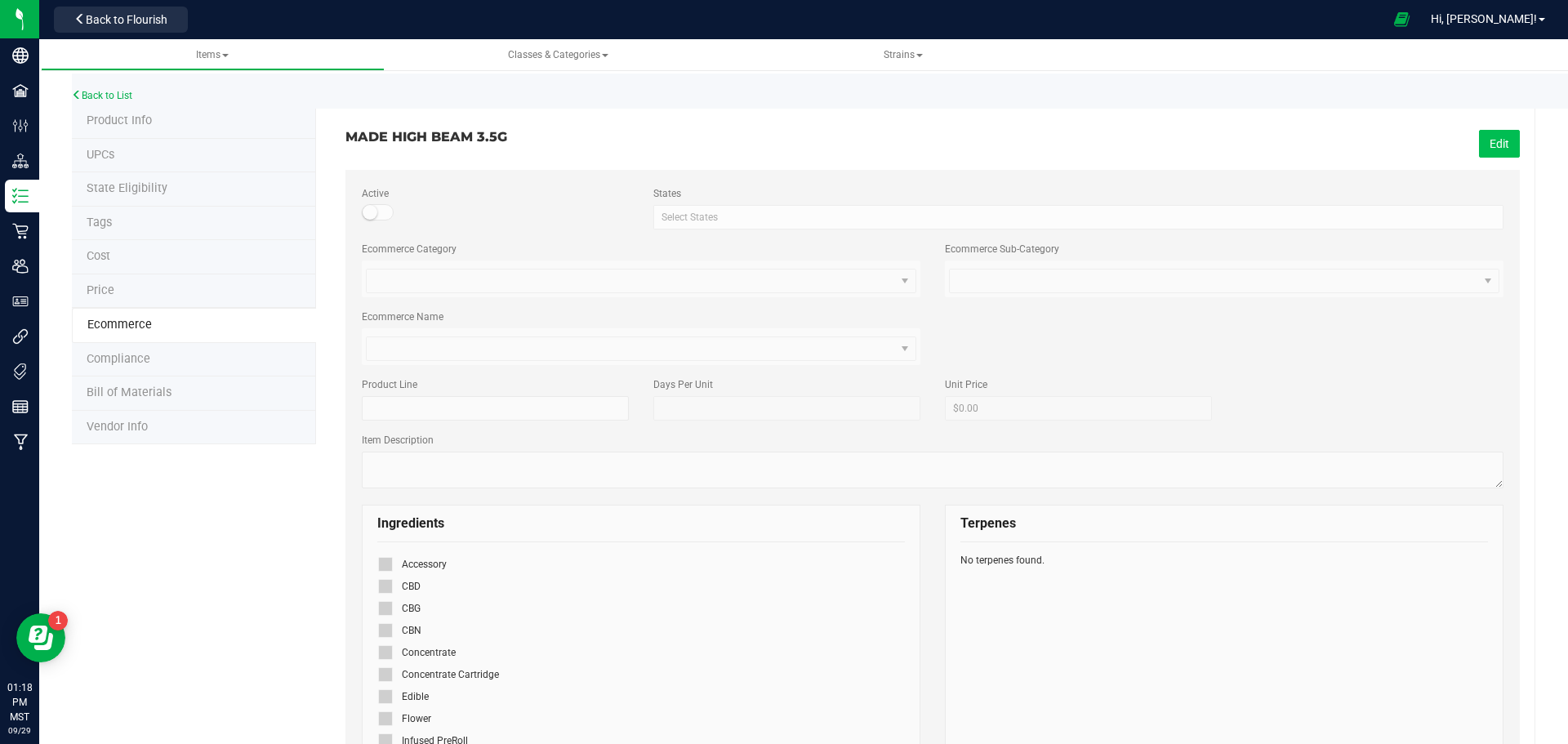
click at [1498, 156] on button "Edit" at bounding box center [1499, 144] width 41 height 28
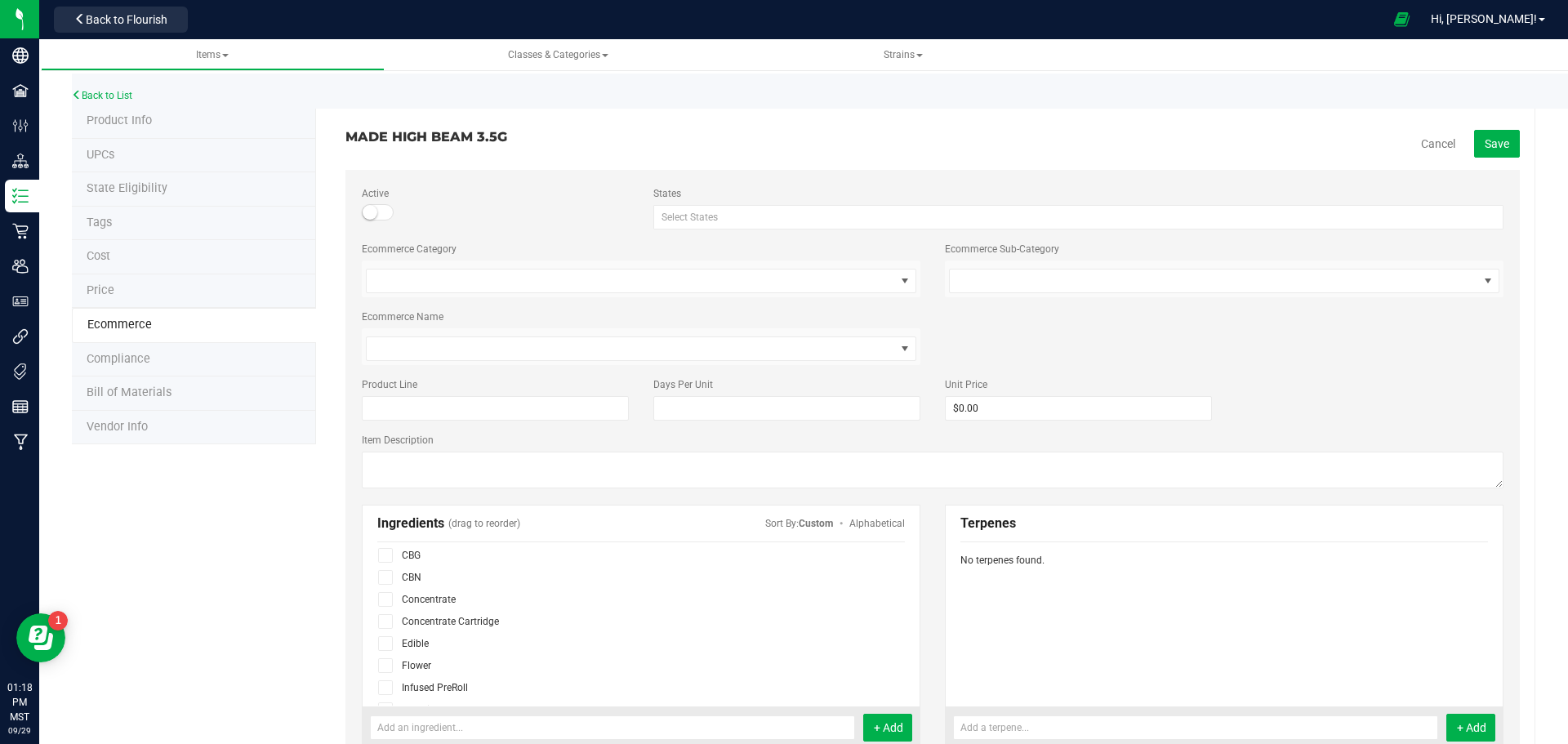
scroll to position [82, 0]
click at [384, 637] on icon at bounding box center [386, 637] width 10 height 0
click at [0, 0] on input "checkbox" at bounding box center [0, 0] width 0 height 0
click at [1484, 147] on span "Save" at bounding box center [1497, 143] width 24 height 13
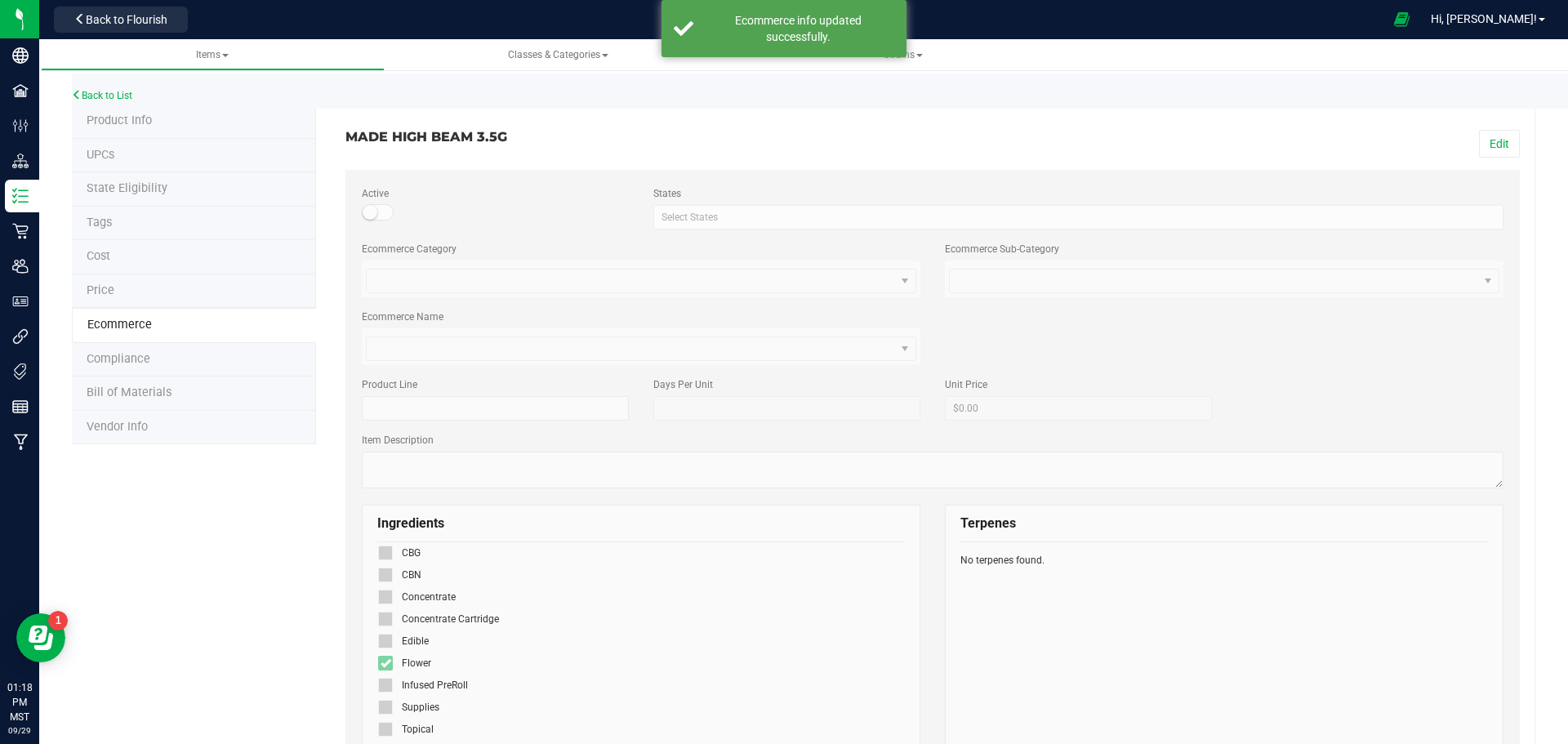
scroll to position [56, 0]
click at [101, 100] on link "Back to List" at bounding box center [101, 95] width 60 height 11
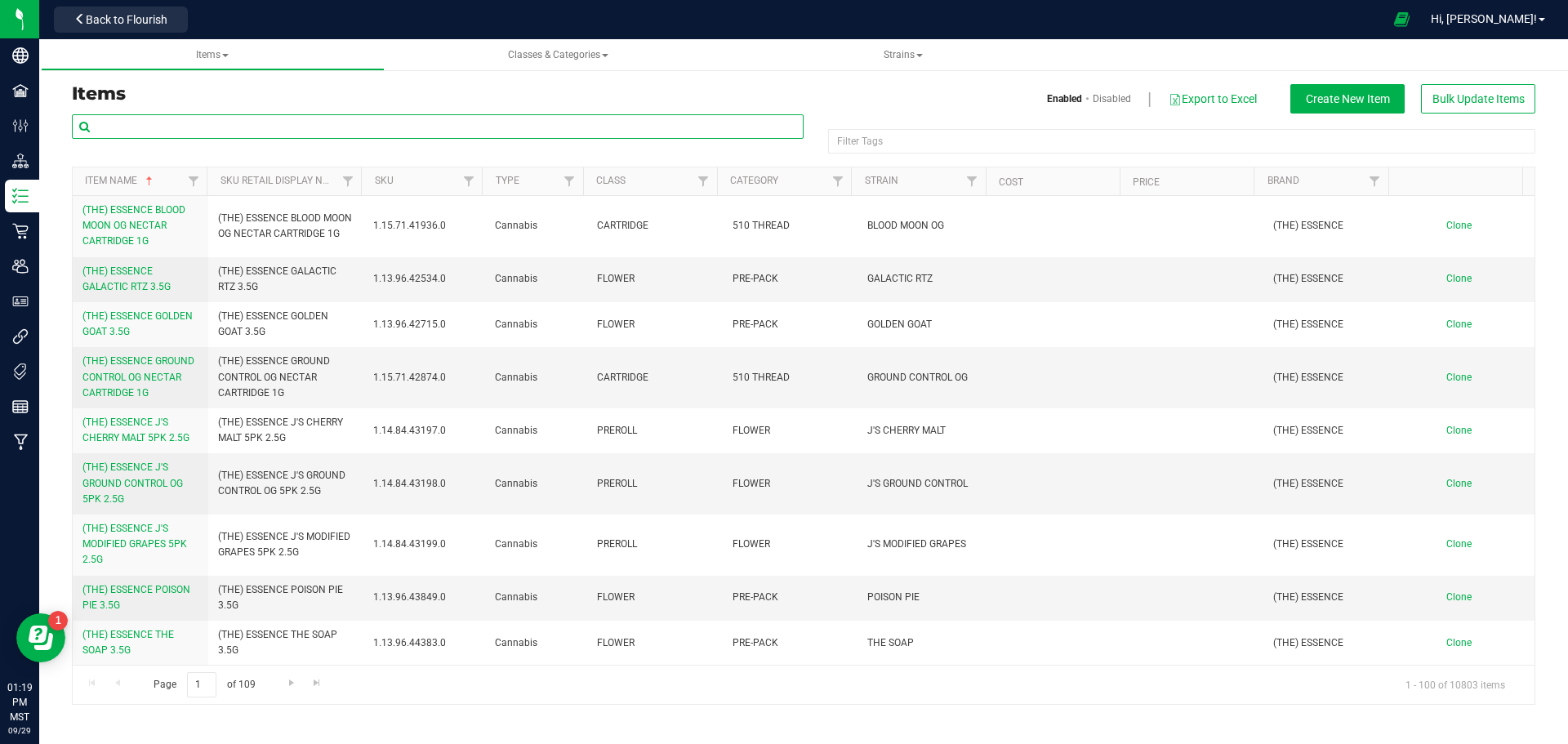
click at [365, 125] on input "text" at bounding box center [437, 126] width 732 height 24
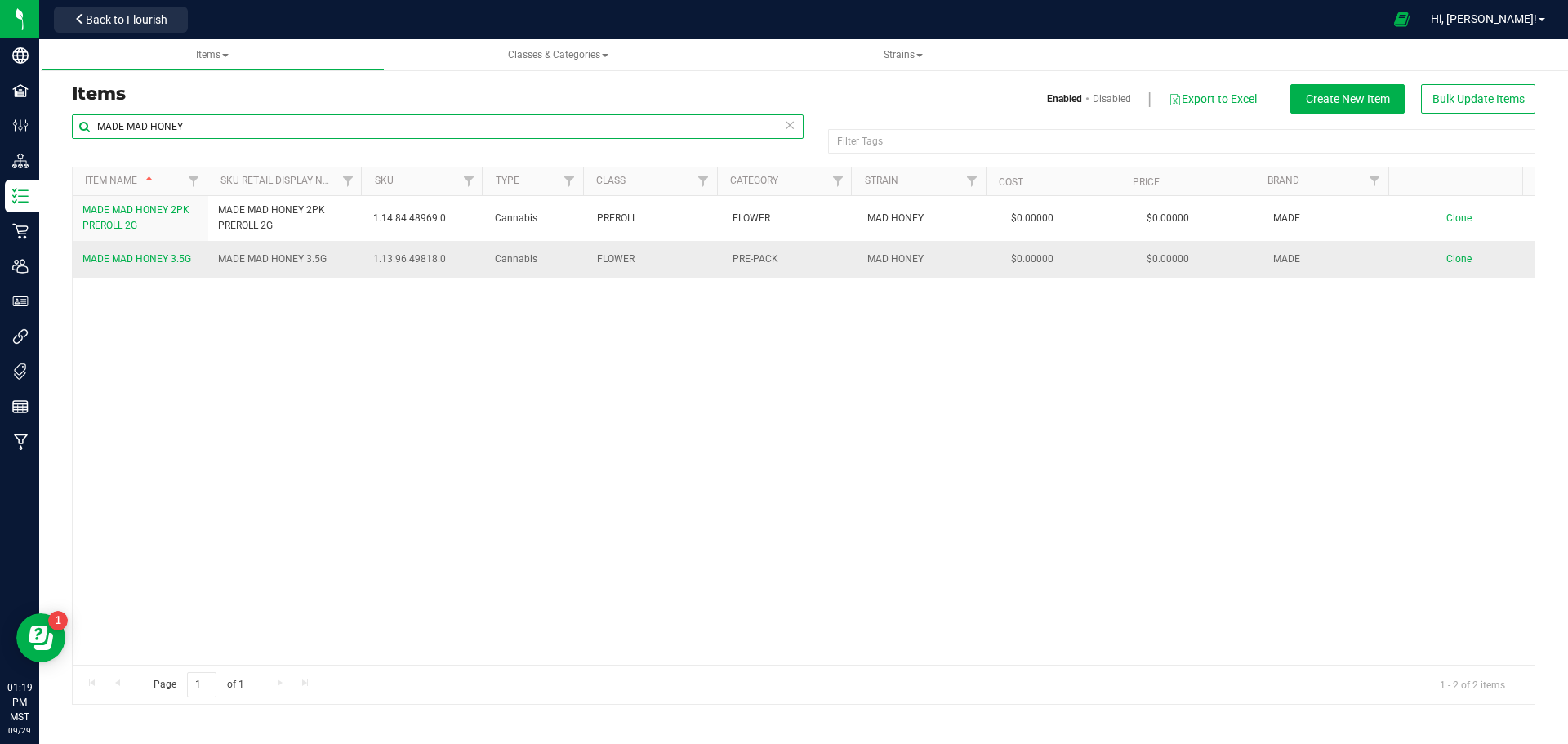
type input "MADE MAD HONEY"
drag, startPoint x: 215, startPoint y: 254, endPoint x: 338, endPoint y: 258, distance: 123.1
click at [338, 258] on td "MADE MAD HONEY 3.5G" at bounding box center [286, 260] width 156 height 37
copy span "MADE MAD HONEY 3.5G"
click at [382, 355] on div "MADE MAD HONEY 2PK PREROLL 2G MADE MAD HONEY 2PK PREROLL 2G 1.14.84.48969.0 Can…" at bounding box center [803, 430] width 1462 height 469
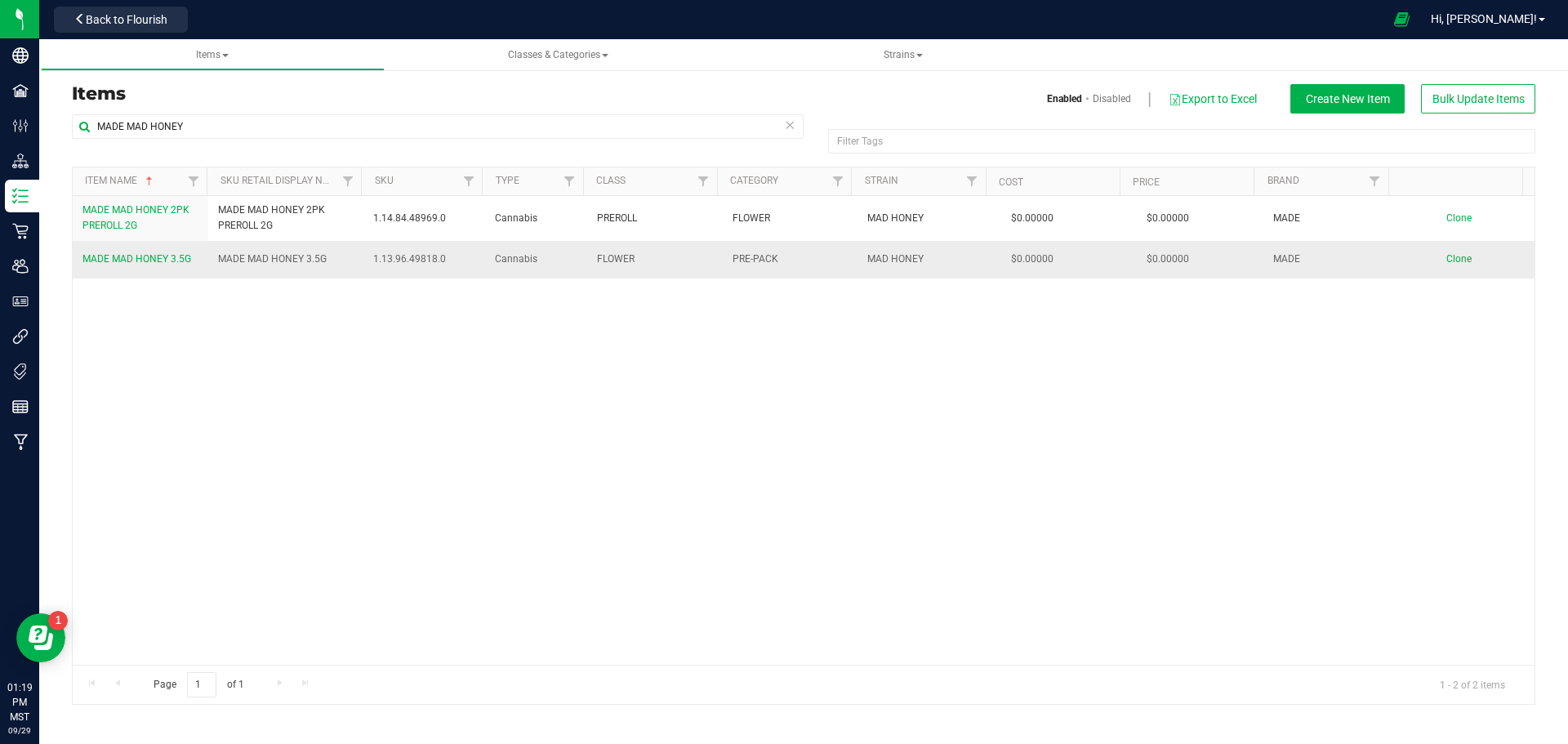
click at [1449, 259] on span "Clone" at bounding box center [1458, 259] width 25 height 11
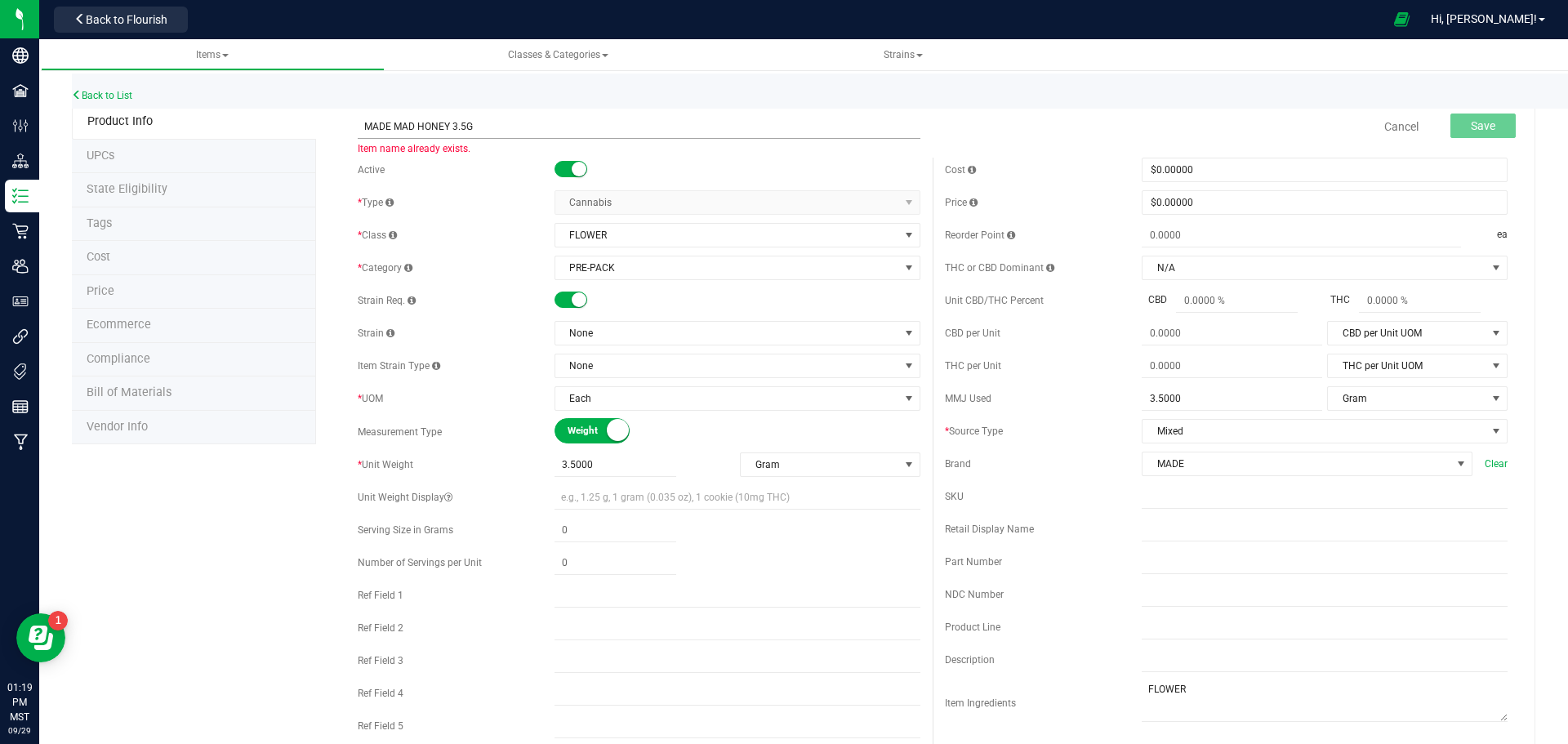
click at [463, 126] on input "MADE MAD HONEY 3.5G" at bounding box center [639, 126] width 563 height 24
type input "MADE MAD HONEY 14G"
click at [451, 172] on div "Active" at bounding box center [456, 170] width 197 height 15
click at [591, 333] on span "None" at bounding box center [727, 333] width 344 height 23
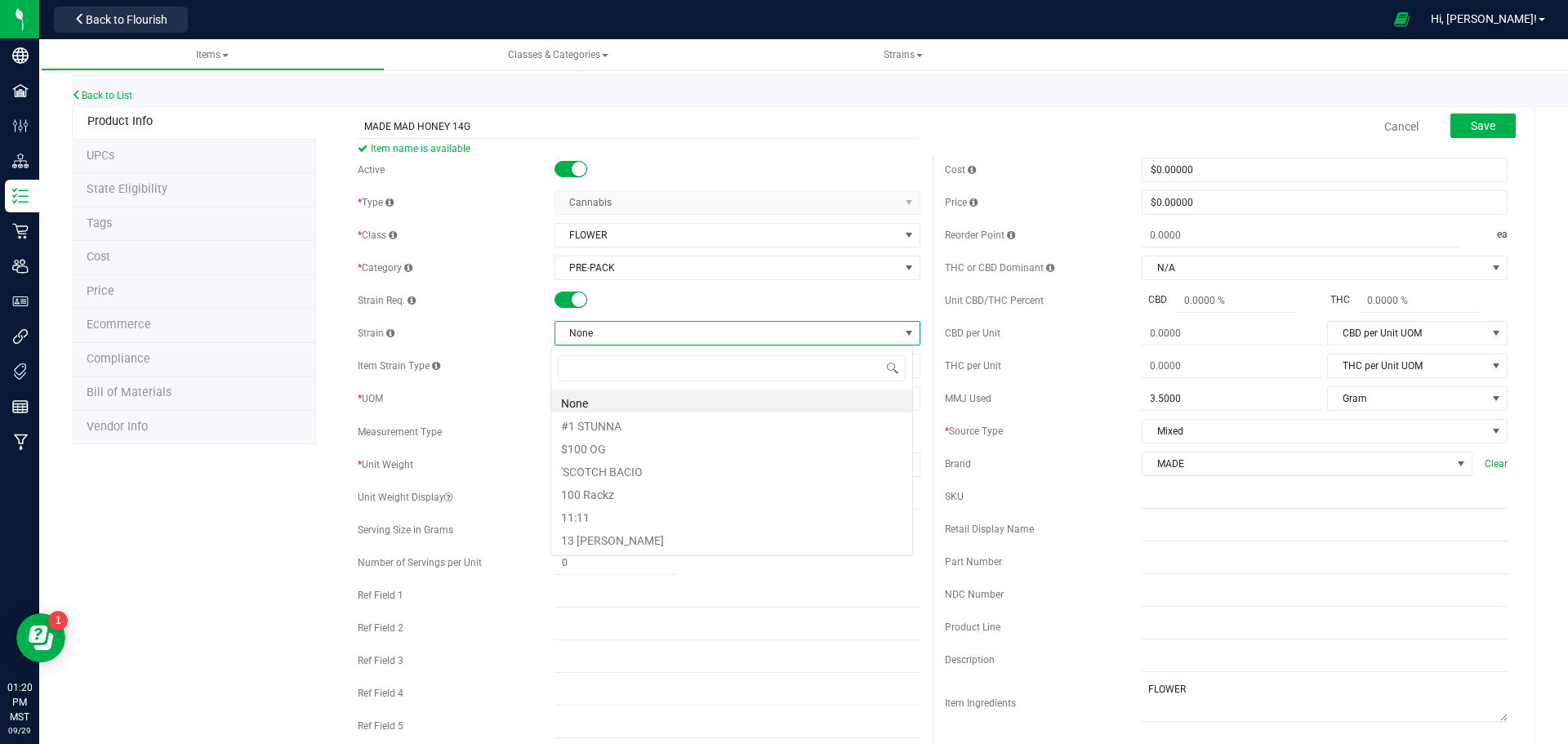
scroll to position [24, 362]
type input "MAD HONEY"
click at [645, 399] on li "MAD HONEY" at bounding box center [732, 401] width 361 height 23
click at [1066, 335] on div "CBD per Unit" at bounding box center [1044, 333] width 197 height 15
click at [608, 472] on span "3.5000 3.5" at bounding box center [615, 464] width 122 height 24
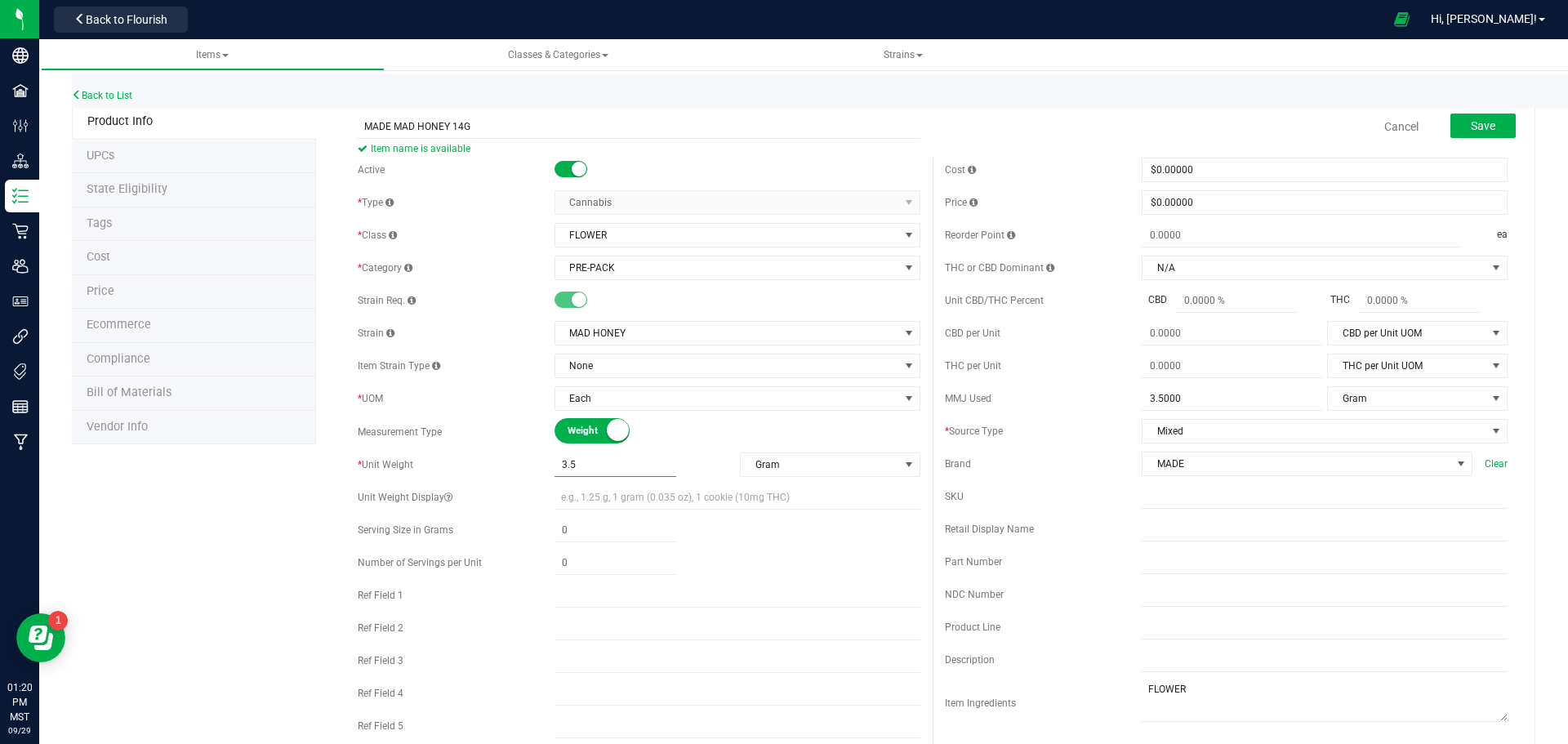
drag, startPoint x: 608, startPoint y: 472, endPoint x: 520, endPoint y: 463, distance: 88.5
click at [521, 463] on div "* Unit Weight 3.5000 3.5 Gram Weight UOM Gram Kilogram Metric Ton Milligram Oun…" at bounding box center [639, 464] width 563 height 24
type input "14"
type input "14.0000"
click at [997, 485] on div "SKU" at bounding box center [1227, 497] width 563 height 24
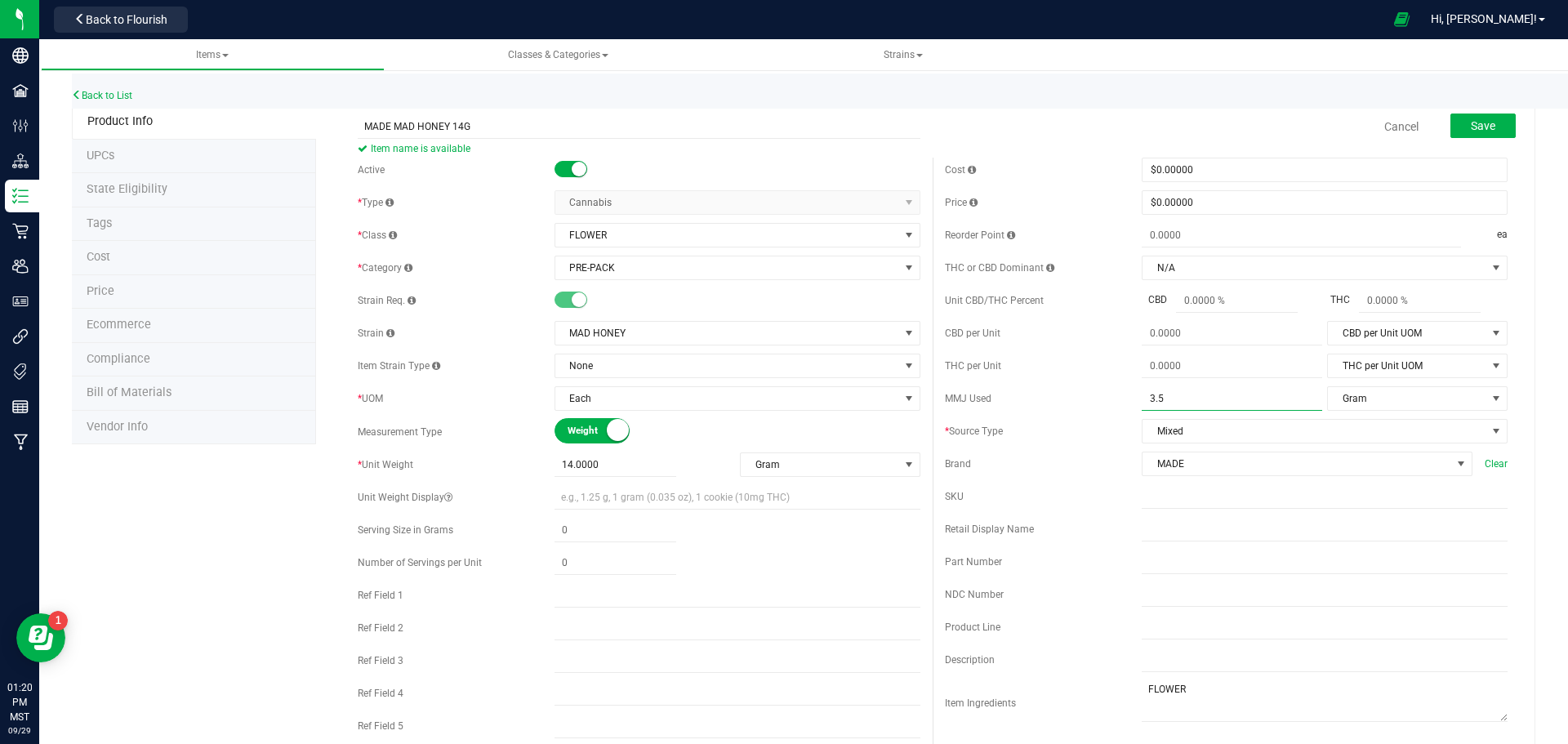
drag, startPoint x: 1173, startPoint y: 399, endPoint x: 1114, endPoint y: 401, distance: 59.0
click at [1114, 401] on div "MMJ Used 3.5000 3.5 Gram MMJ Used UOM Fluid Ounce Gallon Gram Kilogram Liter Me…" at bounding box center [1227, 398] width 563 height 24
type input "14"
type input "14.0000"
click at [949, 415] on div "Cost $0.00000 0 Price $0.00000 0 Reorder Point ea THC or CBD Dominant" at bounding box center [1226, 473] width 587 height 631
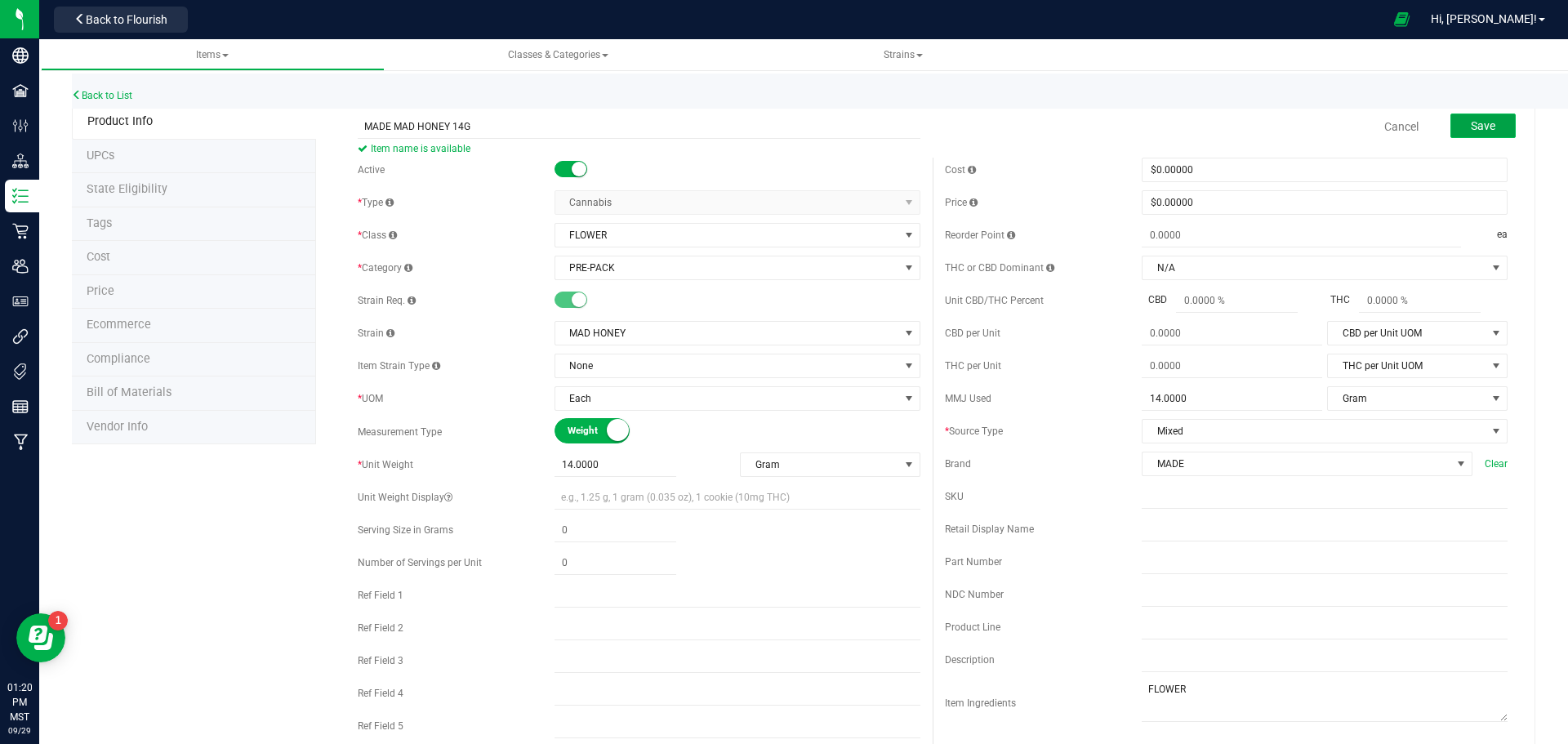
click at [1481, 123] on span "Save" at bounding box center [1483, 125] width 24 height 13
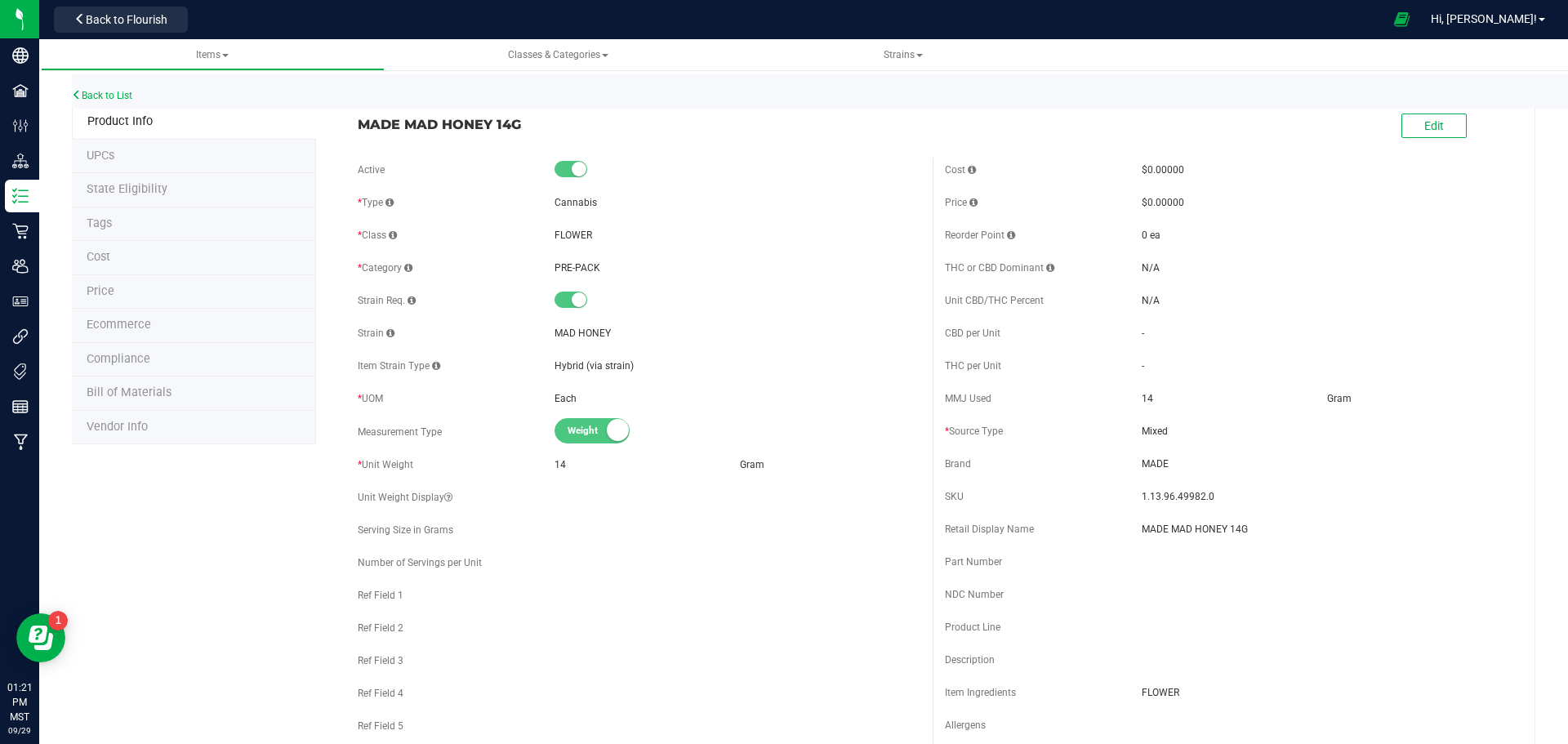
click at [166, 333] on li "Ecommerce" at bounding box center [193, 325] width 244 height 34
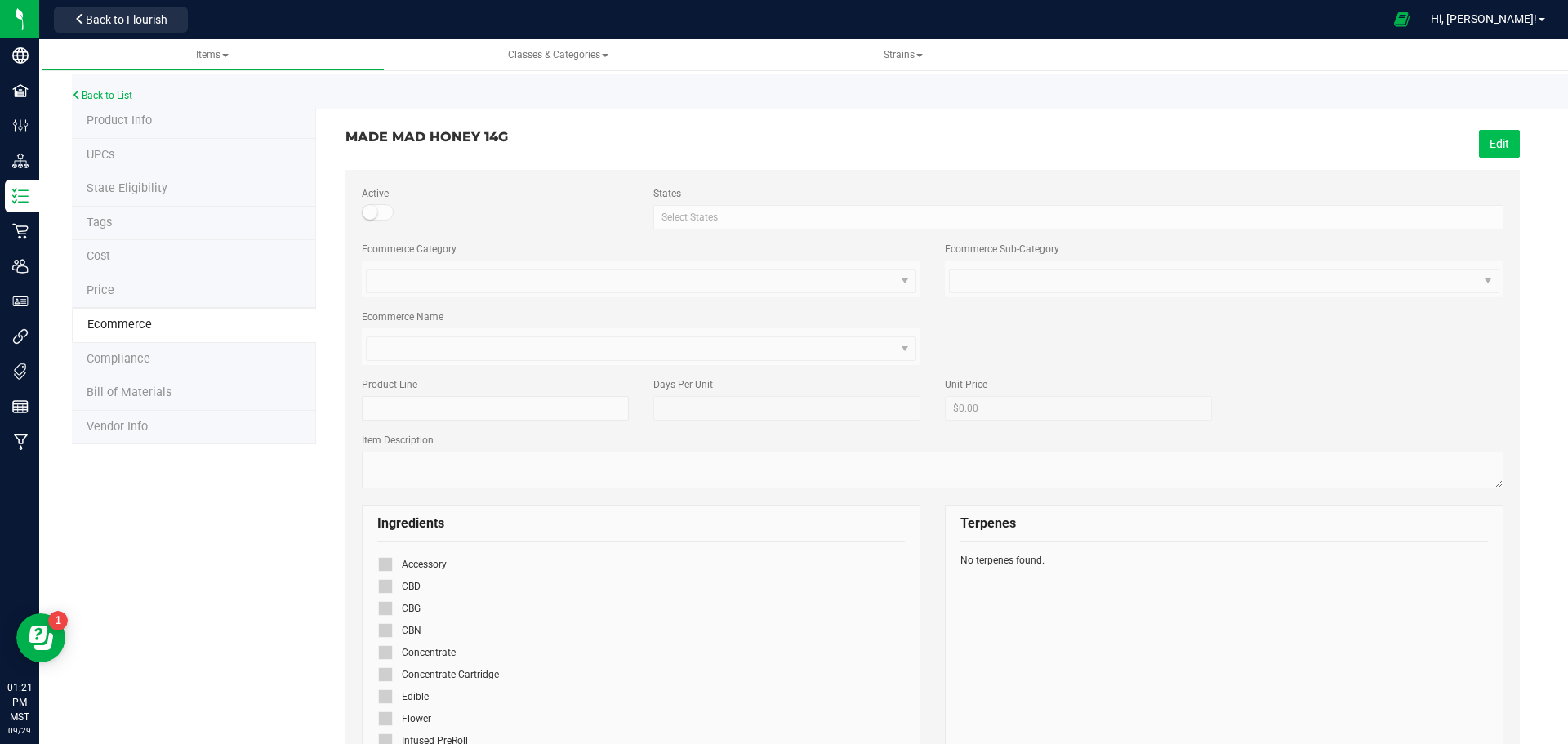
click at [1506, 136] on button "Edit" at bounding box center [1499, 144] width 41 height 28
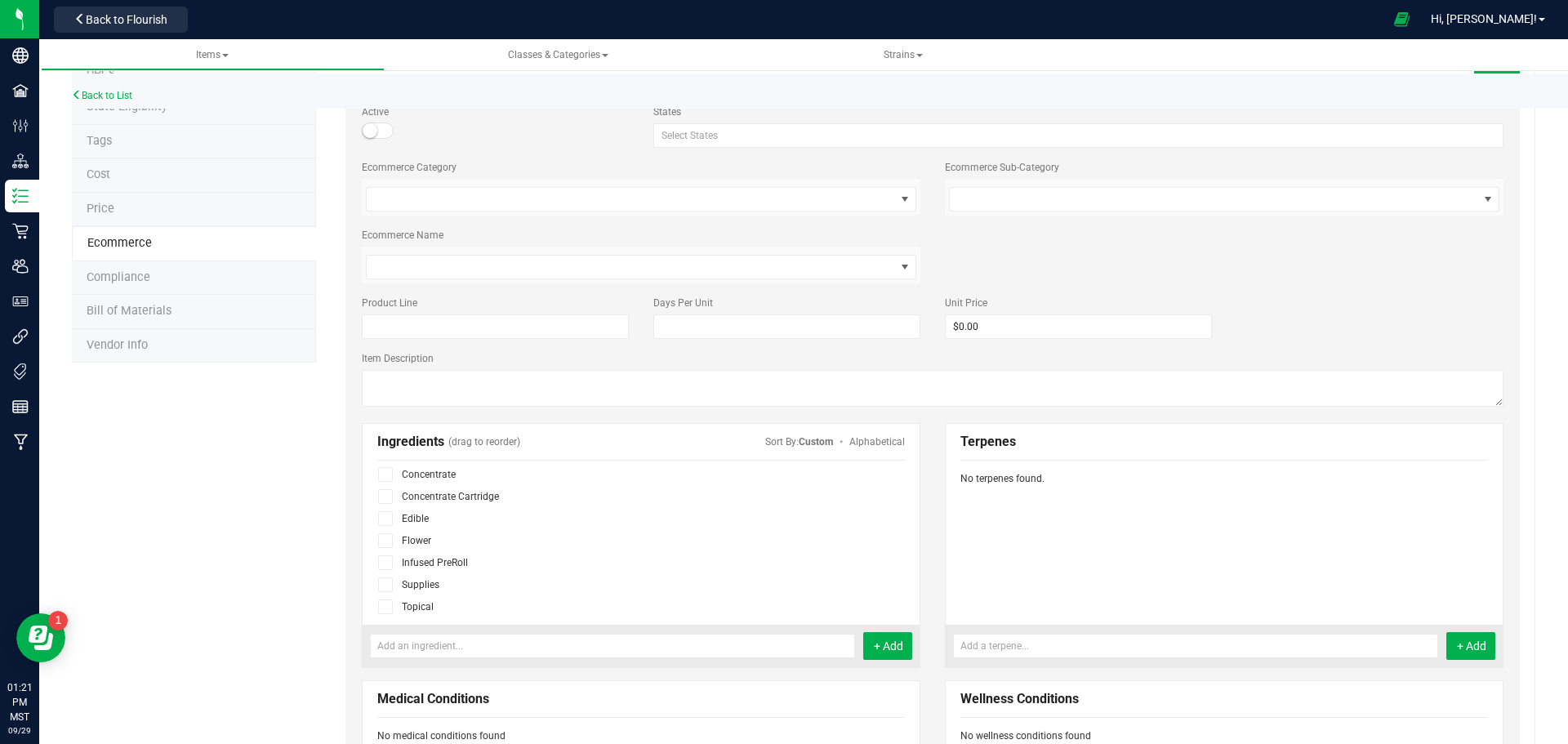
scroll to position [100, 0]
click at [382, 537] on icon at bounding box center [386, 537] width 10 height 0
click at [0, 0] on input "checkbox" at bounding box center [0, 0] width 0 height 0
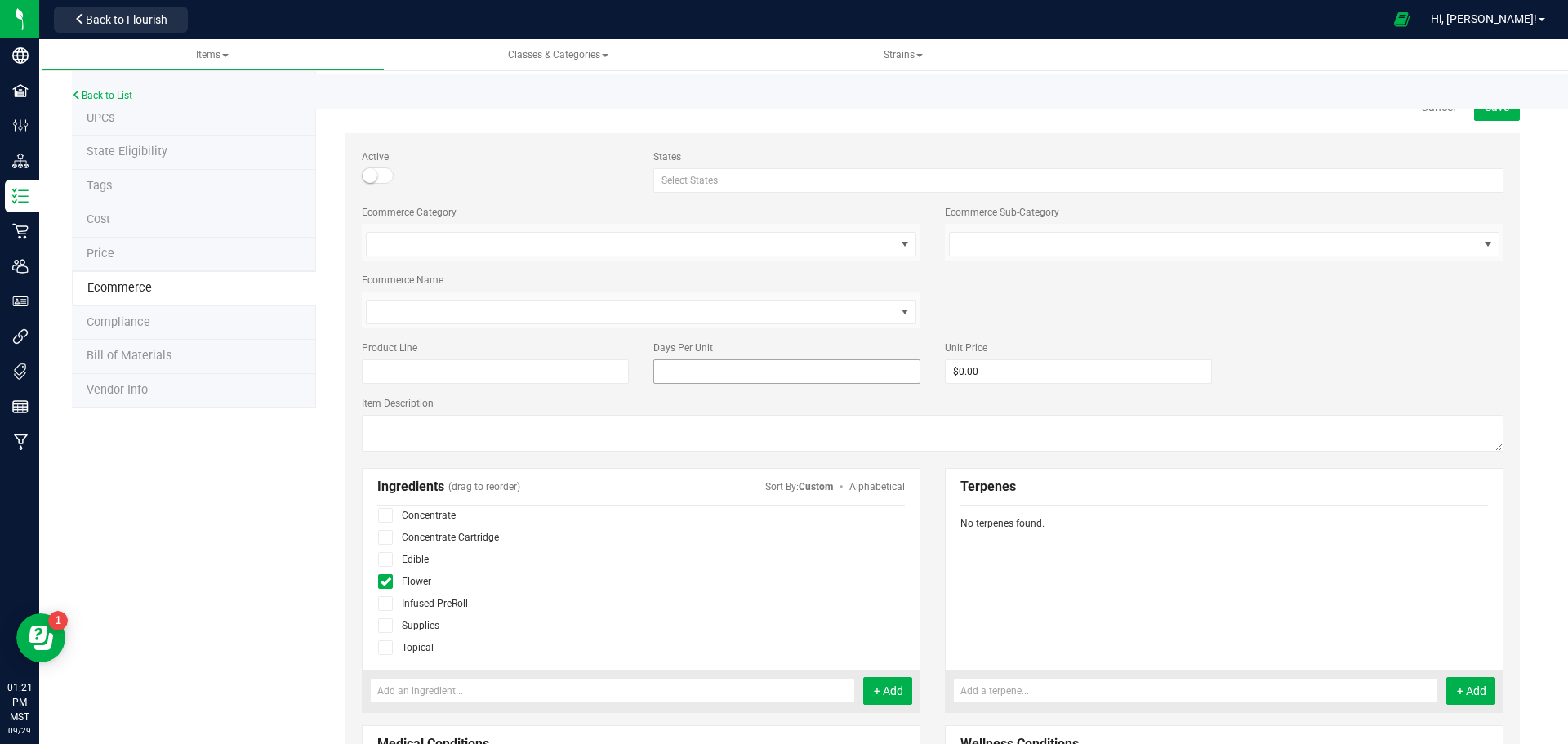
scroll to position [0, 0]
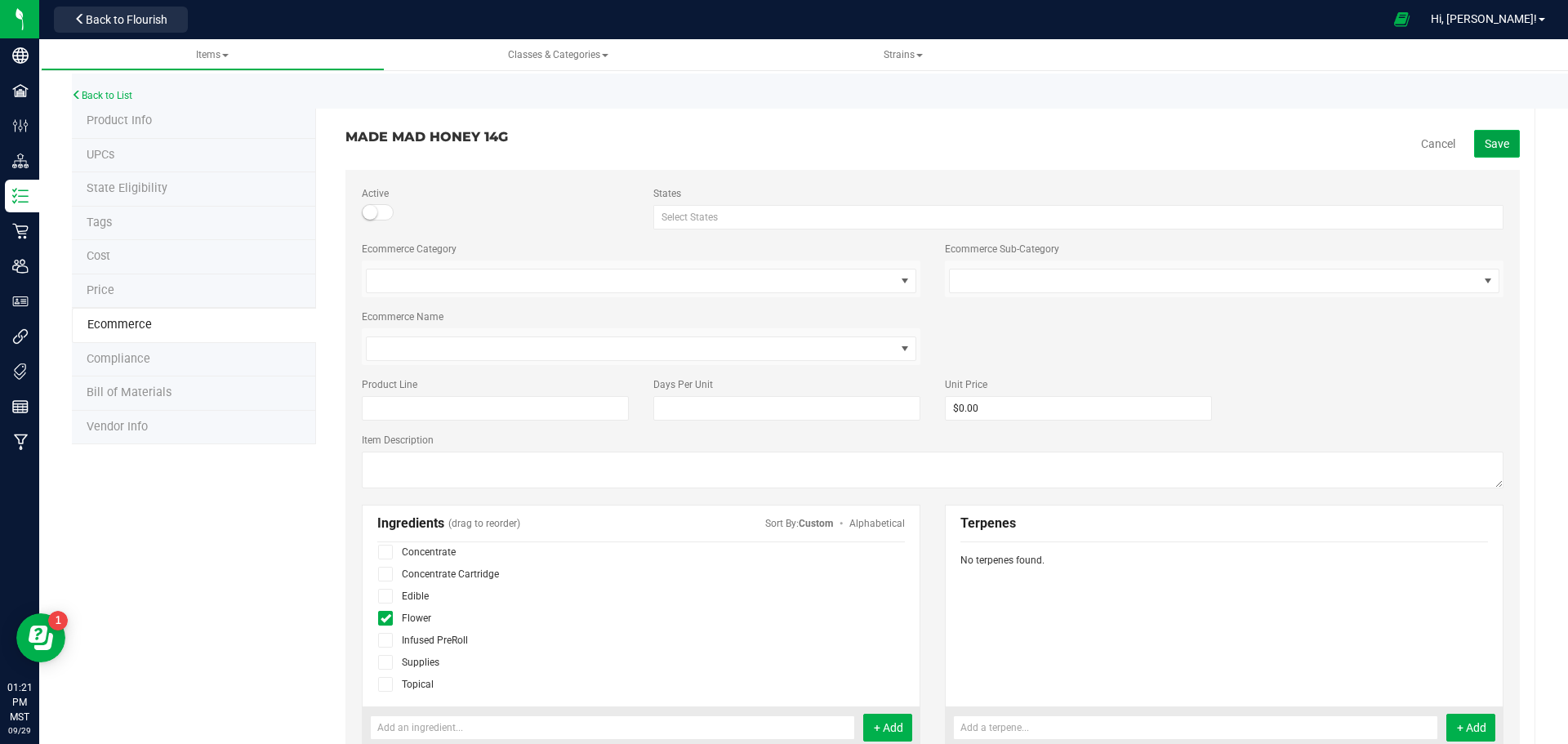
click at [1484, 150] on span "Save" at bounding box center [1497, 143] width 24 height 13
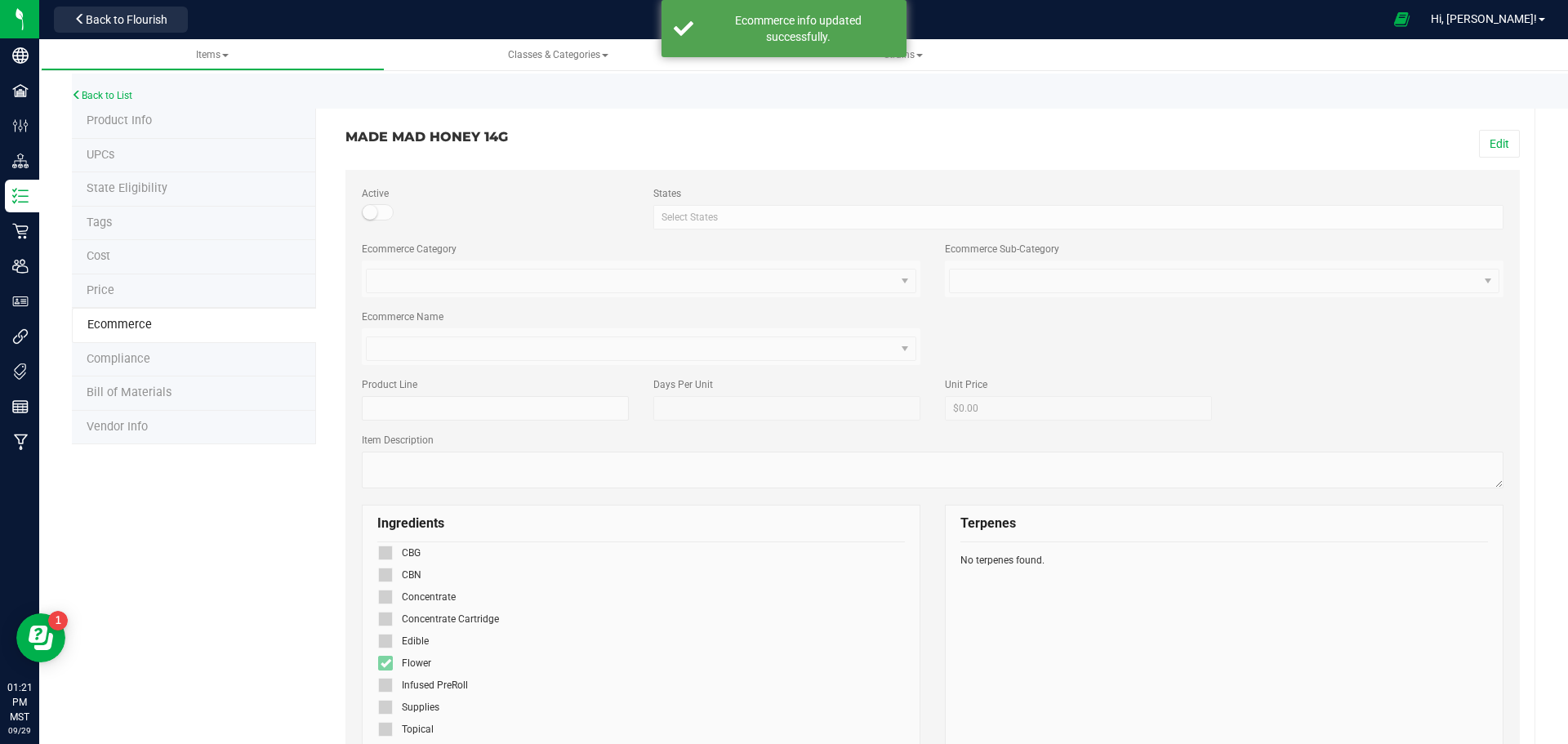
scroll to position [56, 0]
click at [152, 128] on li "Product Info" at bounding box center [193, 121] width 244 height 34
